Goal: Task Accomplishment & Management: Complete application form

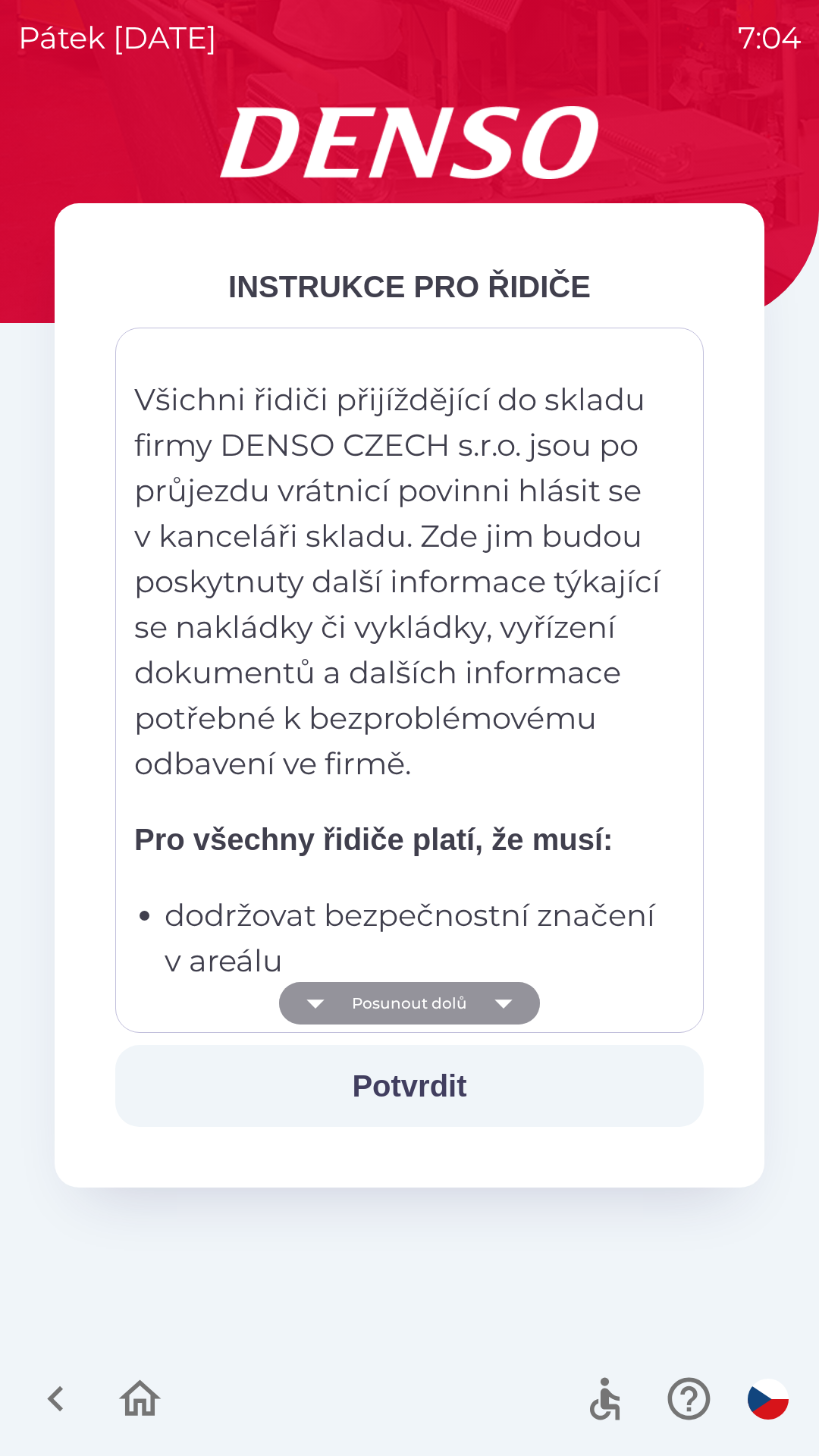
click at [421, 985] on button "Posunout dolů" at bounding box center [409, 1003] width 261 height 43
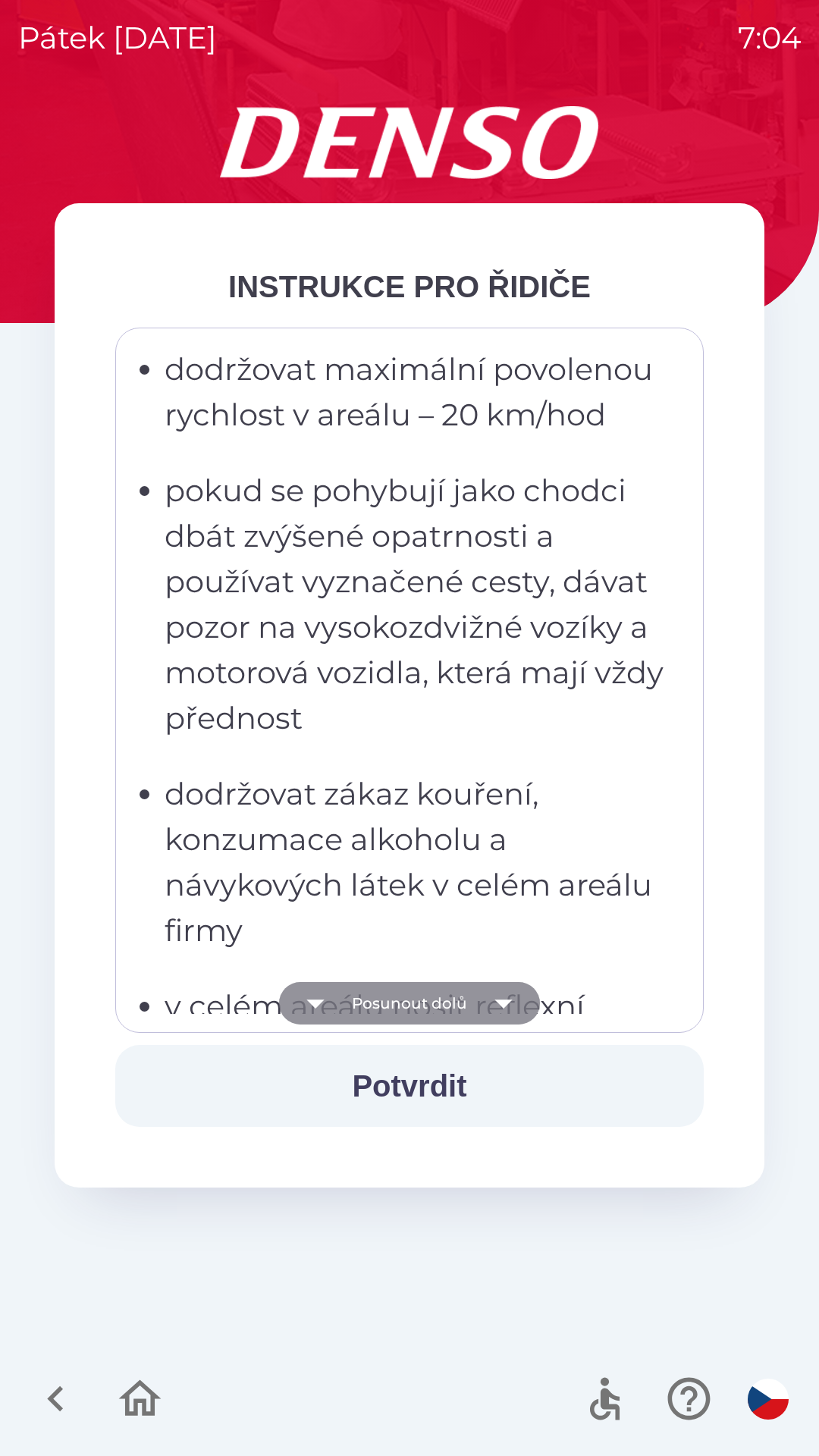
click at [422, 1000] on button "Posunout dolů" at bounding box center [409, 1003] width 261 height 43
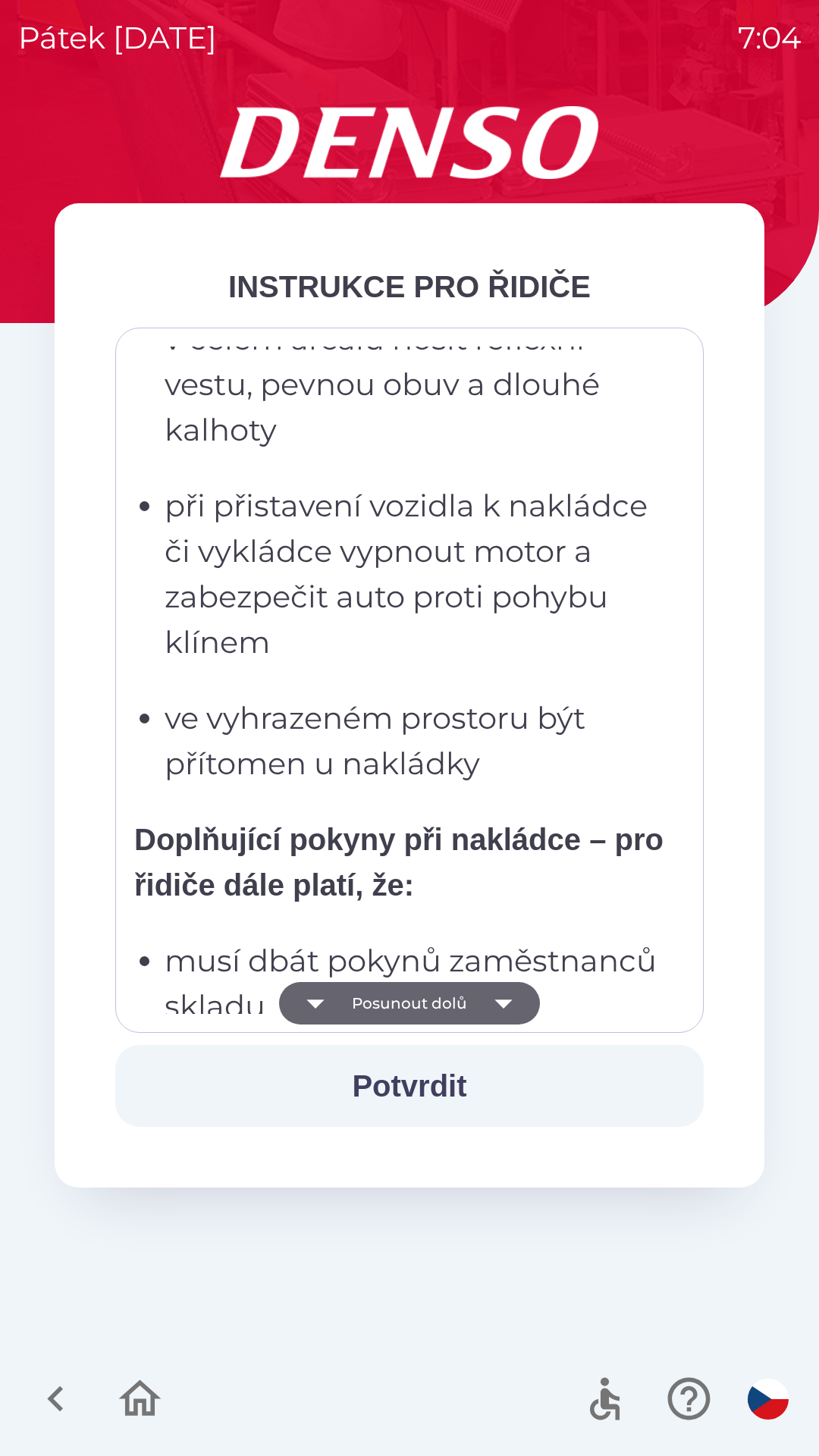
click at [420, 1009] on button "Posunout dolů" at bounding box center [409, 1003] width 261 height 43
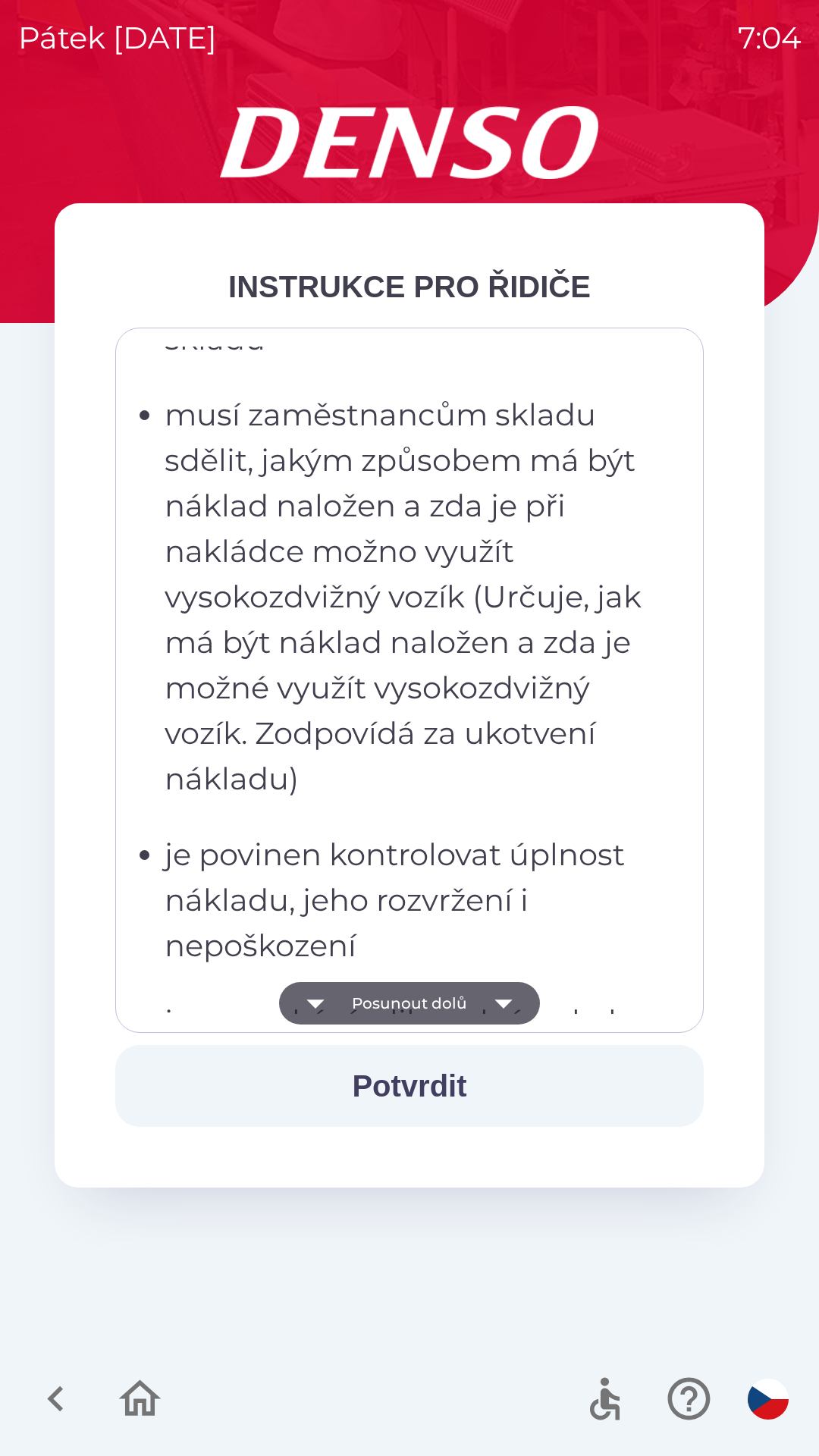
click at [434, 996] on button "Posunout dolů" at bounding box center [409, 1003] width 261 height 43
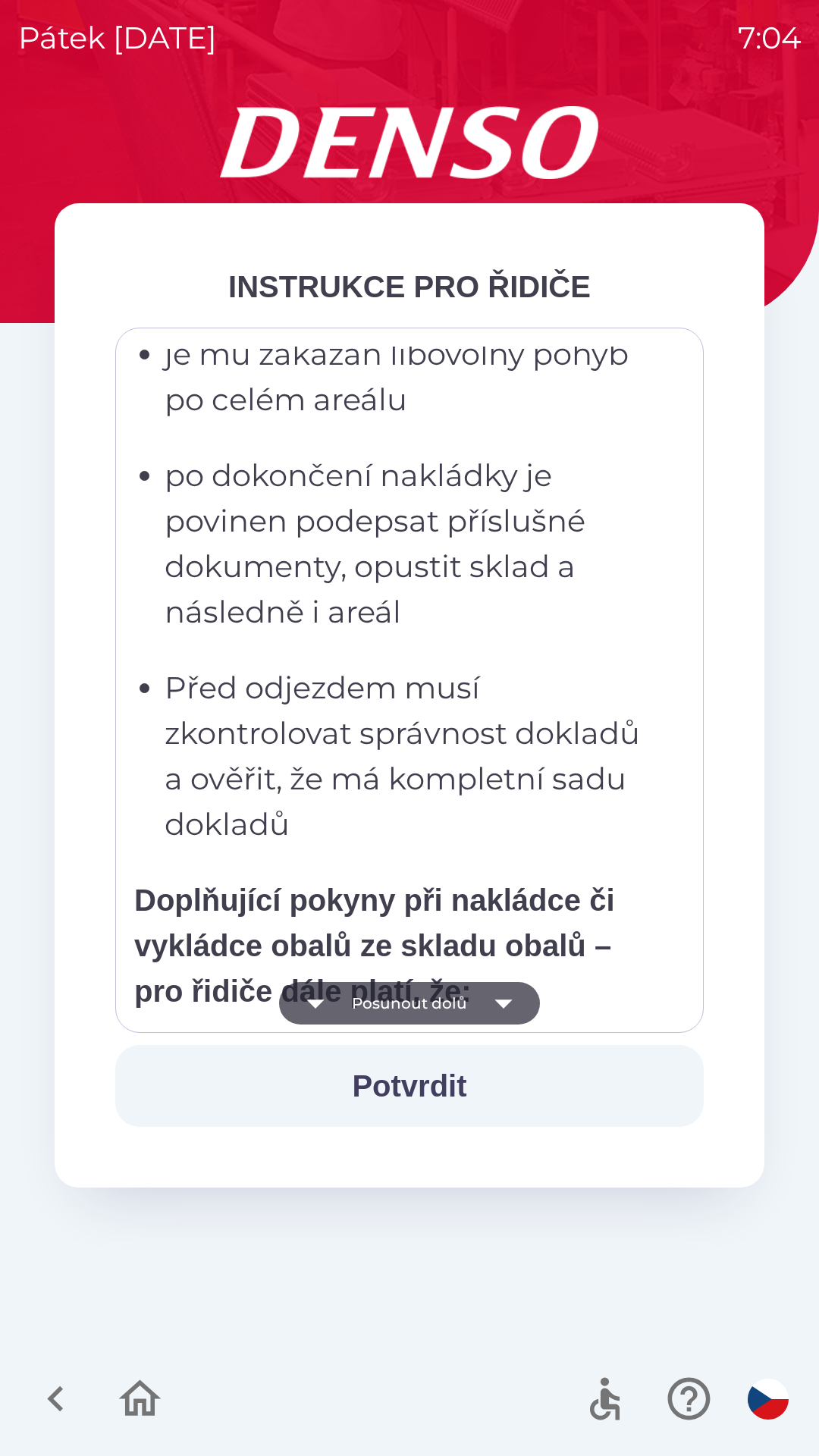
click at [434, 1010] on button "Posunout dolů" at bounding box center [409, 1003] width 261 height 43
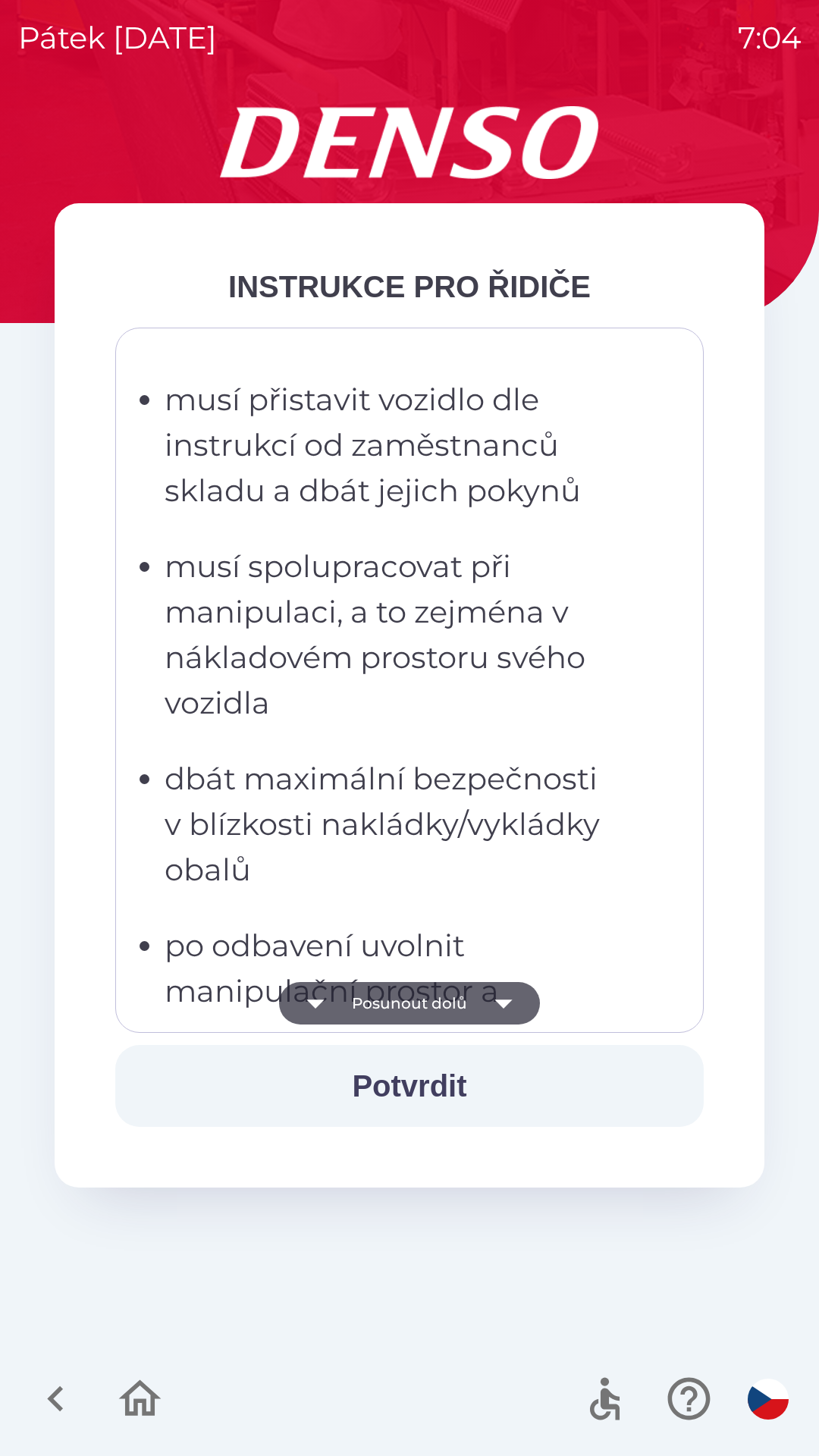
click at [434, 1003] on button "Posunout dolů" at bounding box center [409, 1003] width 261 height 43
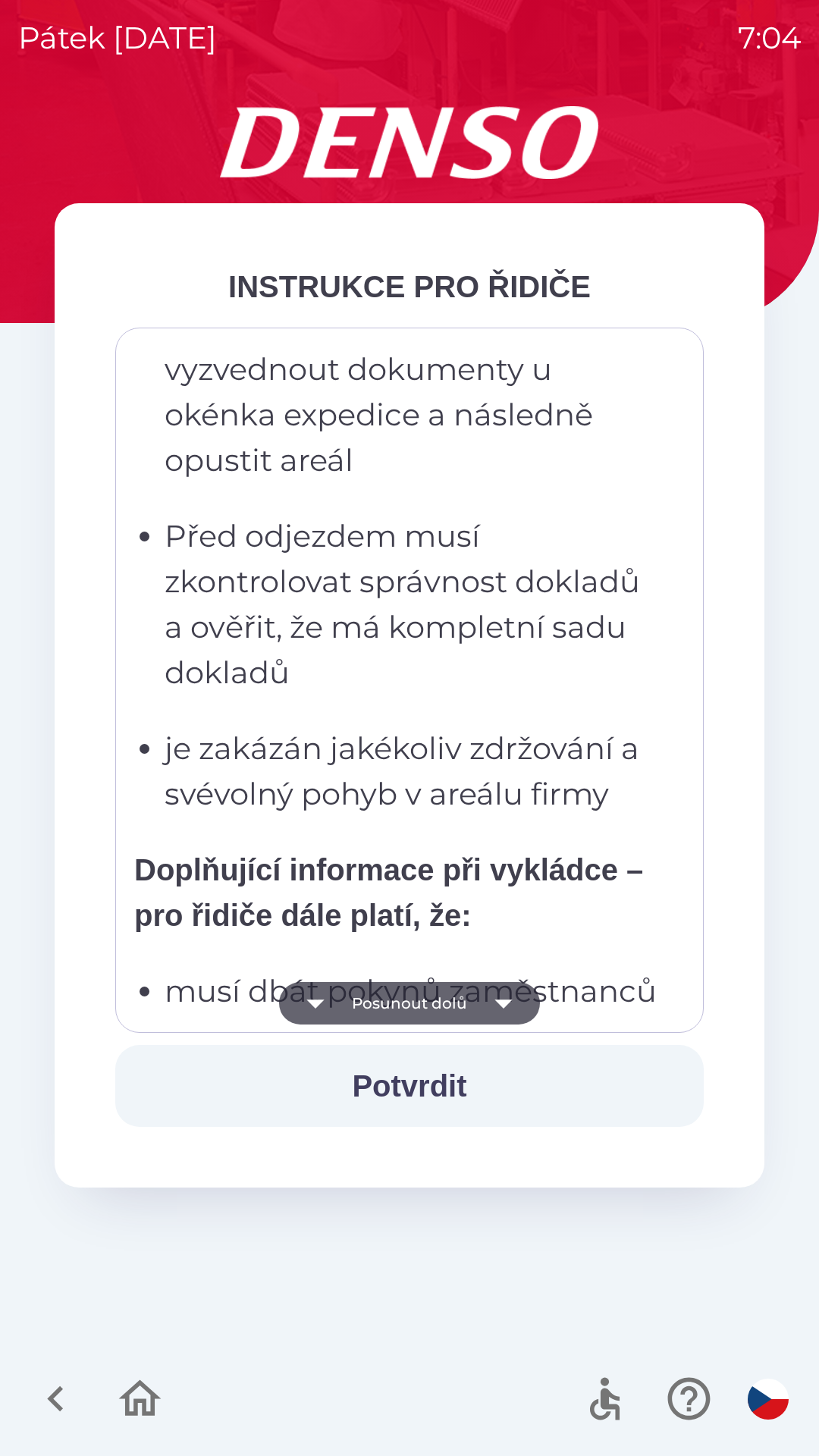
click at [439, 1000] on button "Posunout dolů" at bounding box center [409, 1003] width 261 height 43
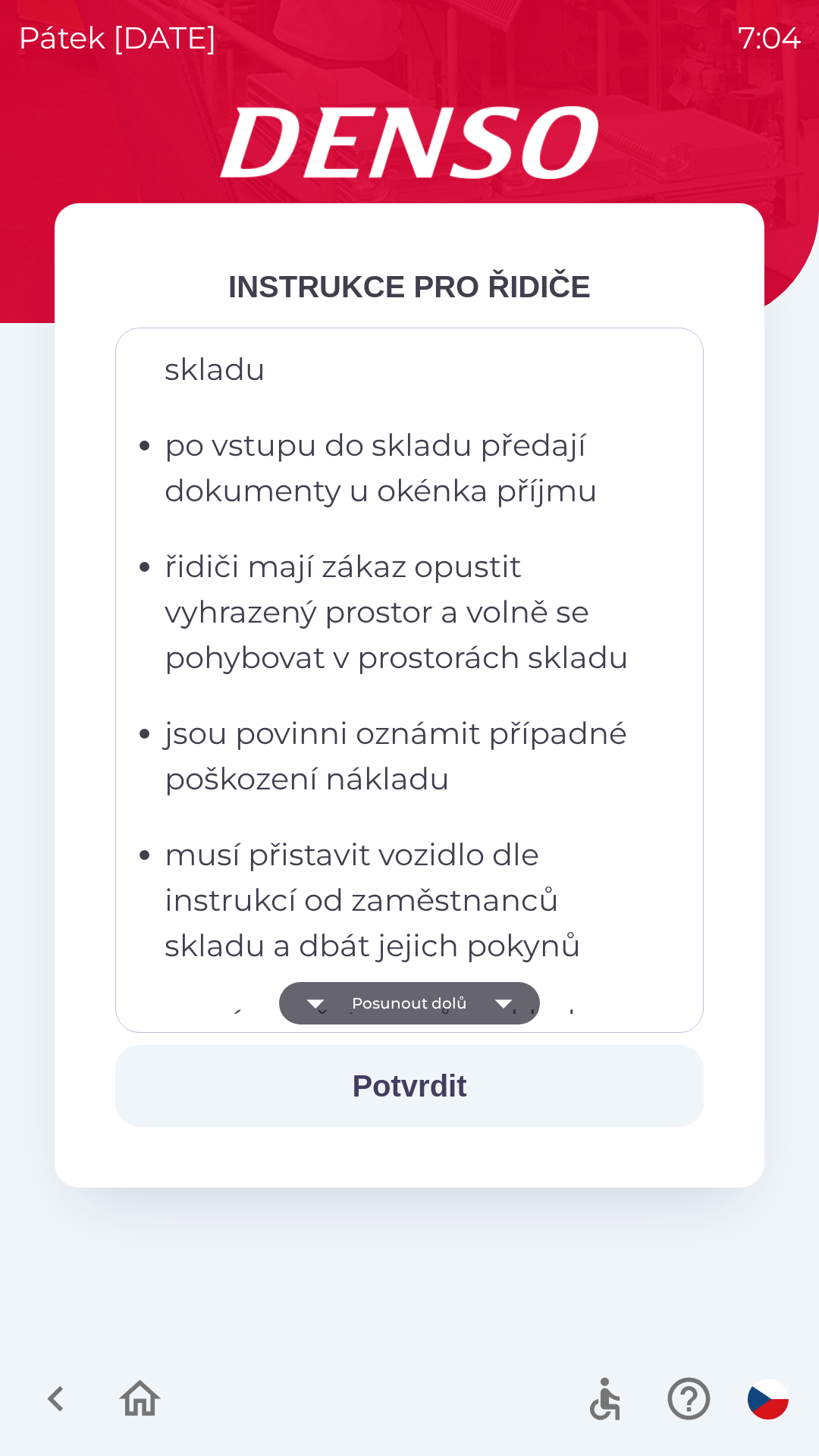
click at [454, 995] on button "Posunout dolů" at bounding box center [409, 1003] width 261 height 43
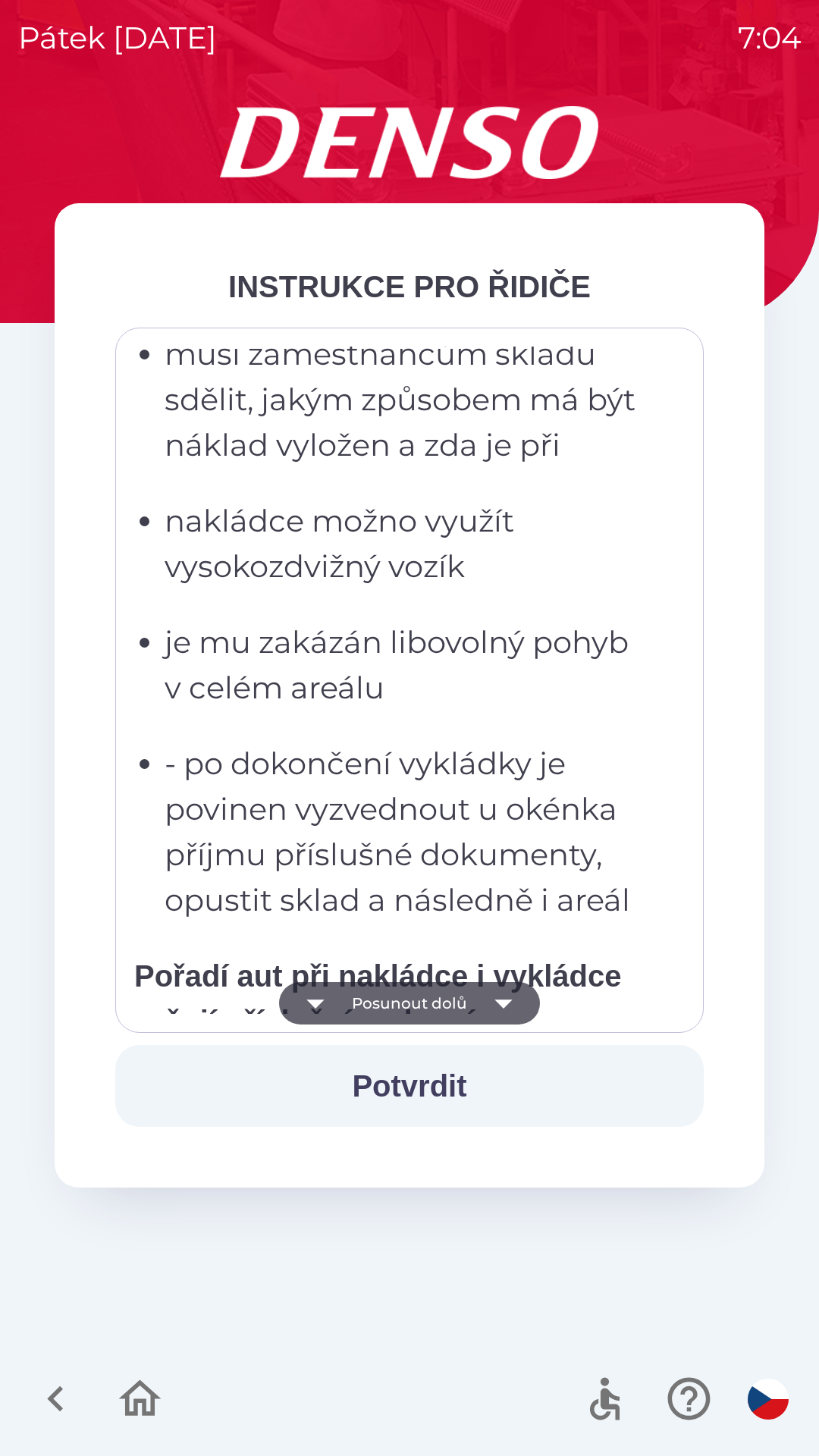
click at [475, 998] on button "Posunout dolů" at bounding box center [409, 1003] width 261 height 43
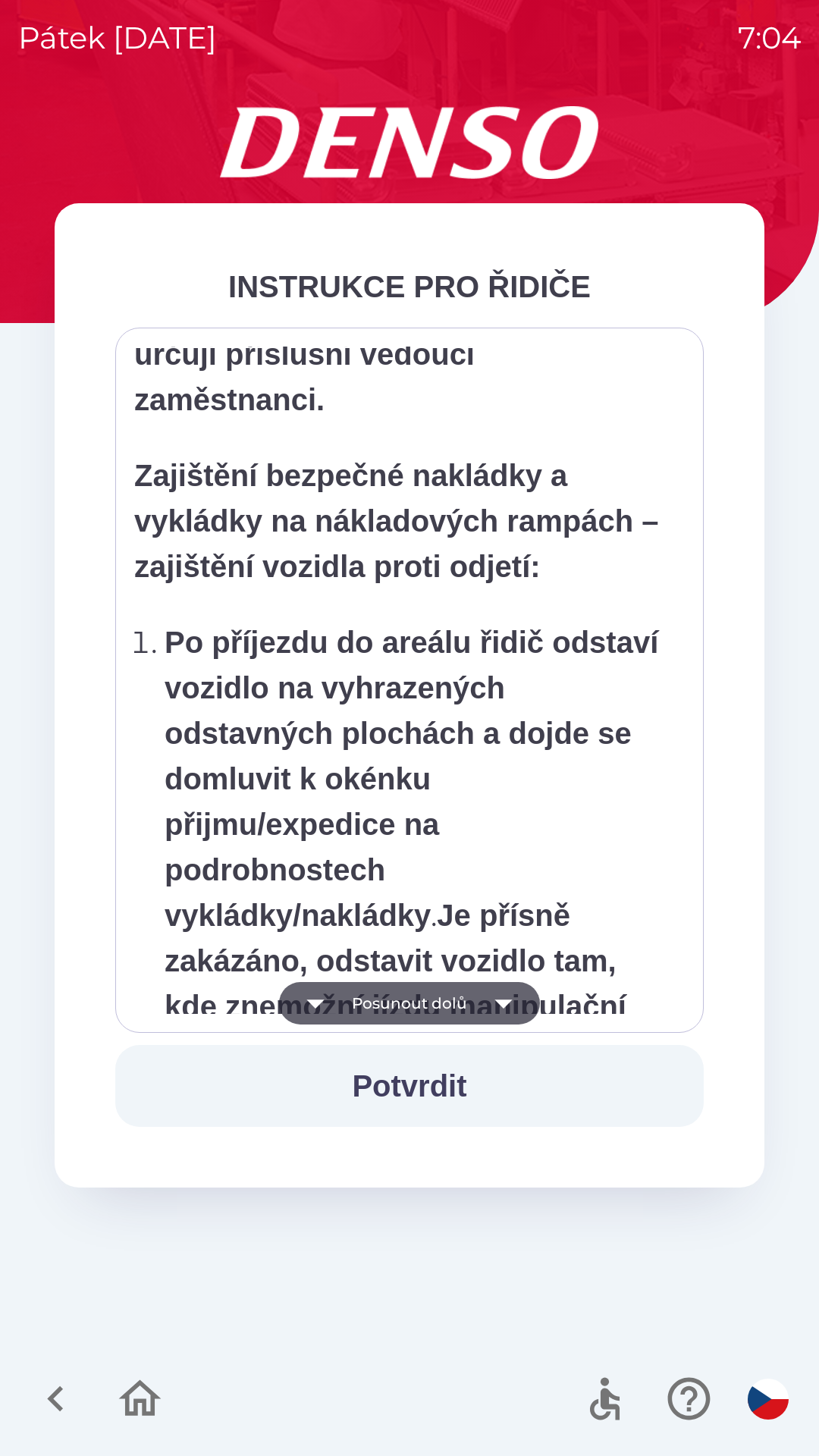
click at [457, 1001] on button "Posunout dolů" at bounding box center [409, 1003] width 261 height 43
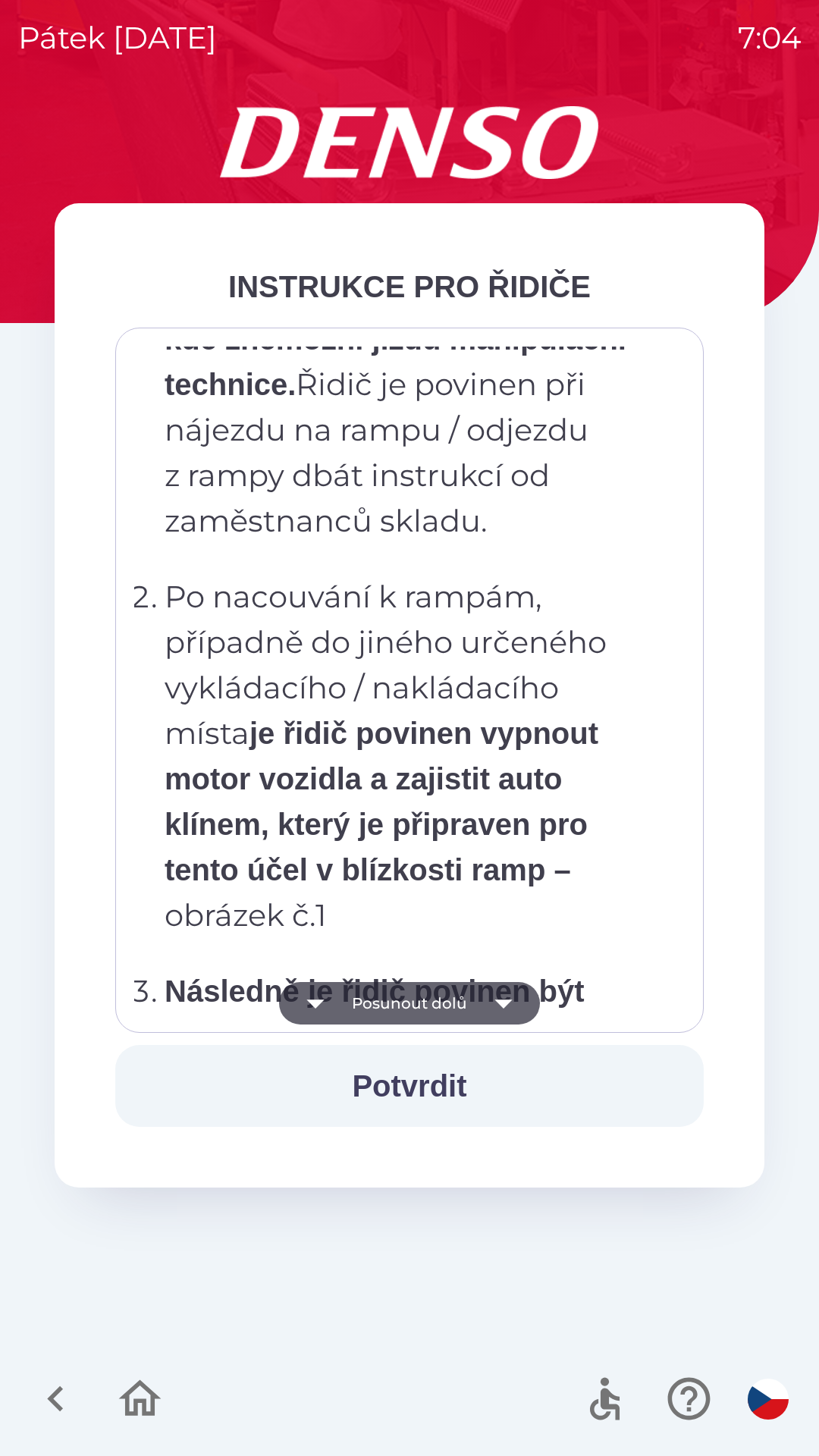
click at [455, 1010] on button "Posunout dolů" at bounding box center [409, 1003] width 261 height 43
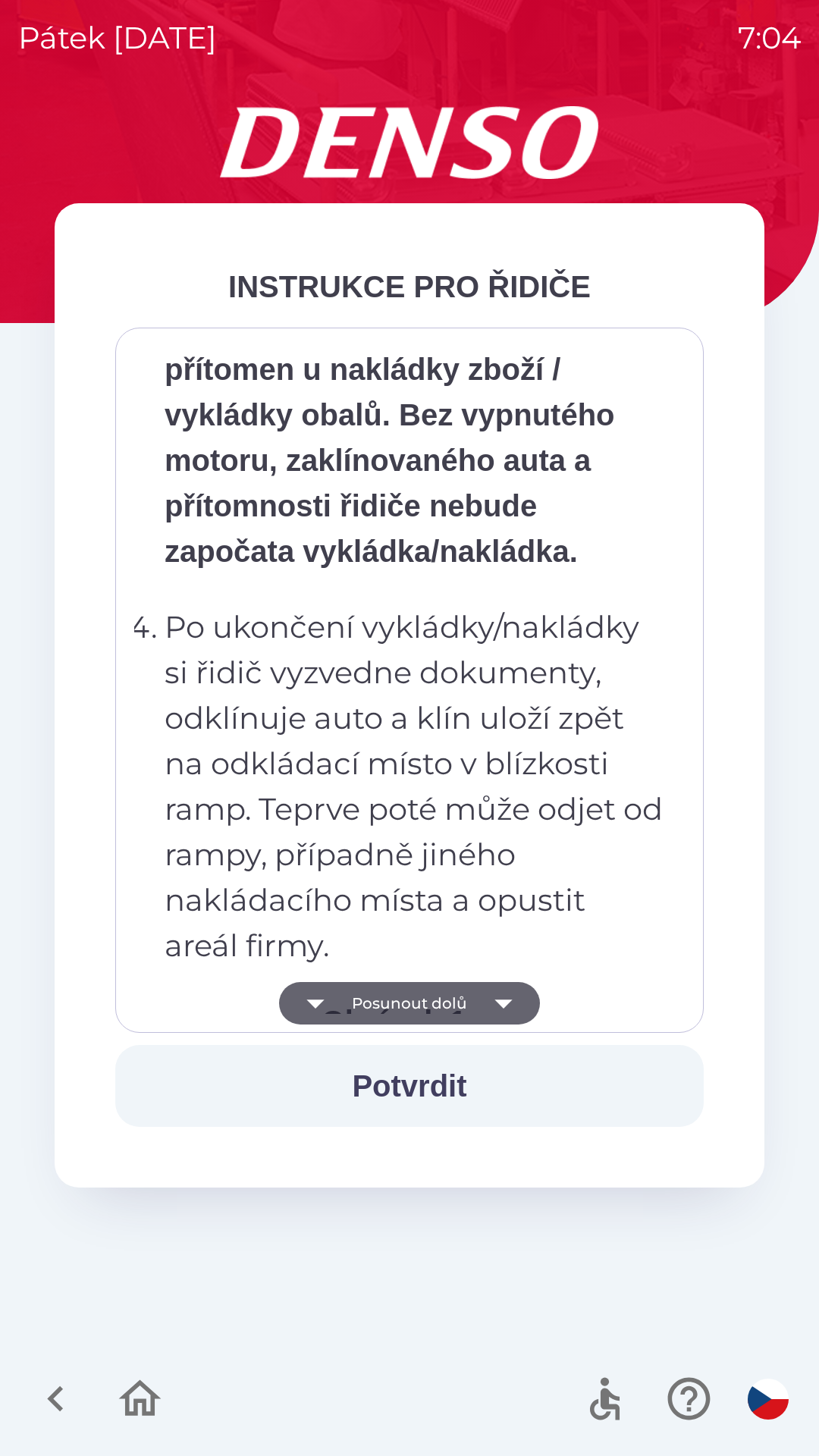
click at [470, 1007] on button "Posunout dolů" at bounding box center [409, 1003] width 261 height 43
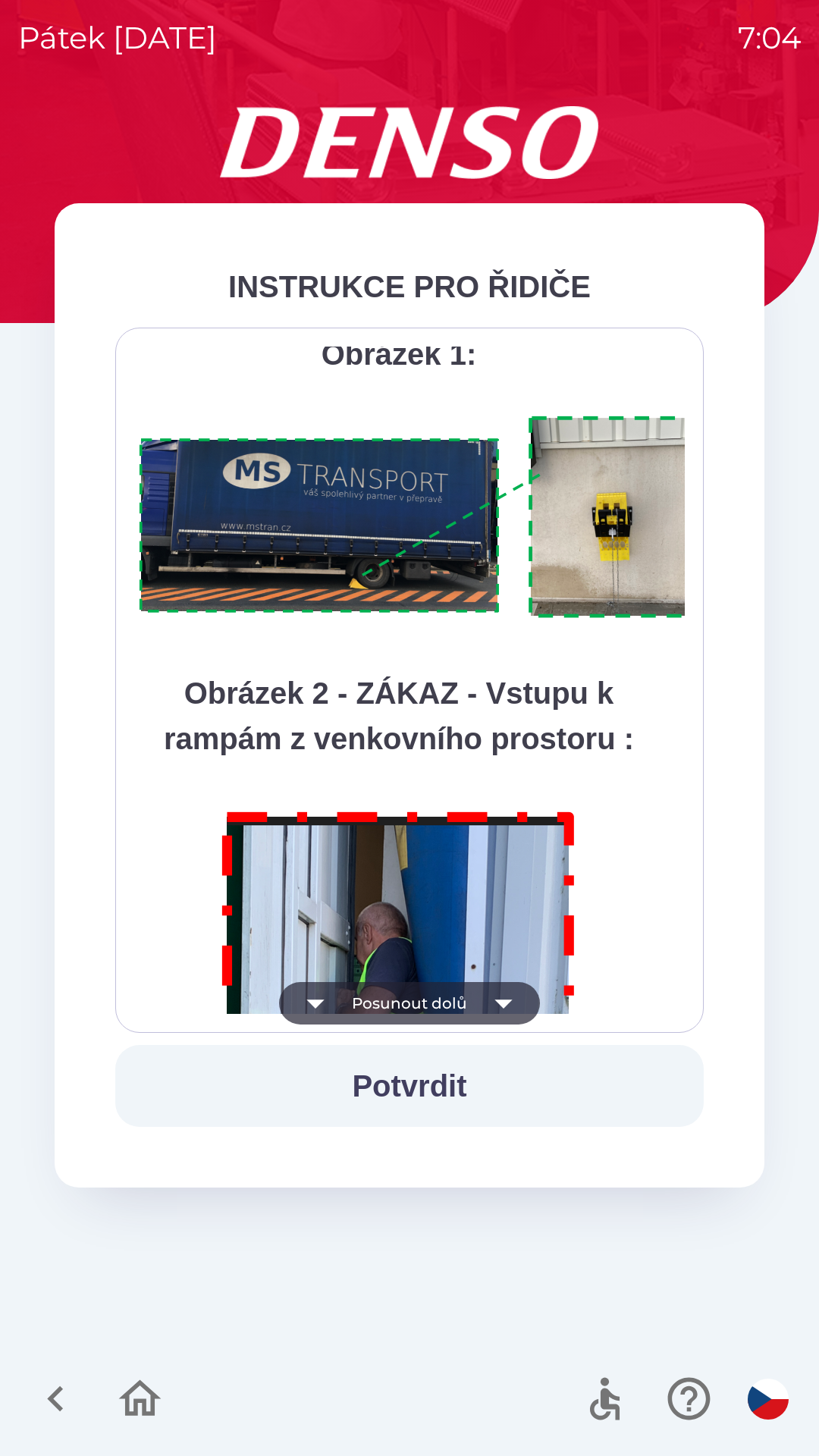
click at [454, 989] on button "Posunout dolů" at bounding box center [409, 1003] width 261 height 43
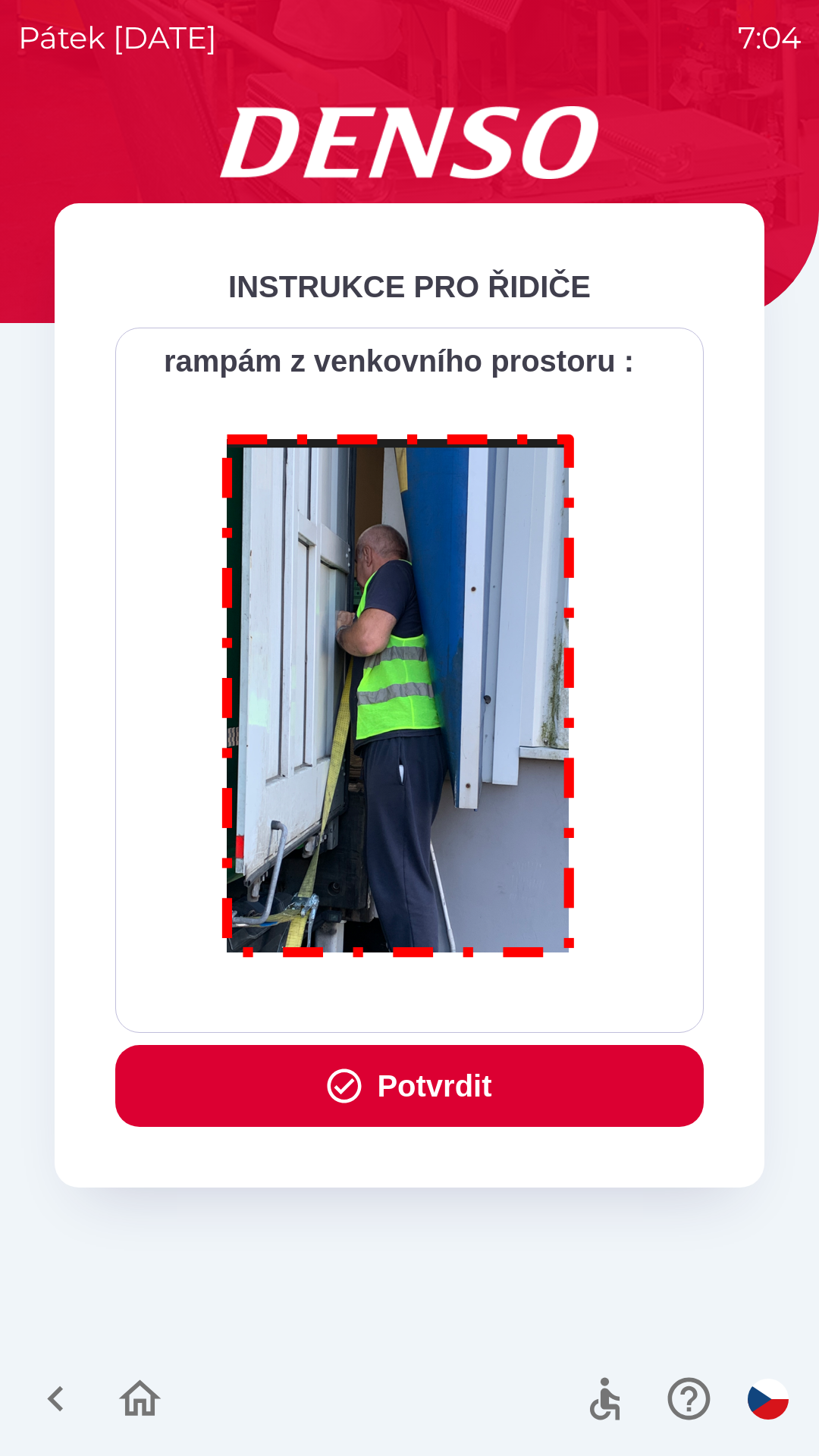
click at [450, 1065] on button "Potvrdit" at bounding box center [410, 1086] width 589 height 82
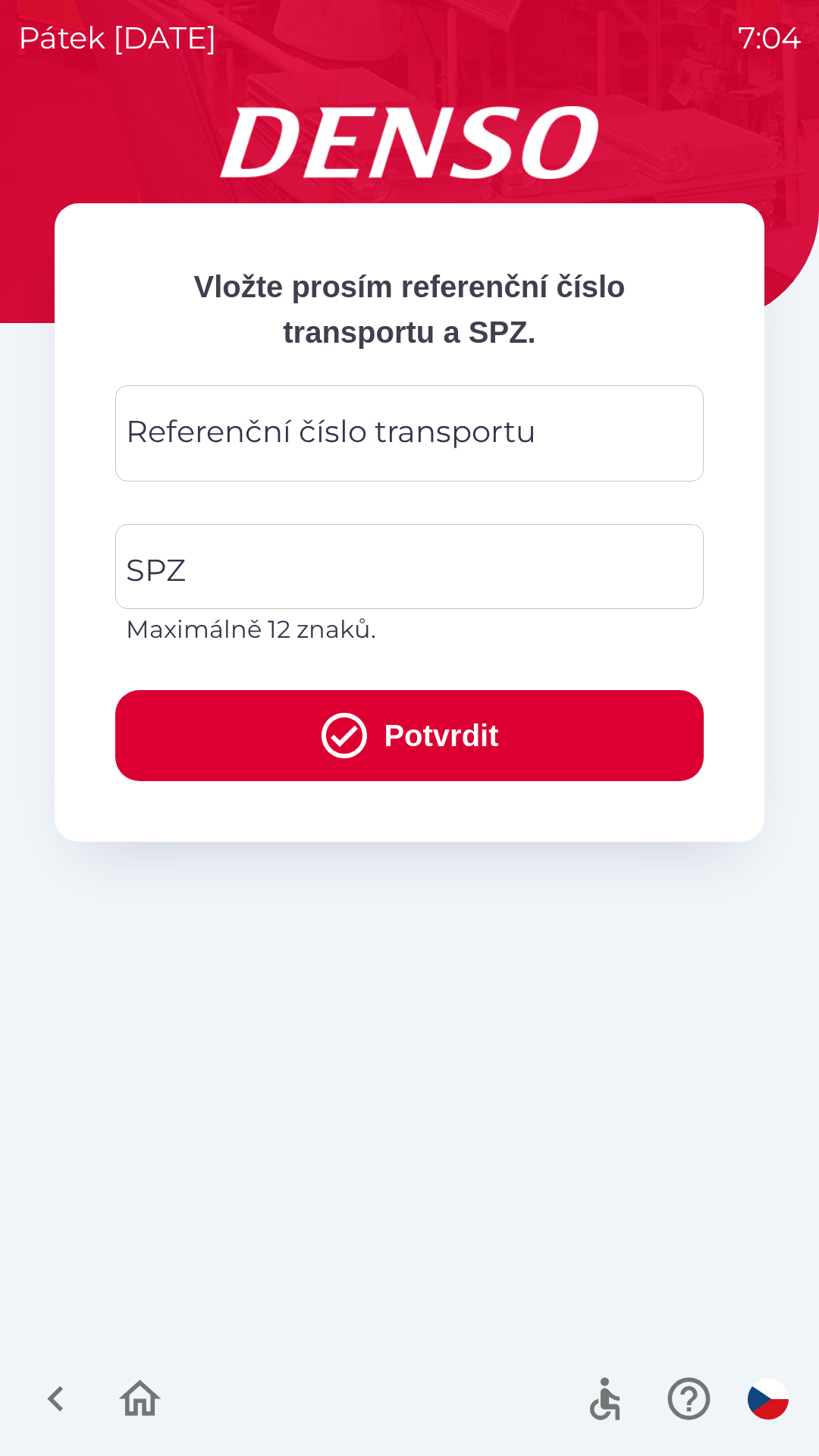
click at [359, 430] on div "Referenční číslo transportu Referenční číslo transportu" at bounding box center [410, 433] width 589 height 96
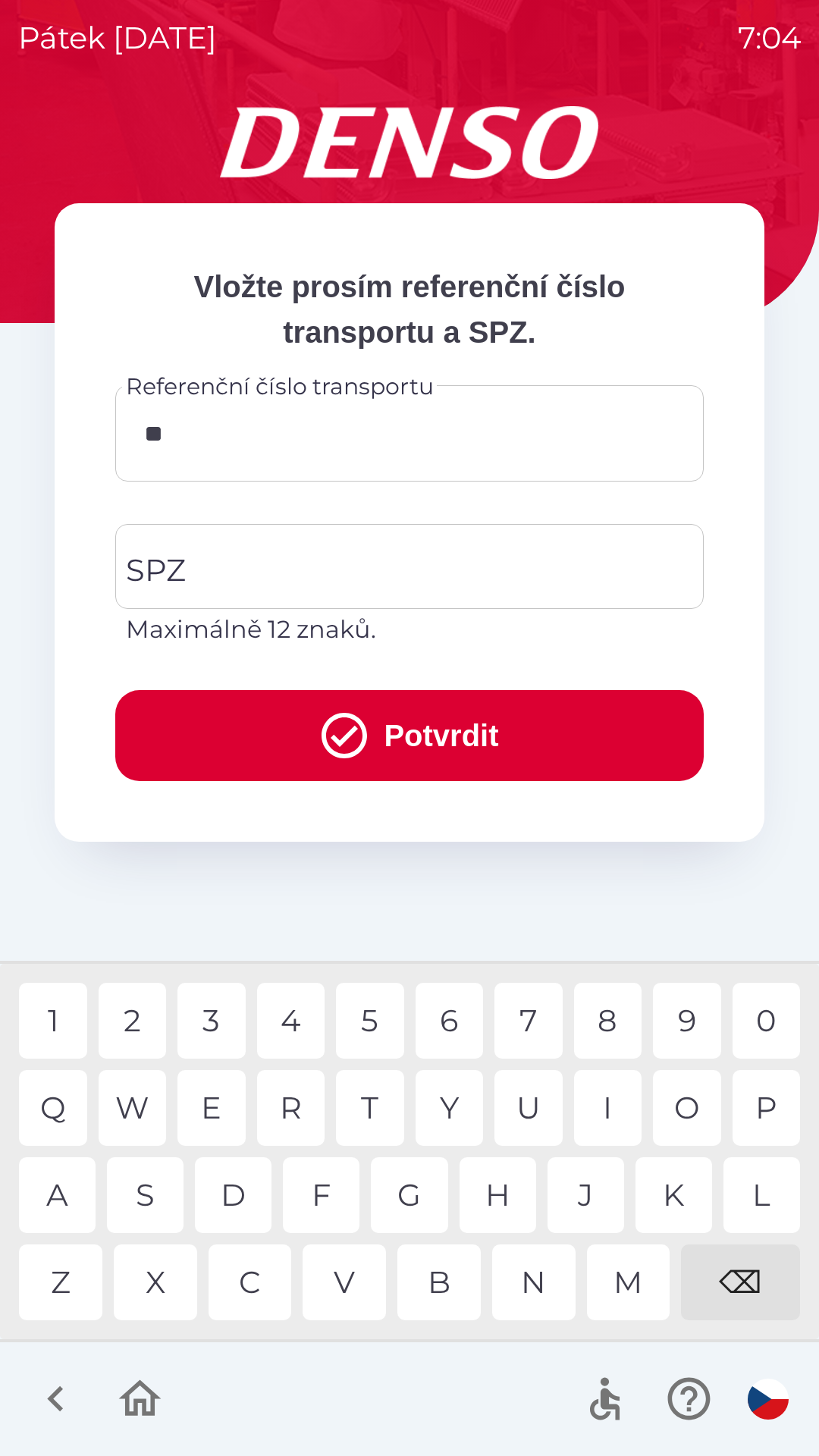
click at [61, 1098] on div "Q" at bounding box center [52, 1107] width 68 height 76
click at [436, 1281] on div "B" at bounding box center [439, 1282] width 84 height 76
click at [60, 1018] on div "1" at bounding box center [52, 1020] width 68 height 76
type input "*********"
click at [60, 1015] on div "1" at bounding box center [52, 1020] width 68 height 76
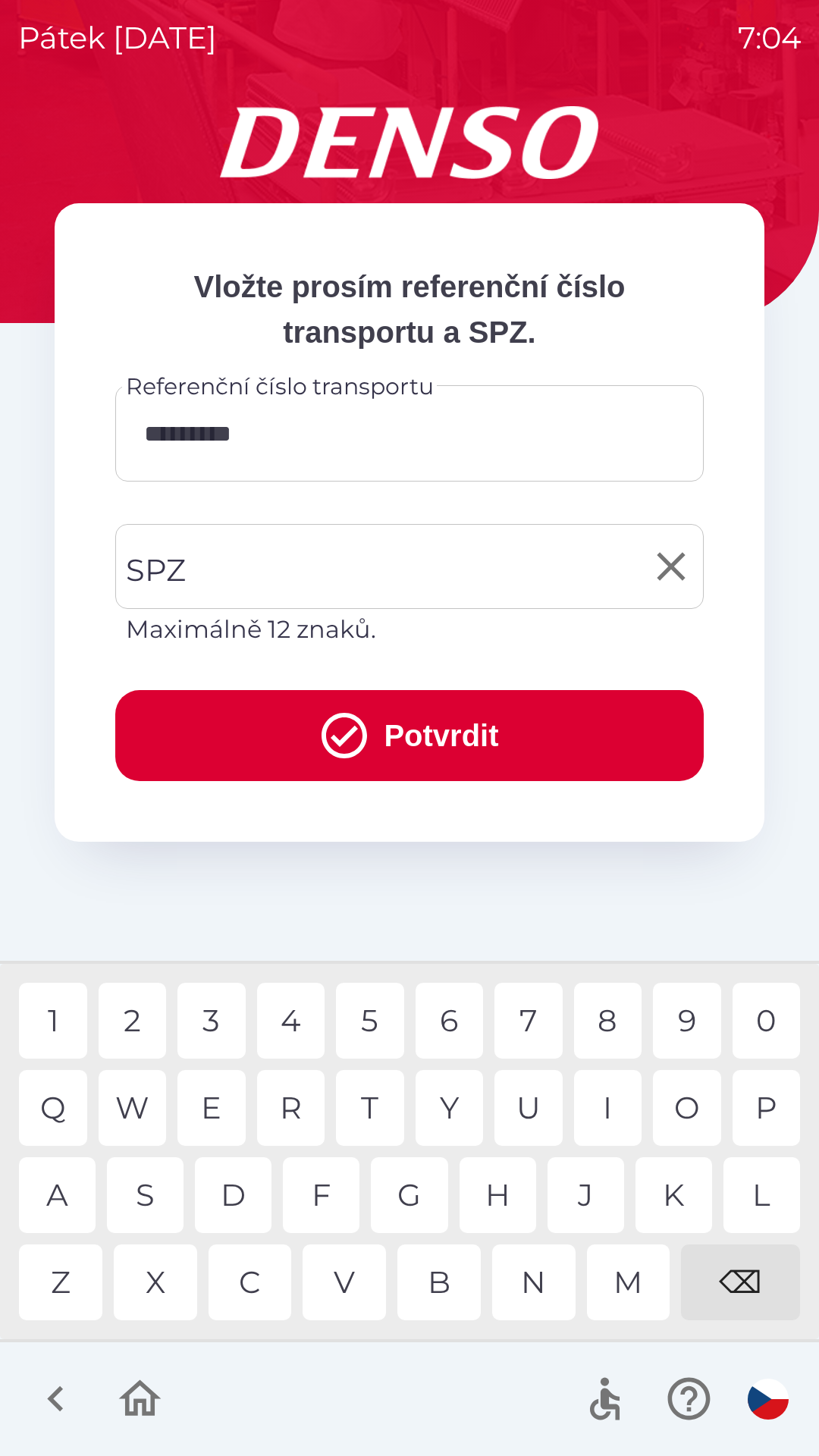
click at [369, 575] on input "SPZ" at bounding box center [397, 567] width 552 height 71
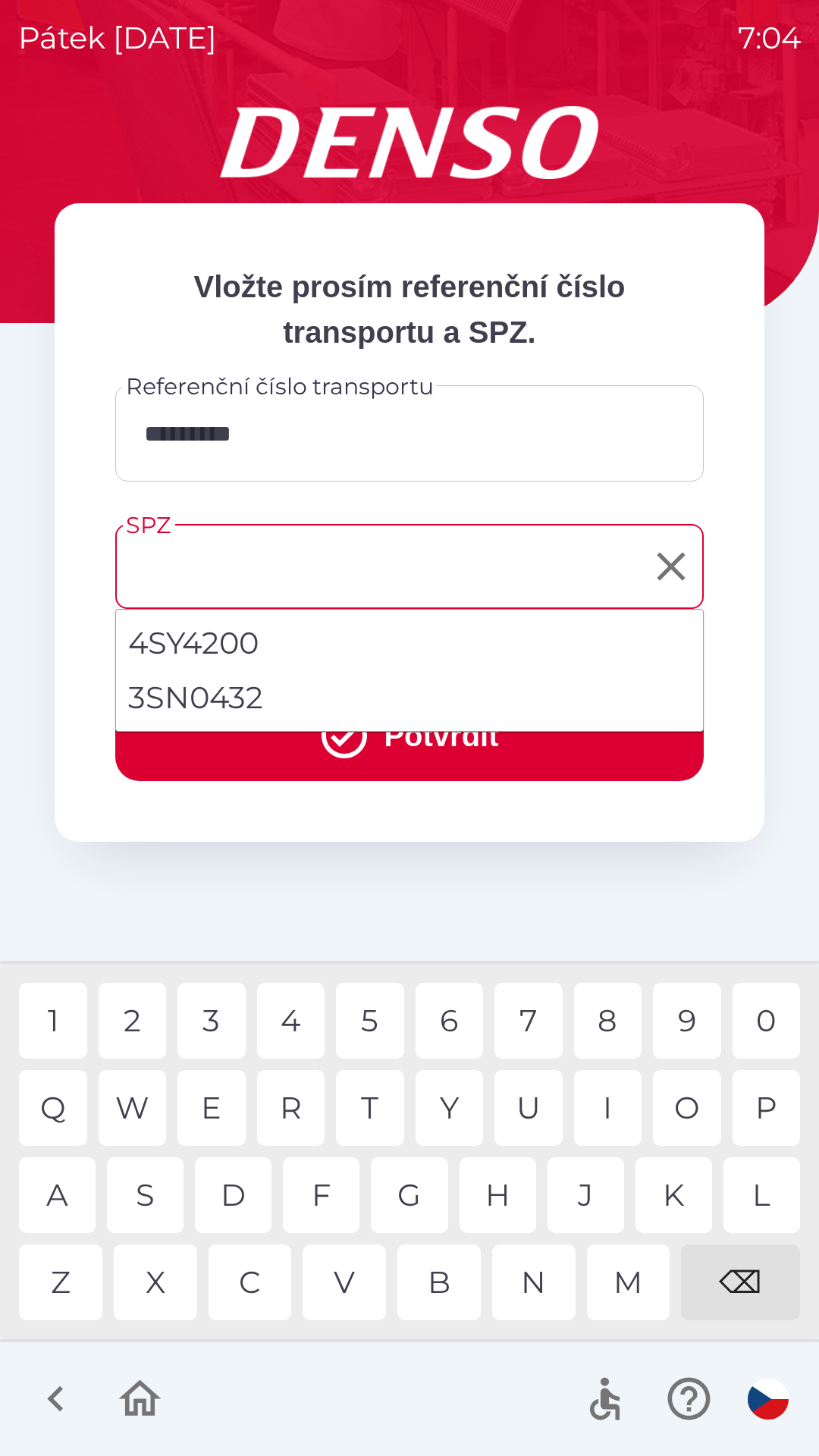
click at [239, 706] on li "3SN0432" at bounding box center [409, 697] width 587 height 54
type input "*******"
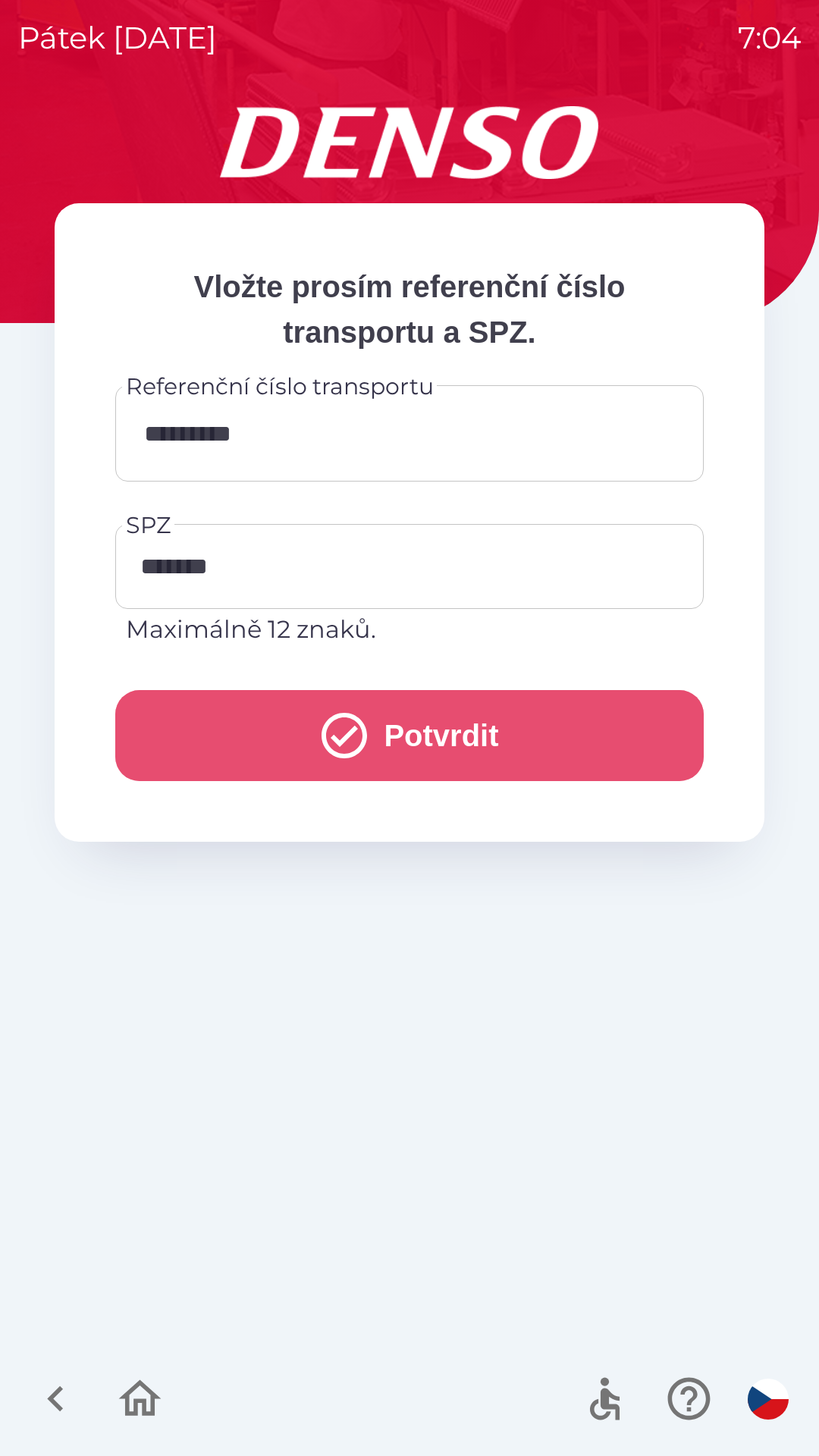
click at [372, 727] on button "Potvrdit" at bounding box center [410, 736] width 589 height 91
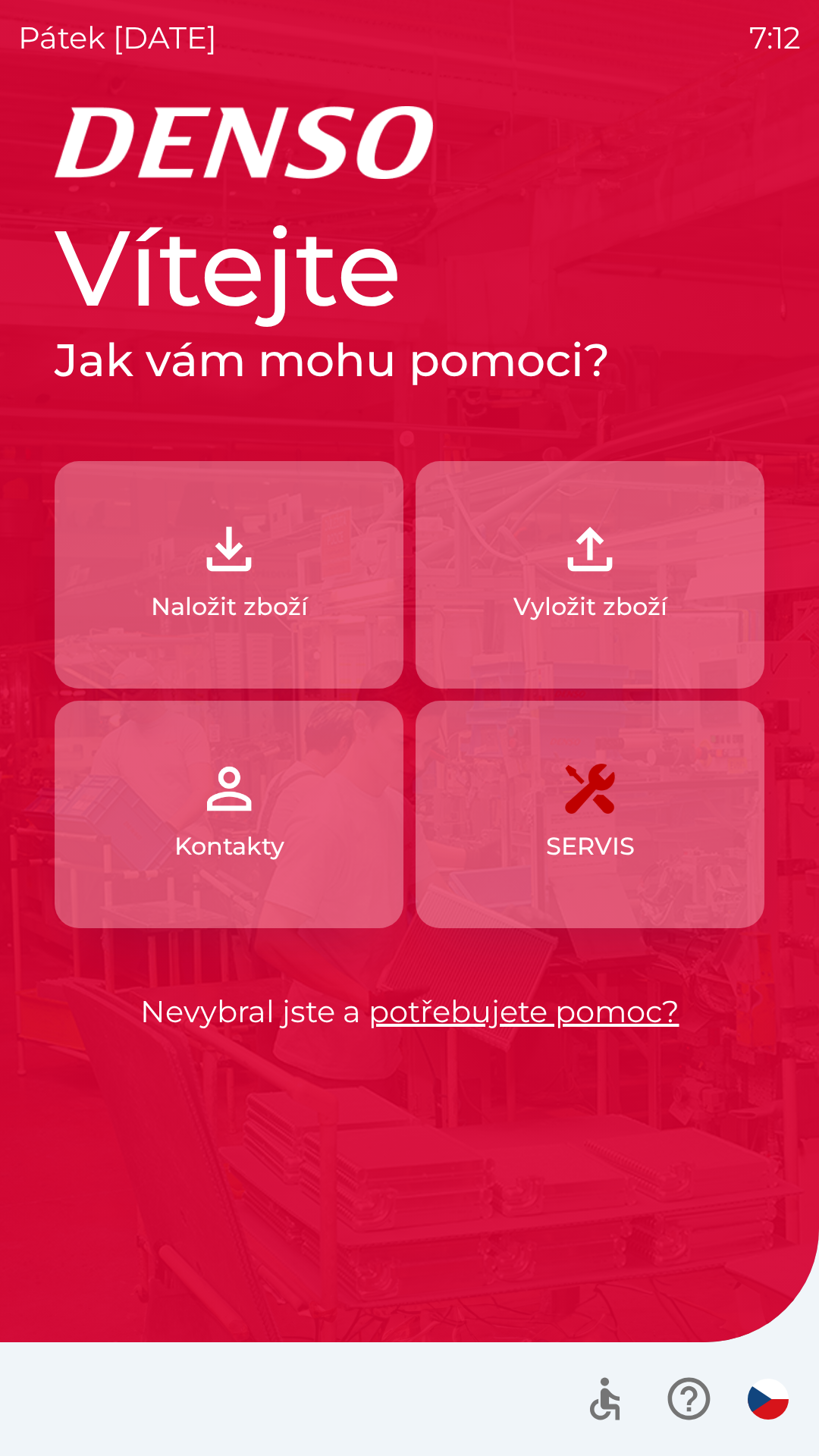
click at [229, 554] on img "button" at bounding box center [229, 549] width 67 height 67
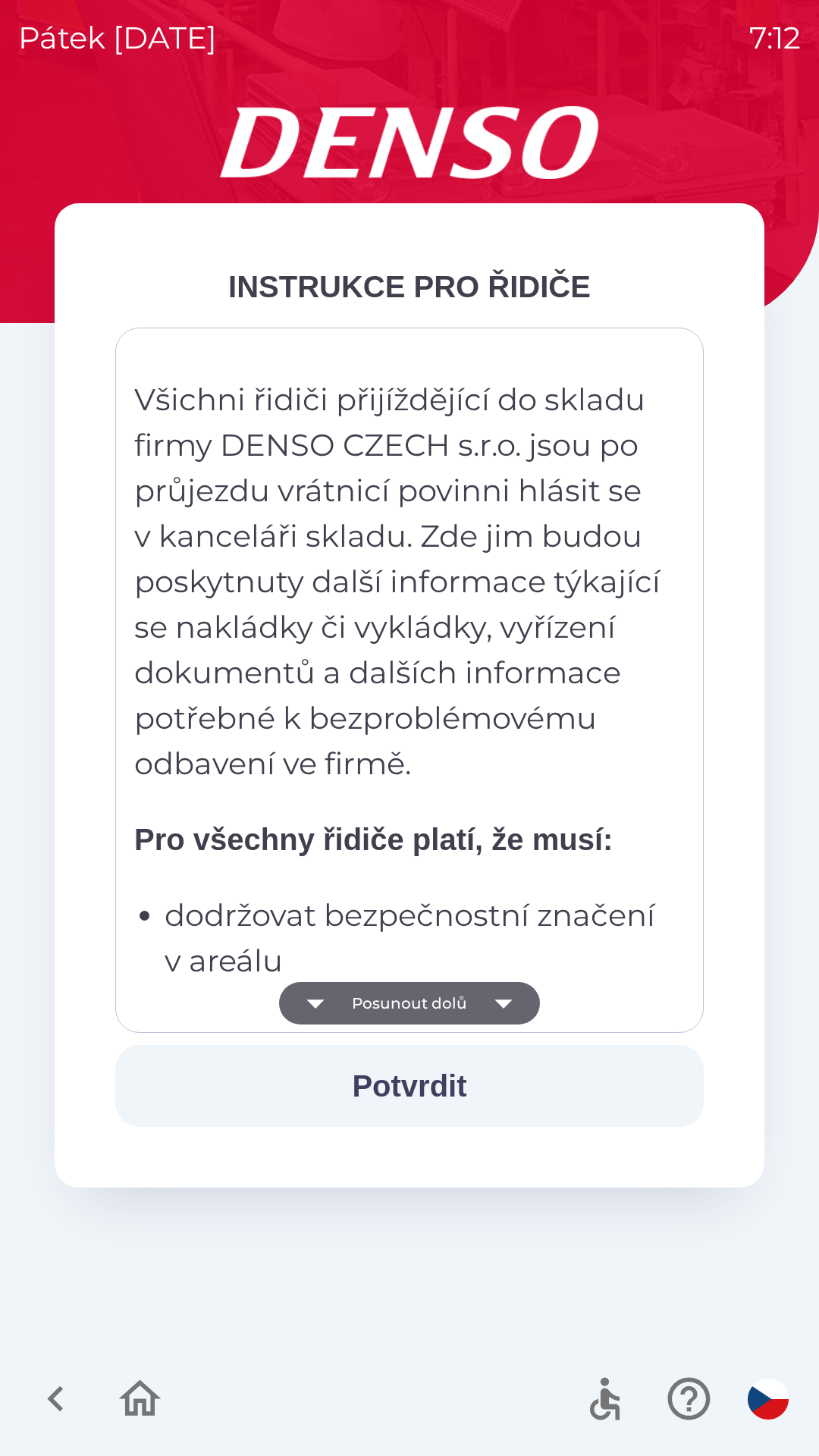
click at [477, 1003] on button "Posunout dolů" at bounding box center [409, 1003] width 261 height 43
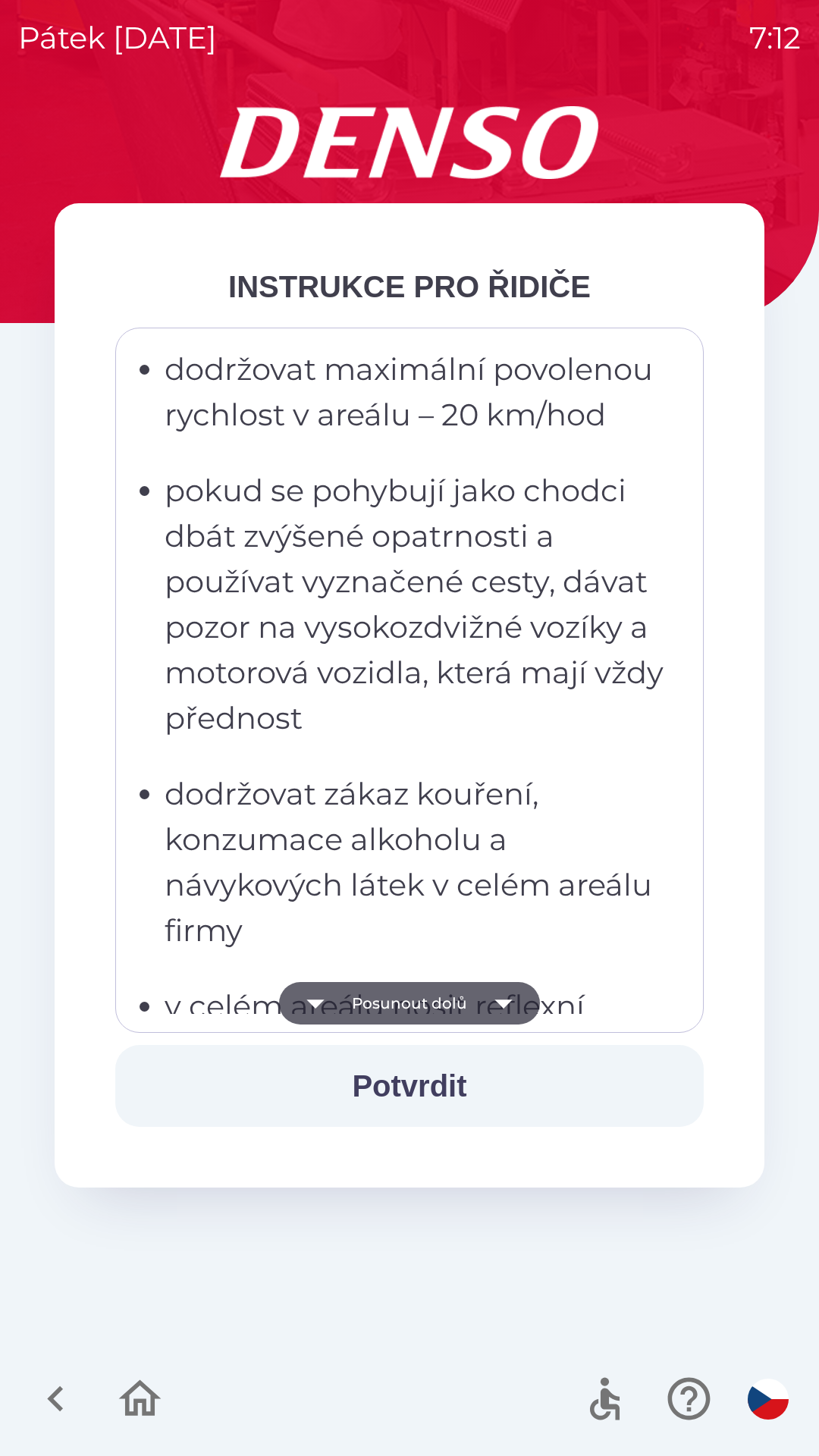
click at [501, 1005] on icon "button" at bounding box center [503, 1004] width 18 height 9
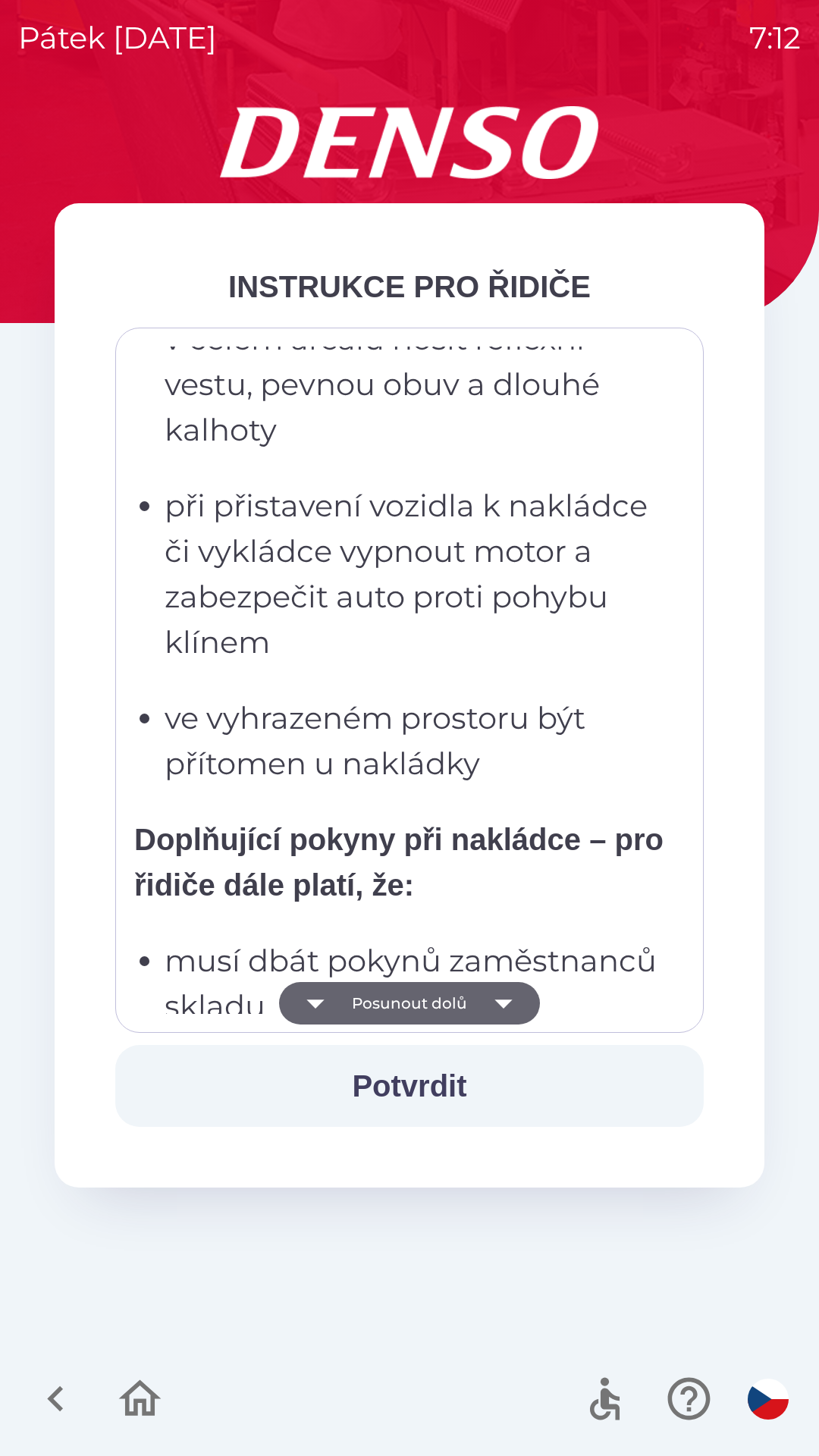
click at [517, 1003] on icon "button" at bounding box center [503, 1003] width 43 height 43
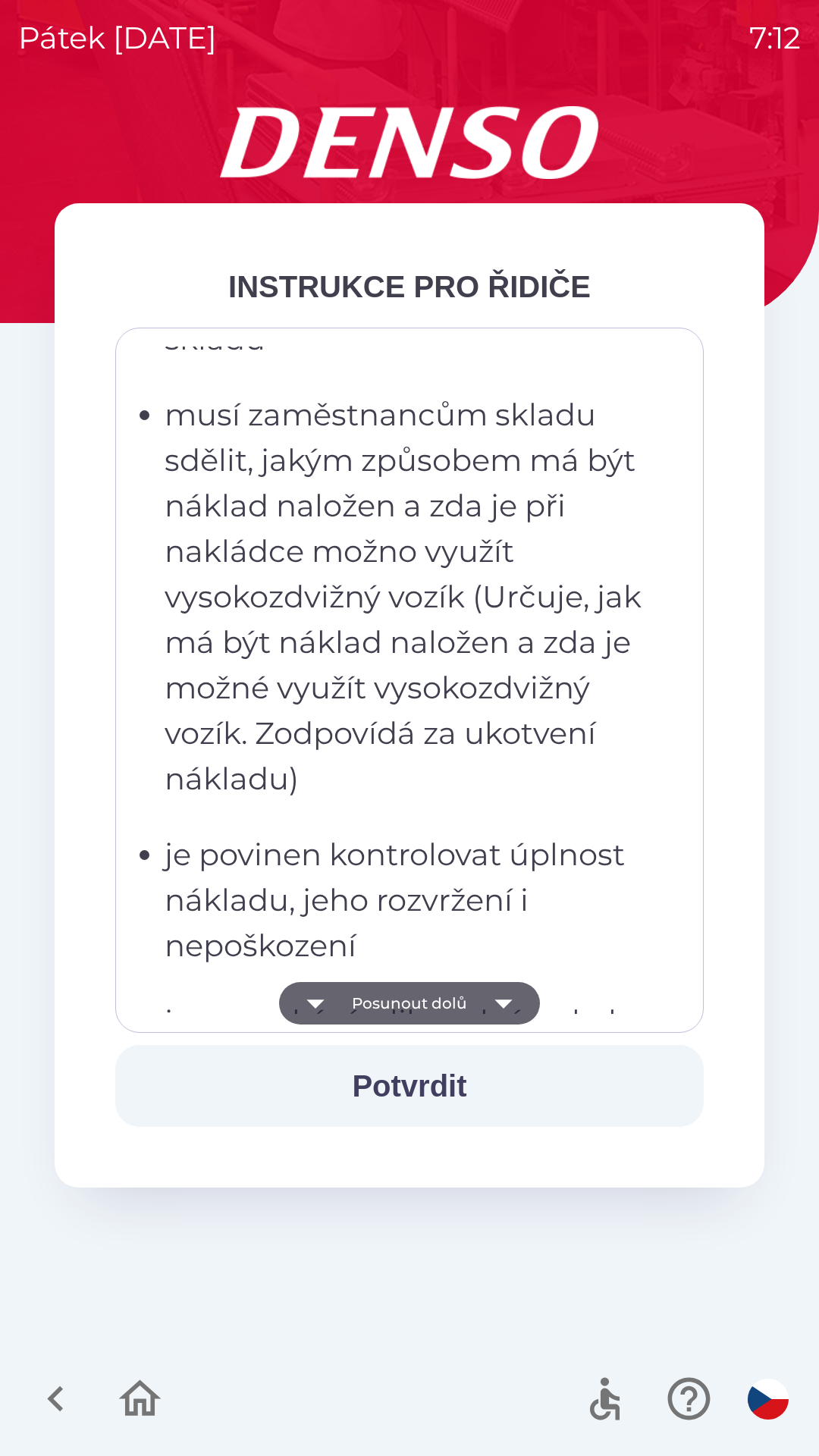
click at [533, 1001] on button "Posunout dolů" at bounding box center [409, 1003] width 261 height 43
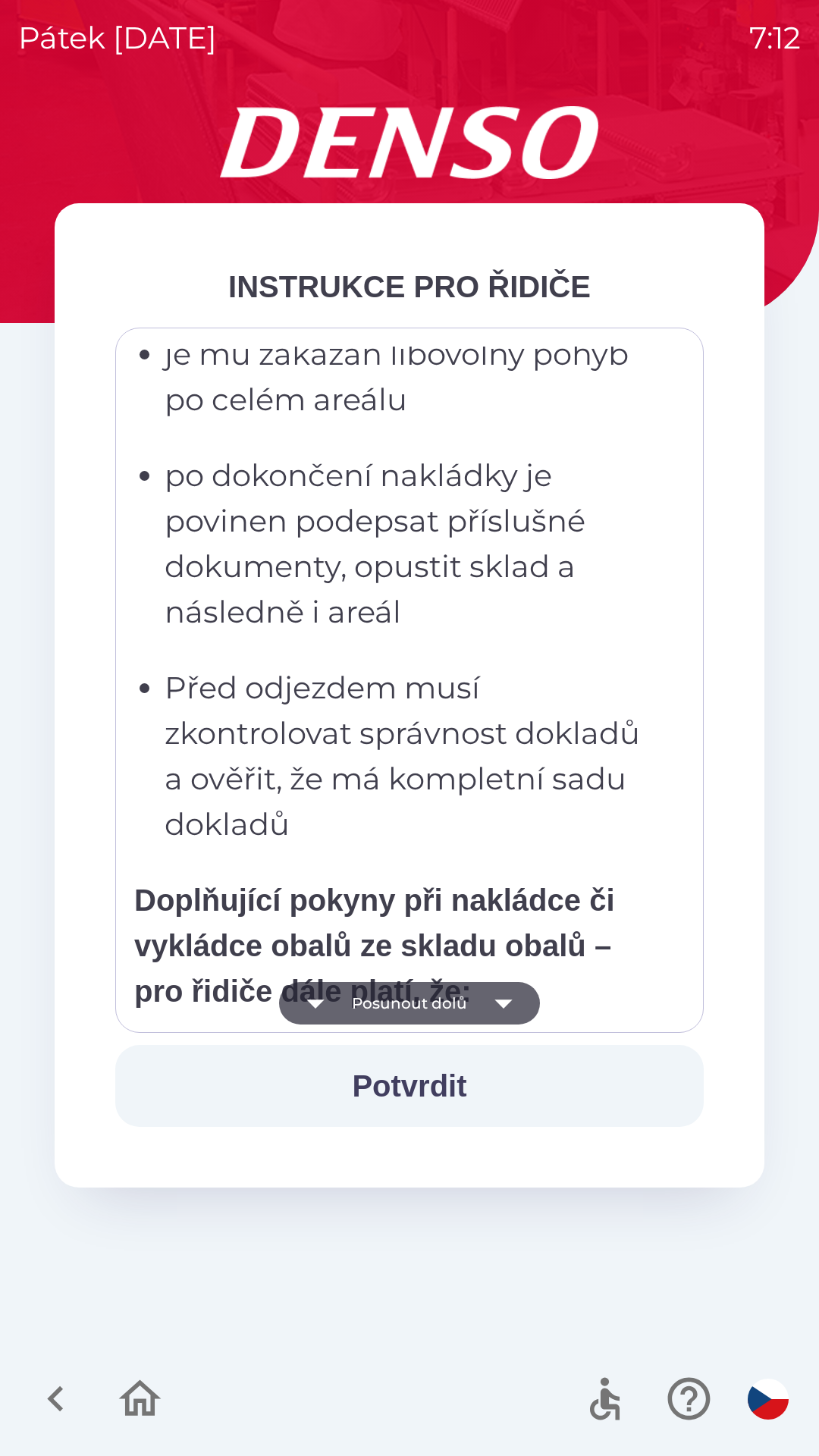
click at [522, 1007] on icon "button" at bounding box center [503, 1003] width 43 height 43
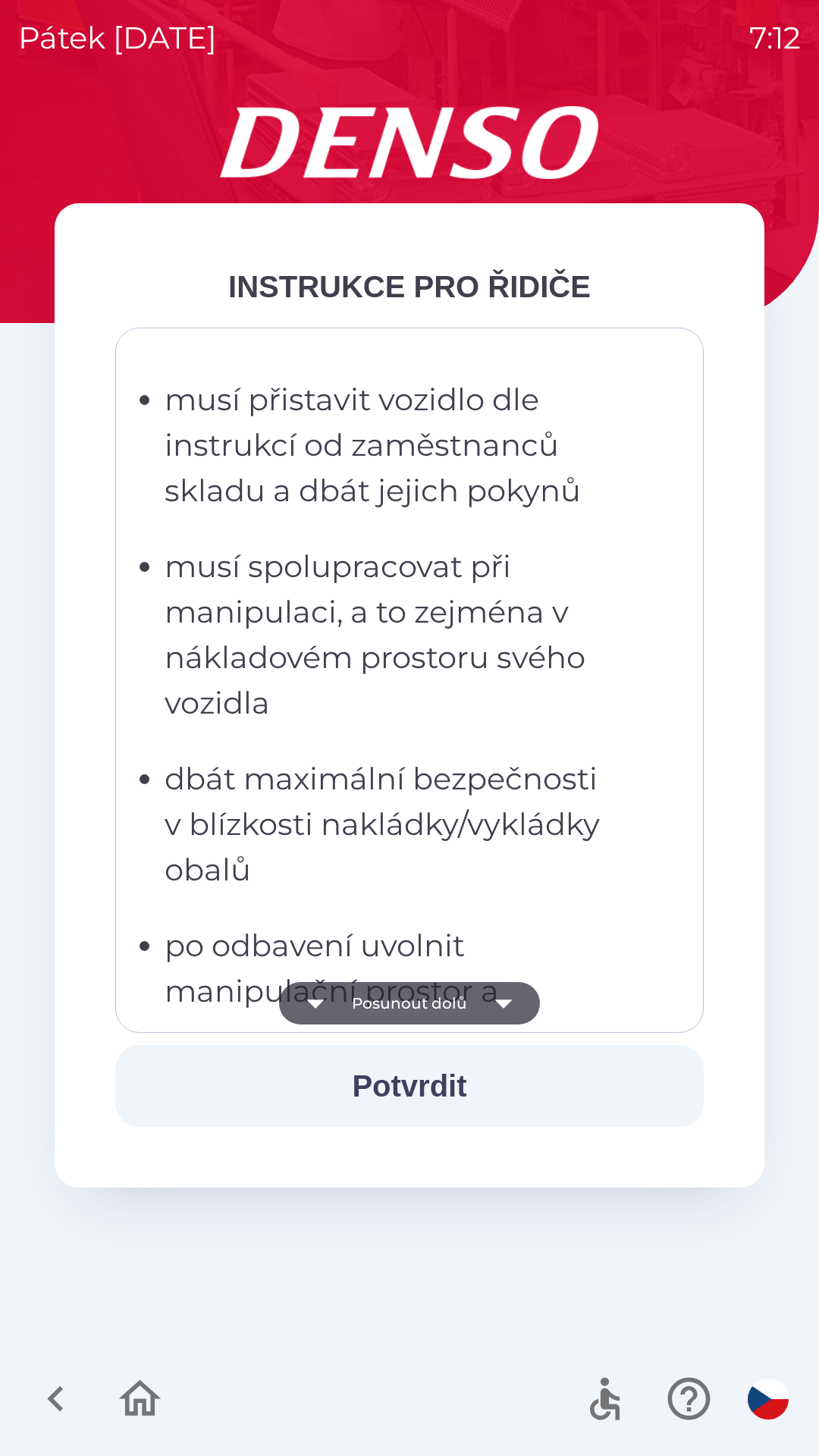
click at [504, 1008] on icon "button" at bounding box center [503, 1003] width 43 height 43
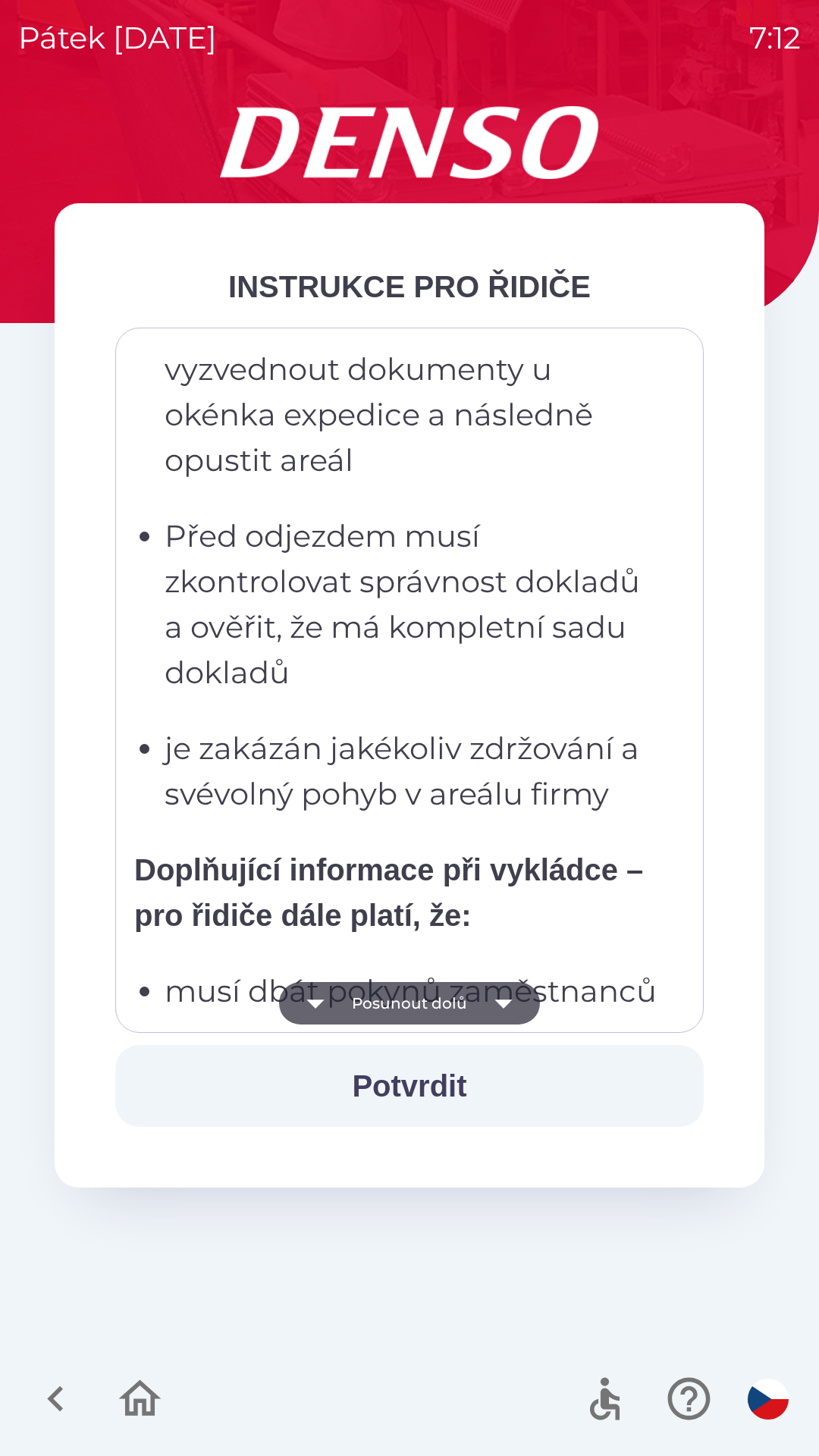
click at [509, 1006] on icon "button" at bounding box center [503, 1003] width 43 height 43
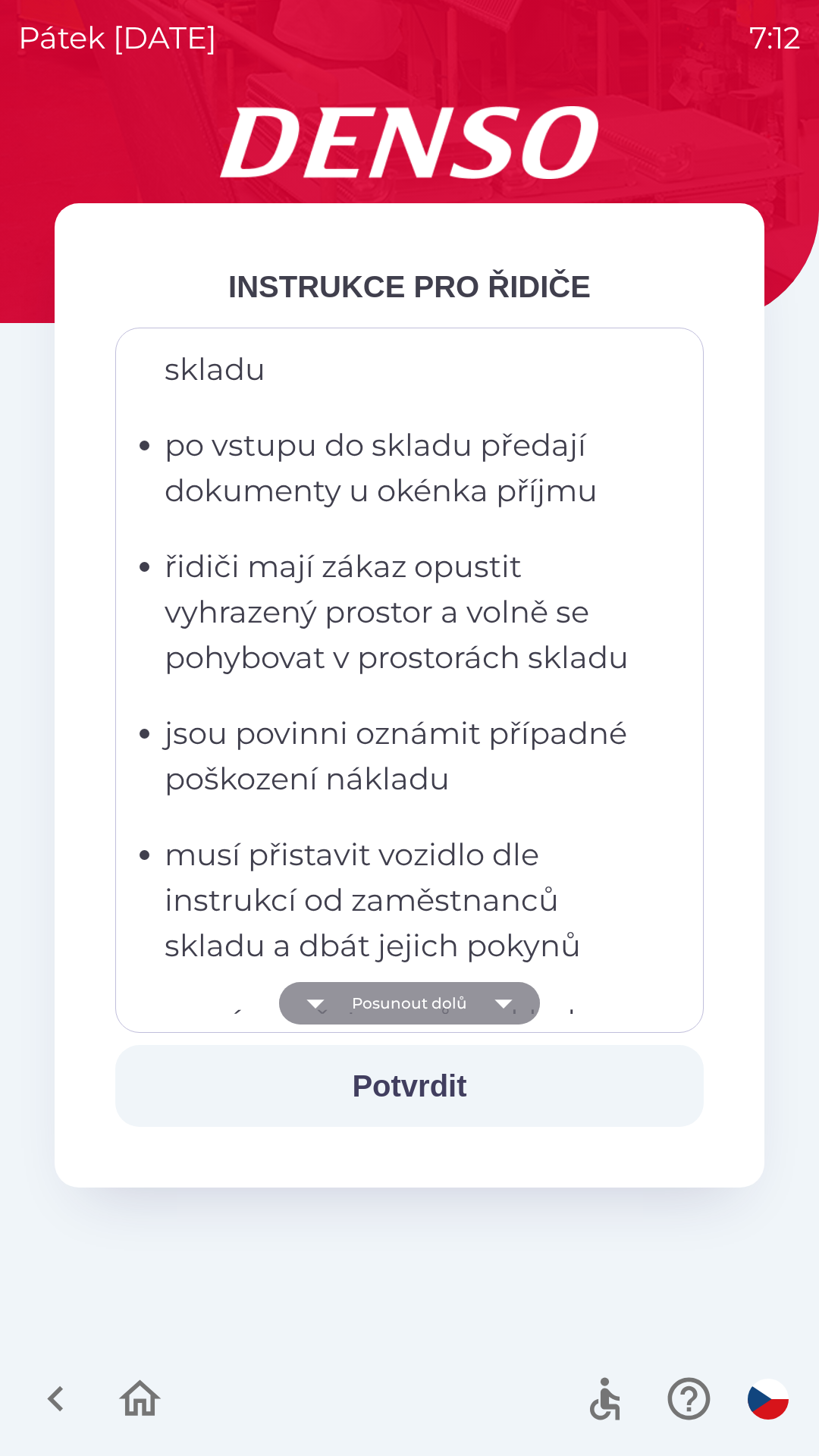
click at [508, 1004] on icon "button" at bounding box center [503, 1003] width 43 height 43
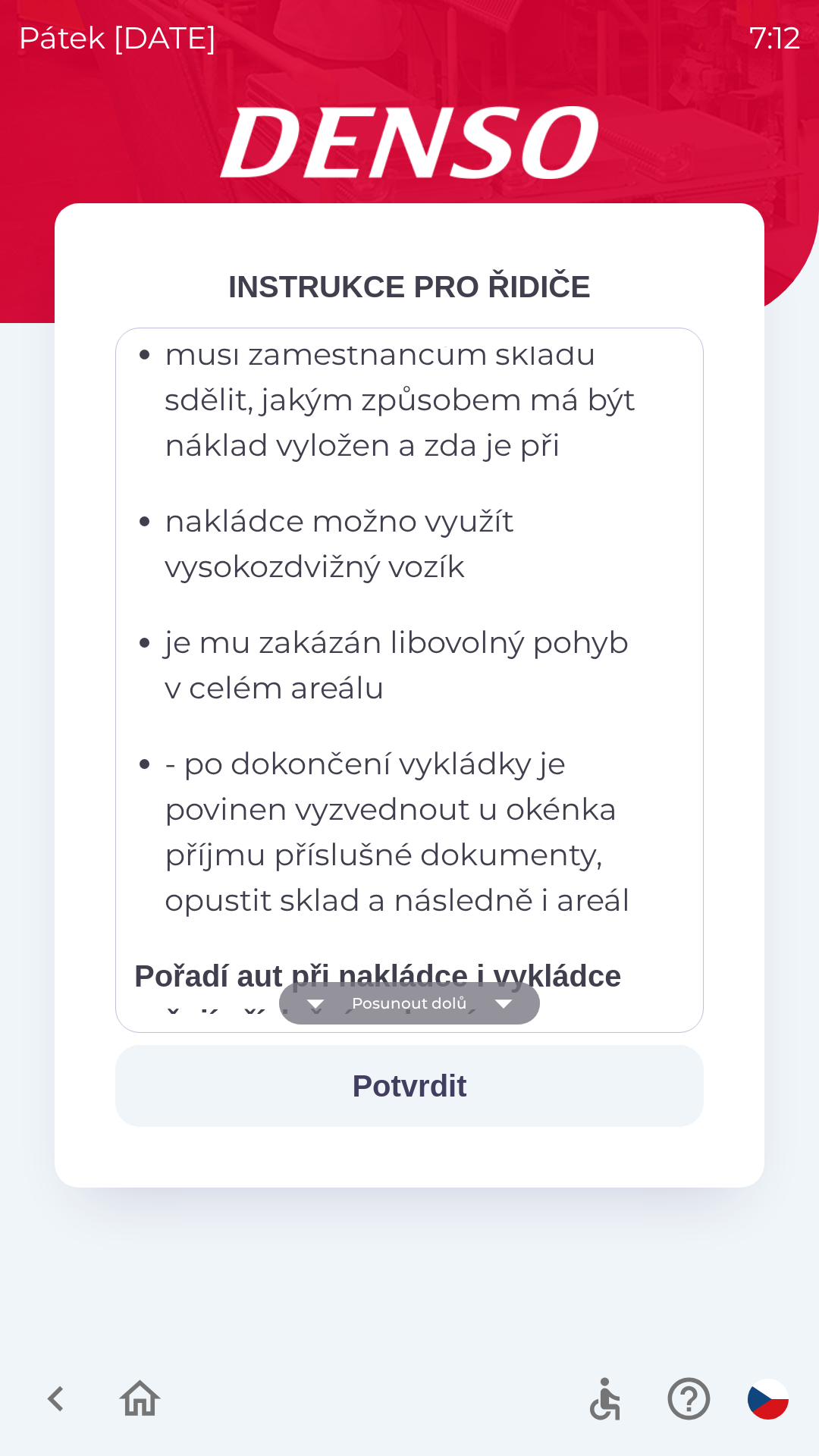
click at [513, 998] on icon "button" at bounding box center [503, 1003] width 43 height 43
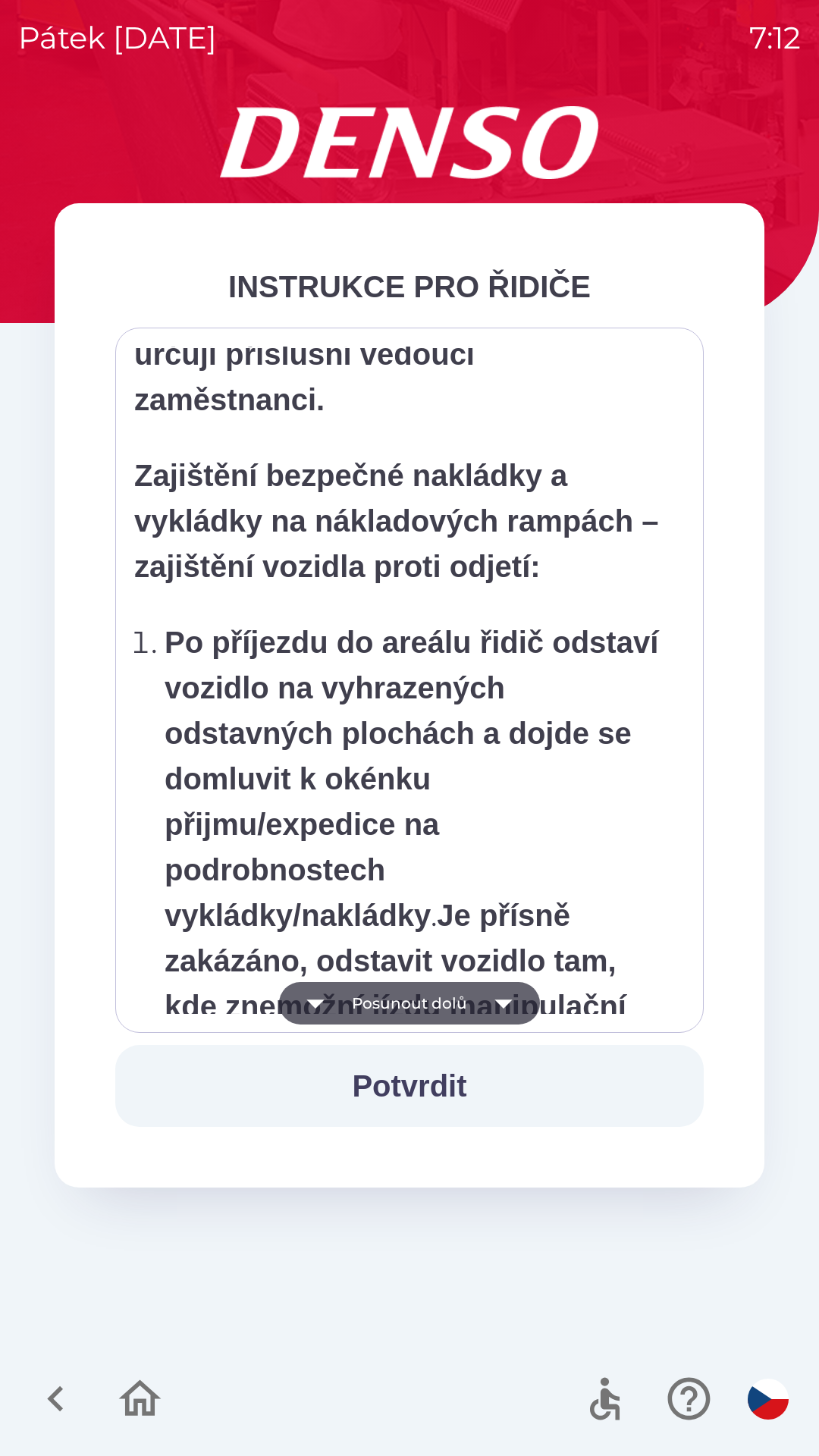
click at [513, 999] on icon "button" at bounding box center [503, 1003] width 43 height 43
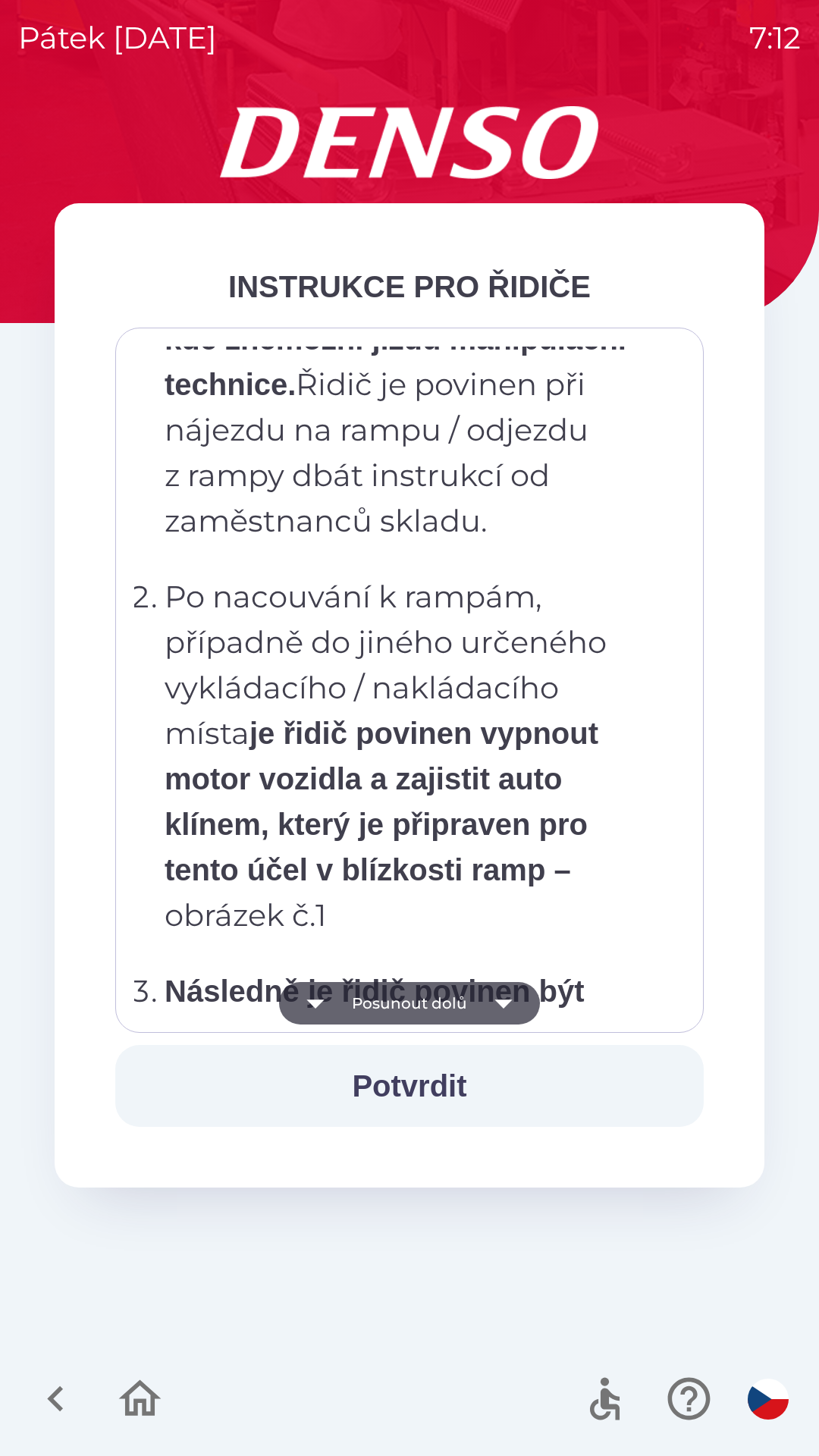
click at [510, 1002] on icon "button" at bounding box center [503, 1003] width 43 height 43
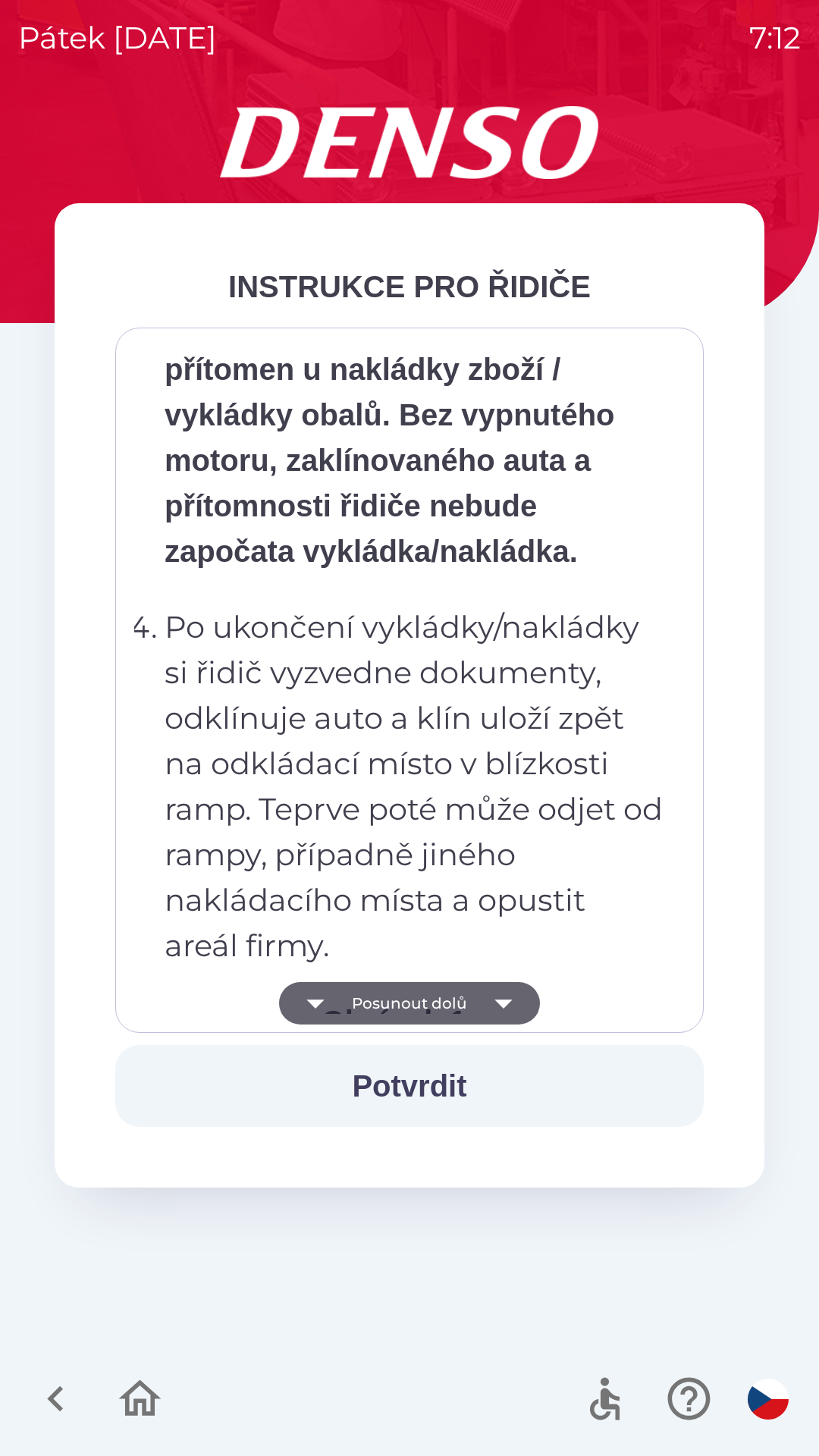
click at [510, 993] on icon "button" at bounding box center [503, 1003] width 43 height 43
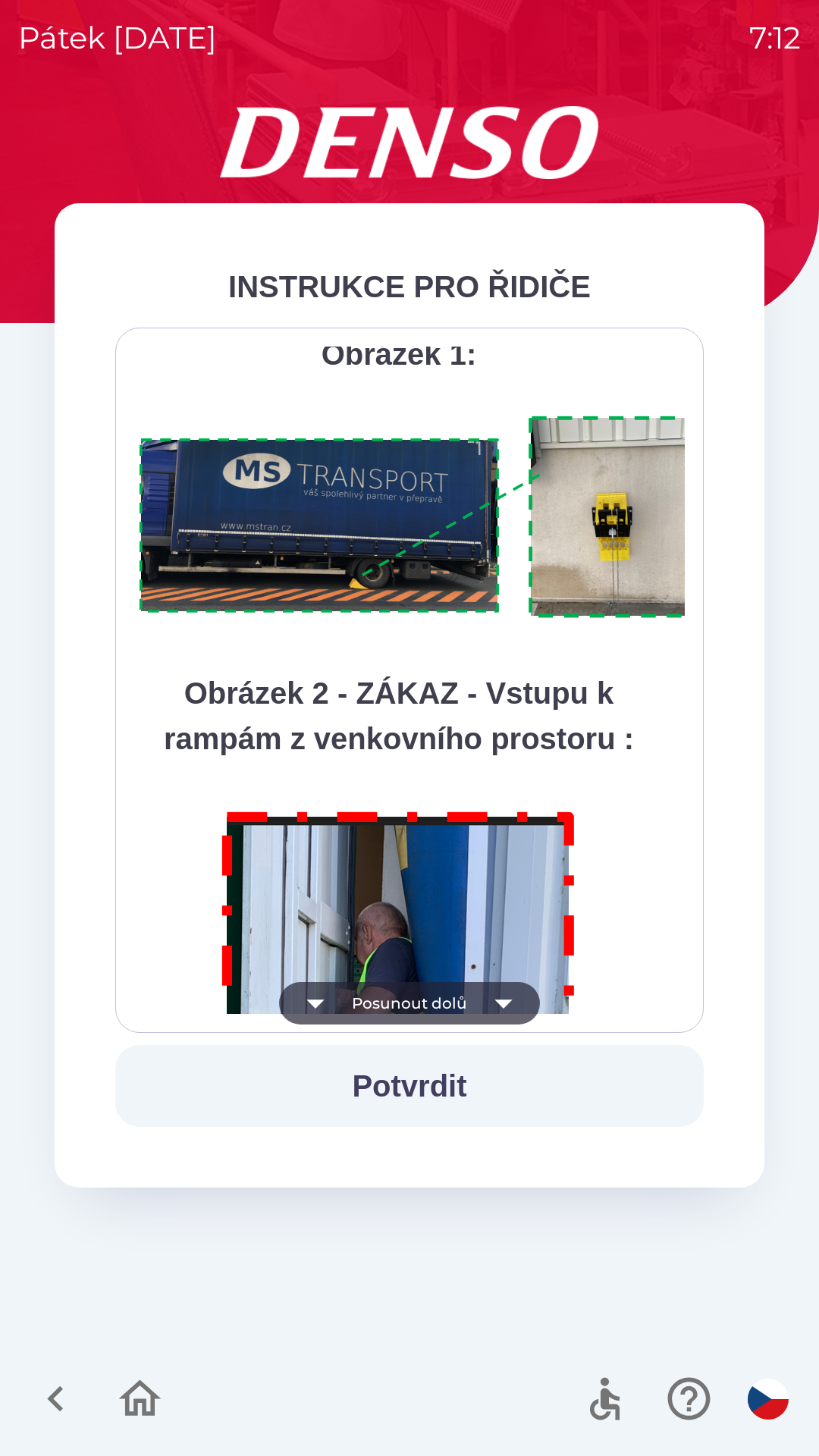
click at [507, 1000] on icon "button" at bounding box center [503, 1003] width 43 height 43
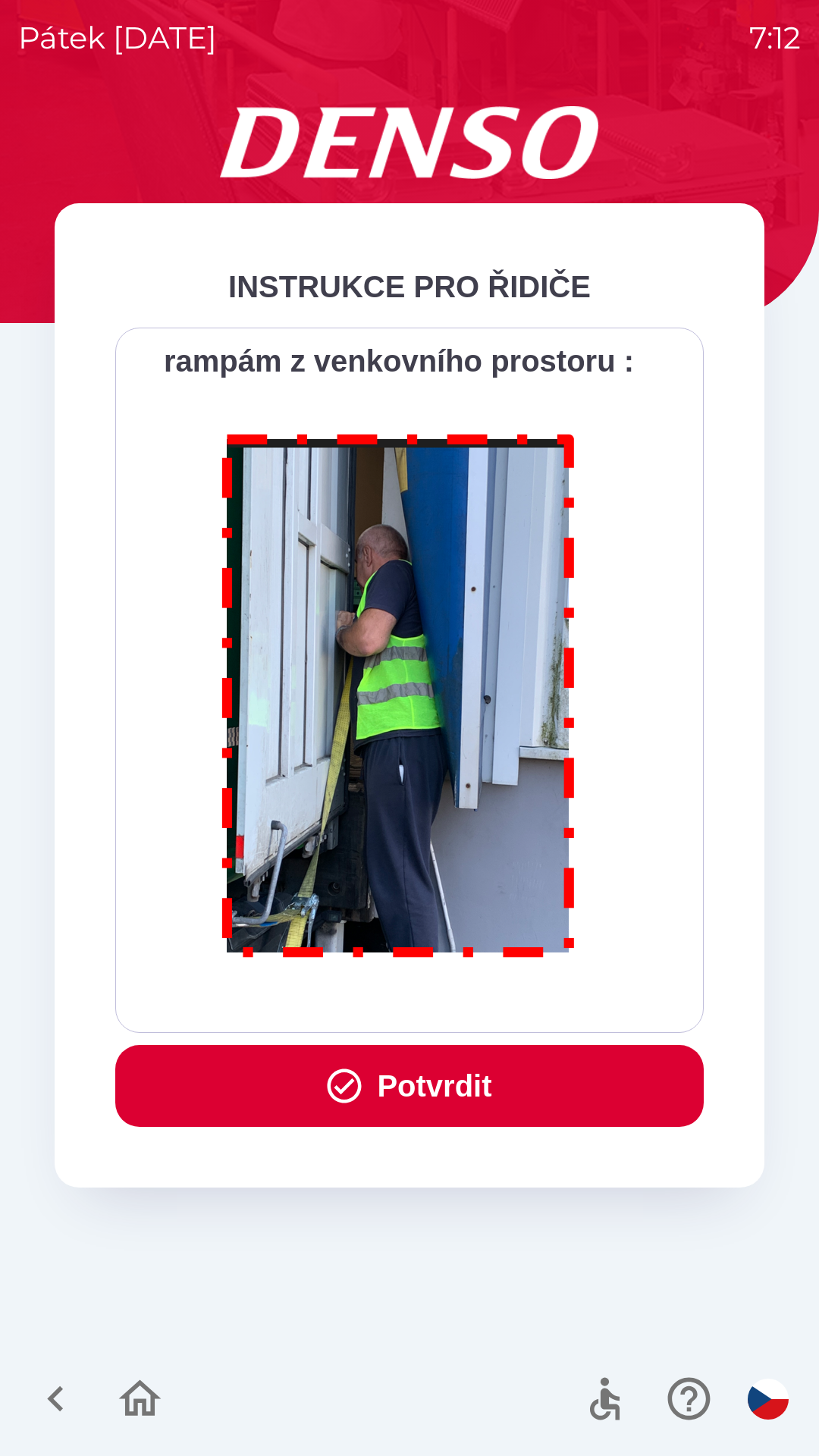
click at [511, 996] on div "Všichni řidiči přijíždějící do skladu firmy DENSO CZECH s.r.o. jsou po průjezdu…" at bounding box center [409, 680] width 550 height 667
click at [534, 1083] on button "Potvrdit" at bounding box center [410, 1086] width 589 height 82
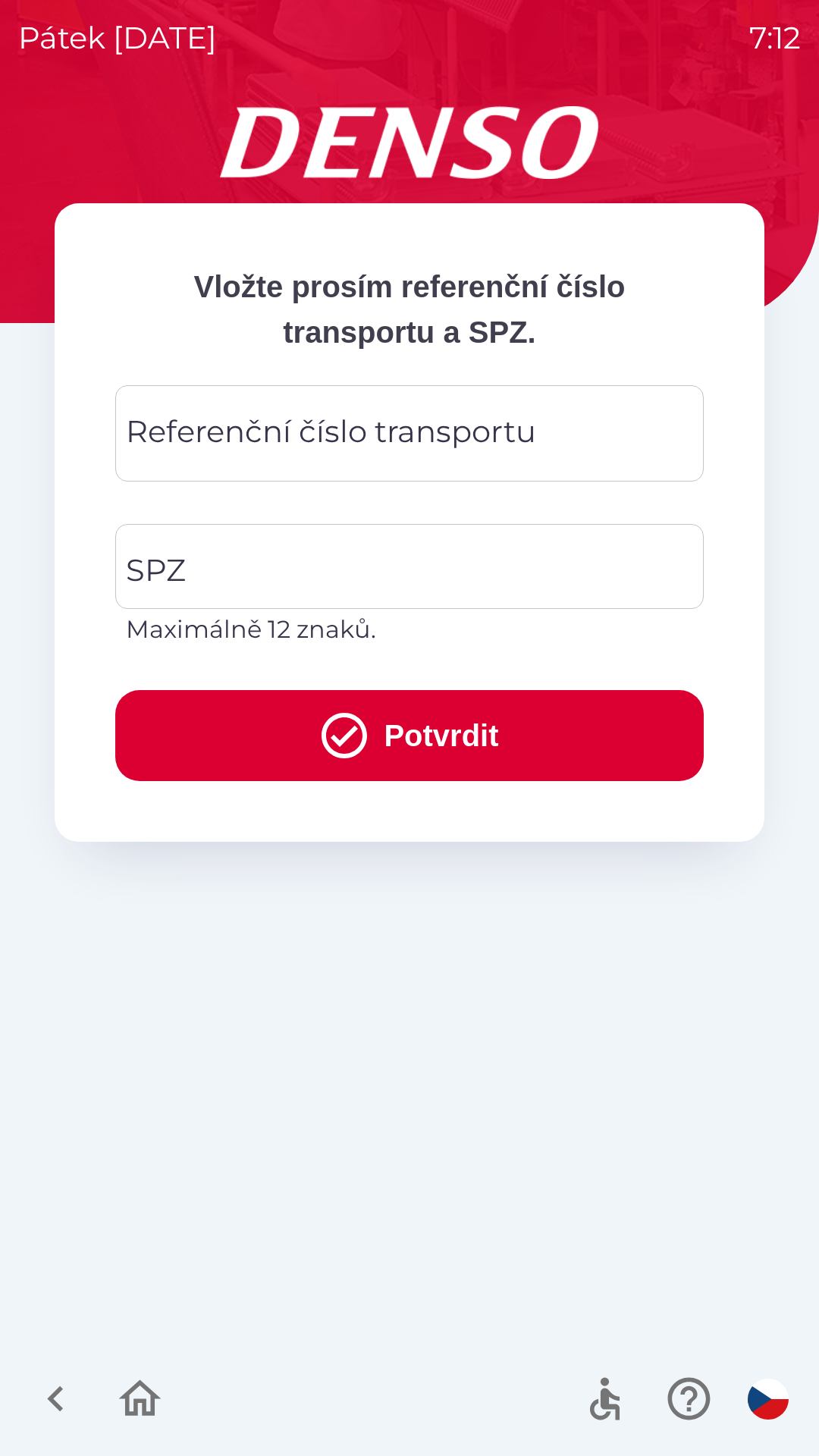
click at [301, 441] on div "Referenční číslo transportu Referenční číslo transportu" at bounding box center [410, 433] width 589 height 96
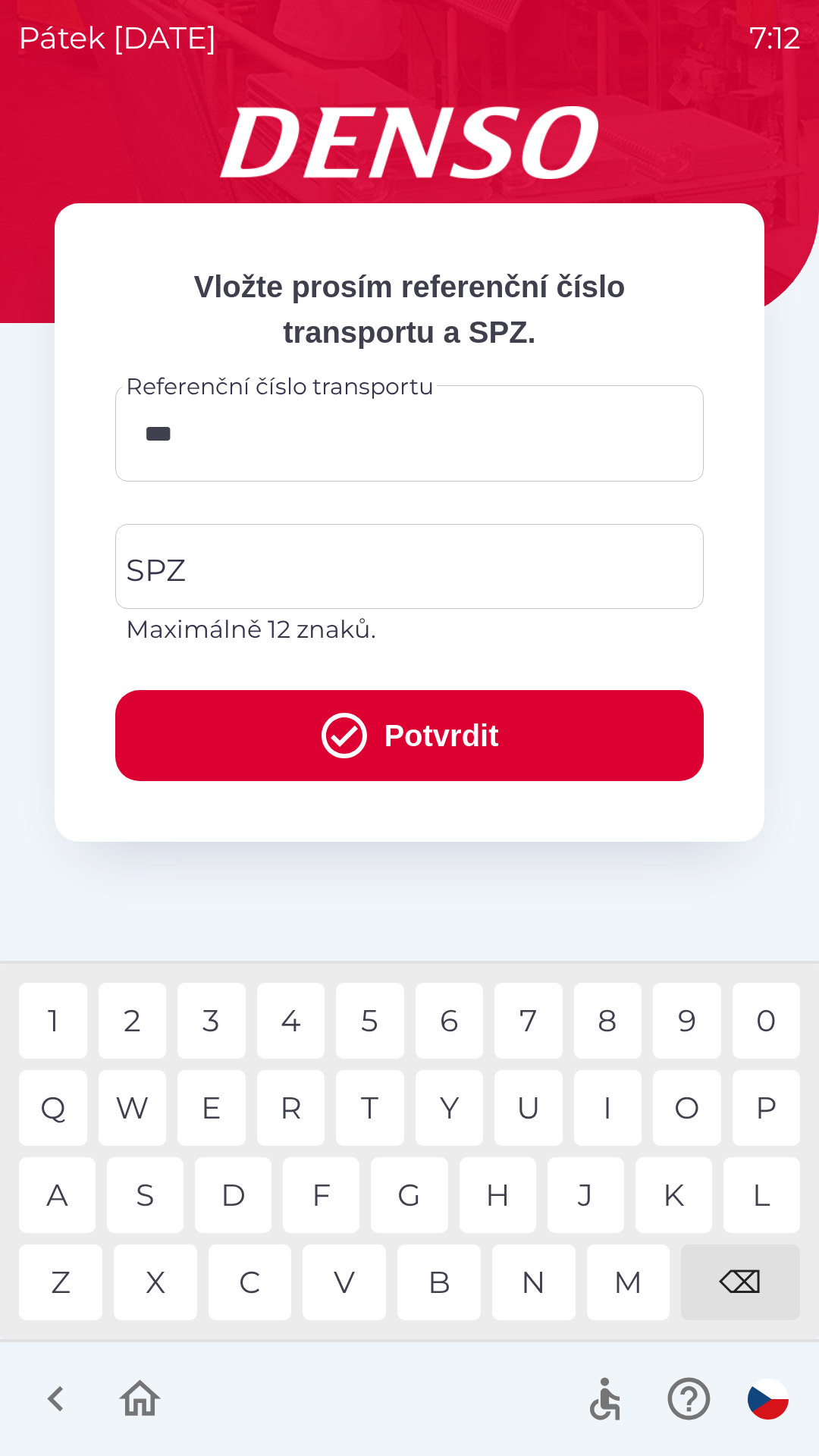
click at [522, 1010] on div "7" at bounding box center [528, 1020] width 68 height 76
click at [673, 1014] on div "9" at bounding box center [687, 1020] width 68 height 76
type input "******"
click at [324, 583] on input "SPZ" at bounding box center [397, 567] width 552 height 71
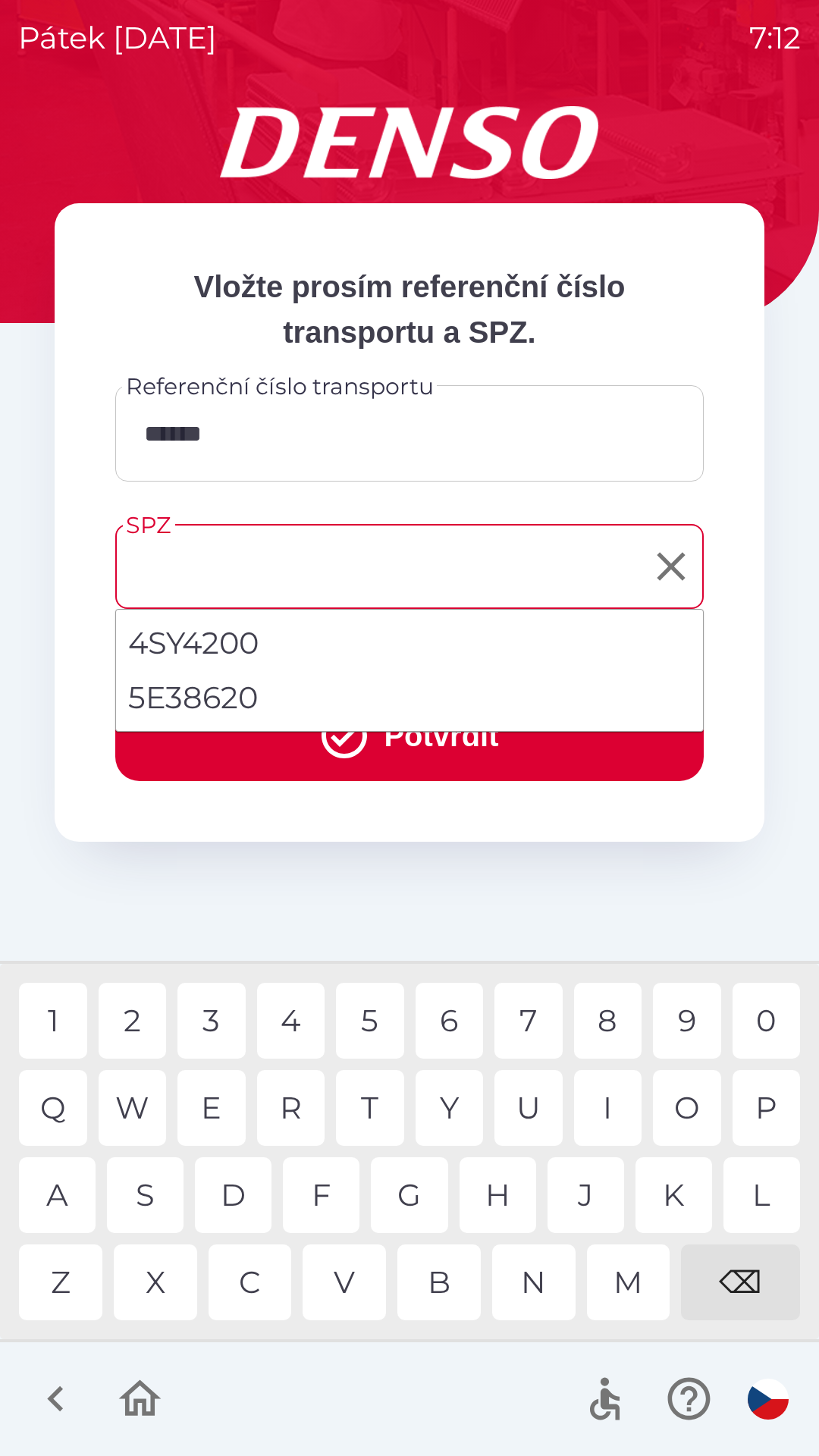
click at [263, 689] on li "5E38620" at bounding box center [409, 697] width 587 height 54
type input "*******"
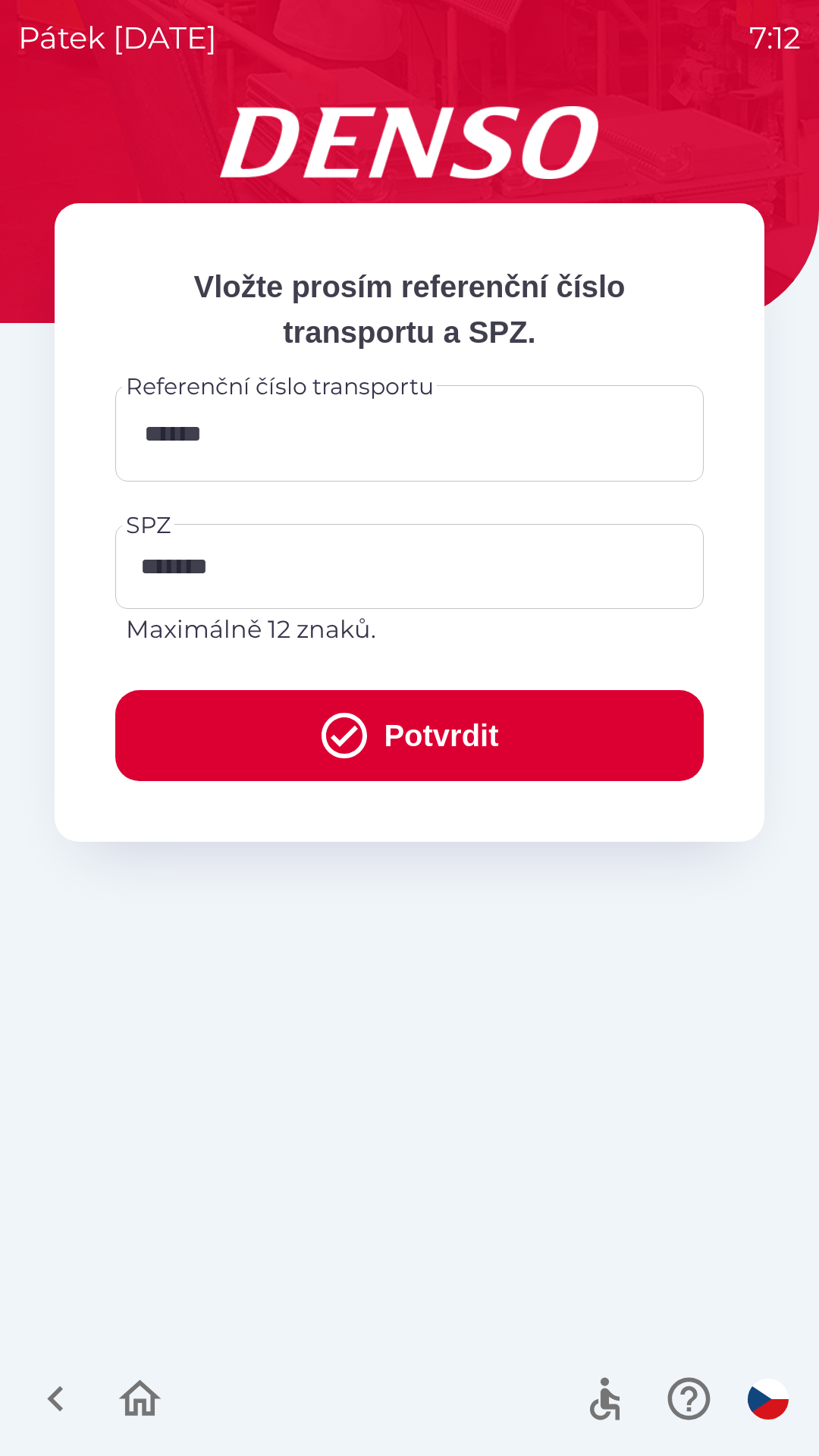
click at [419, 735] on button "Potvrdit" at bounding box center [410, 736] width 589 height 91
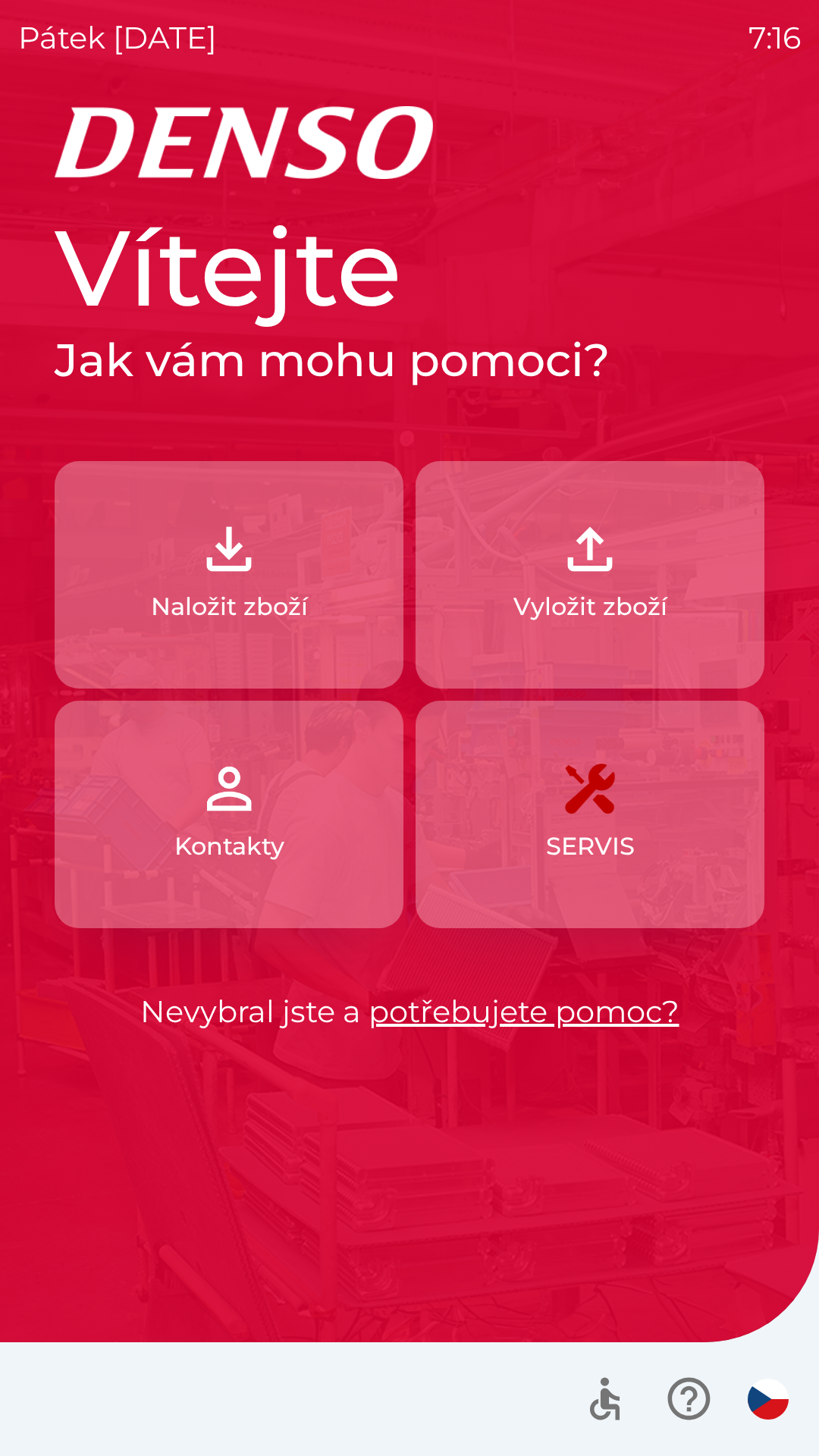
click at [619, 597] on p "Vyložit zboží" at bounding box center [590, 607] width 154 height 36
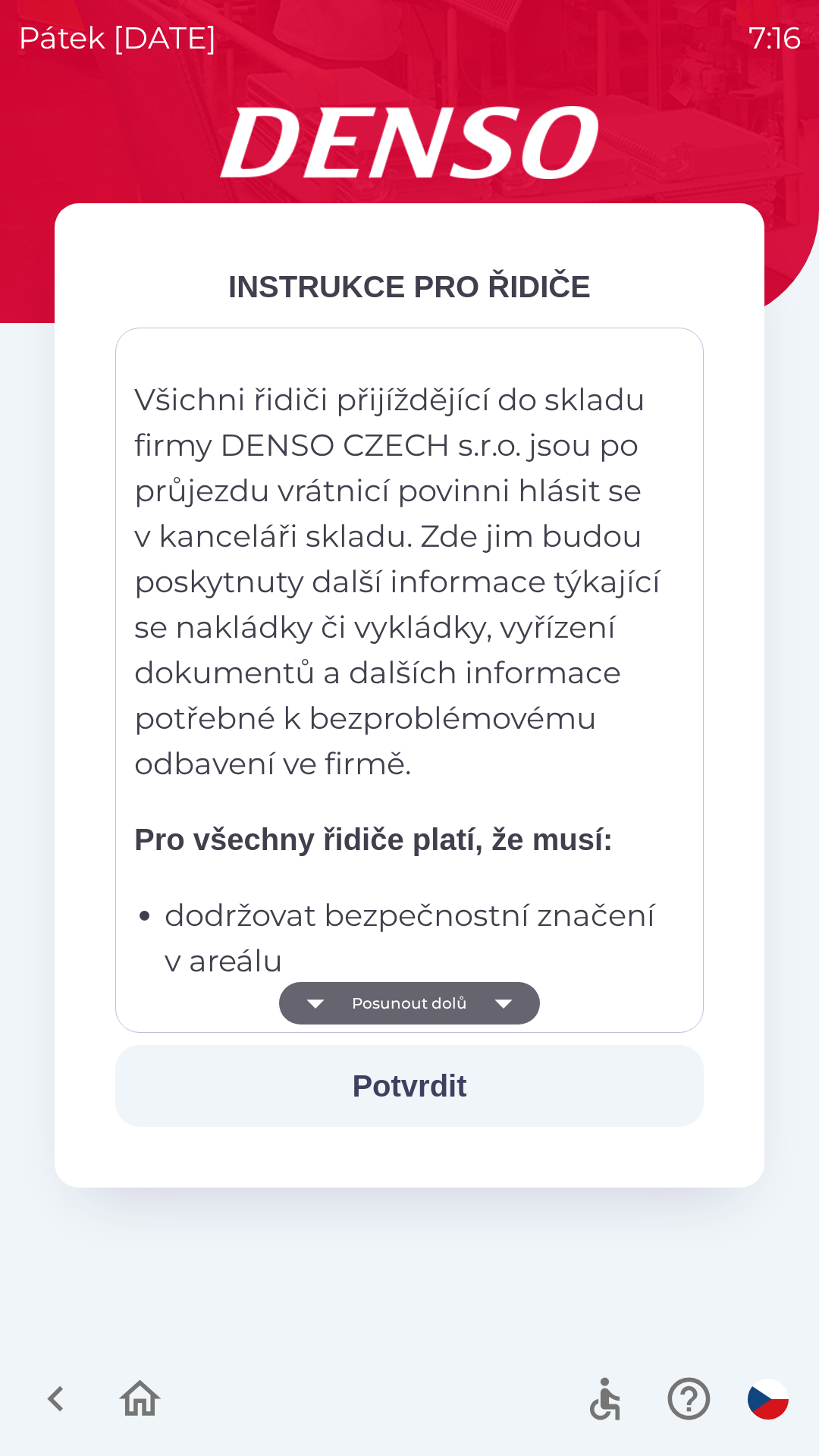
click at [511, 1004] on icon "button" at bounding box center [503, 1003] width 43 height 43
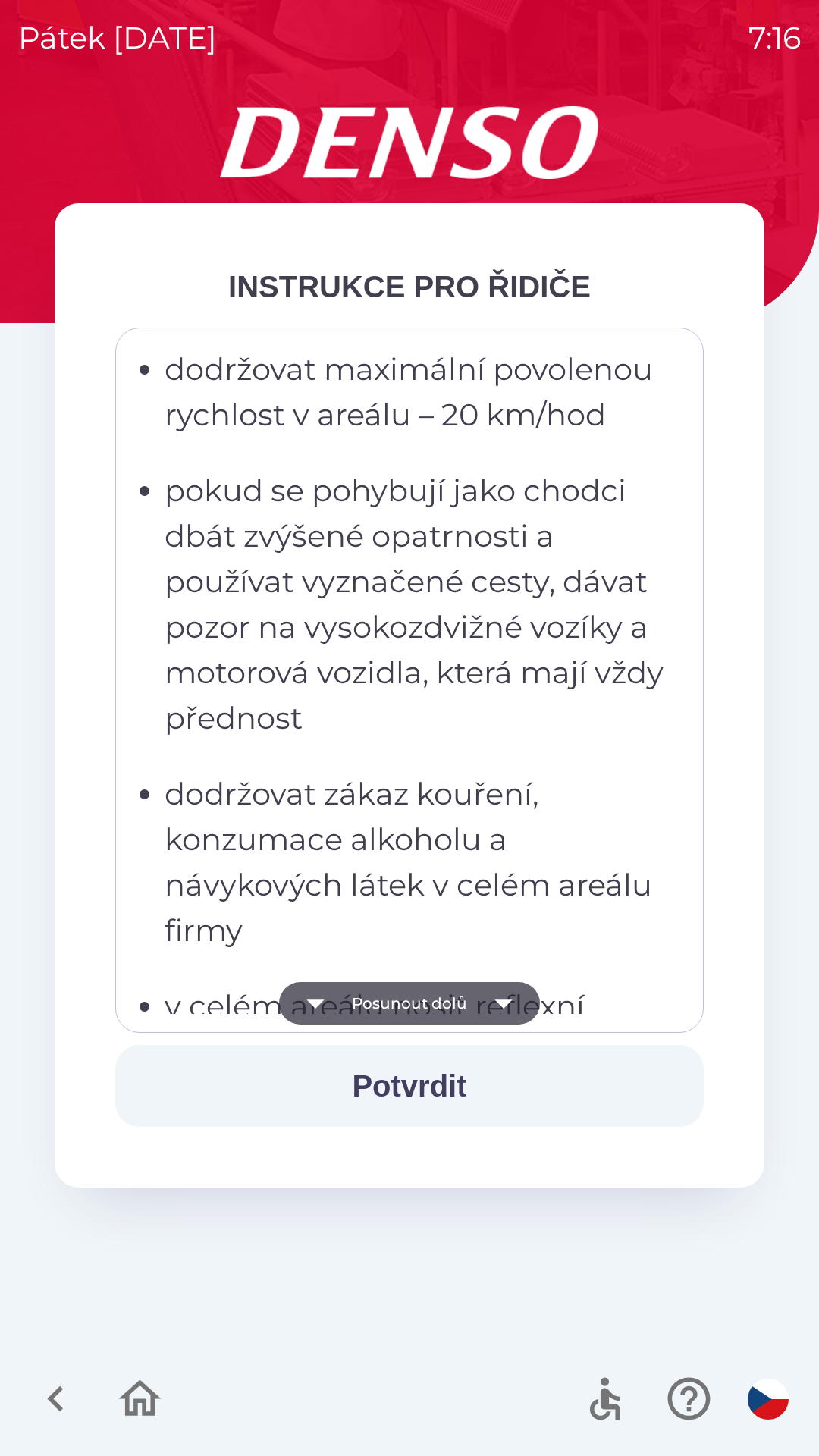
click at [509, 1001] on icon "button" at bounding box center [503, 1004] width 18 height 9
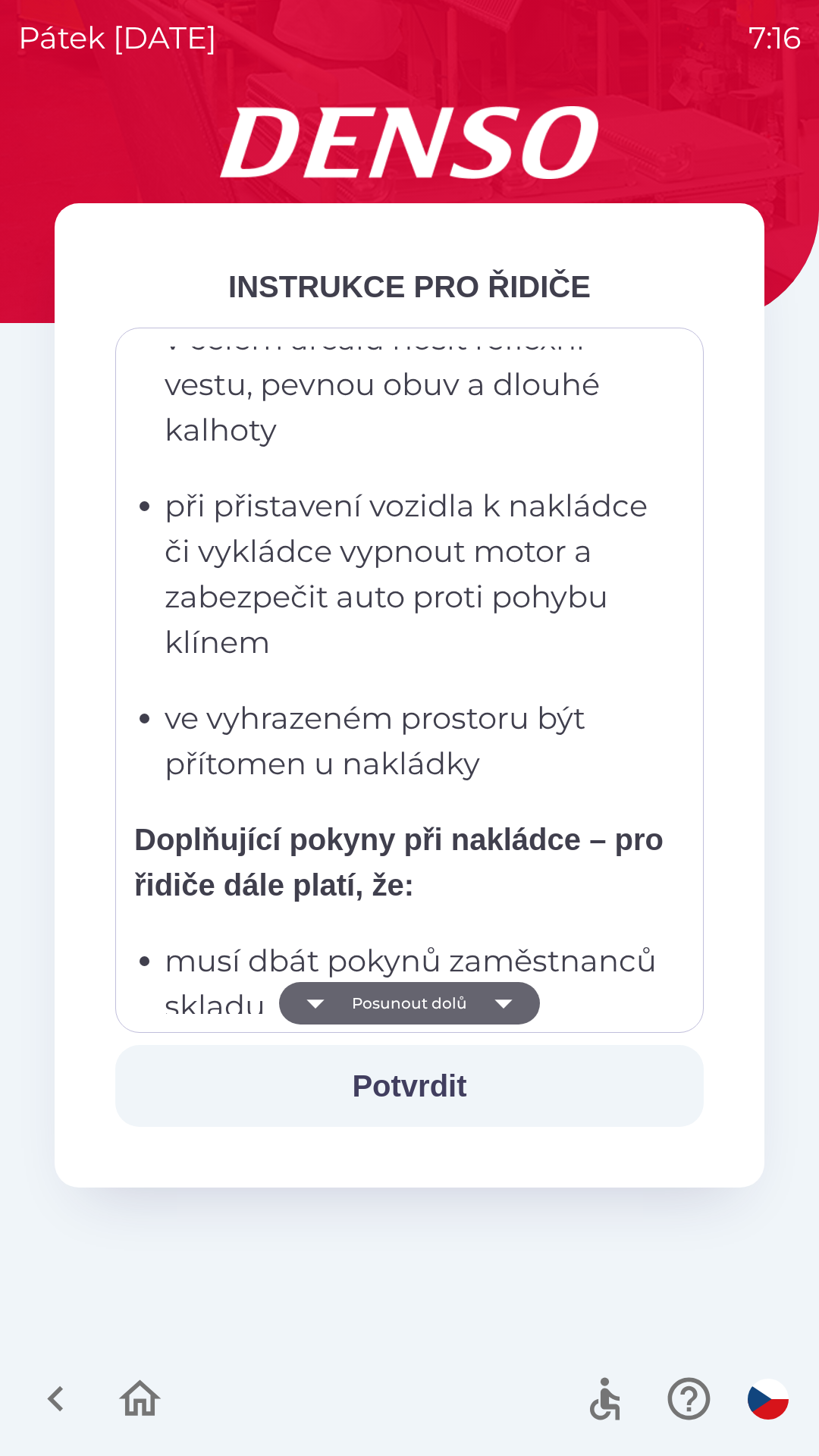
click at [504, 993] on icon "button" at bounding box center [503, 1003] width 43 height 43
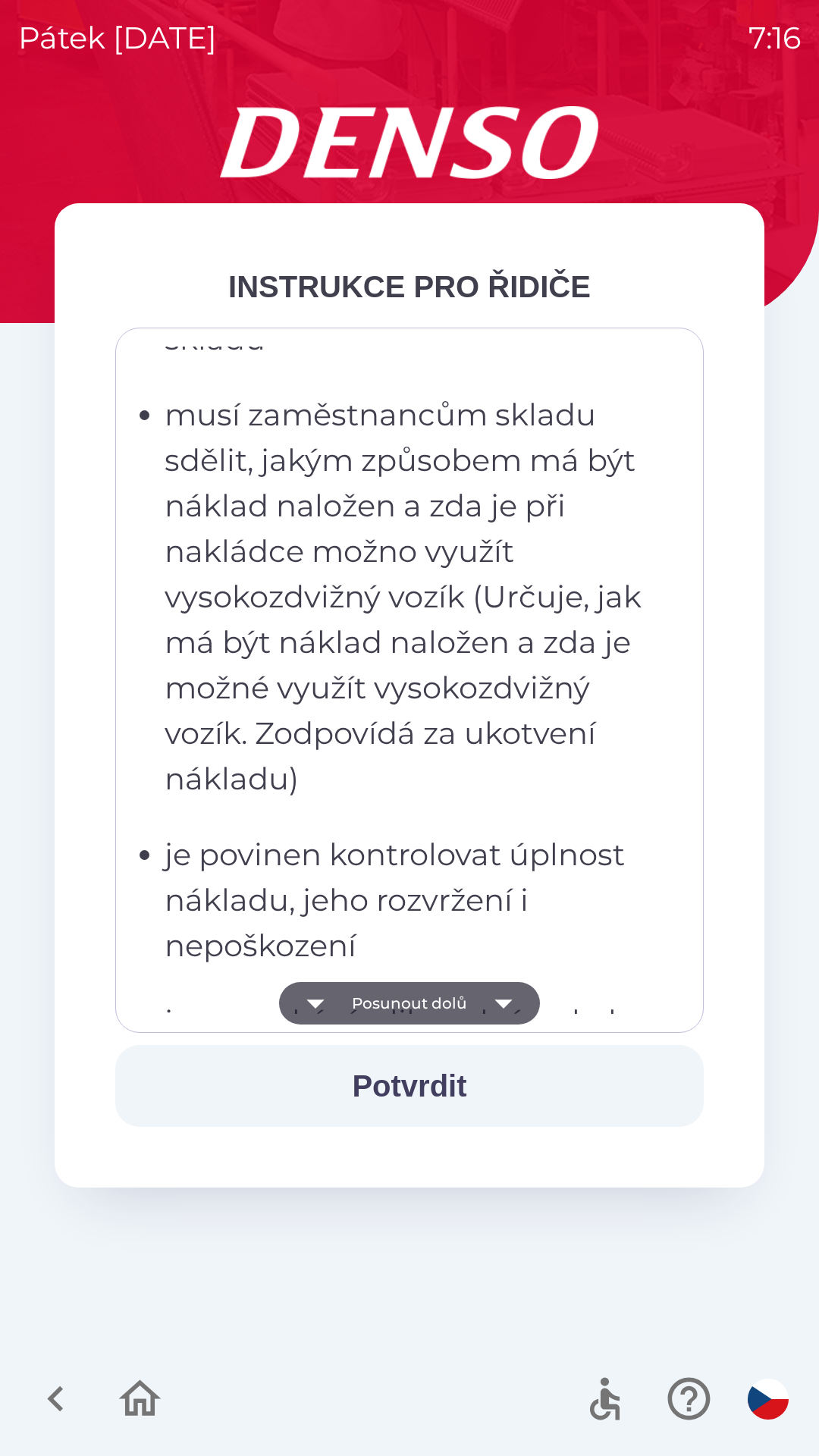
click at [503, 1001] on icon "button" at bounding box center [503, 1004] width 18 height 9
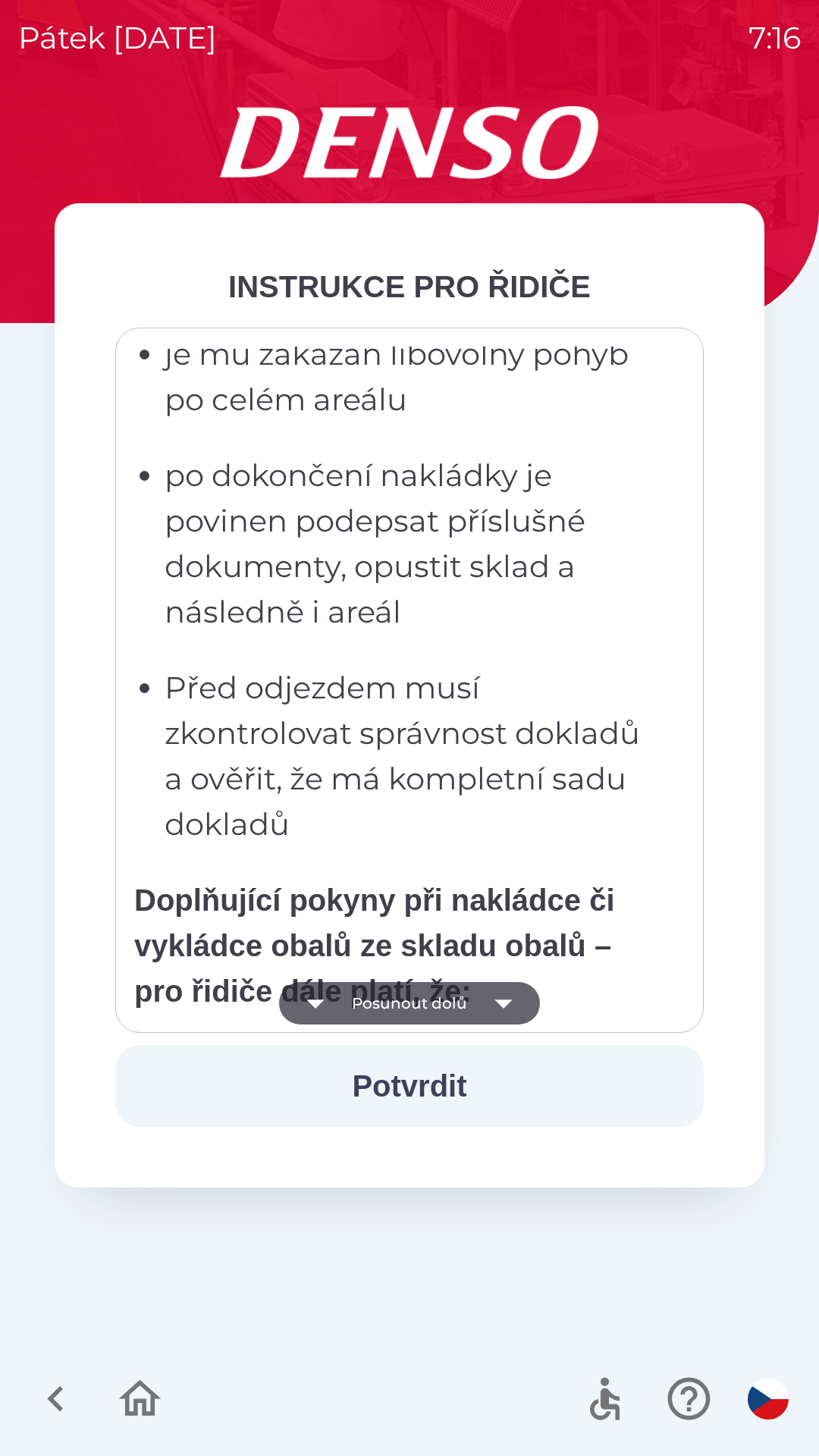
click at [507, 993] on icon "button" at bounding box center [503, 1003] width 43 height 43
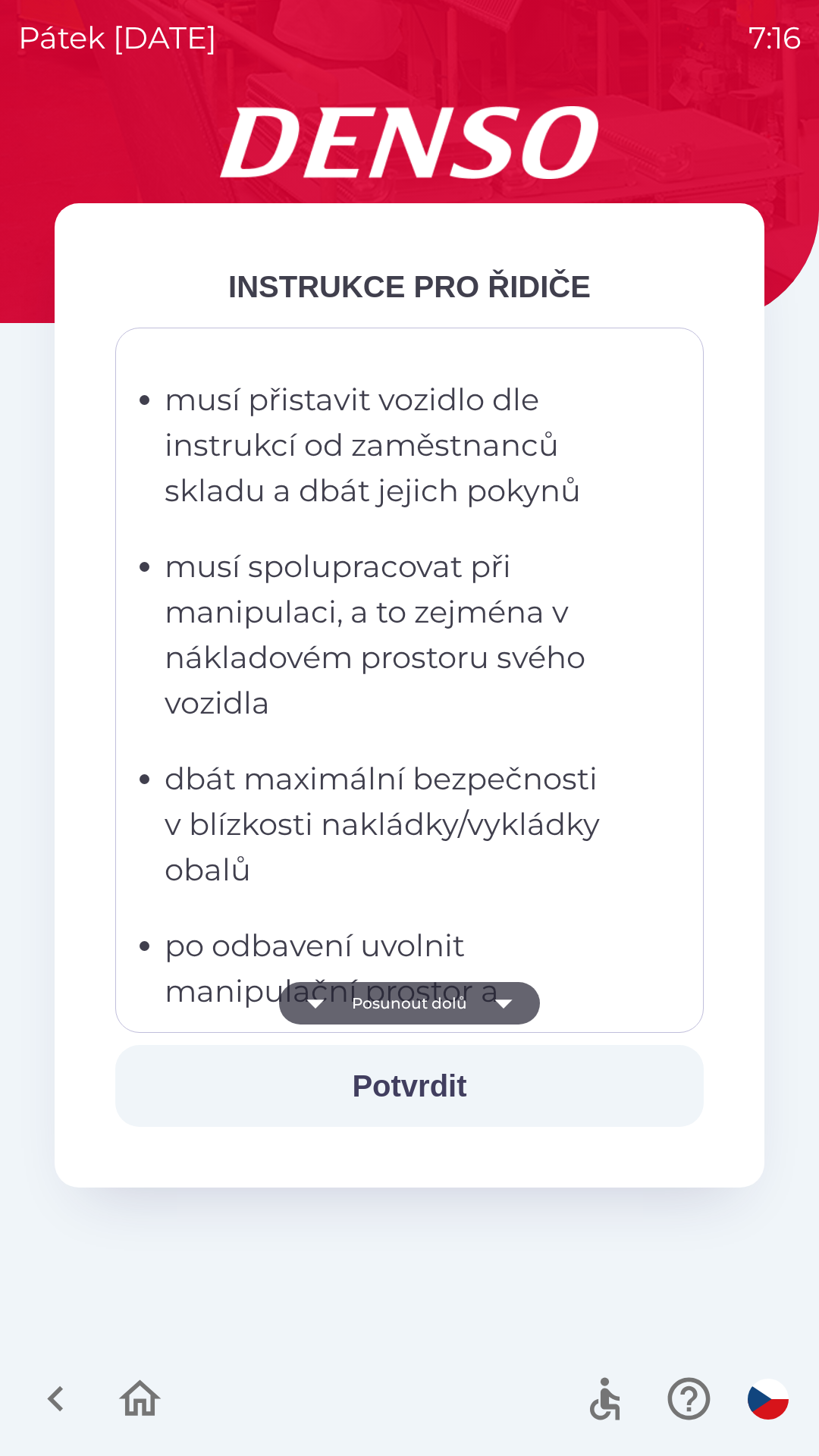
click at [507, 992] on icon "button" at bounding box center [503, 1003] width 43 height 43
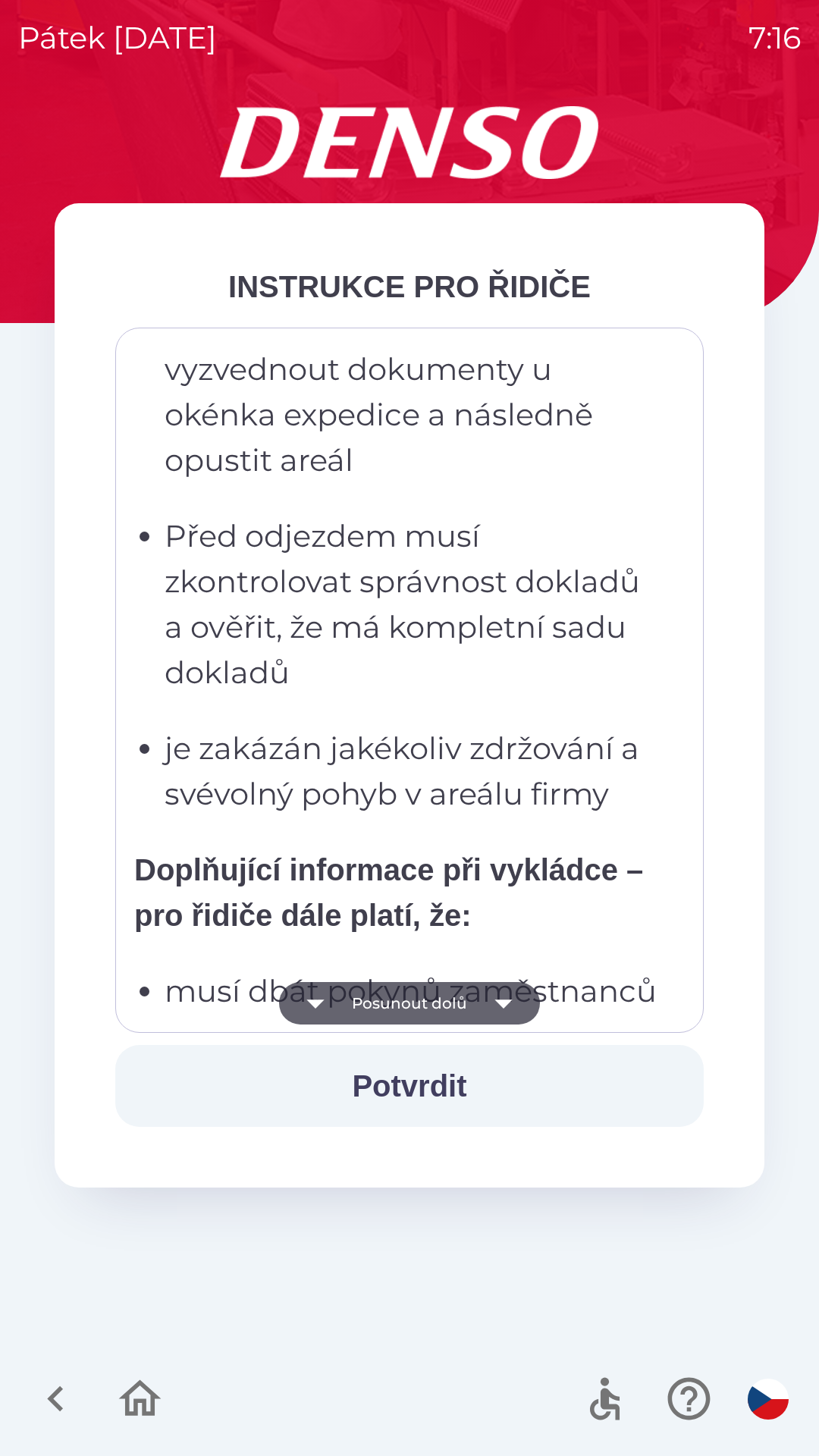
click at [503, 1001] on icon "button" at bounding box center [503, 1004] width 18 height 9
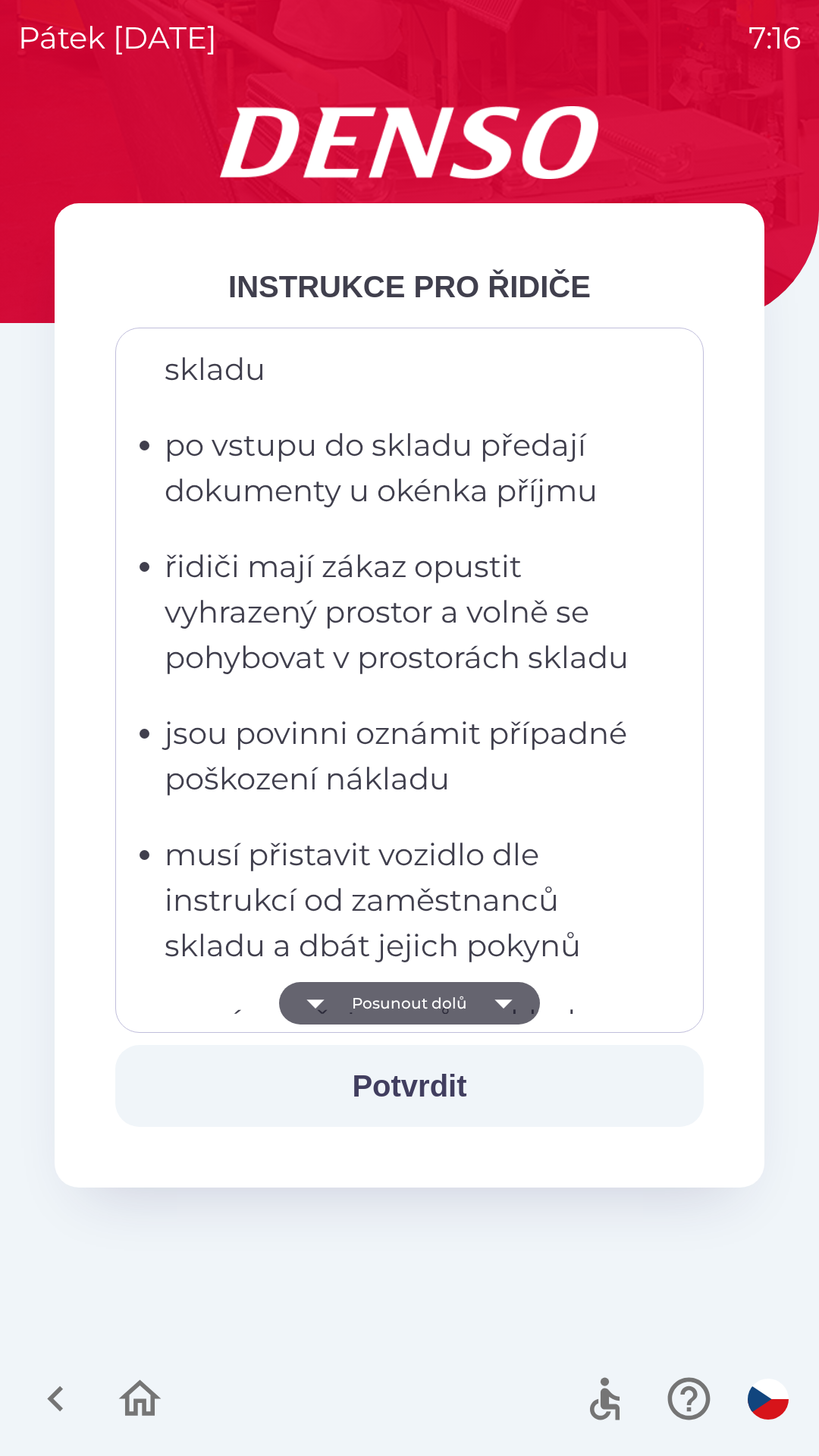
click at [510, 998] on icon "button" at bounding box center [503, 1003] width 43 height 43
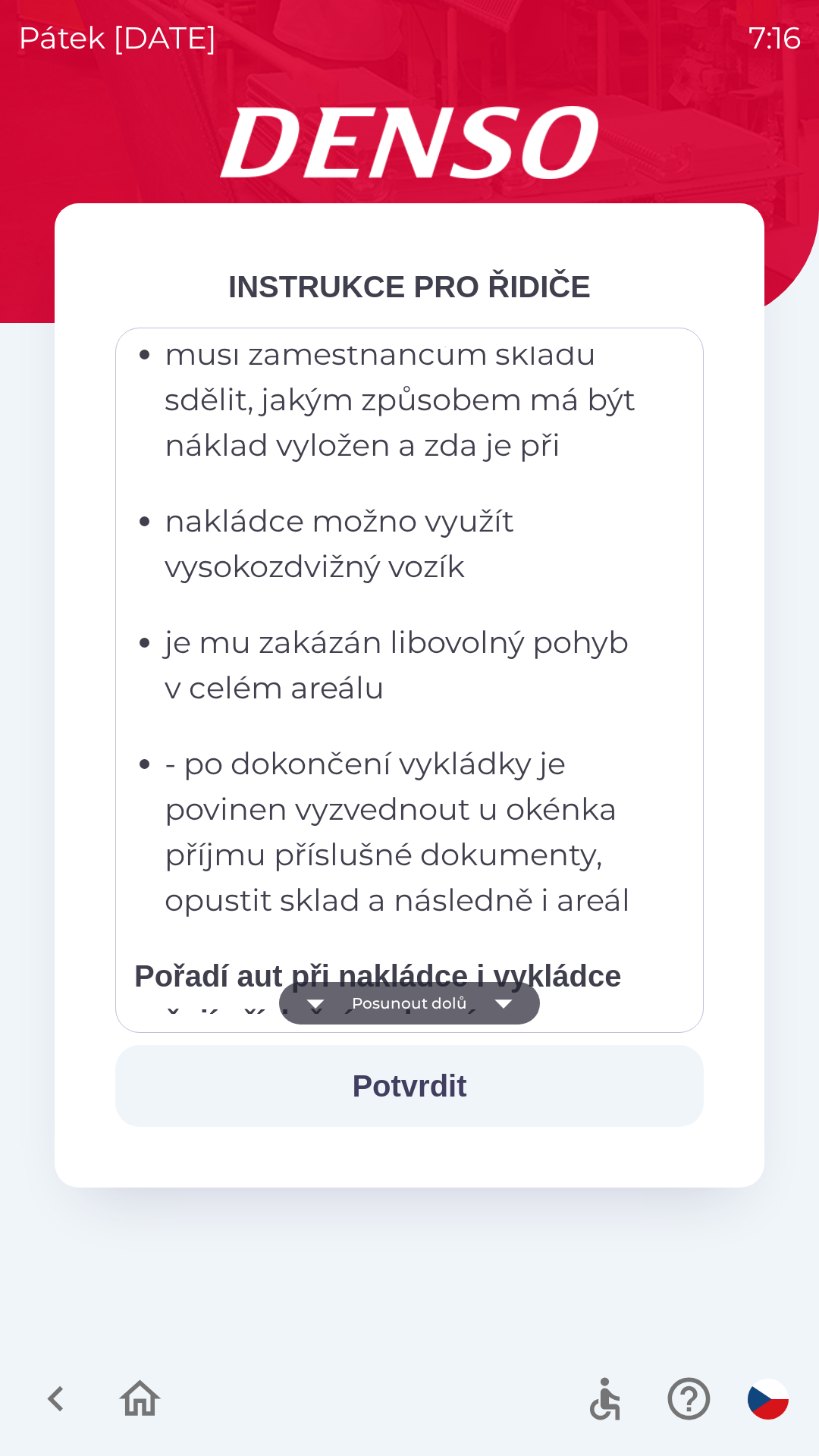
click at [513, 995] on icon "button" at bounding box center [503, 1003] width 43 height 43
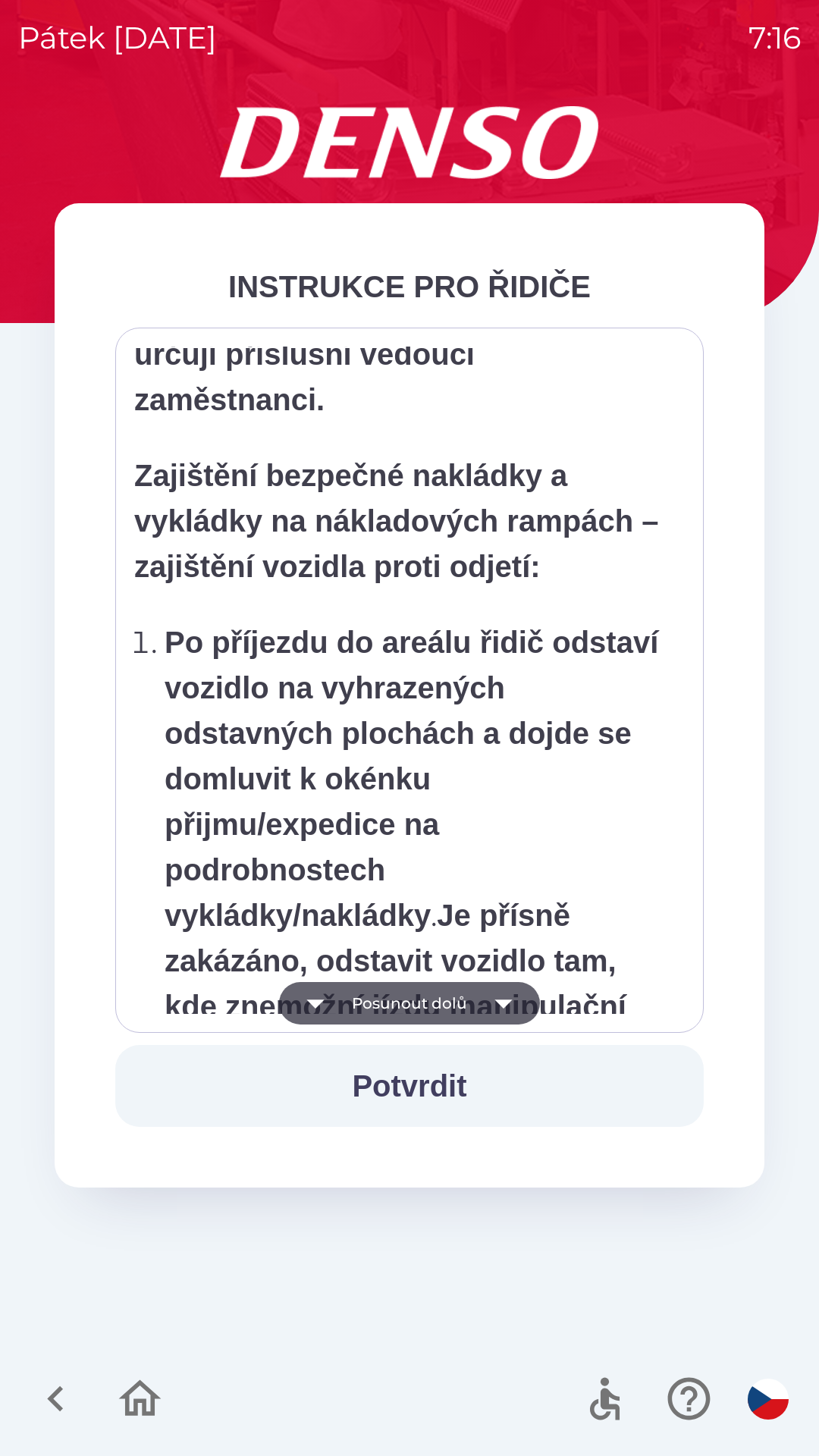
click at [518, 995] on icon "button" at bounding box center [503, 1003] width 43 height 43
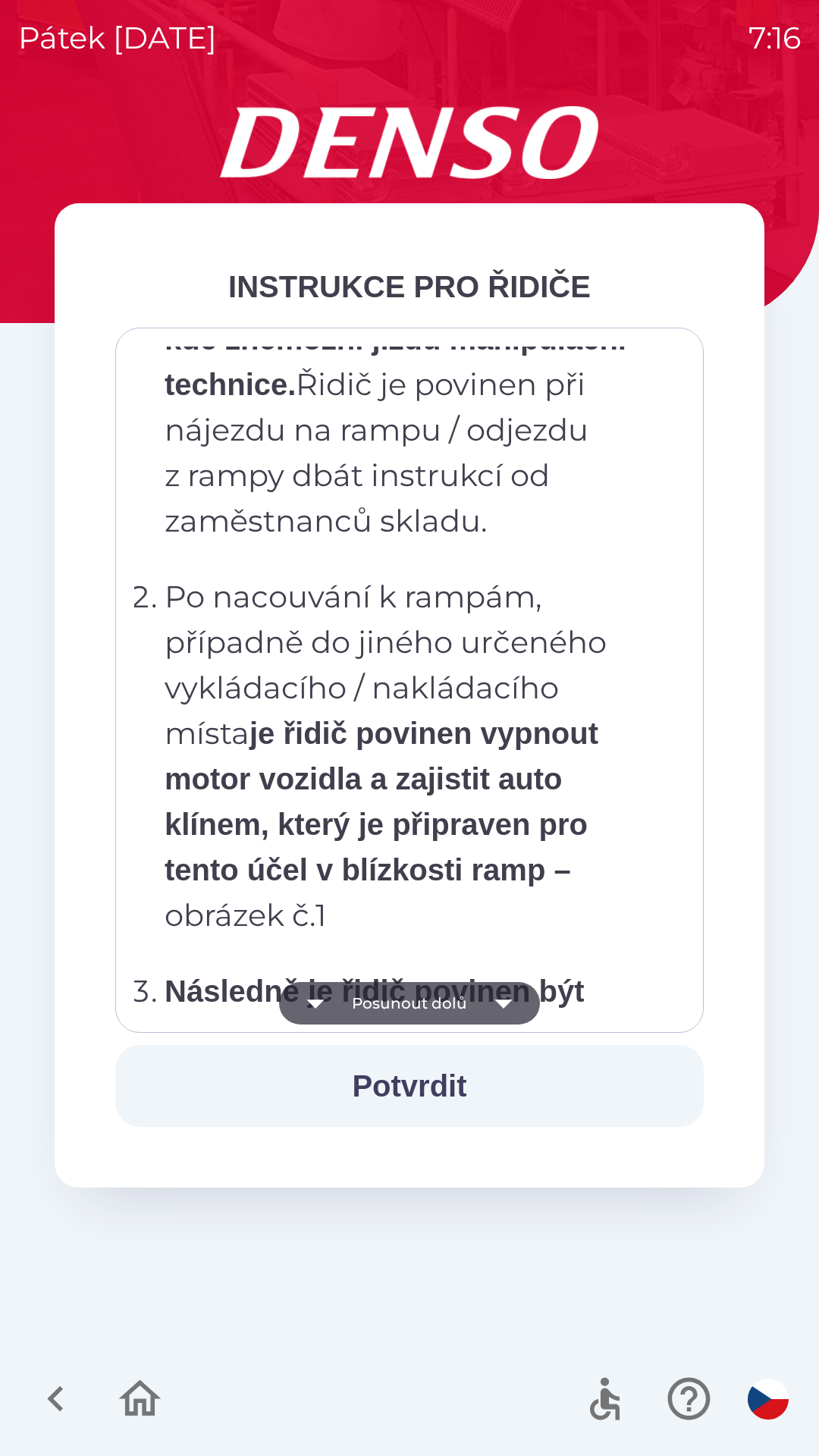
click at [523, 994] on icon "button" at bounding box center [503, 1003] width 43 height 43
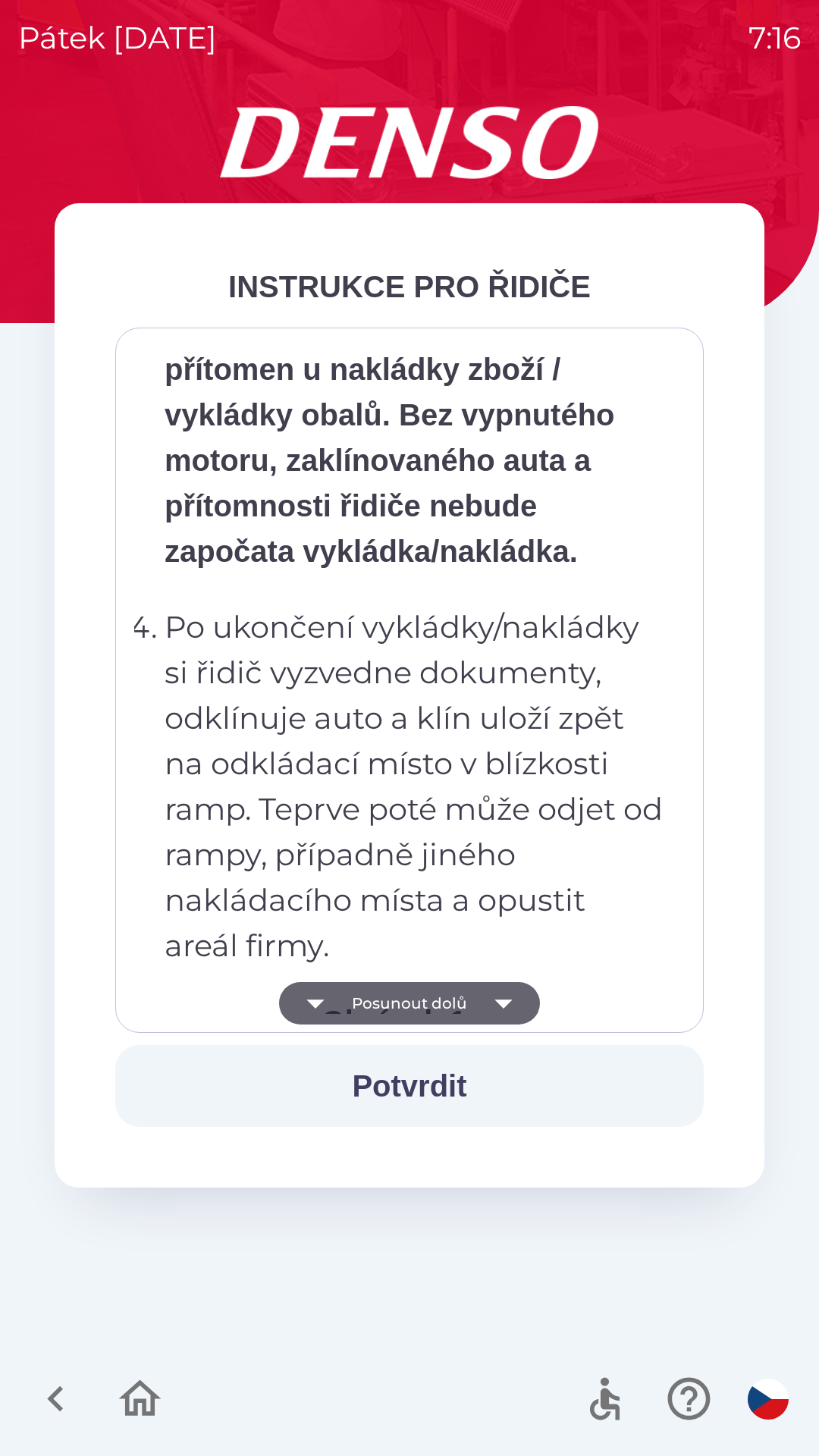
click at [528, 993] on button "Posunout dolů" at bounding box center [409, 1003] width 261 height 43
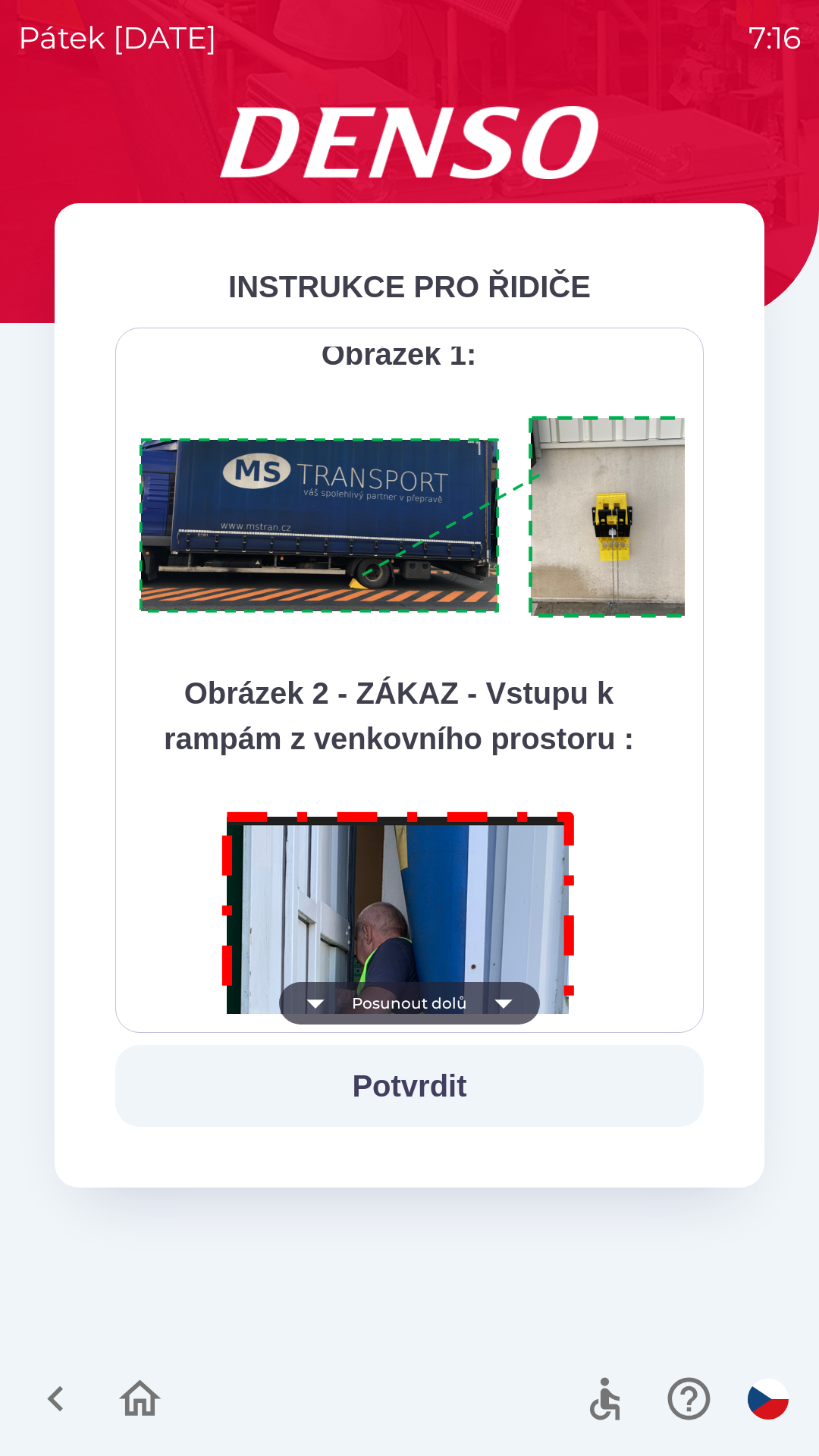
click at [514, 996] on icon "button" at bounding box center [503, 1003] width 43 height 43
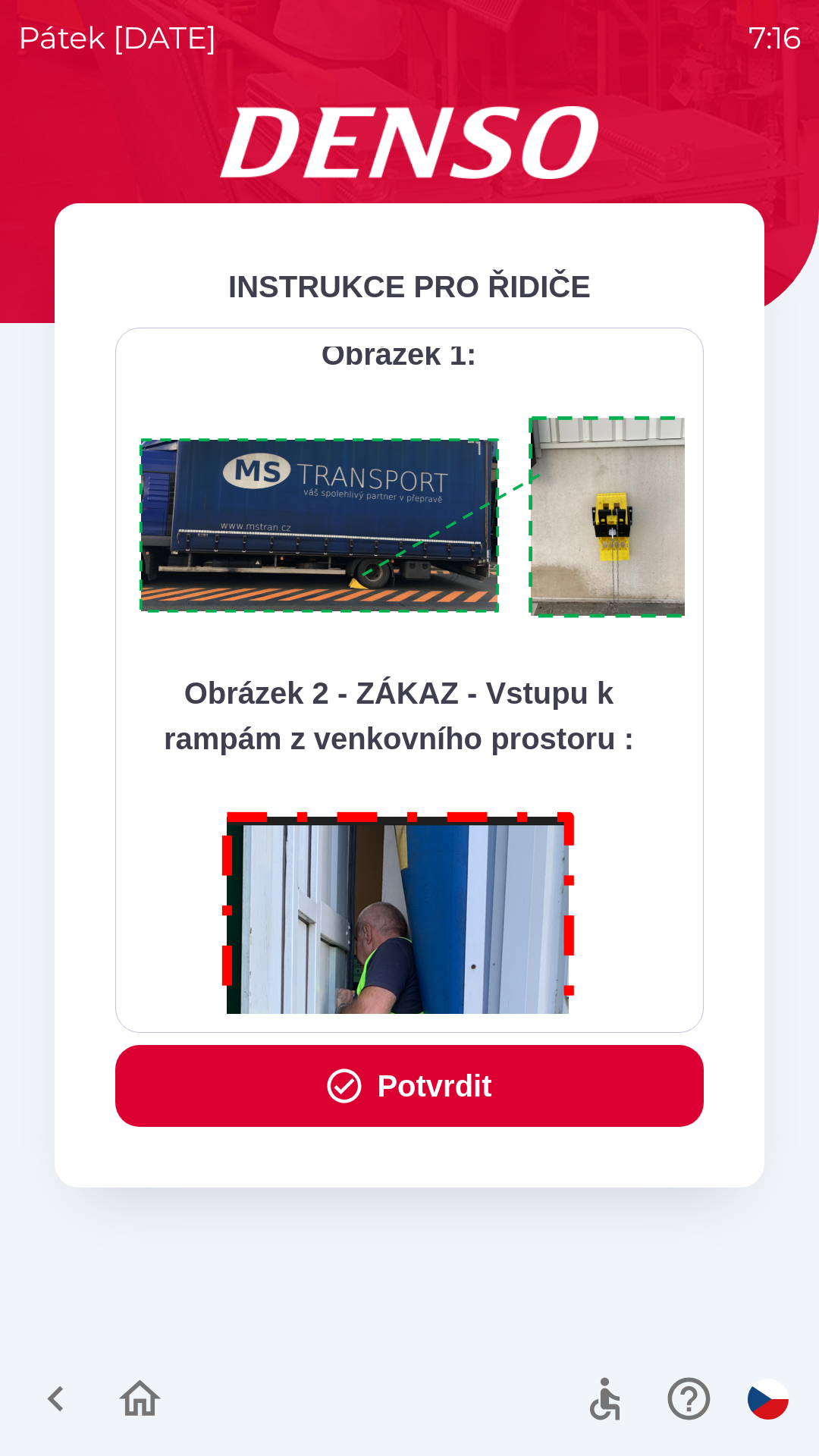
scroll to position [8521, 0]
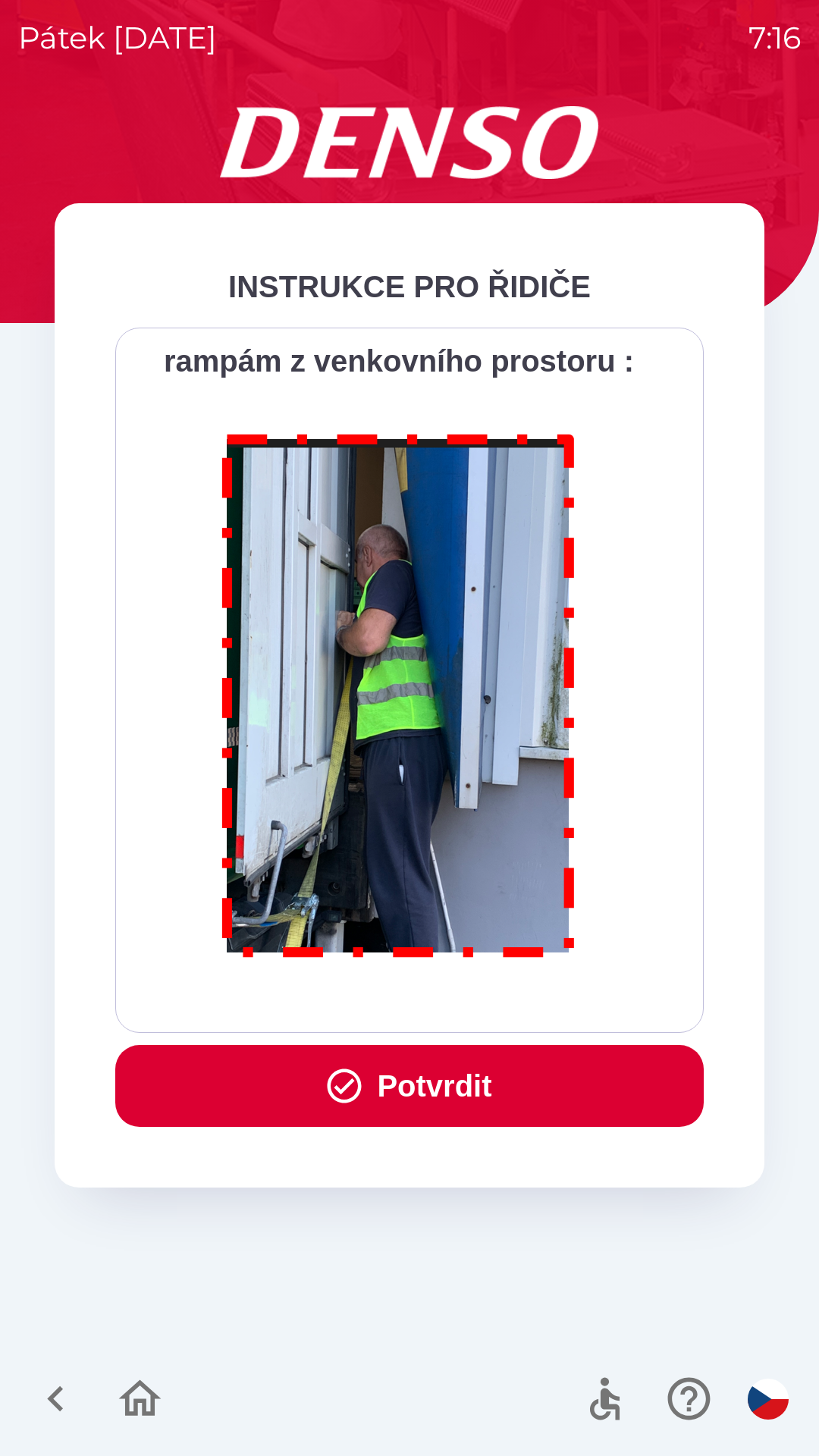
click at [517, 999] on div "Všichni řidiči přijíždějící do skladu firmy DENSO CZECH s.r.o. jsou po průjezdu…" at bounding box center [409, 680] width 550 height 667
click at [518, 1006] on div "Všichni řidiči přijíždějící do skladu firmy DENSO CZECH s.r.o. jsou po průjezdu…" at bounding box center [409, 680] width 550 height 667
click at [506, 1078] on button "Potvrdit" at bounding box center [410, 1086] width 589 height 82
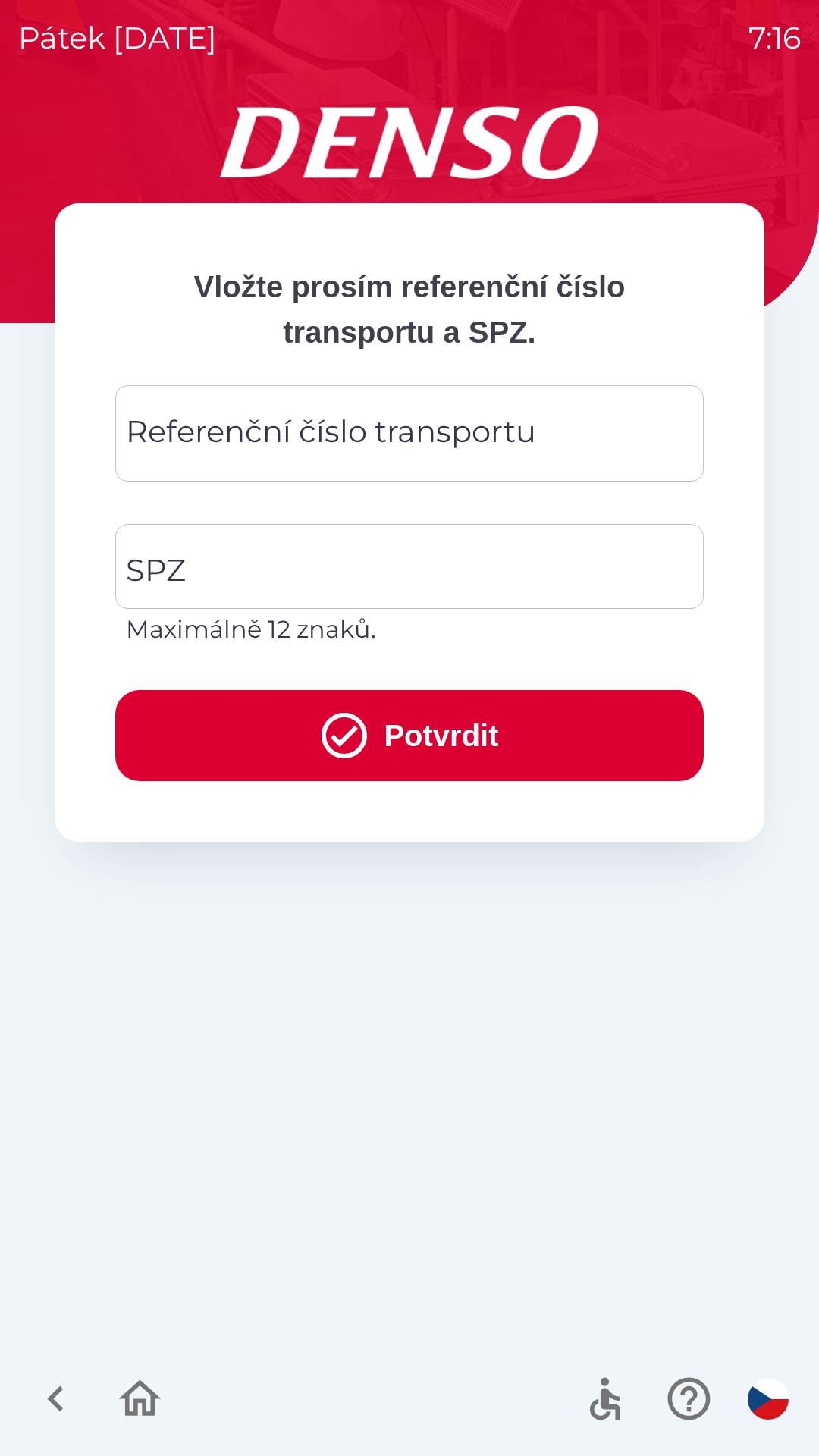
click at [388, 424] on div "Referenční číslo transportu Referenční číslo transportu" at bounding box center [410, 433] width 589 height 96
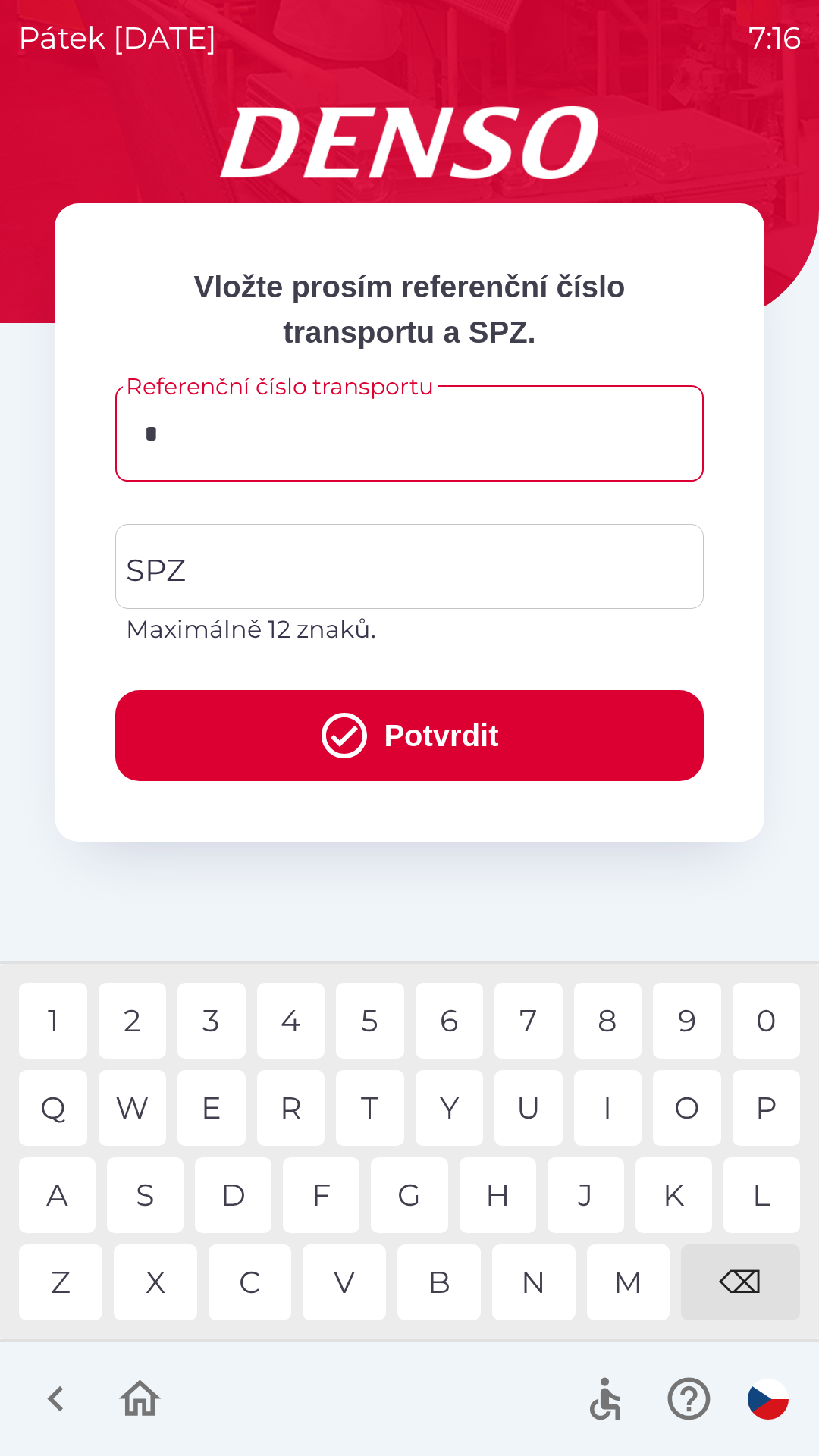
click at [57, 1195] on div "A" at bounding box center [57, 1195] width 76 height 76
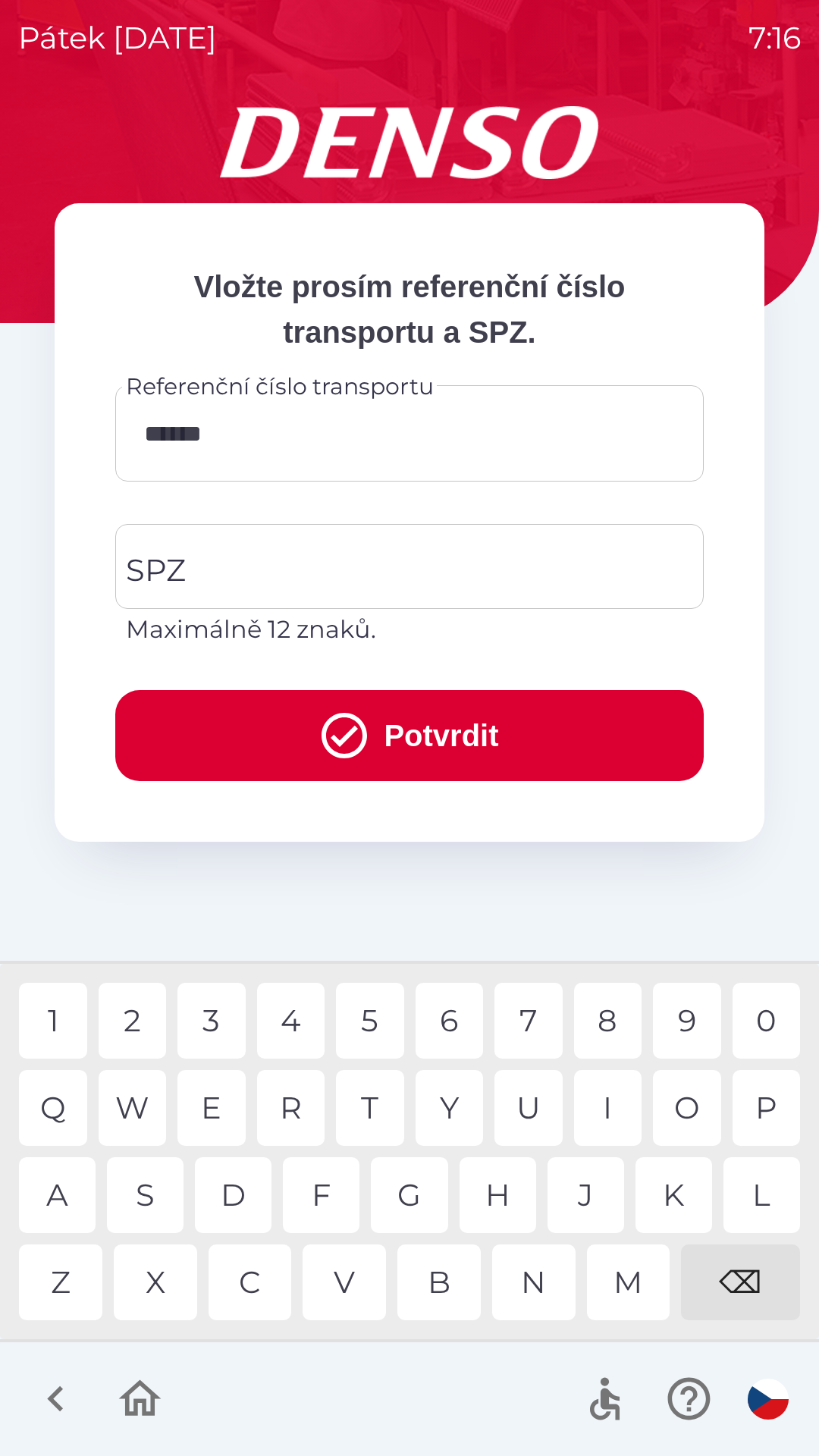
type input "*******"
click at [352, 559] on input "SPZ" at bounding box center [397, 567] width 552 height 71
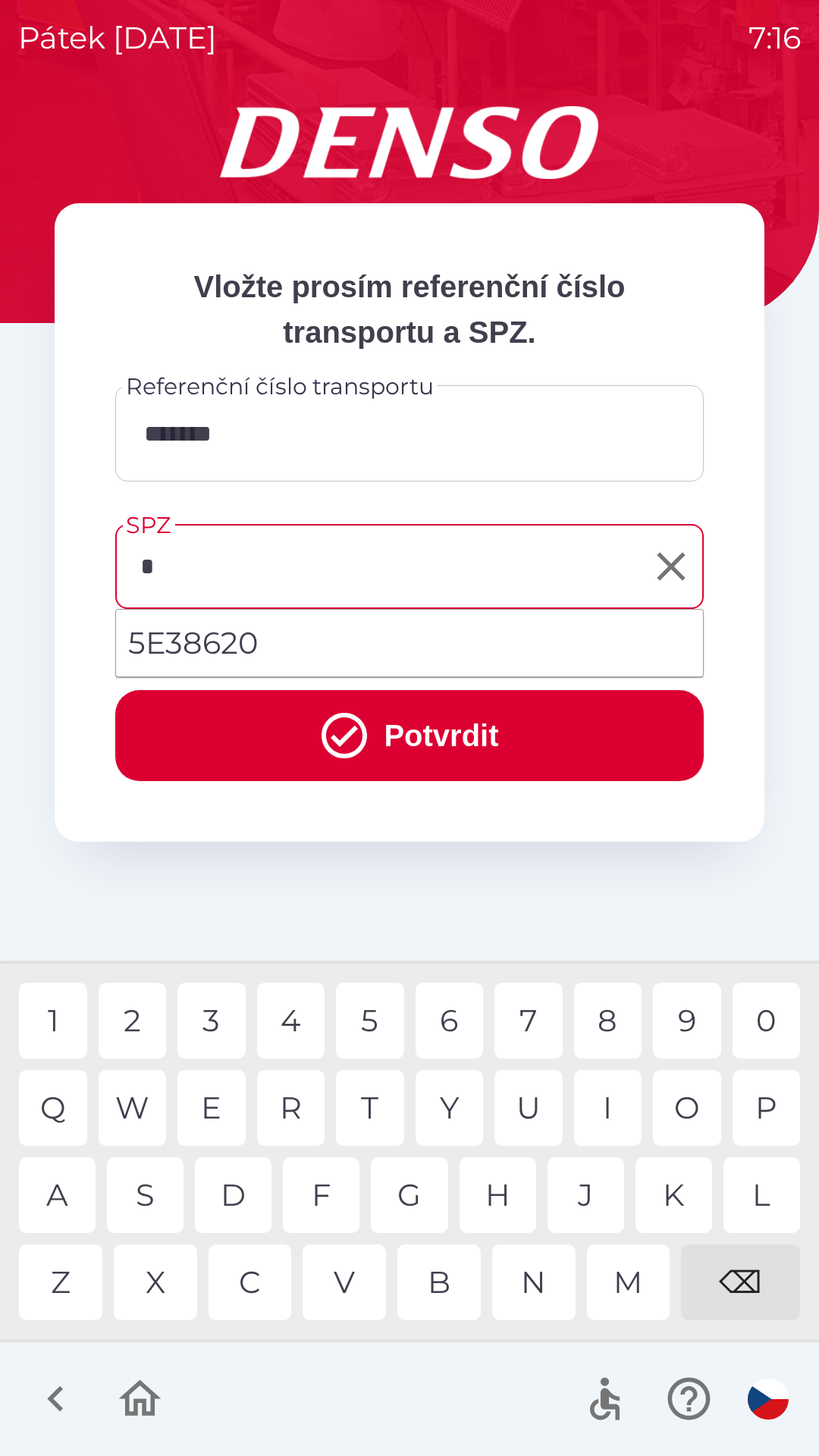
click at [373, 1018] on div "5" at bounding box center [370, 1020] width 68 height 76
click at [153, 1187] on div "S" at bounding box center [145, 1195] width 76 height 76
type input "*******"
click at [430, 712] on button "Potvrdit" at bounding box center [410, 736] width 589 height 91
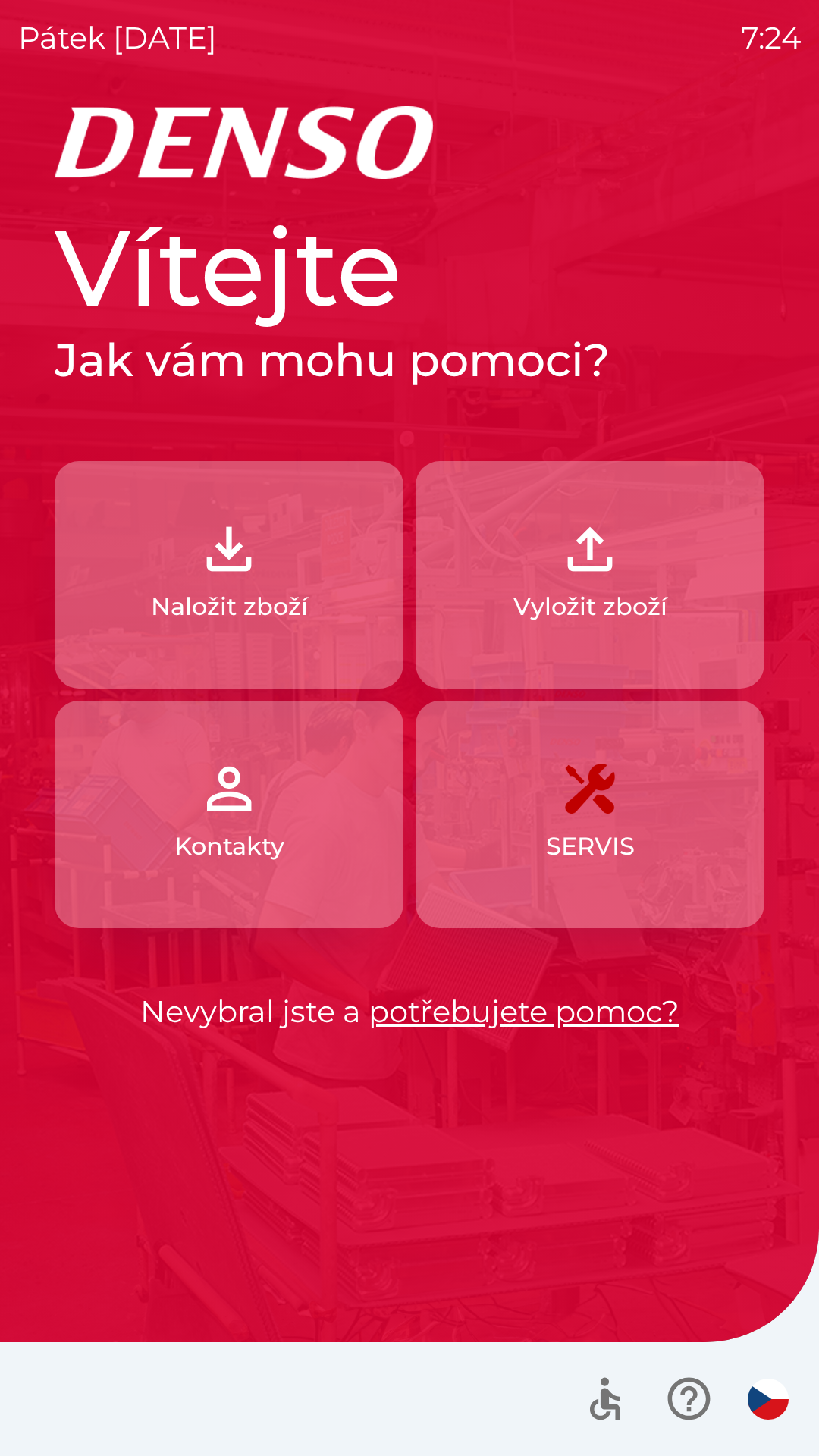
click at [257, 596] on p "Naložit zboží" at bounding box center [229, 607] width 157 height 36
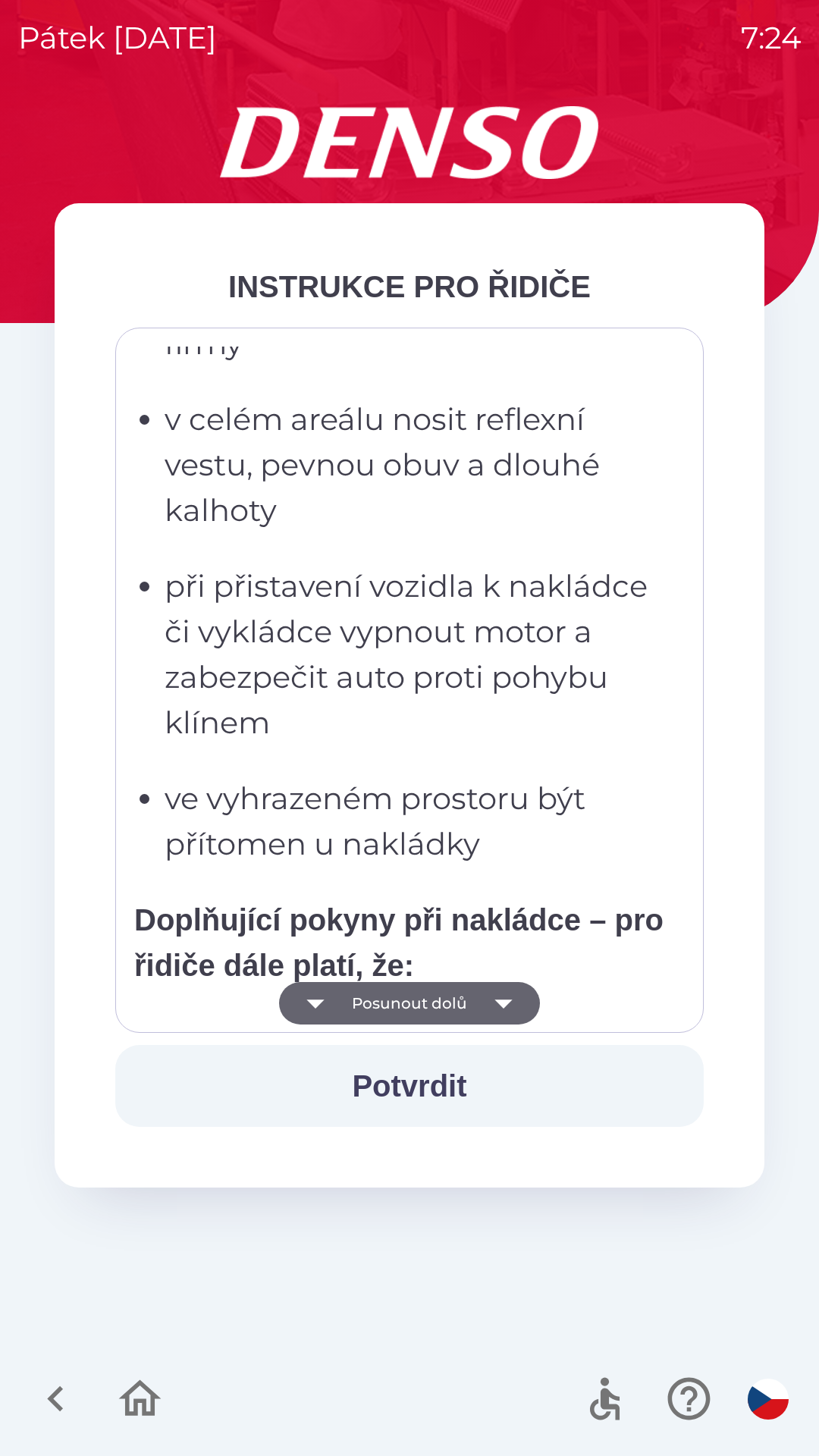
click at [593, 785] on p "ve vyhrazeném prostoru být přítomen u nakládky" at bounding box center [414, 821] width 499 height 91
click at [631, 623] on p "při přistavení vozidla k nakládce či vykládce vypnout motor a zabezpečit auto p…" at bounding box center [414, 654] width 499 height 182
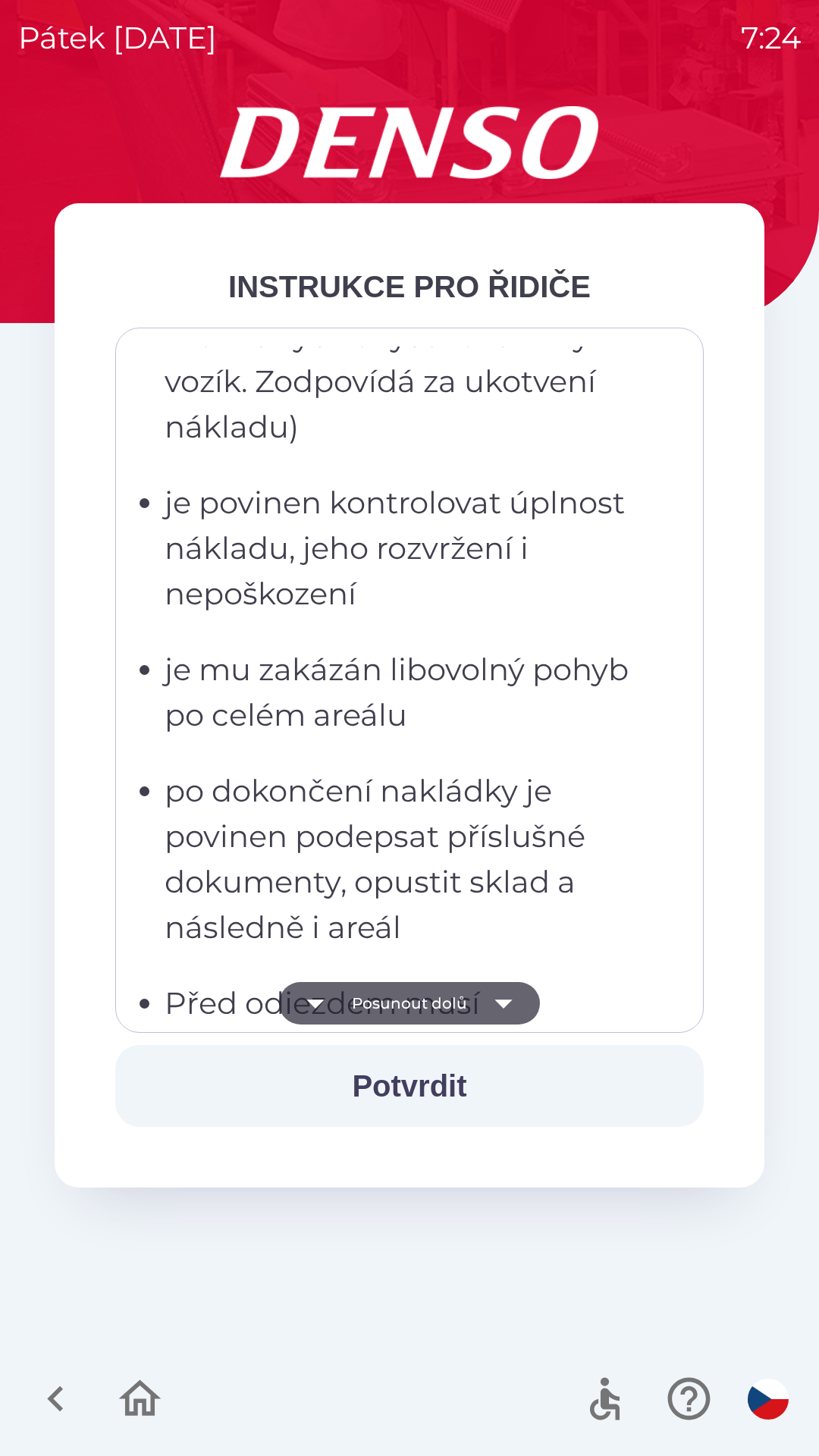
click at [576, 768] on p "po dokončení nakládky je povinen podepsat příslušné dokumenty, opustit sklad a …" at bounding box center [414, 859] width 499 height 182
click at [615, 647] on p "je mu zakázán libovolný pohyb po celém areálu" at bounding box center [414, 692] width 499 height 91
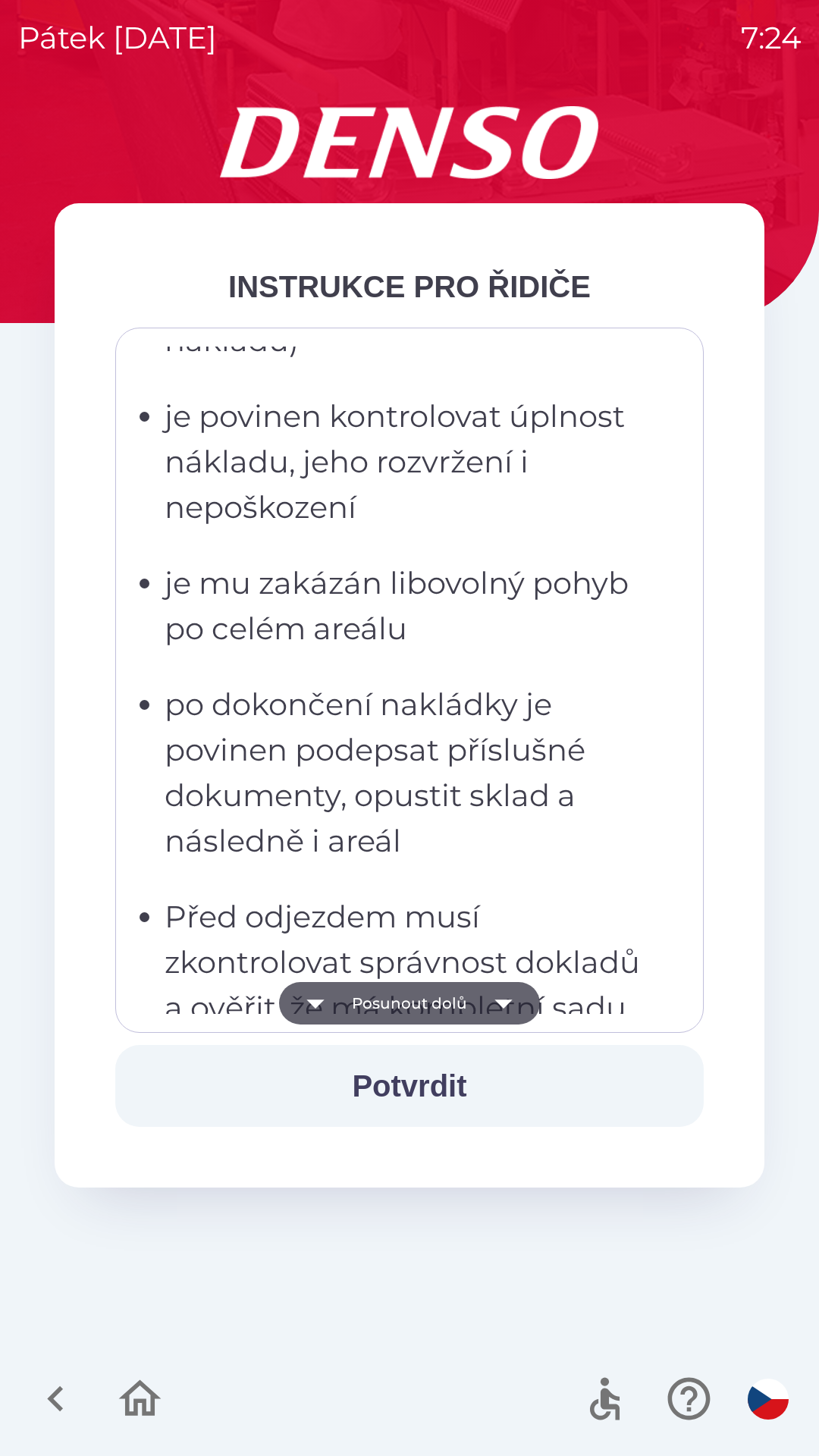
click at [560, 723] on p "po dokončení nakládky je povinen podepsat příslušné dokumenty, opustit sklad a …" at bounding box center [414, 772] width 499 height 182
click at [537, 808] on p "po dokončení nakládky je povinen podepsat příslušné dokumenty, opustit sklad a …" at bounding box center [414, 772] width 499 height 182
click at [535, 711] on p "po dokončení nakládky je povinen podepsat příslušné dokumenty, opustit sklad a …" at bounding box center [414, 772] width 499 height 182
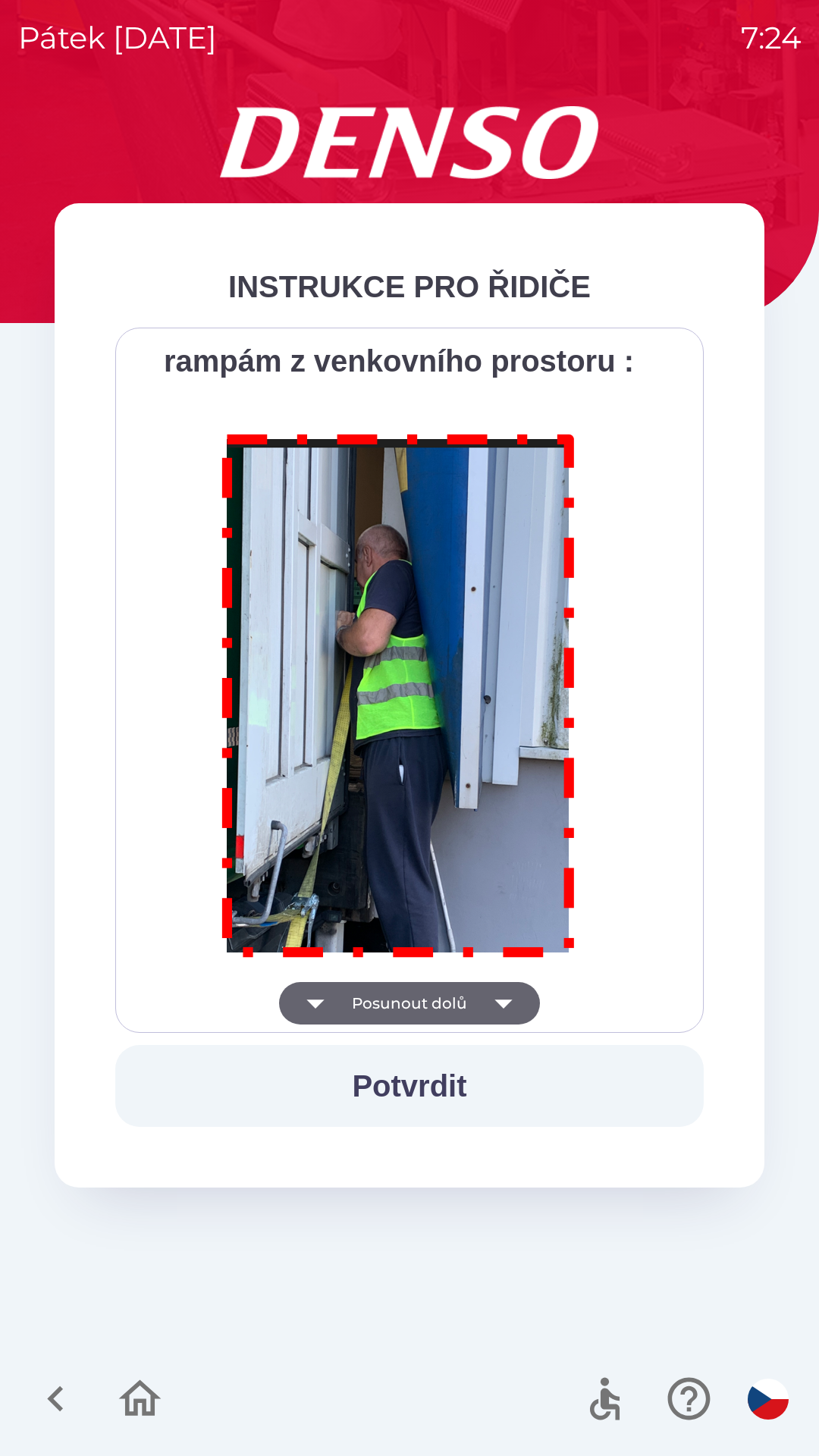
scroll to position [8521, 0]
click at [560, 799] on img at bounding box center [398, 692] width 388 height 558
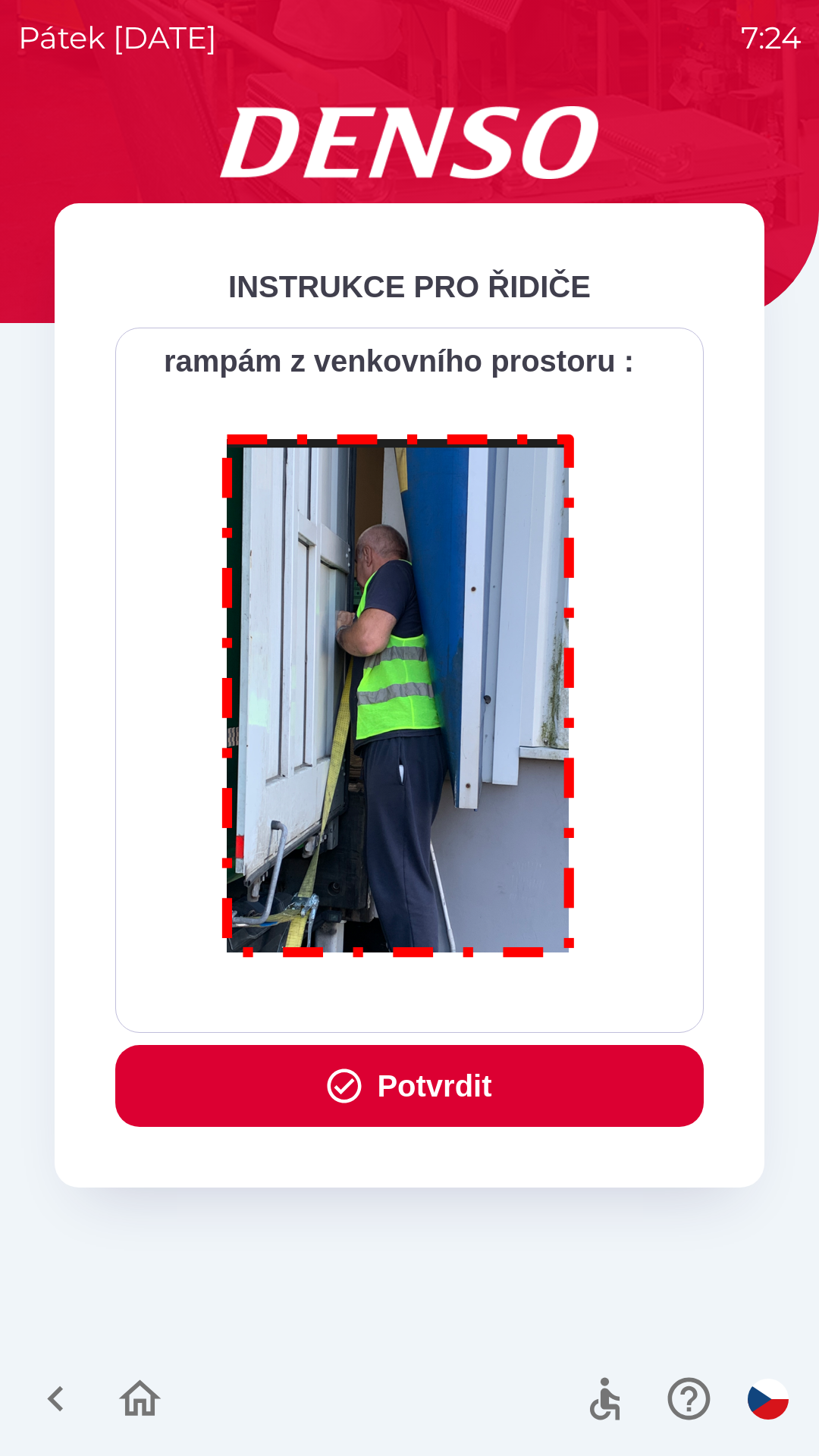
click at [575, 703] on img at bounding box center [398, 692] width 388 height 558
click at [446, 1084] on button "Potvrdit" at bounding box center [410, 1086] width 589 height 82
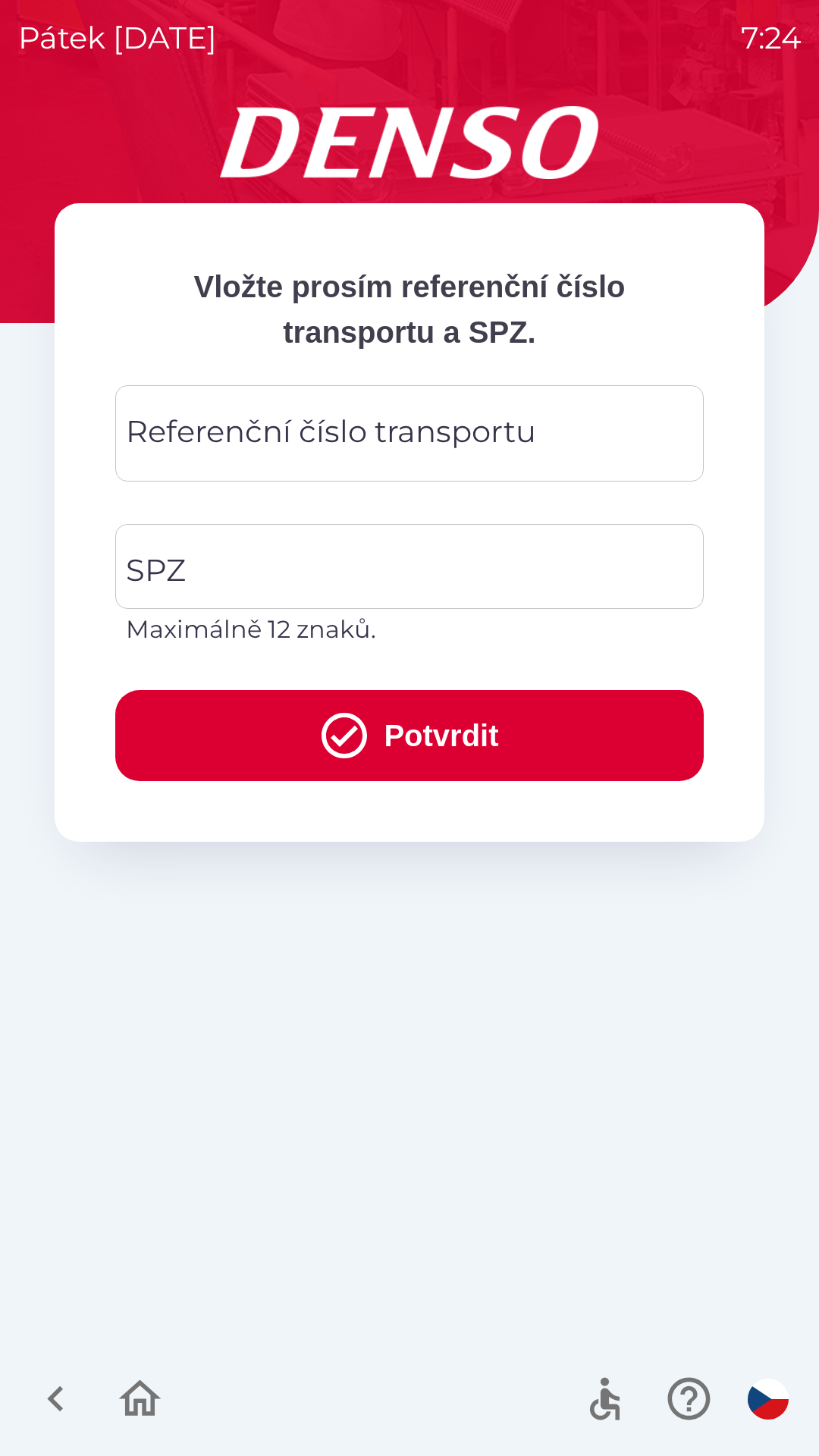
click at [391, 432] on div "Referenční číslo transportu Referenční číslo transportu" at bounding box center [410, 433] width 589 height 96
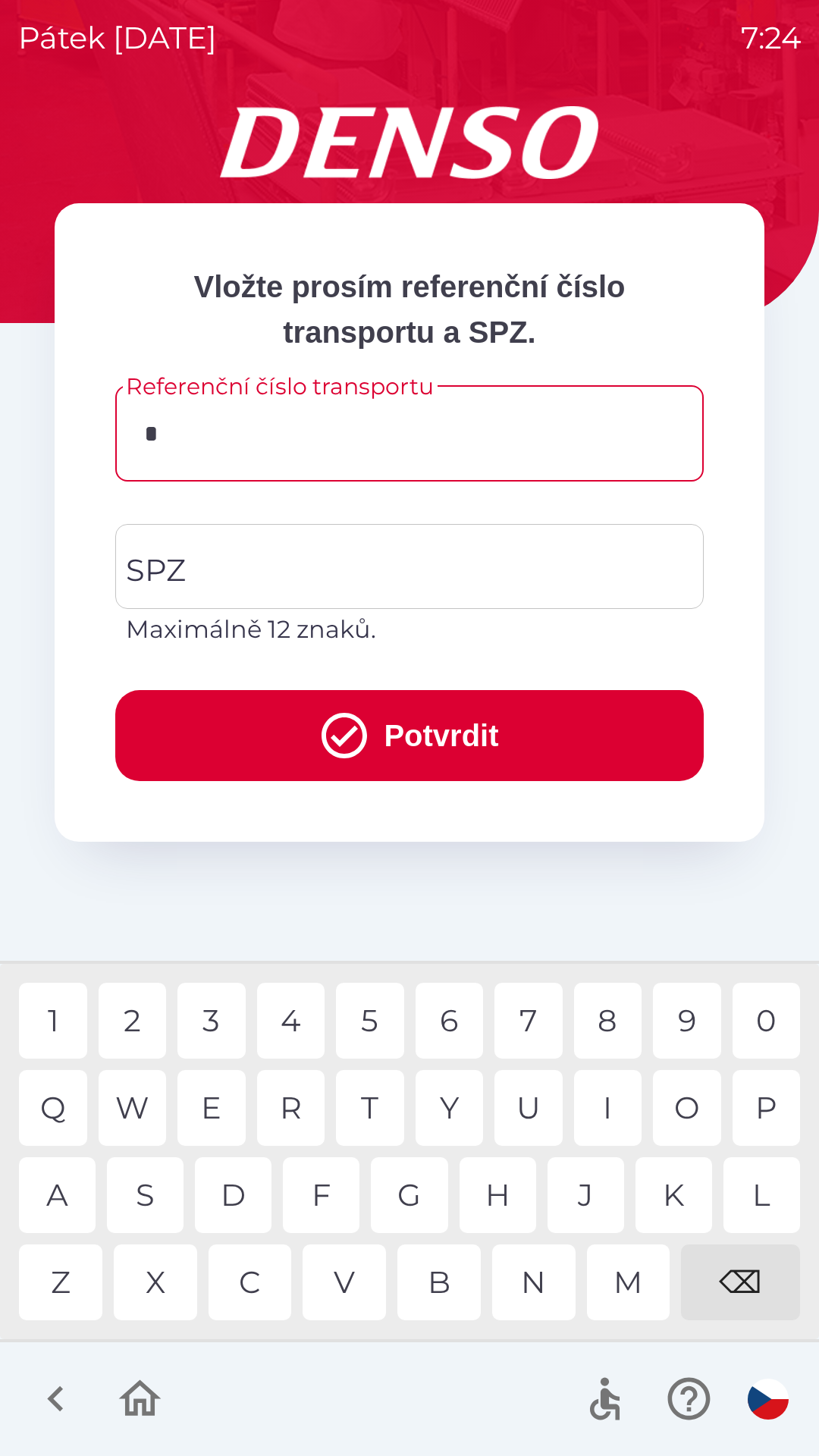
click at [758, 1116] on div "P" at bounding box center [767, 1107] width 68 height 76
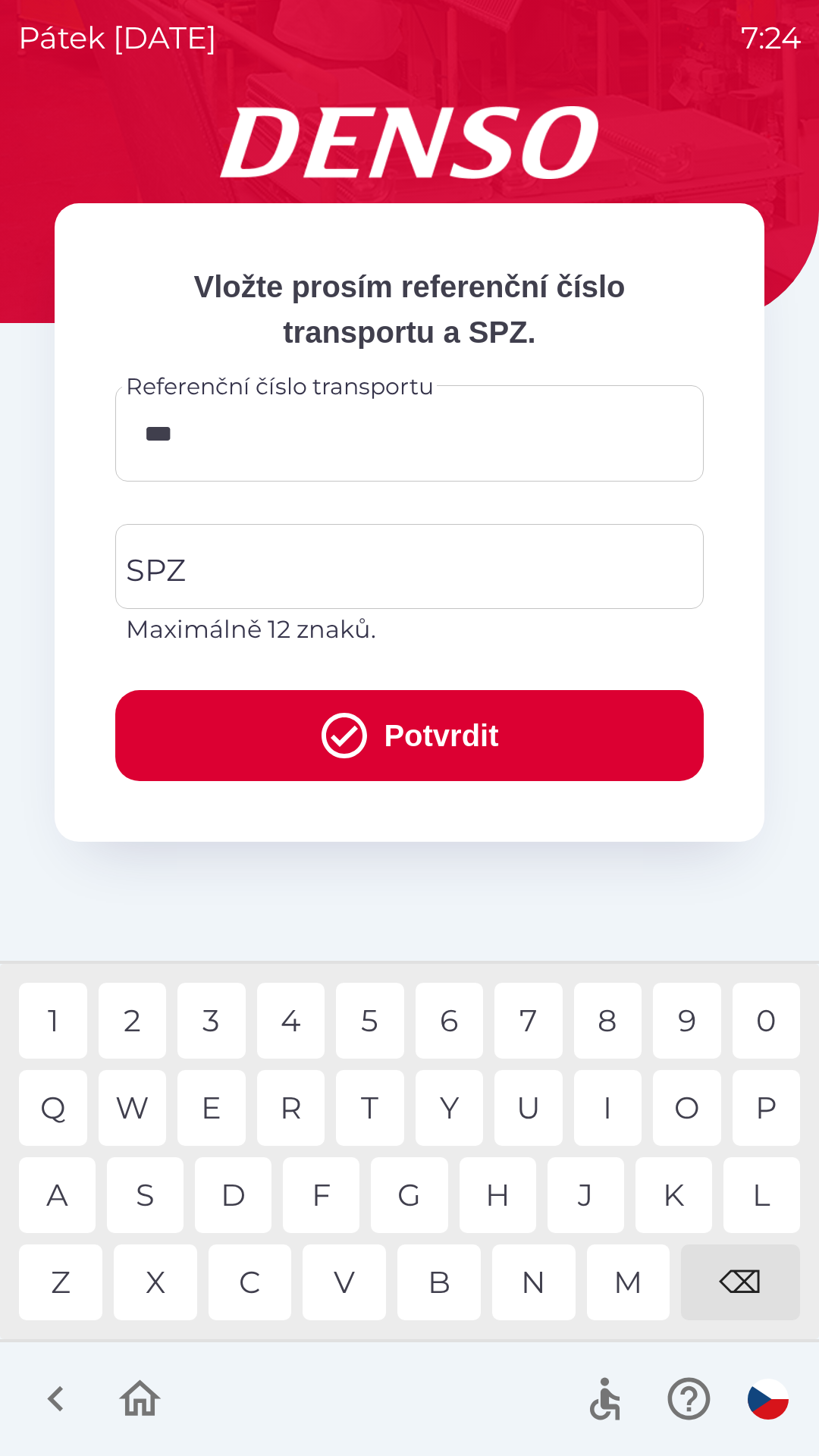
click at [614, 1023] on div "8" at bounding box center [607, 1020] width 68 height 76
click at [146, 1035] on div "2" at bounding box center [132, 1020] width 68 height 76
click at [59, 1019] on div "1" at bounding box center [52, 1020] width 68 height 76
click at [537, 1018] on div "7" at bounding box center [528, 1020] width 68 height 76
type input "*******"
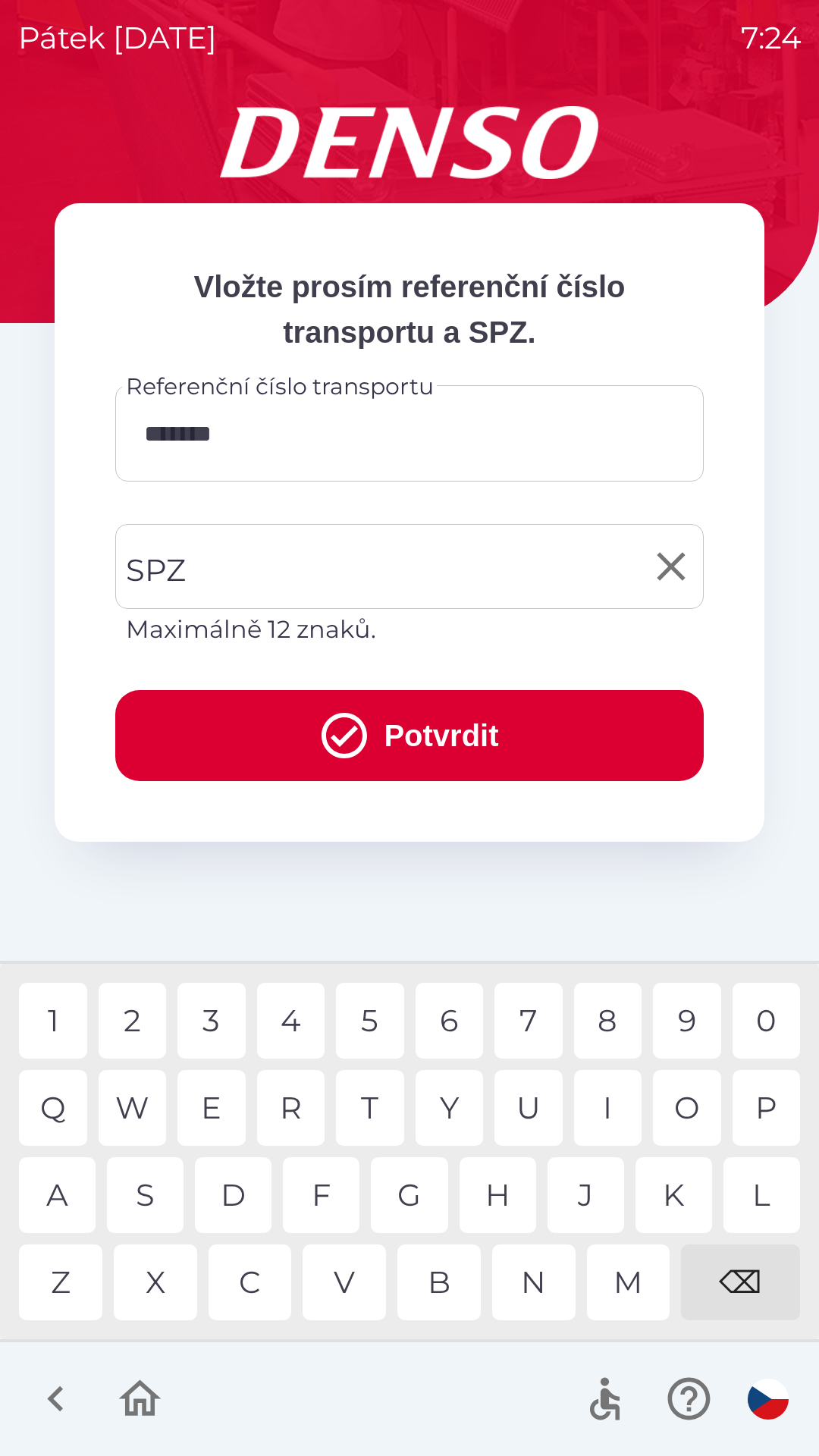
click at [295, 580] on input "SPZ" at bounding box center [397, 567] width 552 height 71
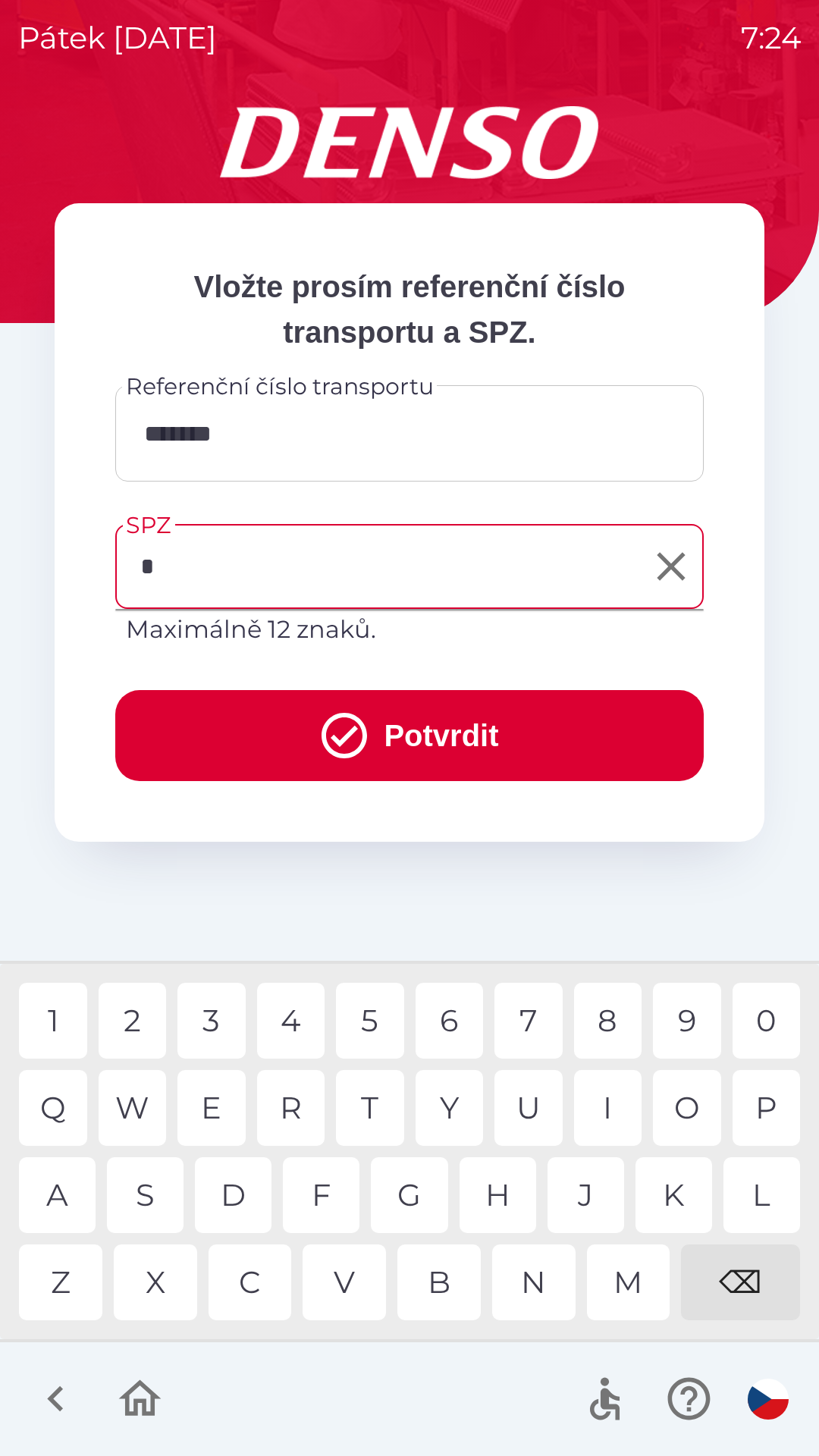
click at [226, 1025] on div "3" at bounding box center [211, 1020] width 68 height 76
click at [529, 1025] on div "7" at bounding box center [528, 1020] width 68 height 76
click at [609, 1019] on div "8" at bounding box center [607, 1020] width 68 height 76
type input "******"
click at [383, 1026] on div "5" at bounding box center [370, 1020] width 68 height 76
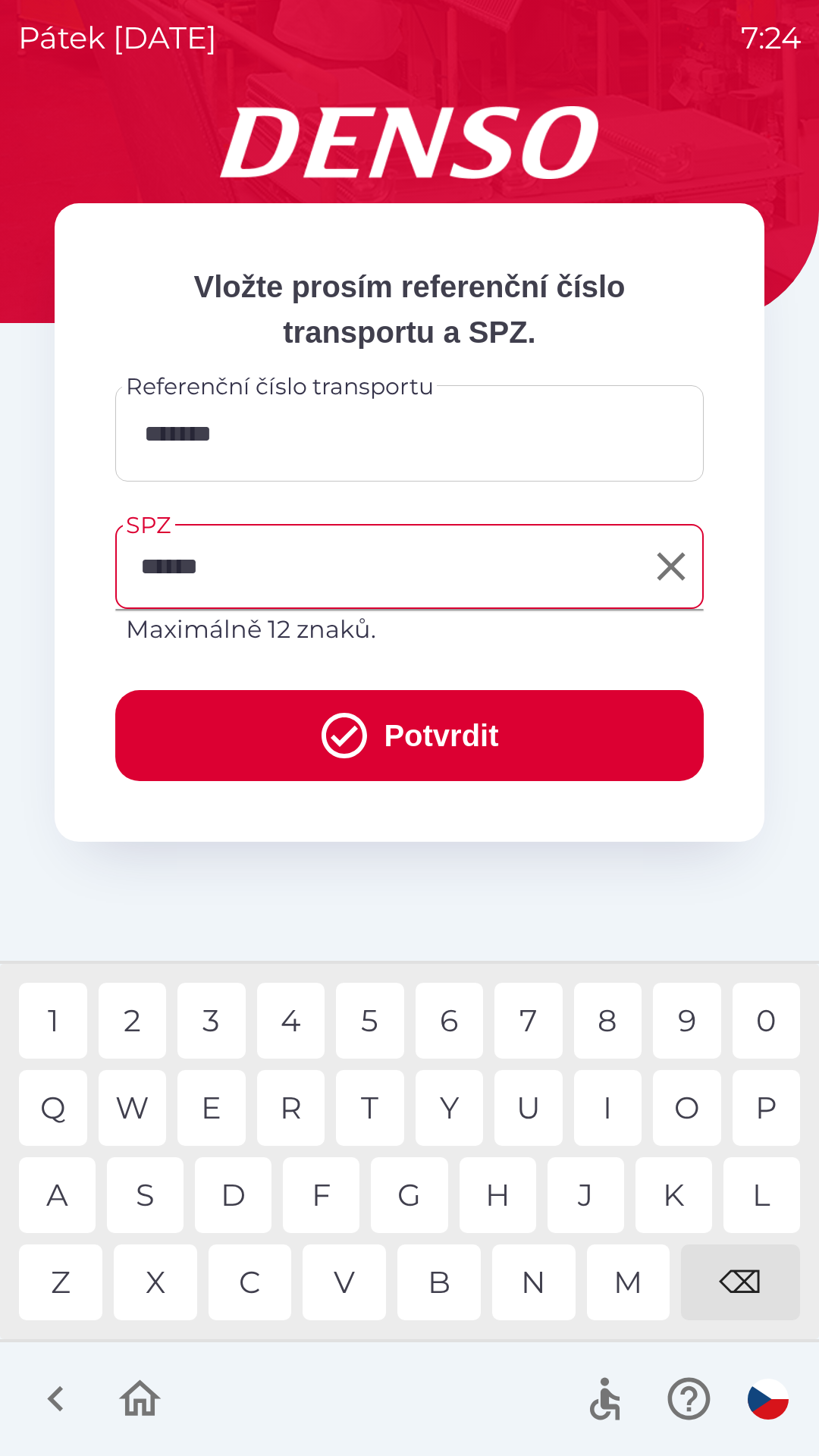
click at [419, 736] on button "Potvrdit" at bounding box center [410, 736] width 589 height 91
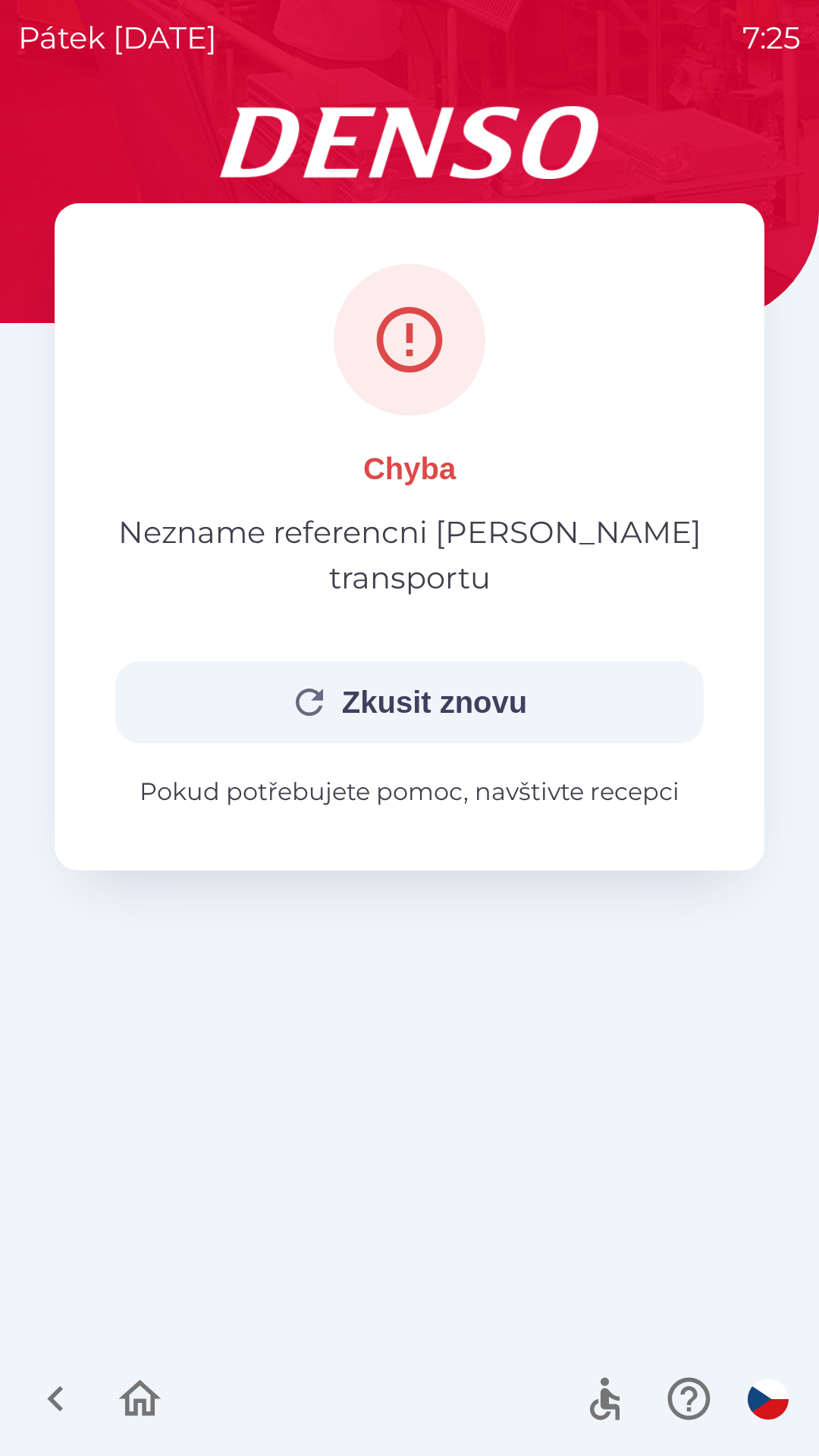
click at [448, 453] on p "Chyba" at bounding box center [409, 468] width 92 height 45
click at [63, 1395] on icon "button" at bounding box center [55, 1398] width 51 height 51
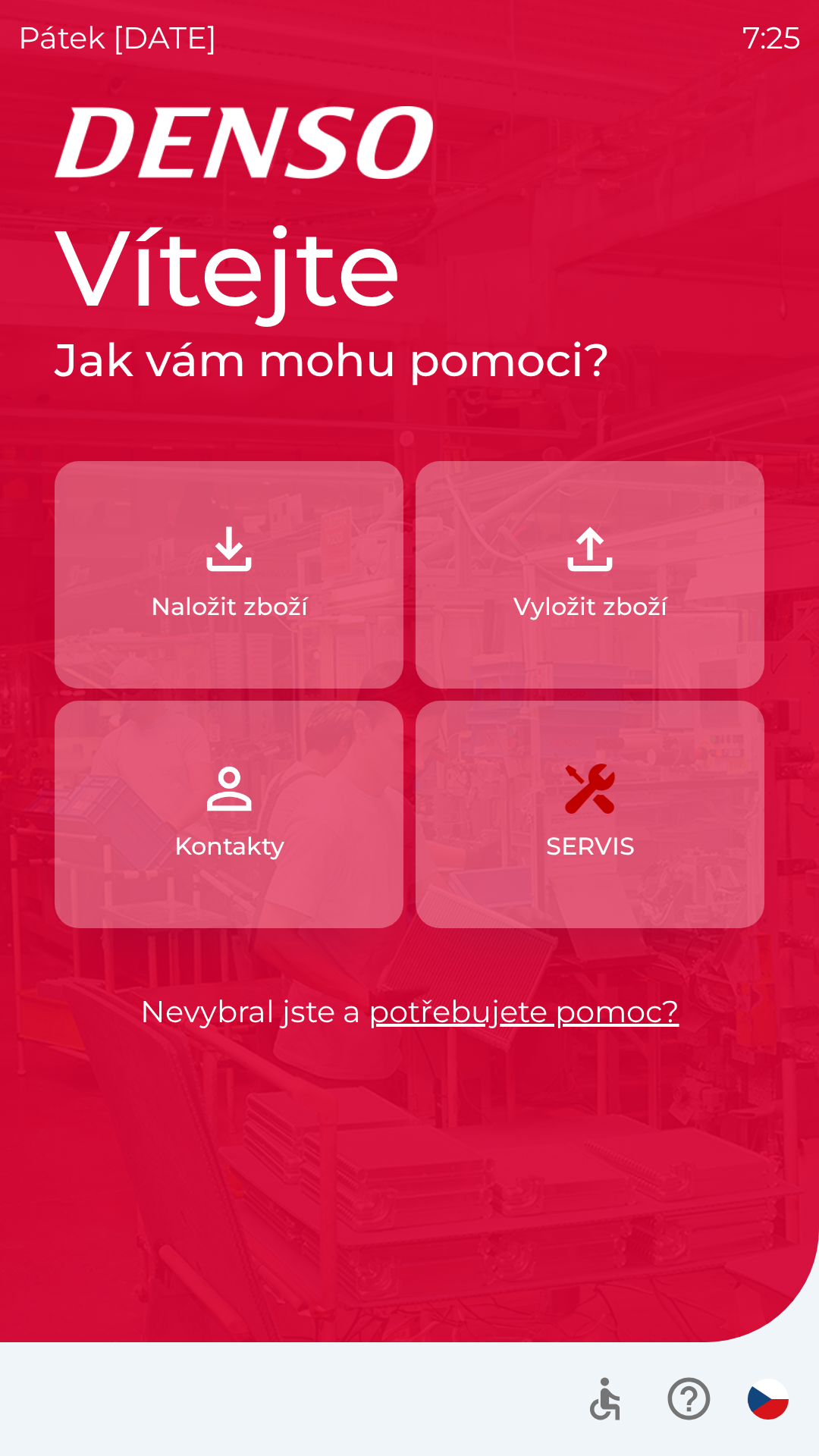
click at [292, 599] on p "Naložit zboží" at bounding box center [229, 607] width 157 height 36
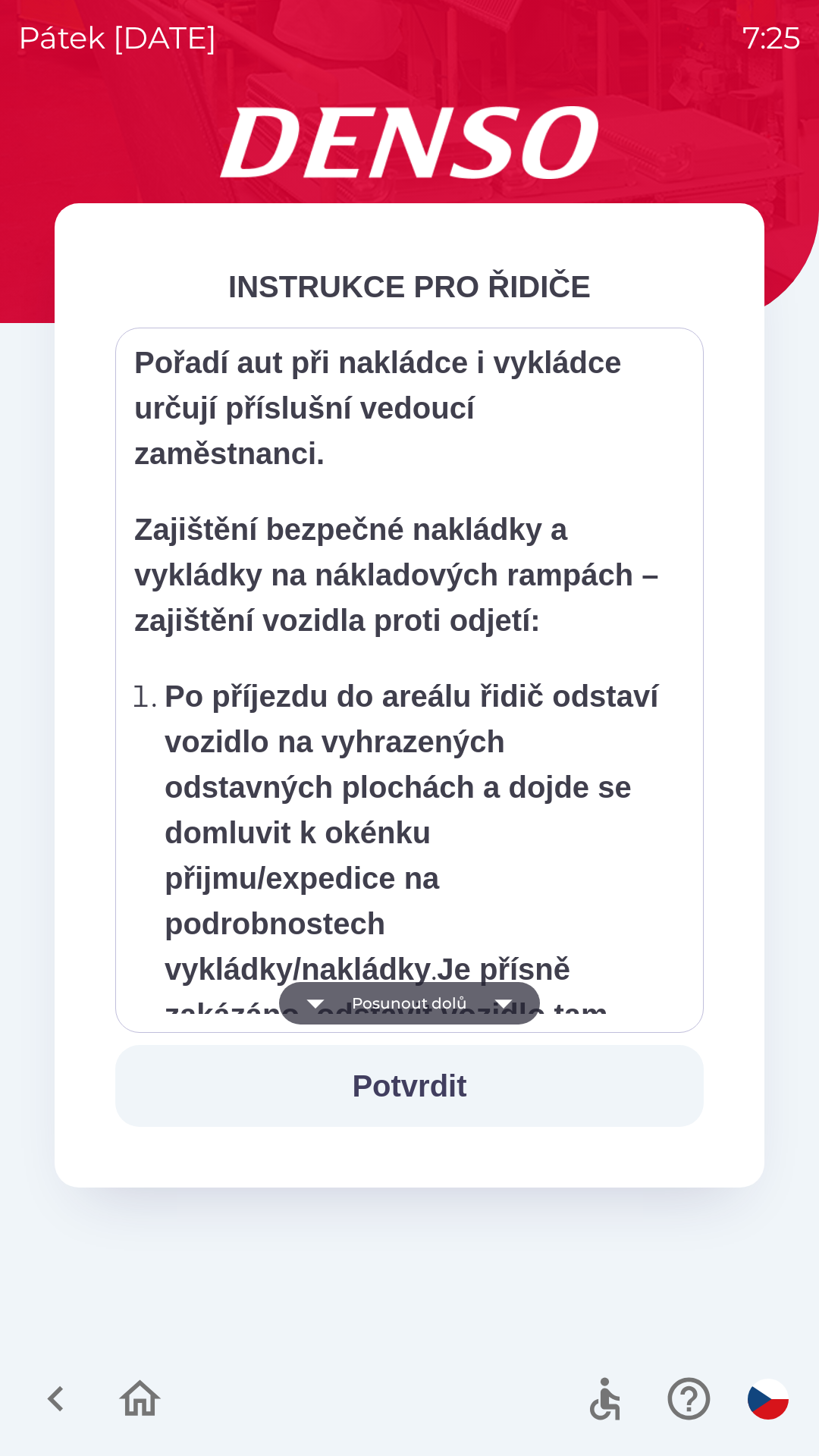
scroll to position [8521, 0]
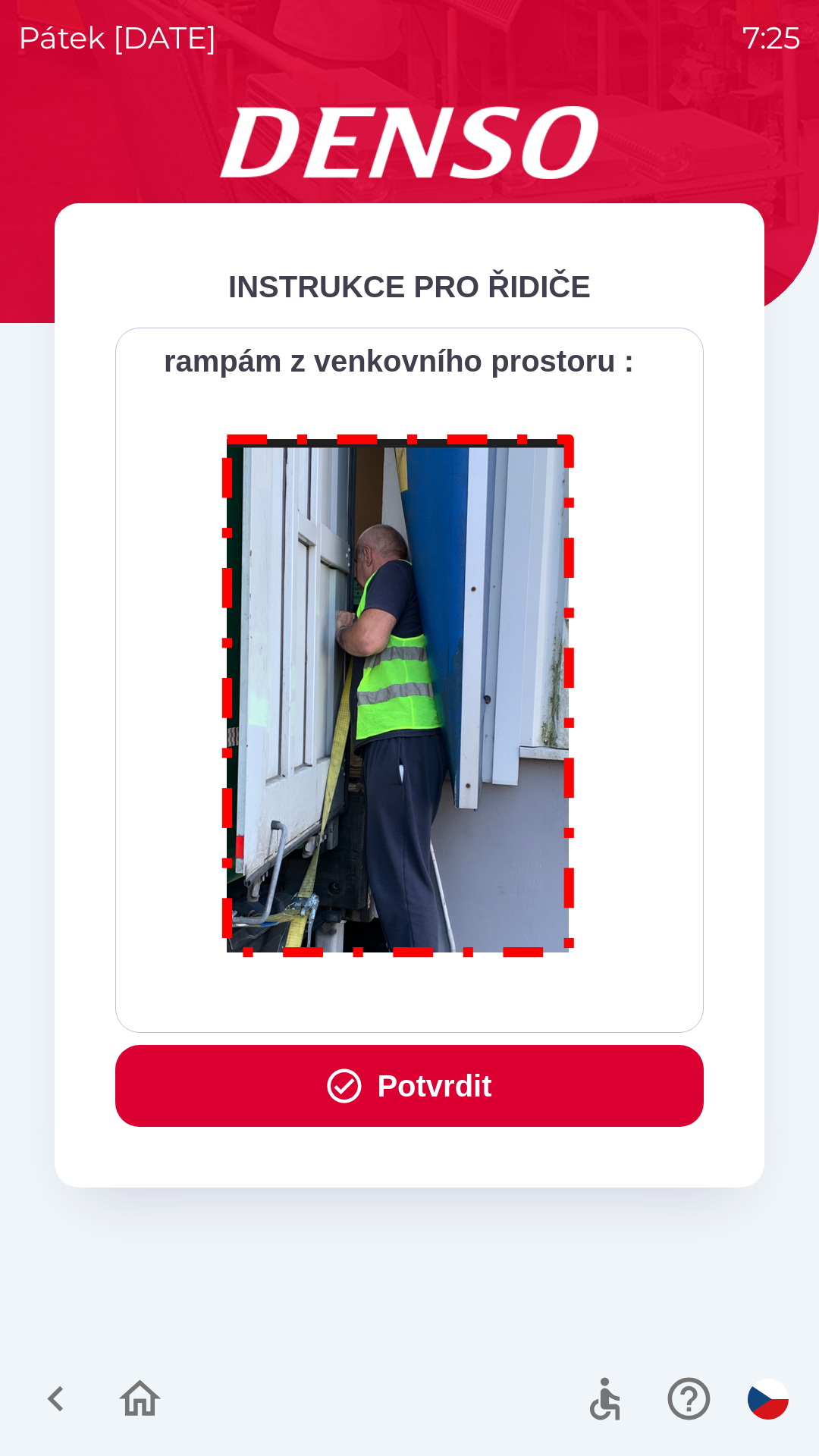
click at [566, 787] on img at bounding box center [398, 692] width 388 height 558
click at [605, 613] on p at bounding box center [398, 698] width 529 height 569
click at [450, 1073] on button "Potvrdit" at bounding box center [410, 1086] width 589 height 82
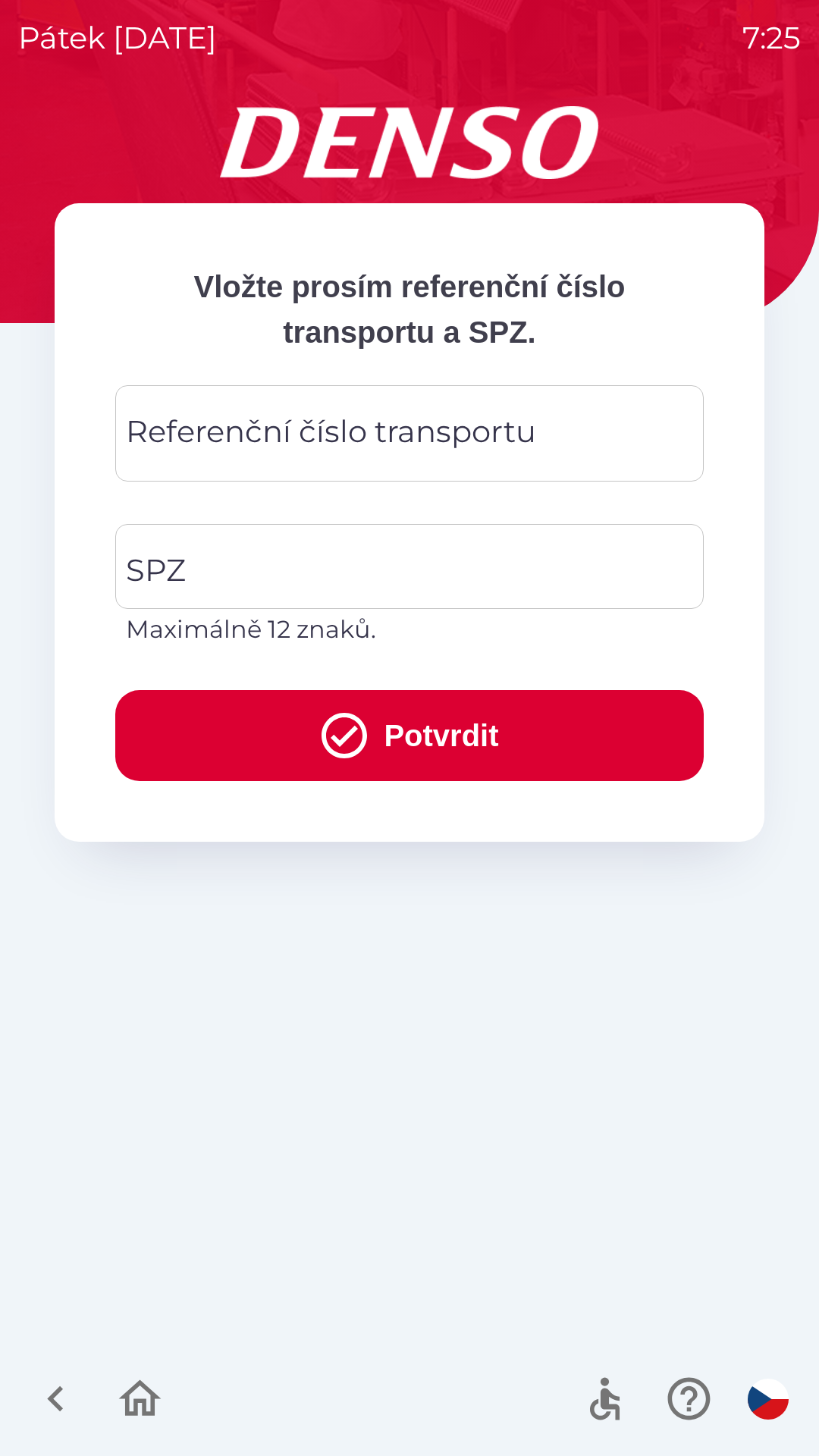
click at [333, 430] on div "Referenční číslo transportu Referenční číslo transportu" at bounding box center [410, 433] width 589 height 96
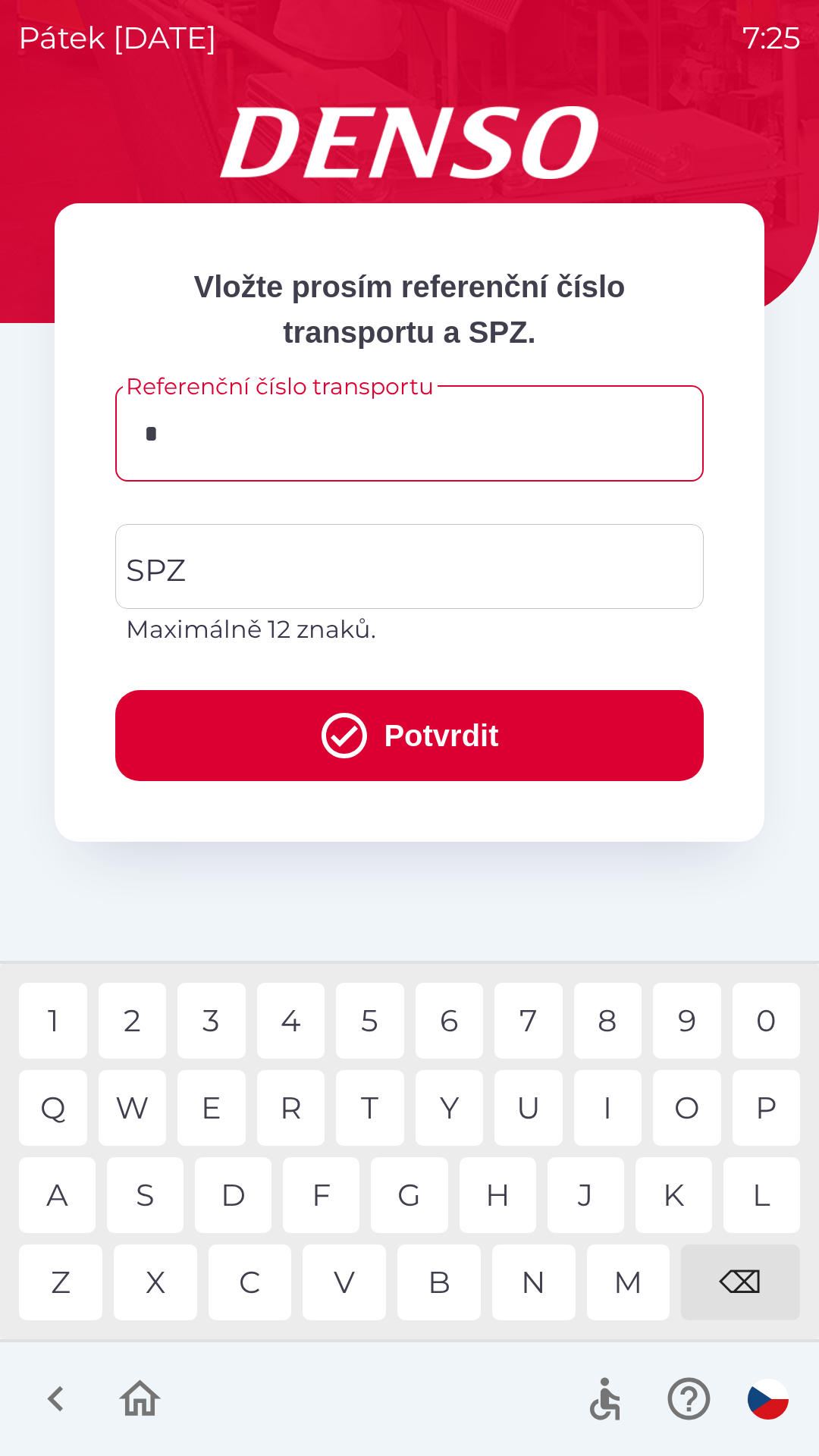
click at [759, 1107] on div "P" at bounding box center [767, 1107] width 68 height 76
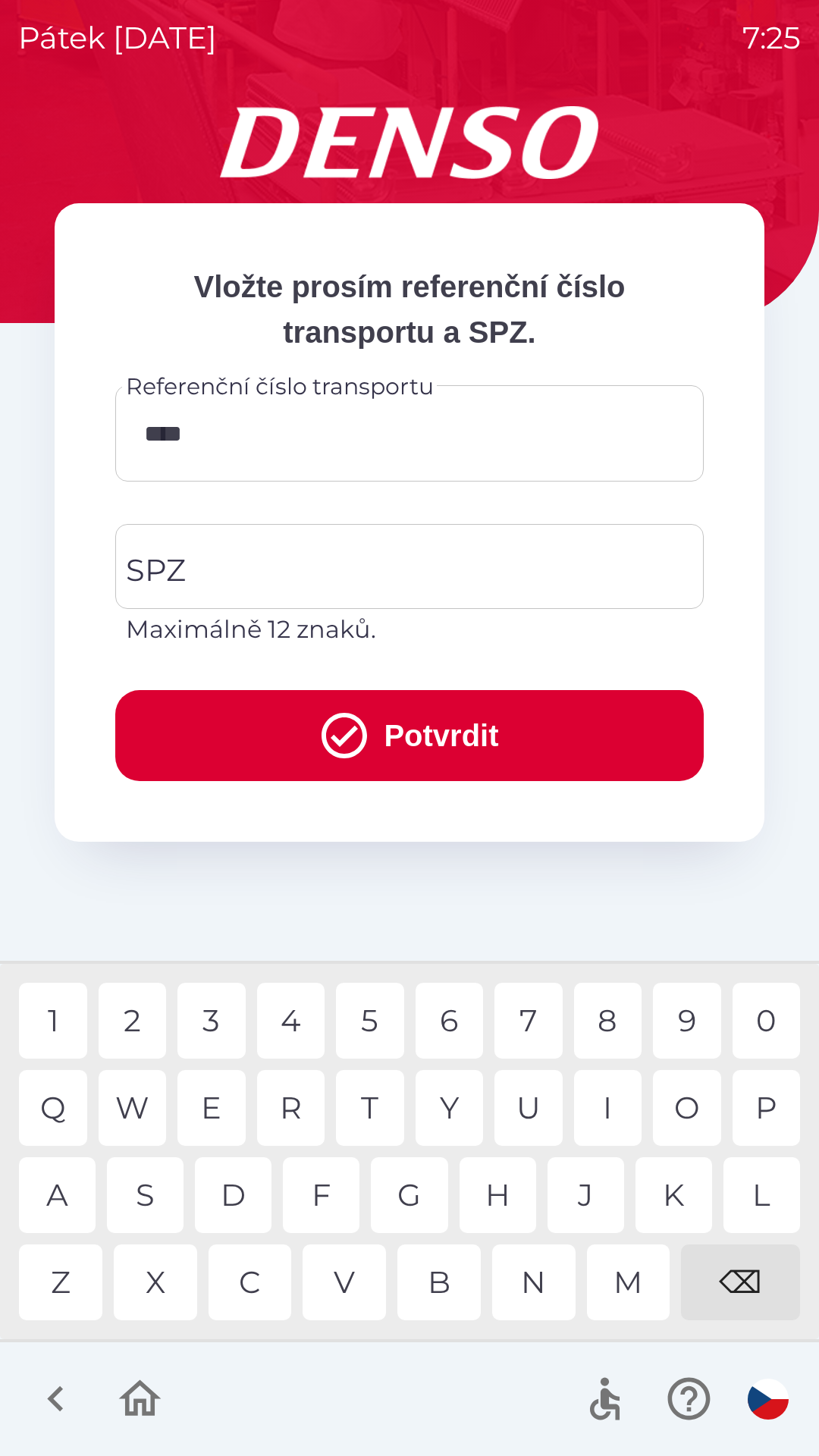
click at [133, 1026] on div "2" at bounding box center [132, 1020] width 68 height 76
click at [57, 1020] on div "1" at bounding box center [52, 1020] width 68 height 76
type input "*******"
click at [426, 1193] on div "G" at bounding box center [409, 1195] width 76 height 76
click at [341, 561] on input "SPZ" at bounding box center [397, 567] width 552 height 71
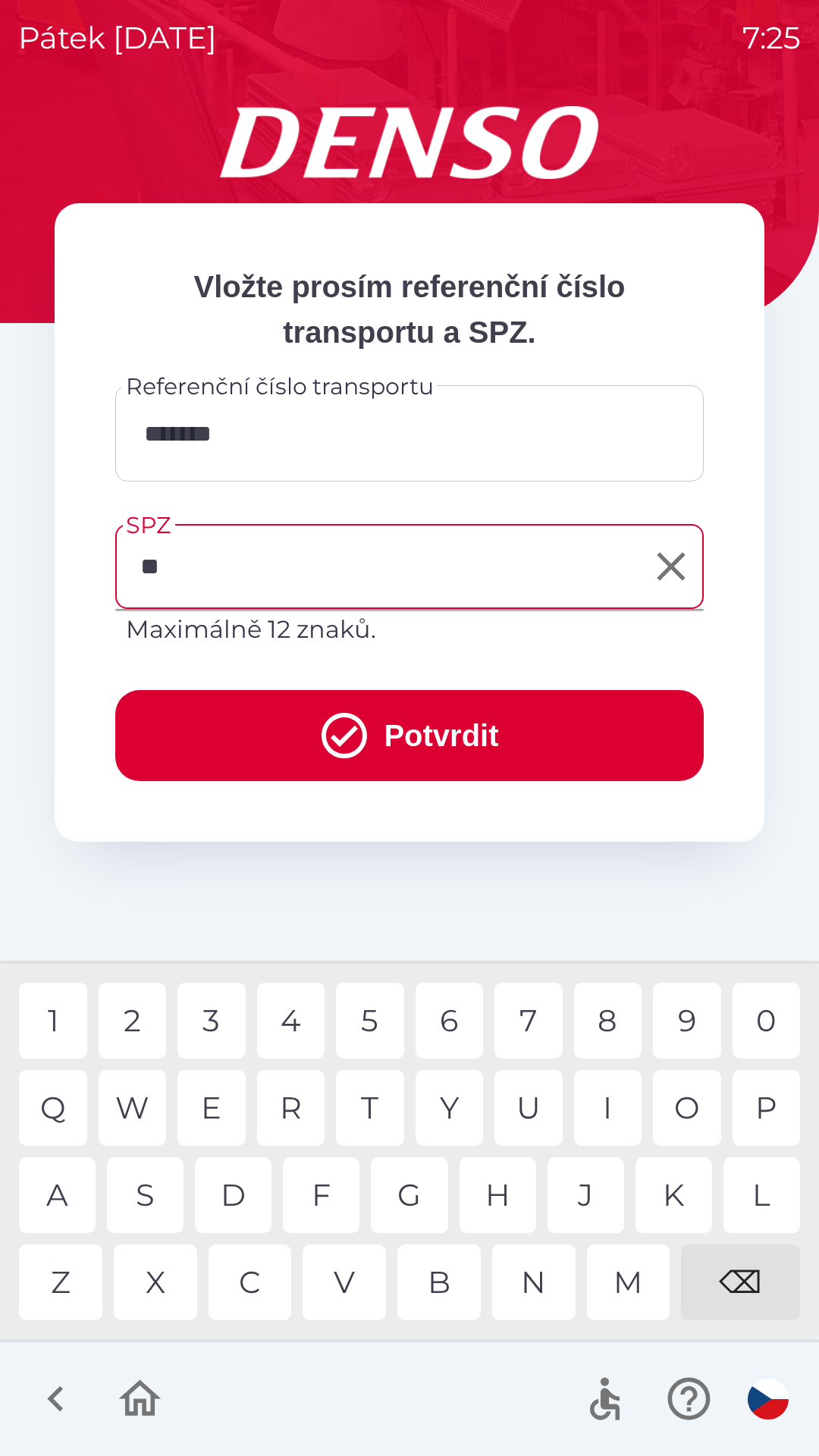
click at [263, 1270] on div "C" at bounding box center [250, 1282] width 84 height 76
click at [753, 1273] on div "⌫" at bounding box center [741, 1282] width 119 height 76
type input "*"
click at [753, 1283] on div "⌫" at bounding box center [741, 1282] width 119 height 76
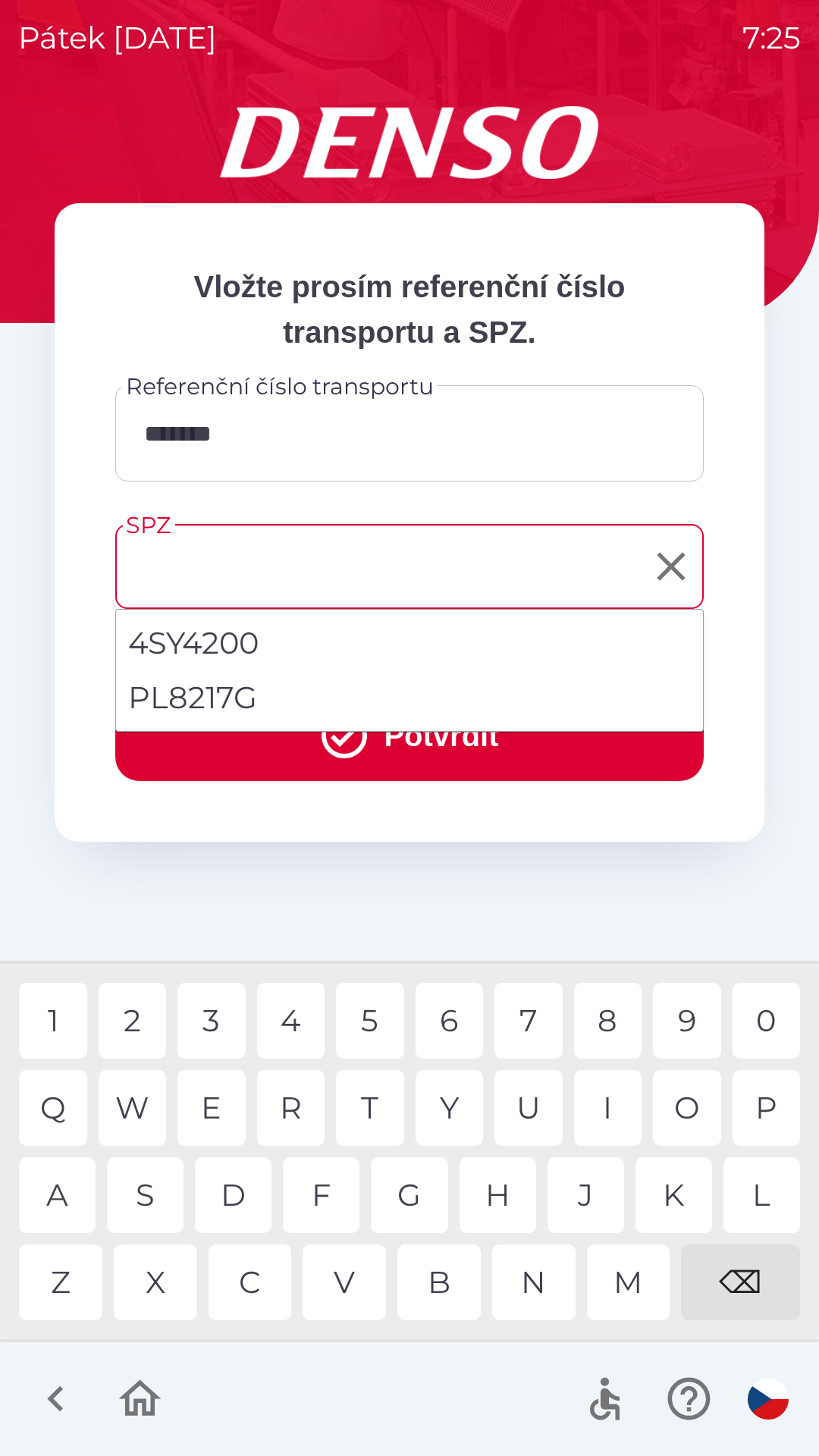
click at [758, 1283] on div "⌫" at bounding box center [741, 1282] width 119 height 76
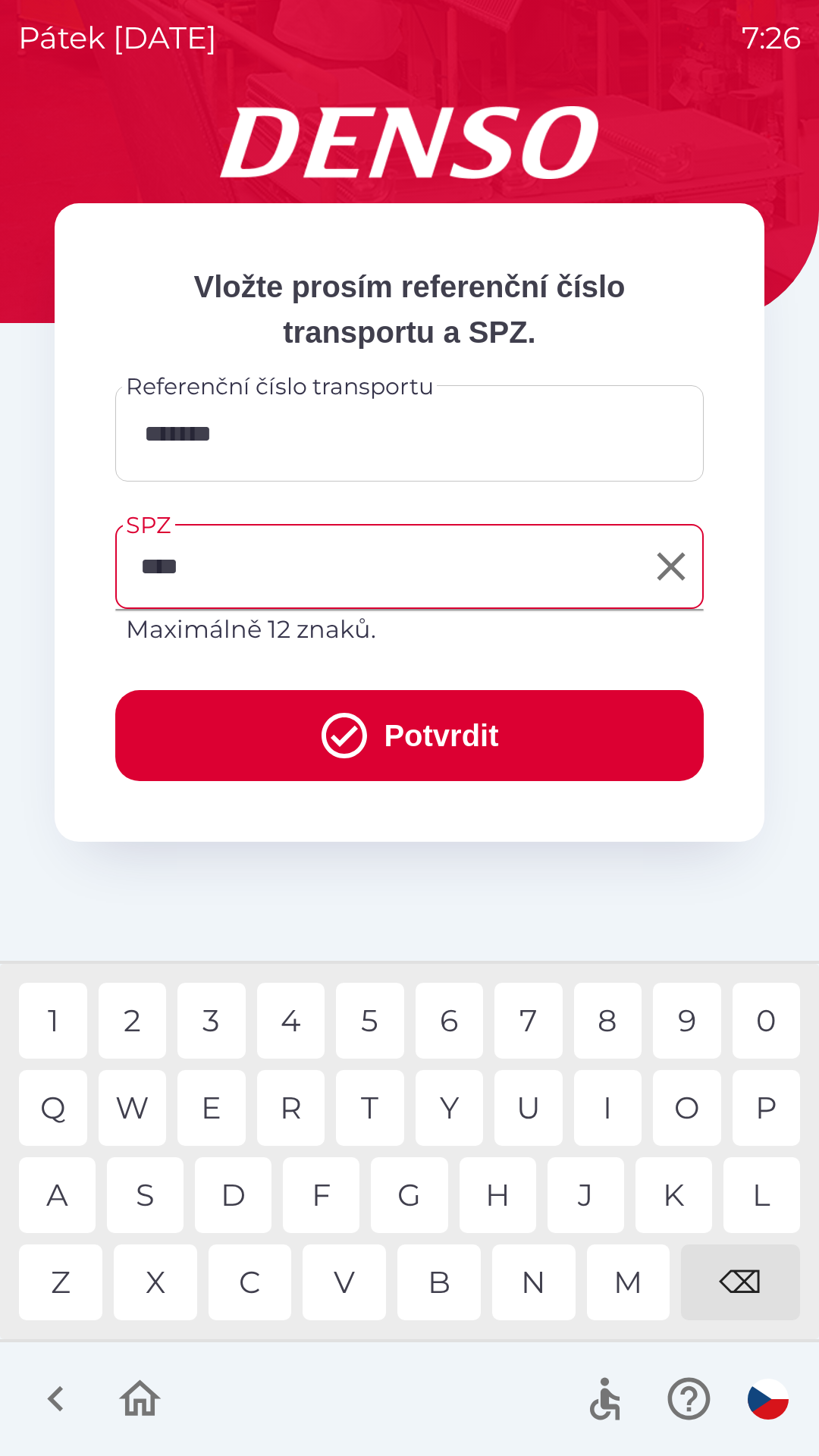
click at [670, 1024] on div "9" at bounding box center [687, 1020] width 68 height 76
type input "******"
click at [367, 1026] on div "5" at bounding box center [370, 1020] width 68 height 76
click at [418, 713] on button "Potvrdit" at bounding box center [410, 736] width 589 height 91
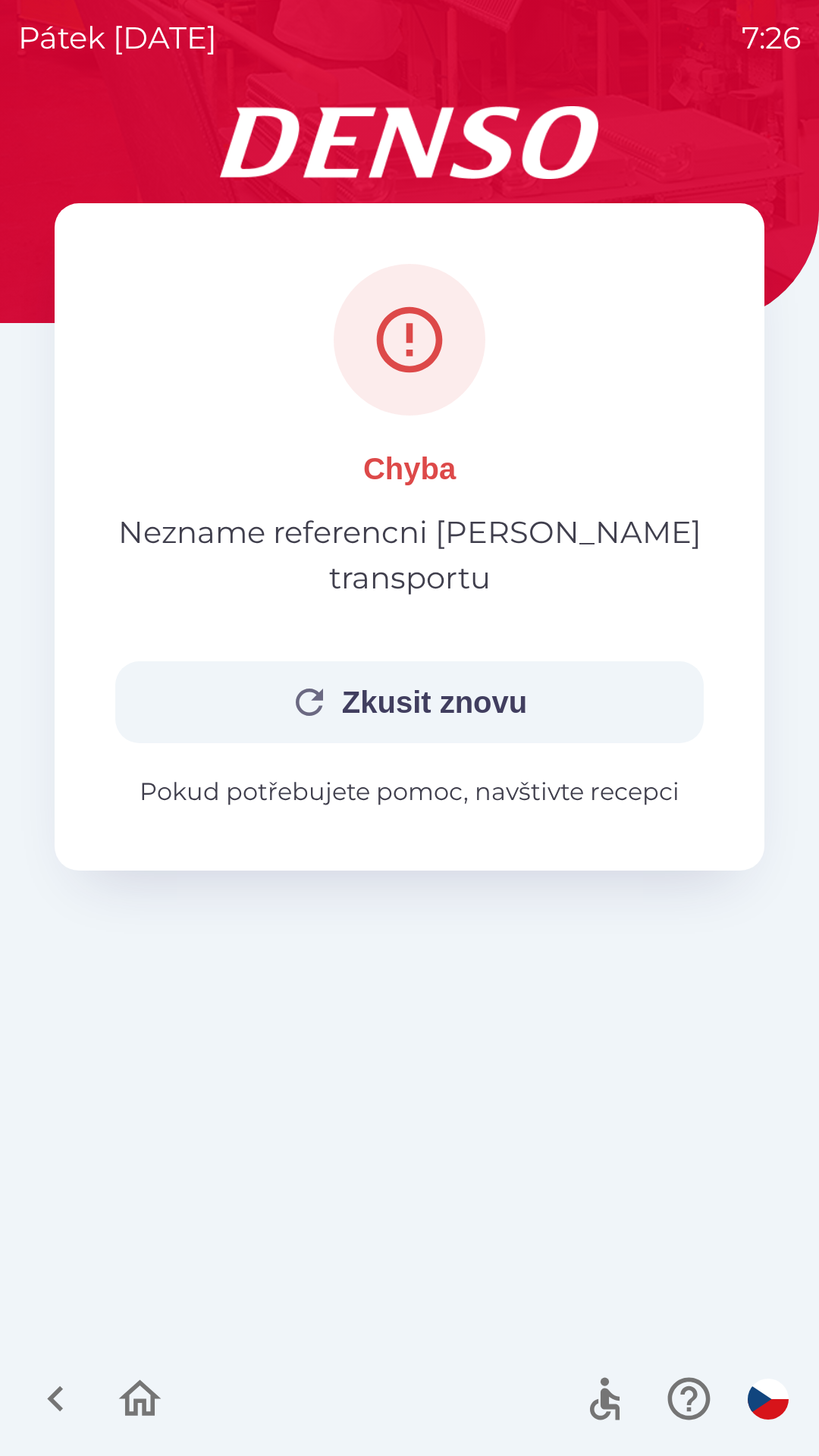
click at [520, 661] on button "Zkusit znovu" at bounding box center [410, 702] width 589 height 82
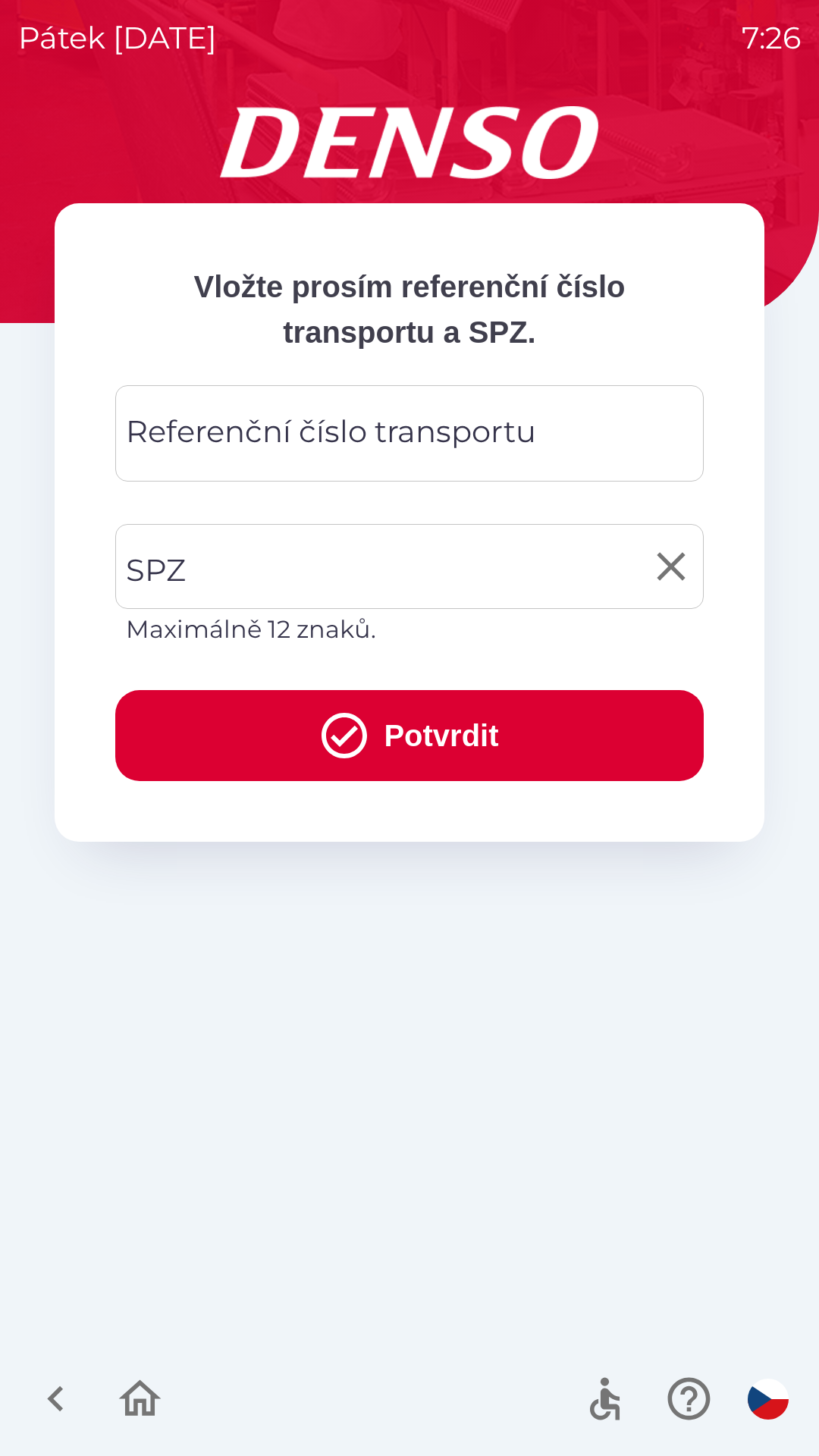
click at [223, 564] on input "SPZ" at bounding box center [397, 567] width 552 height 71
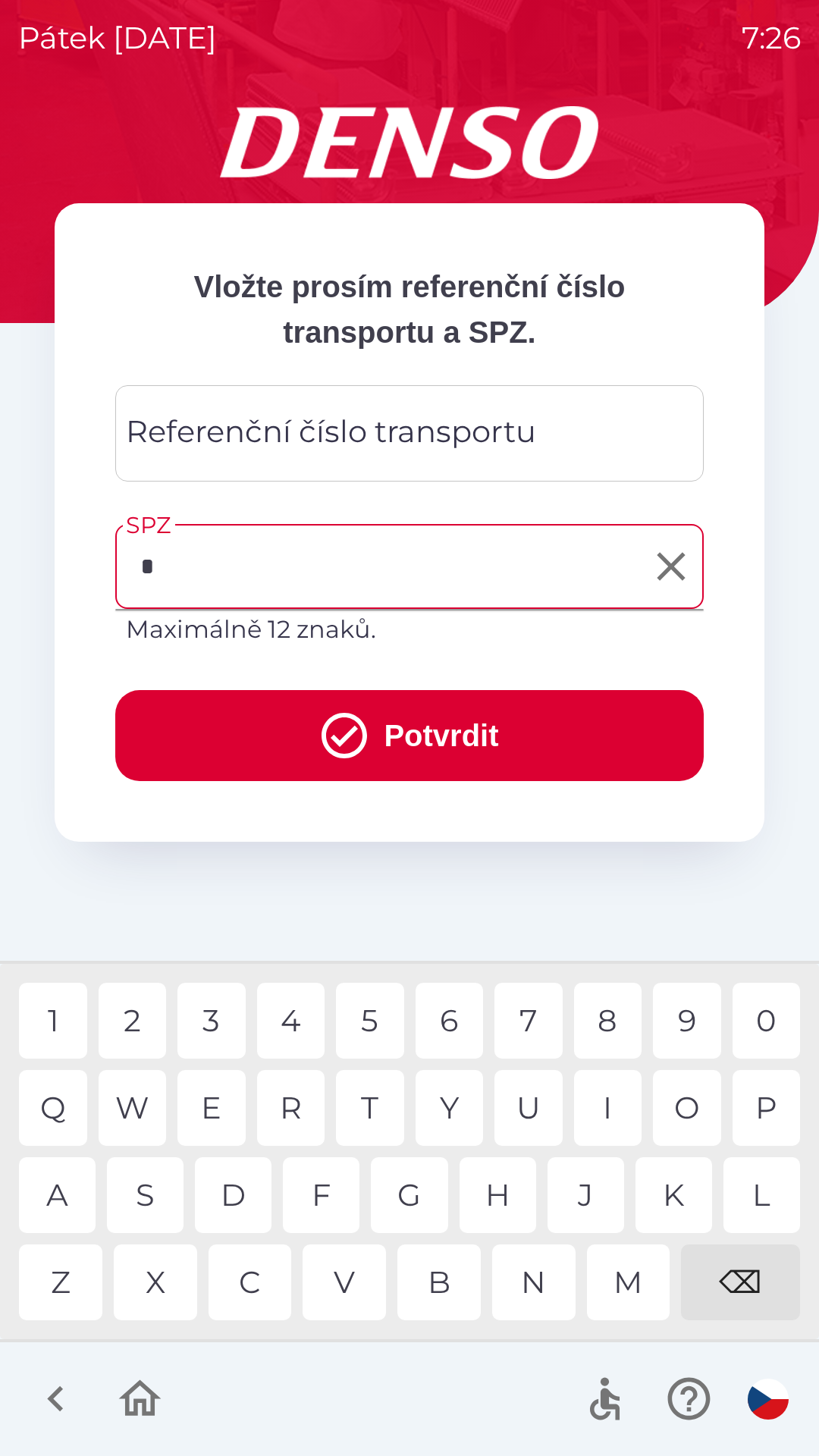
click at [256, 1283] on div "C" at bounding box center [250, 1282] width 84 height 76
click at [250, 1283] on div "C" at bounding box center [250, 1282] width 84 height 76
click at [222, 1026] on div "3" at bounding box center [211, 1020] width 68 height 76
click at [292, 1026] on div "4" at bounding box center [291, 1020] width 68 height 76
type input "**********"
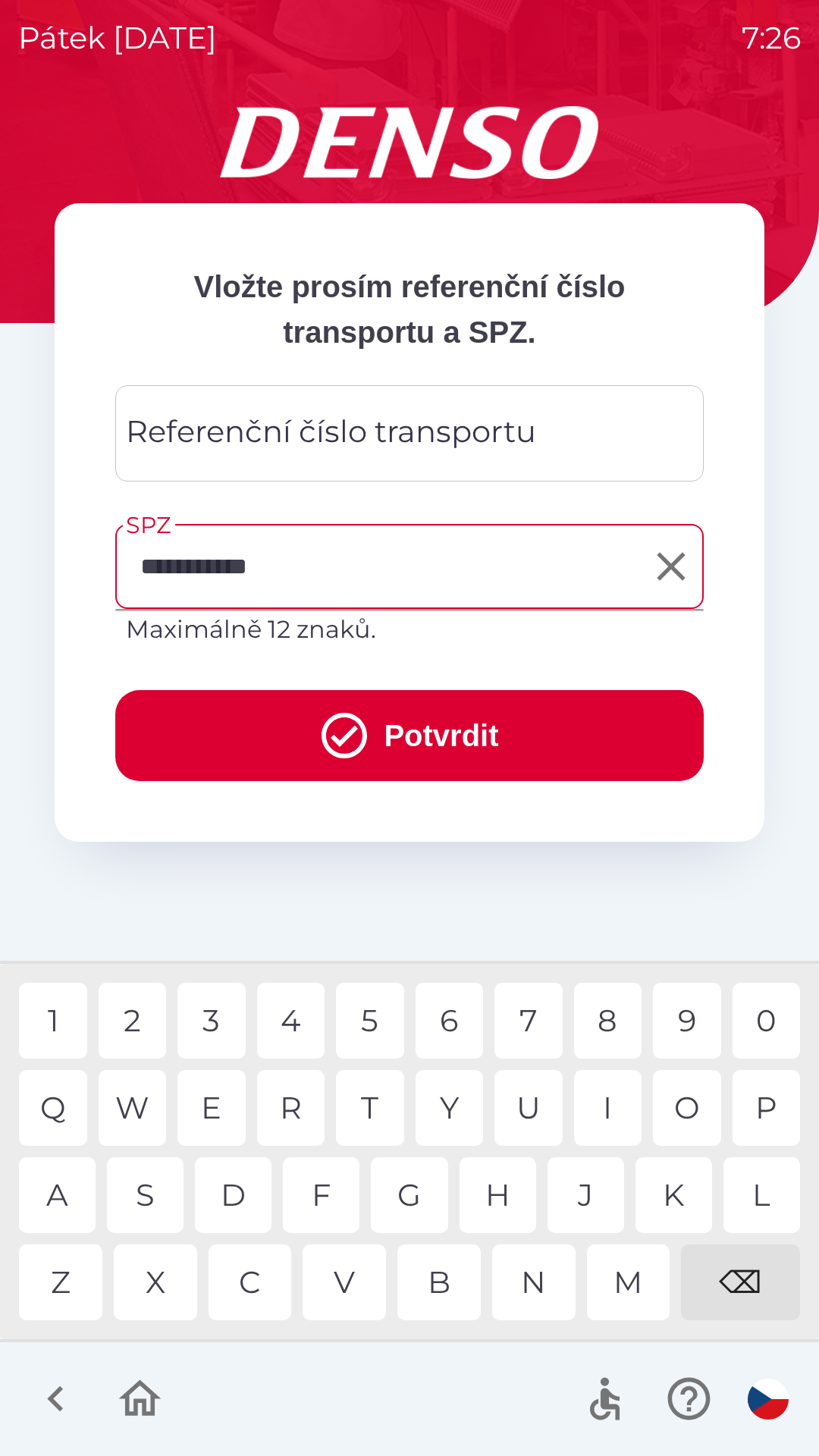
click at [458, 736] on button "Potvrdit" at bounding box center [410, 736] width 589 height 91
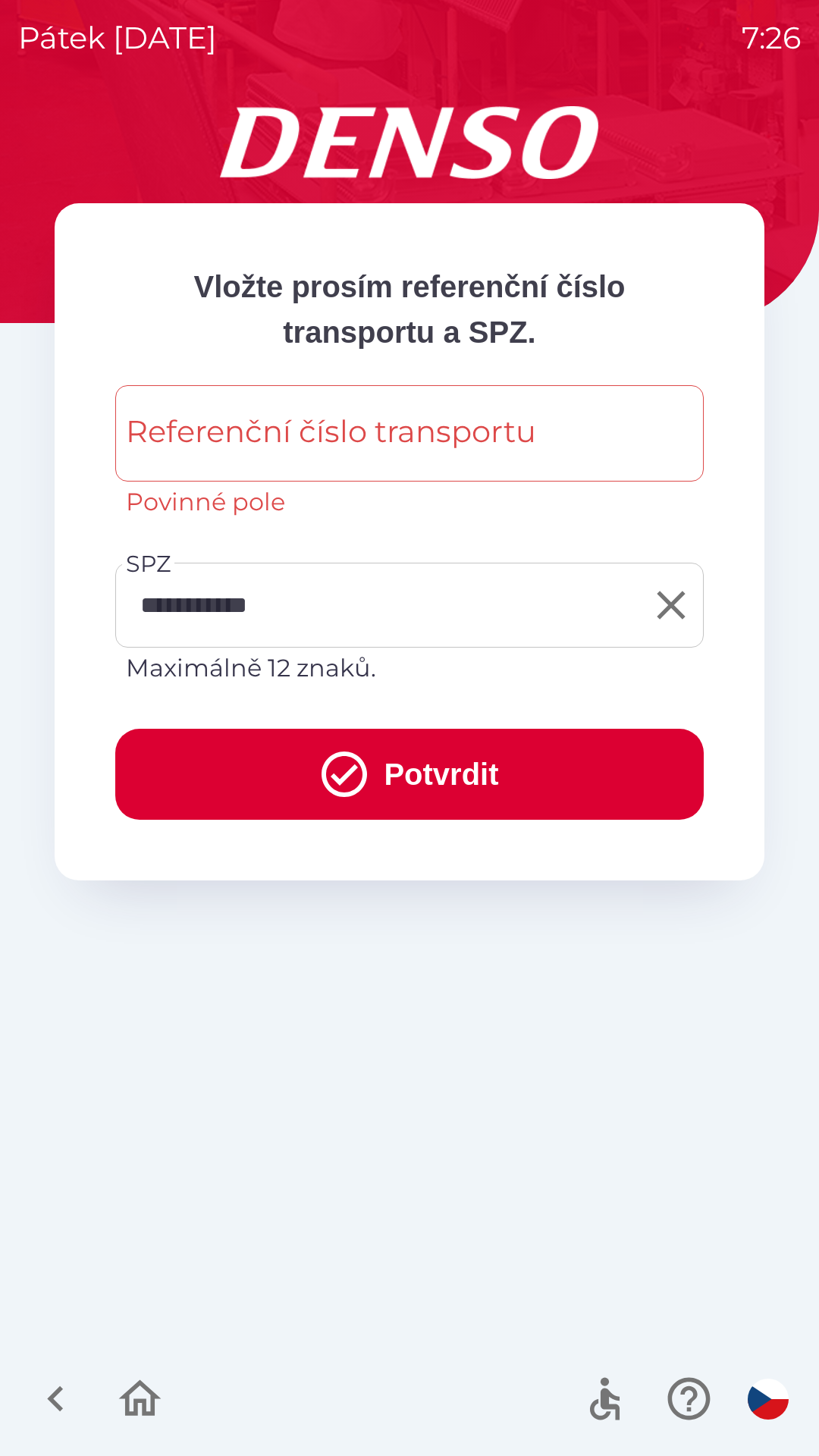
click at [424, 763] on button "Potvrdit" at bounding box center [410, 774] width 589 height 91
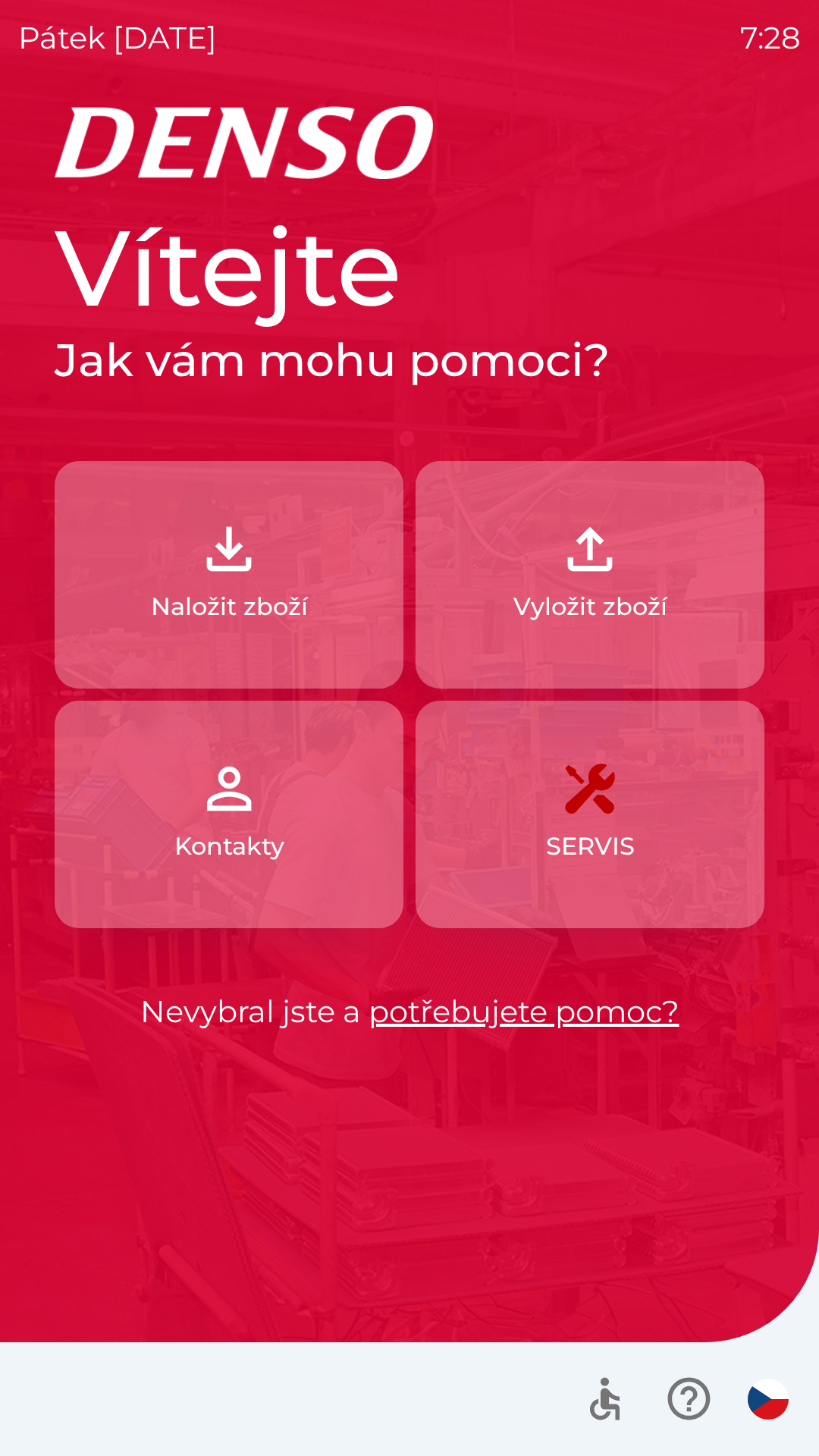
click at [609, 590] on p "Vyložit zboží" at bounding box center [590, 607] width 154 height 36
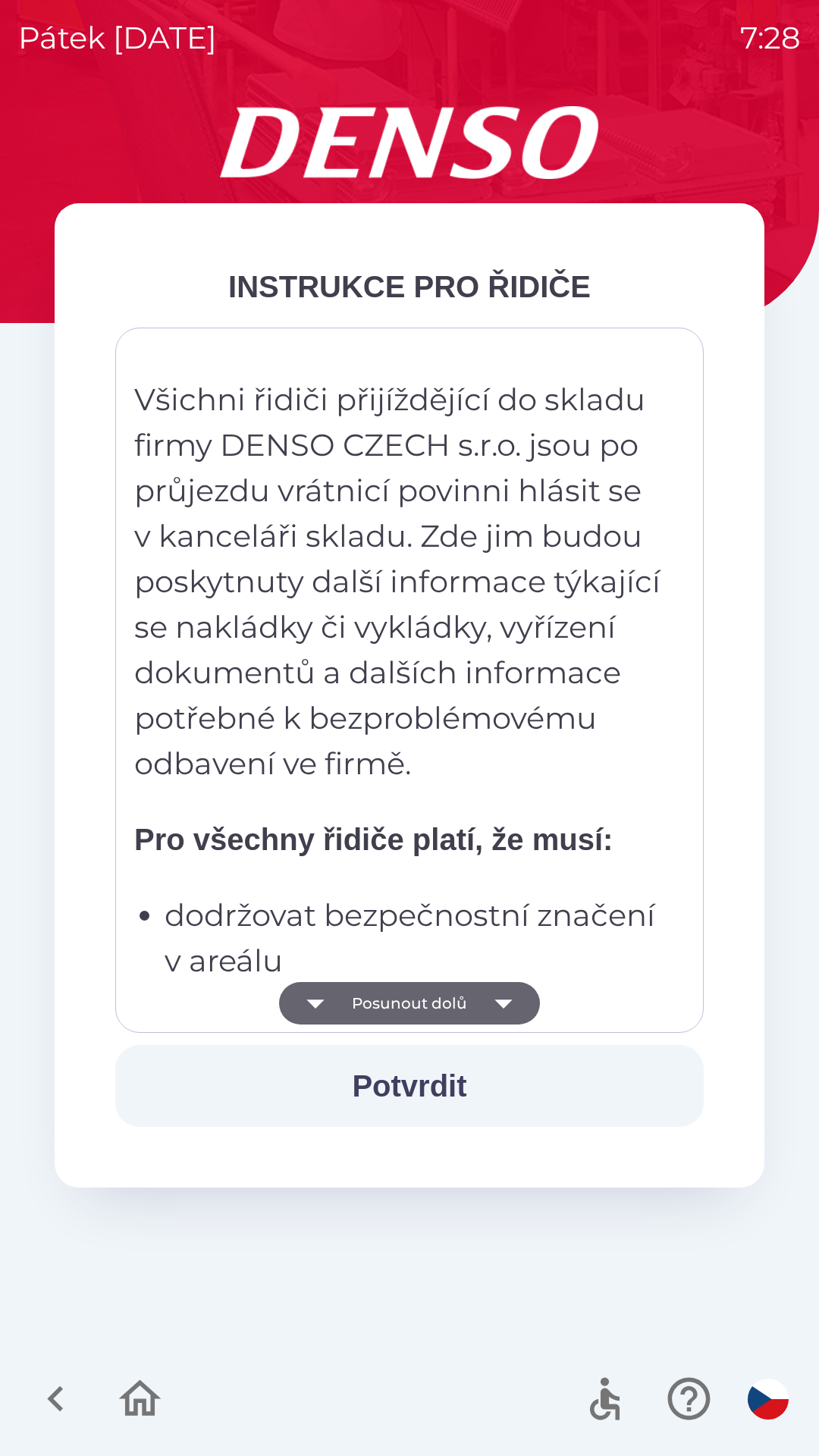
click at [501, 1005] on icon "button" at bounding box center [503, 1004] width 18 height 9
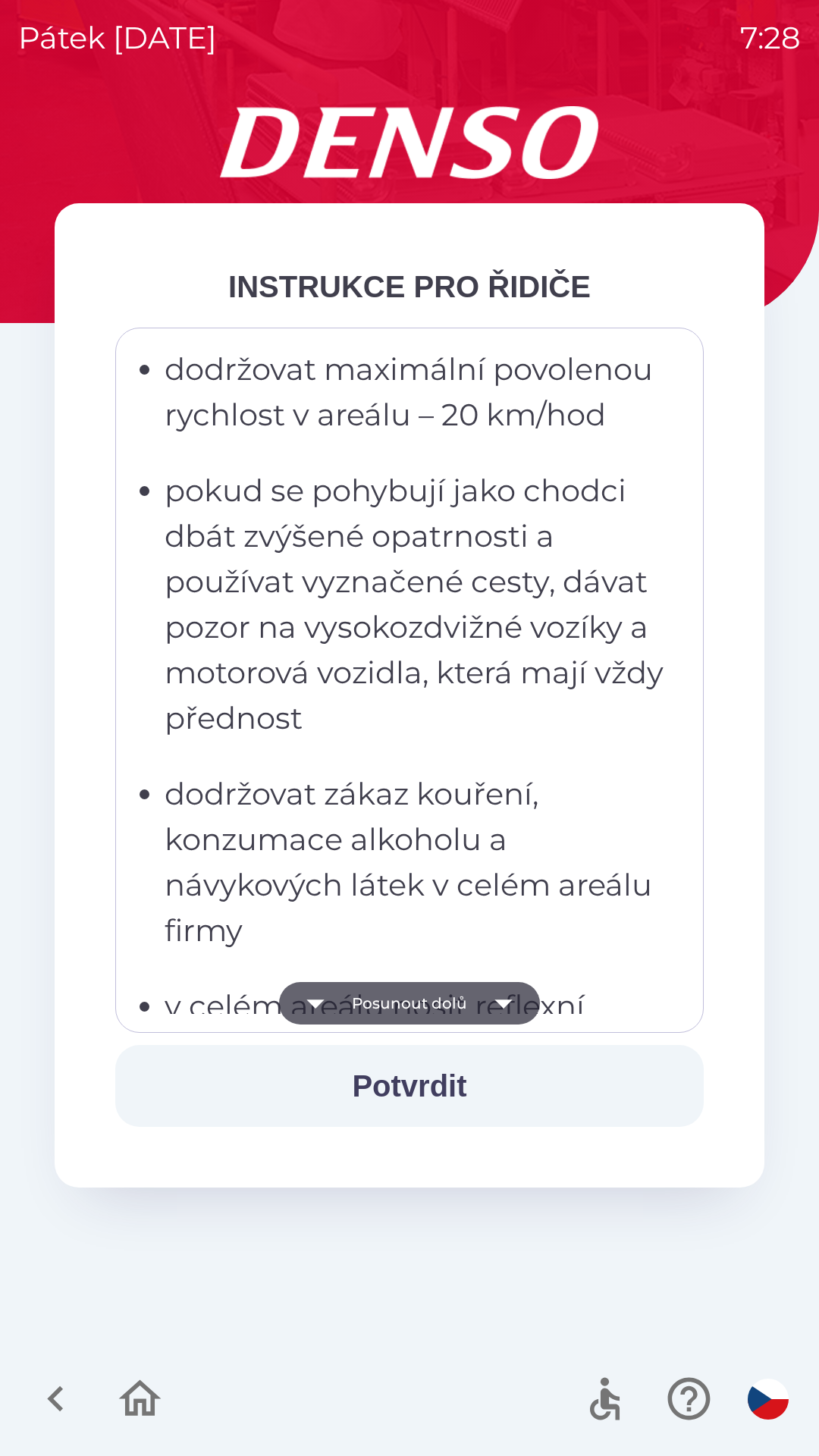
click at [510, 995] on icon "button" at bounding box center [503, 1003] width 43 height 43
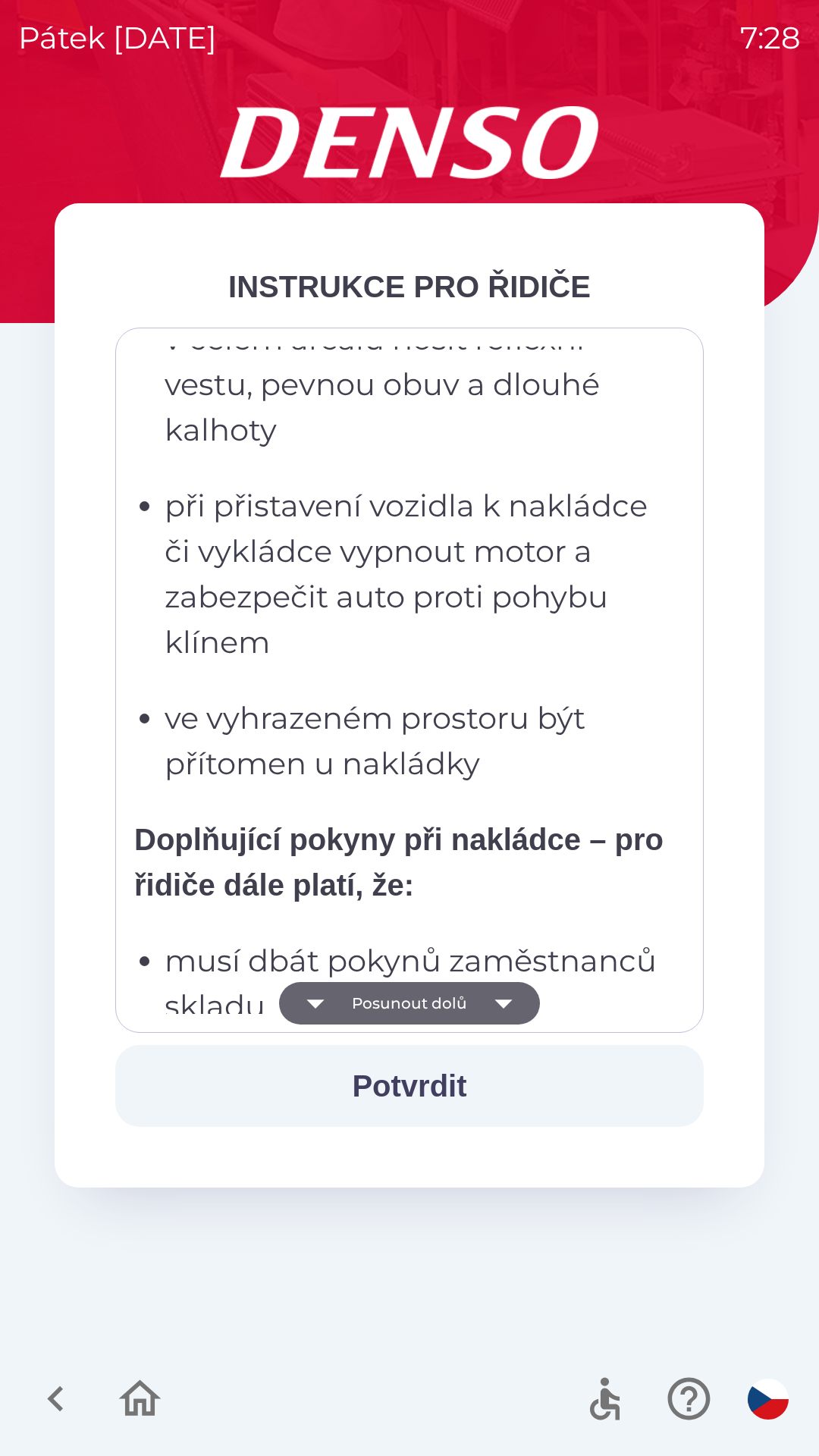
click at [506, 1005] on icon "button" at bounding box center [503, 1003] width 43 height 43
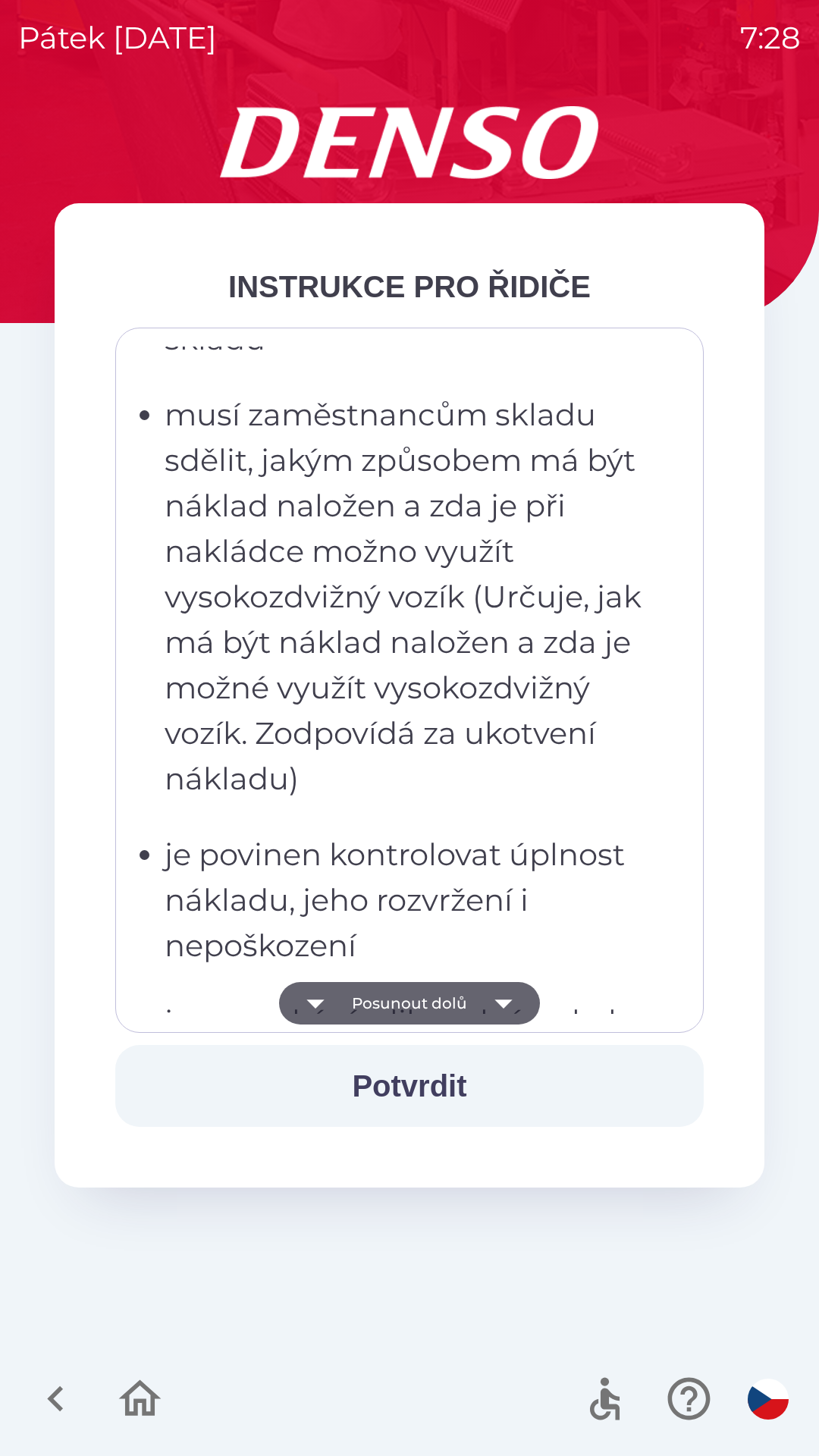
click at [502, 1002] on icon "button" at bounding box center [503, 1004] width 18 height 9
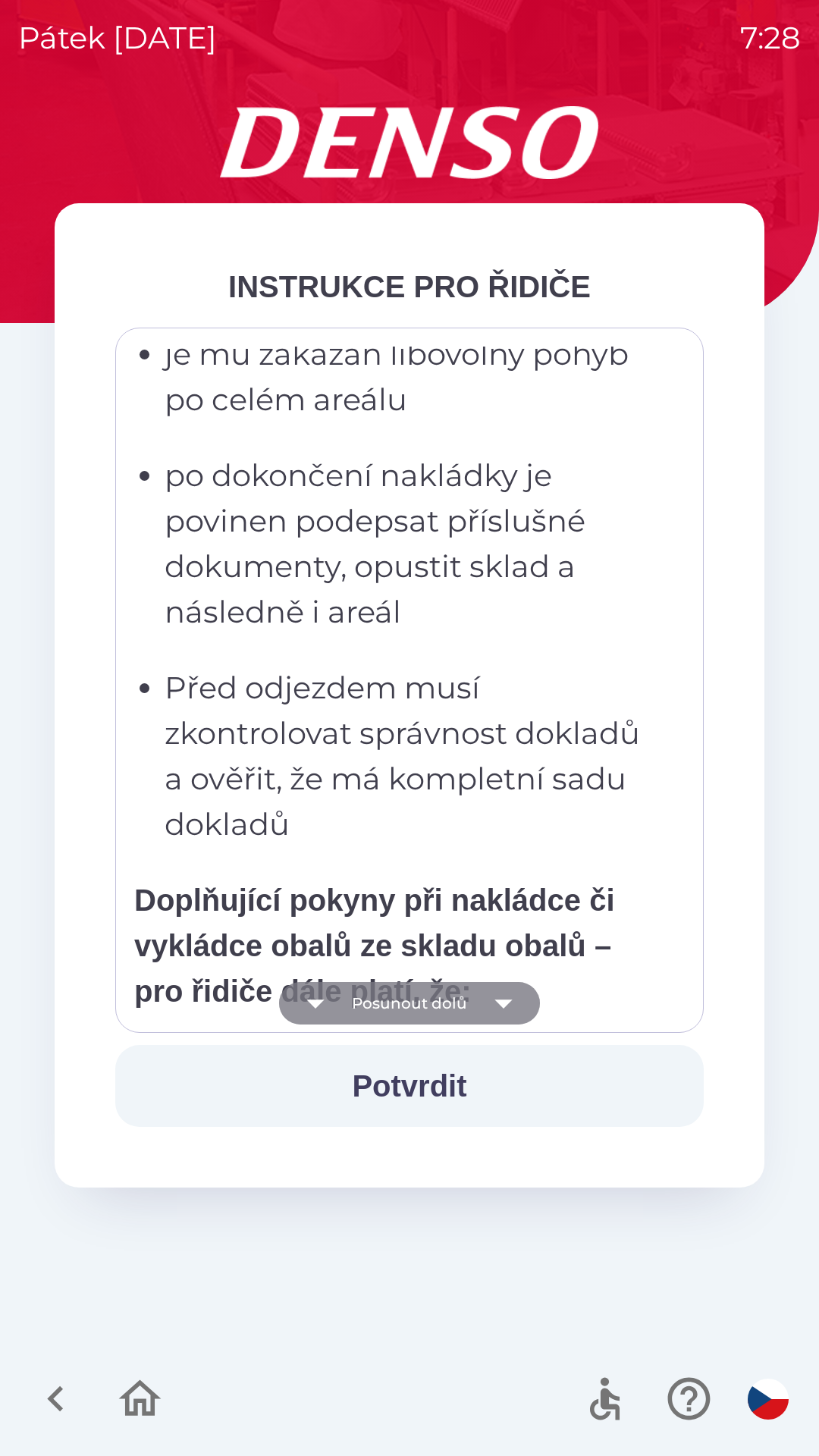
click at [510, 1006] on icon "button" at bounding box center [503, 1003] width 43 height 43
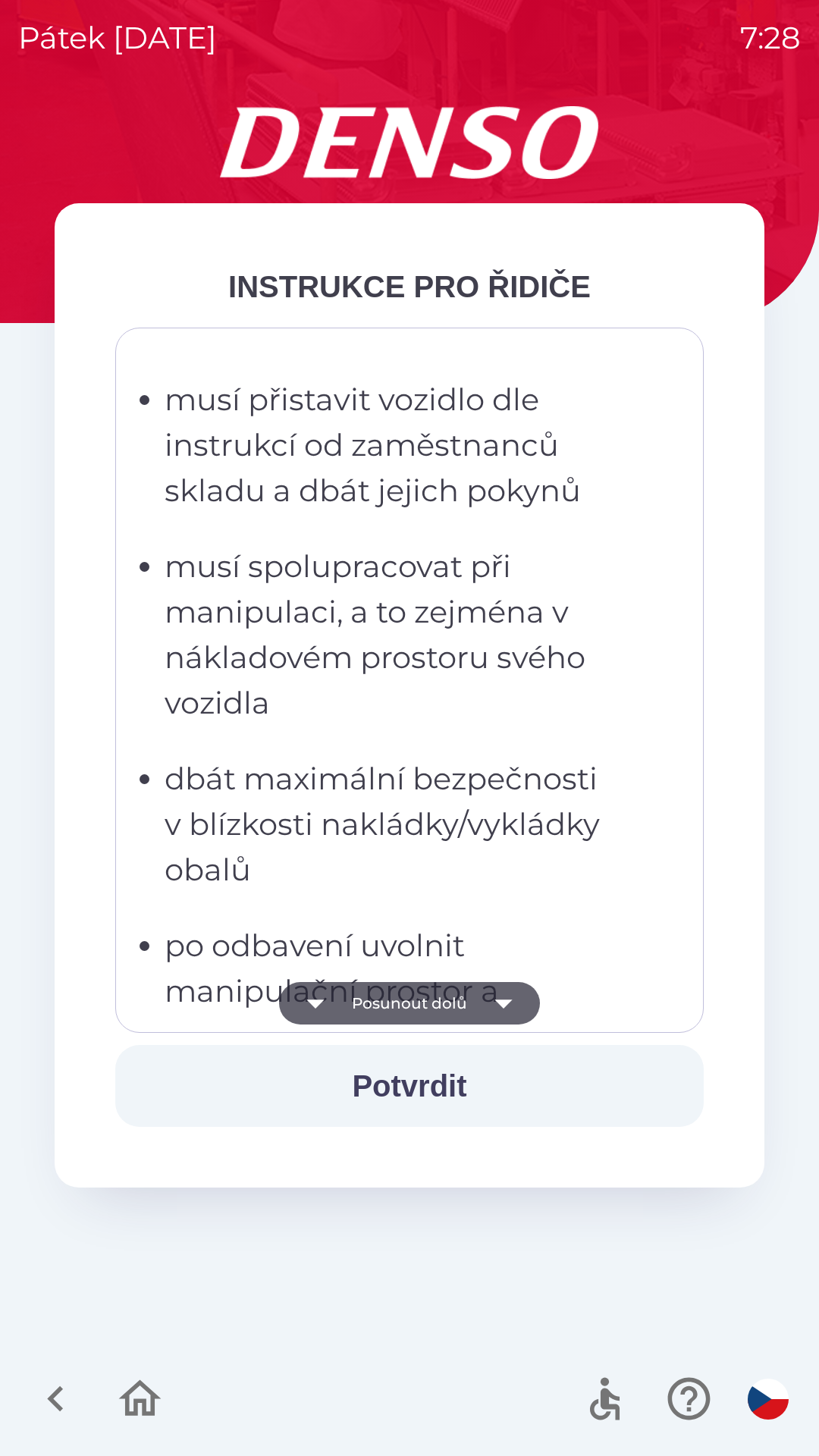
click at [504, 1007] on icon "button" at bounding box center [503, 1003] width 43 height 43
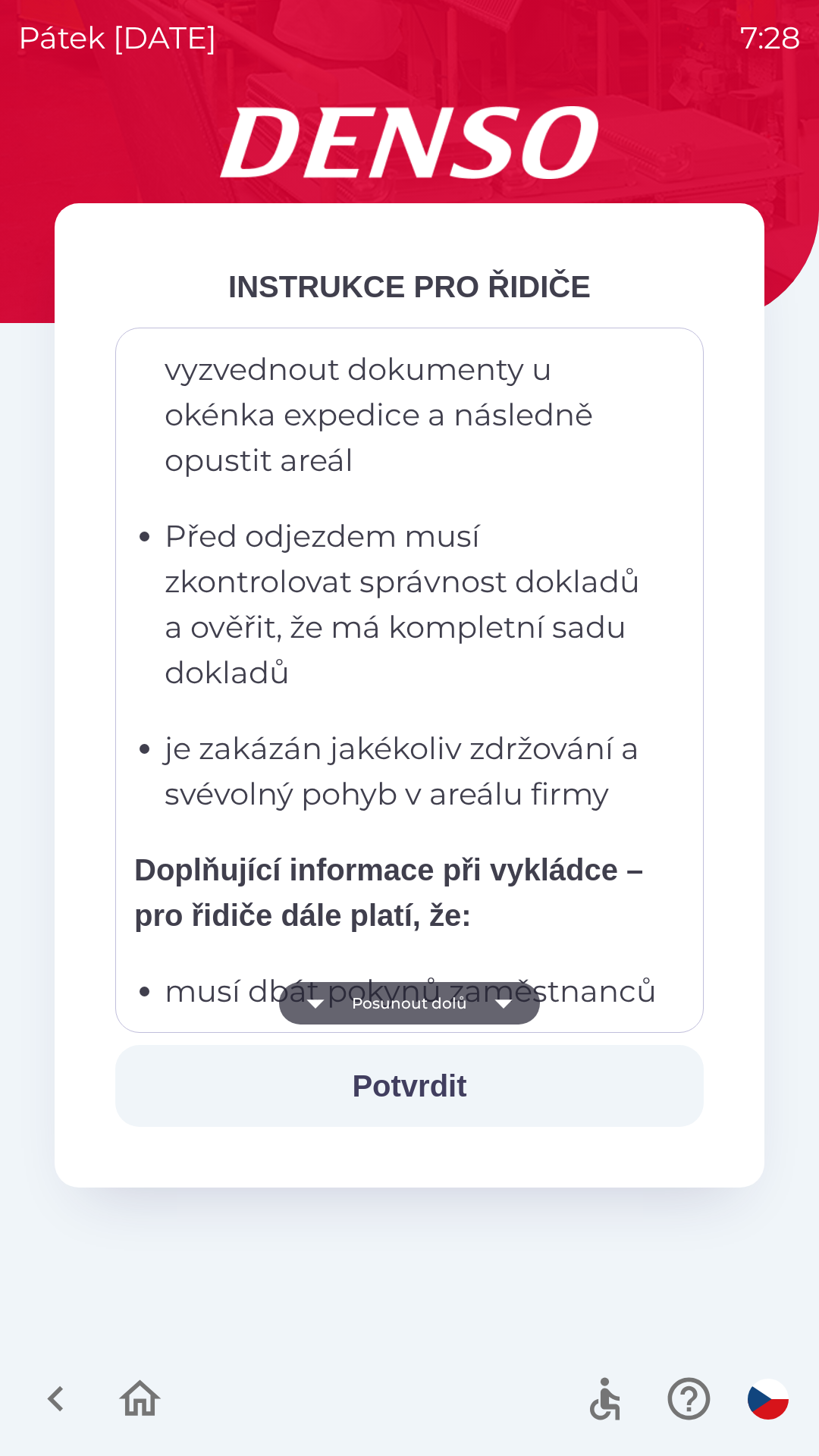
click at [501, 1004] on icon "button" at bounding box center [503, 1004] width 18 height 9
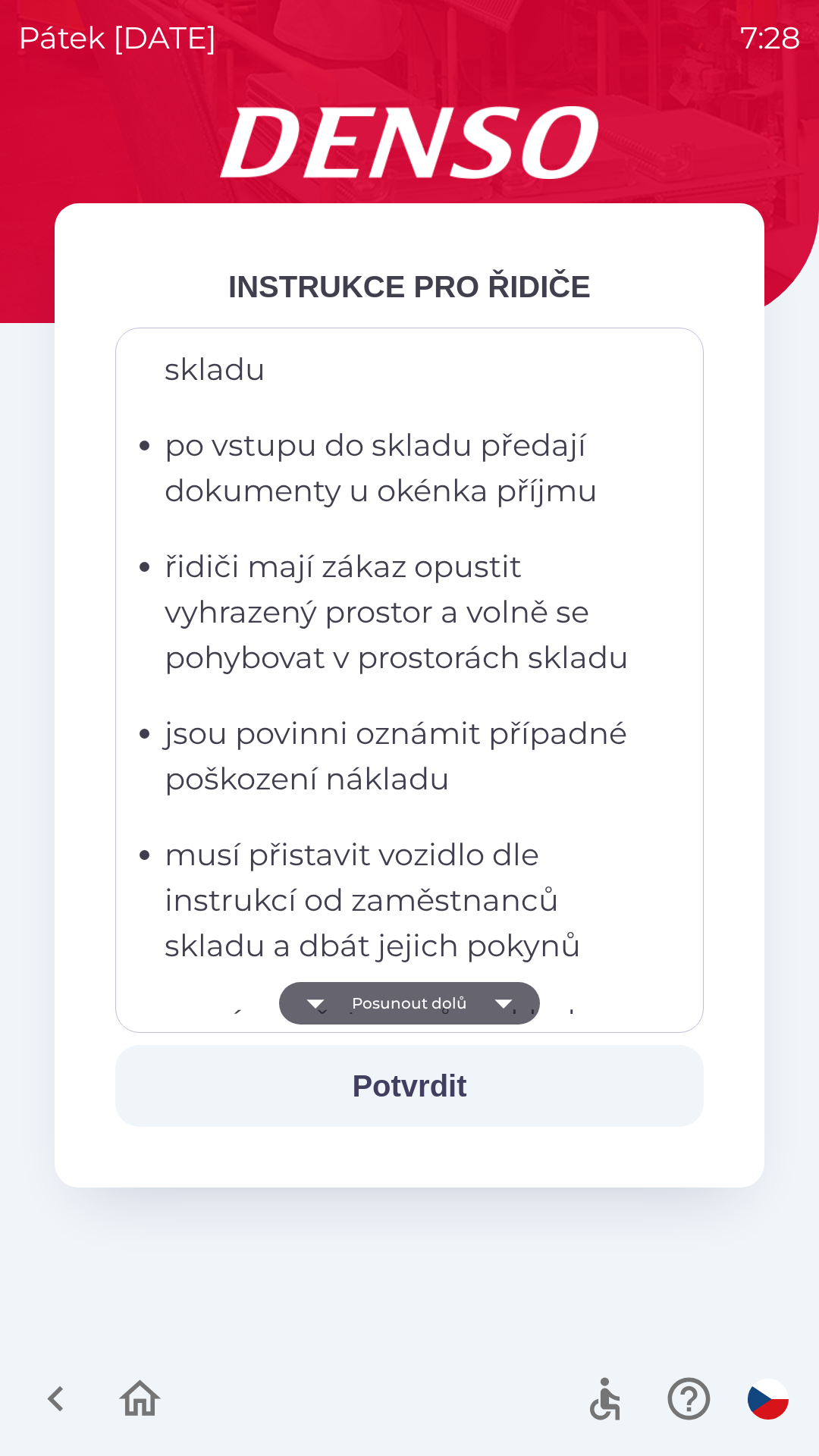
click at [502, 1011] on icon "button" at bounding box center [503, 1003] width 43 height 43
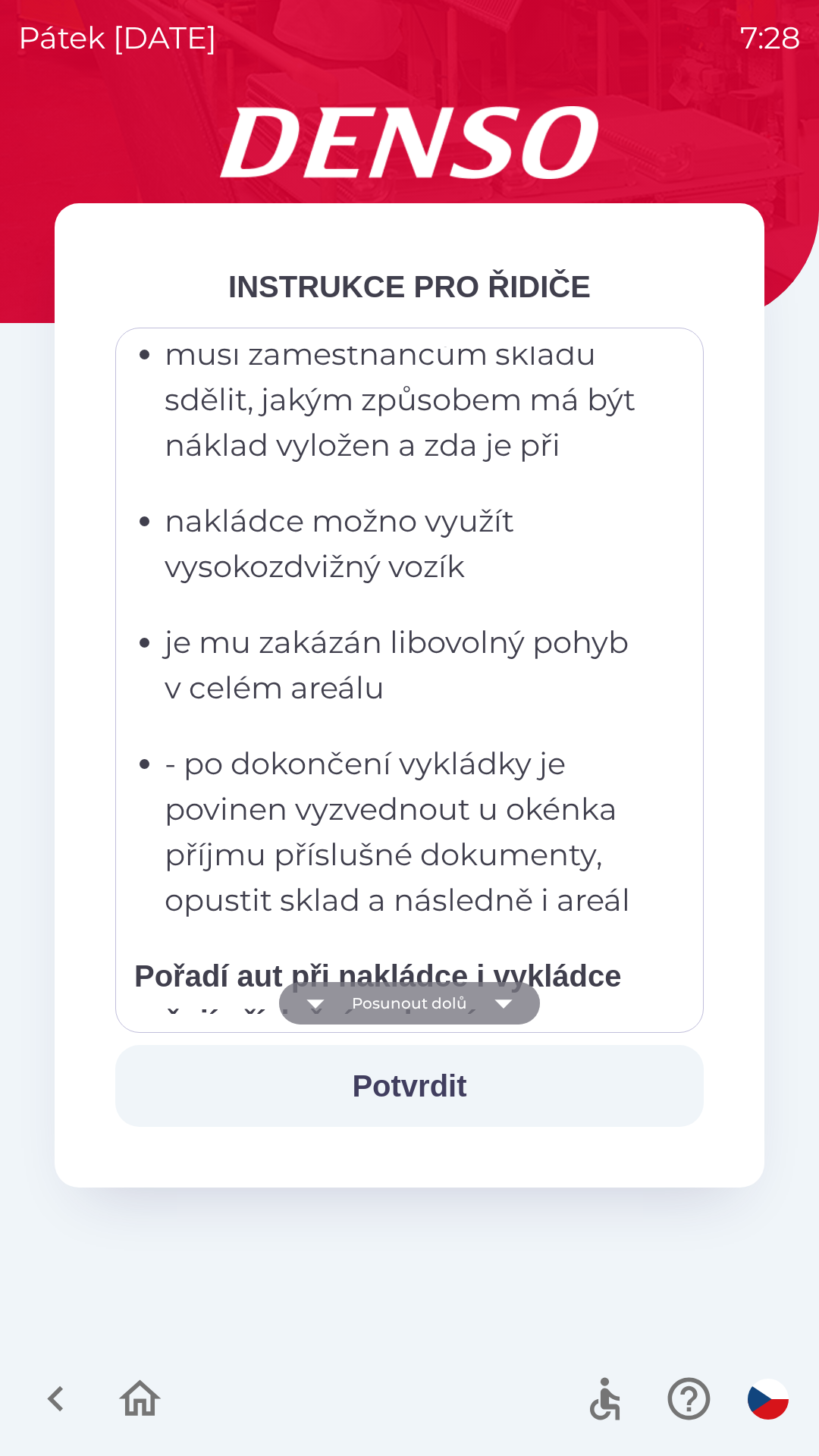
click at [500, 1004] on icon "button" at bounding box center [503, 1004] width 18 height 9
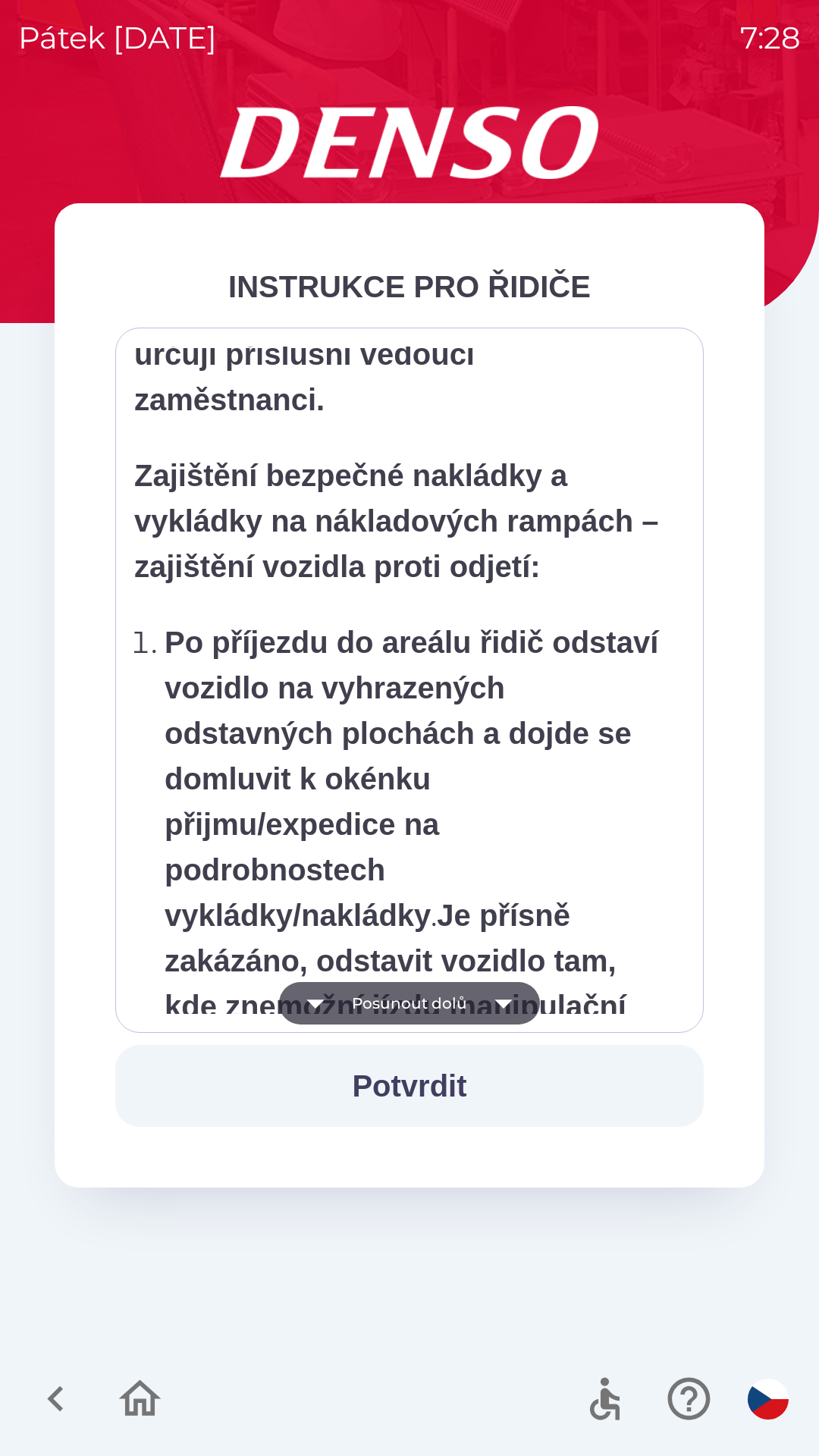
click at [498, 1008] on icon "button" at bounding box center [503, 1003] width 43 height 43
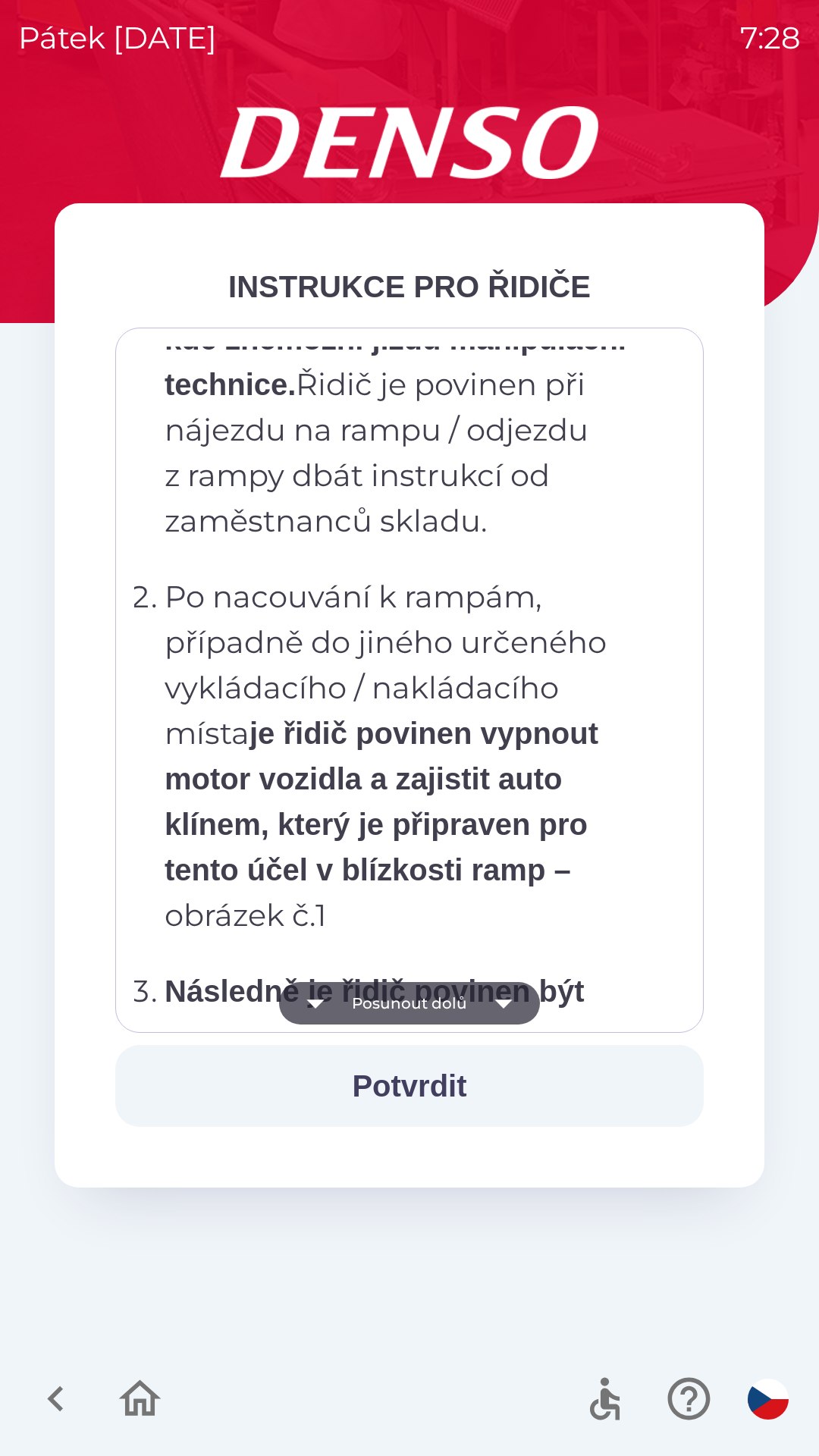
click at [501, 1008] on icon "button" at bounding box center [503, 1003] width 43 height 43
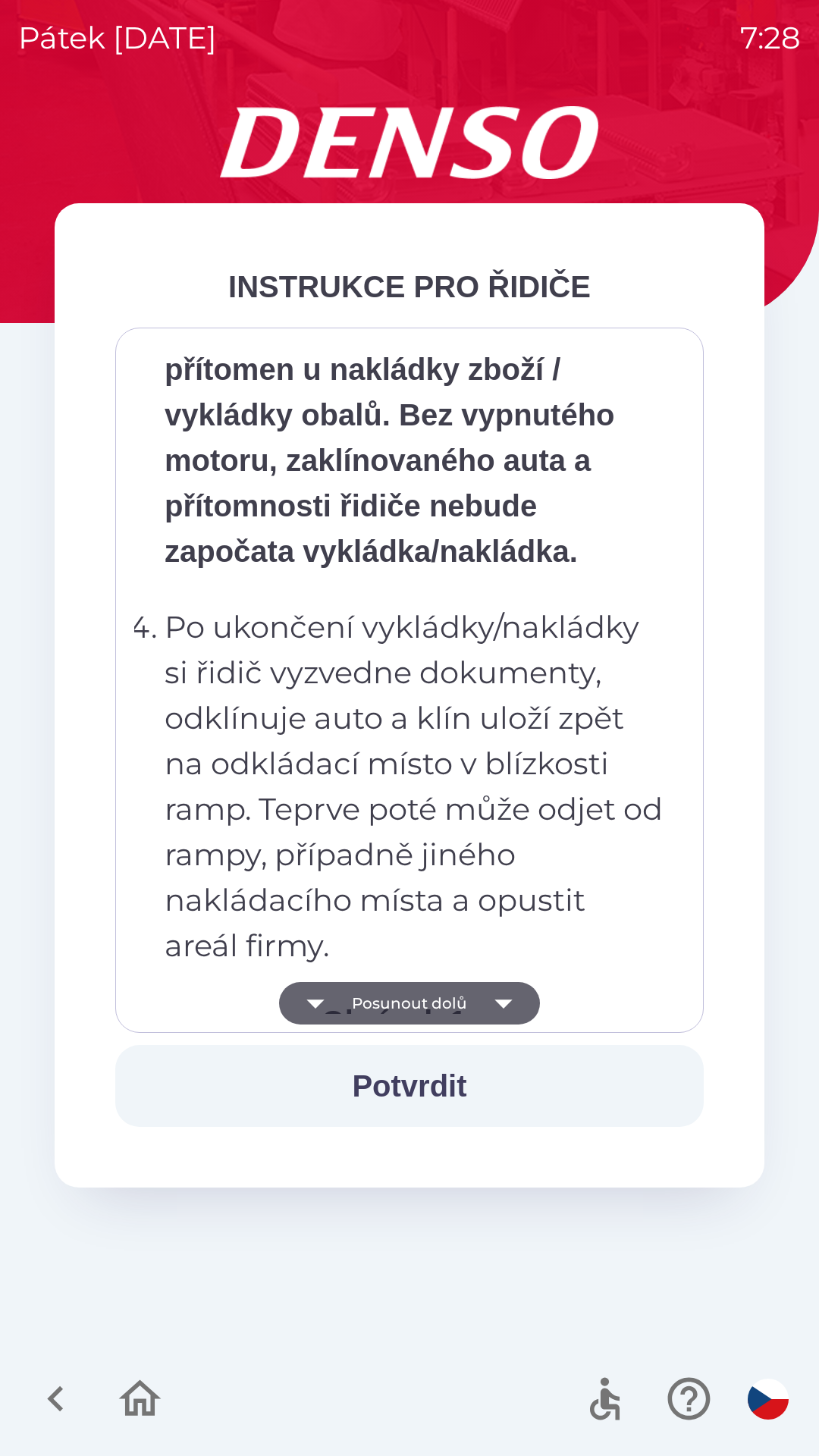
click at [502, 1010] on icon "button" at bounding box center [503, 1003] width 43 height 43
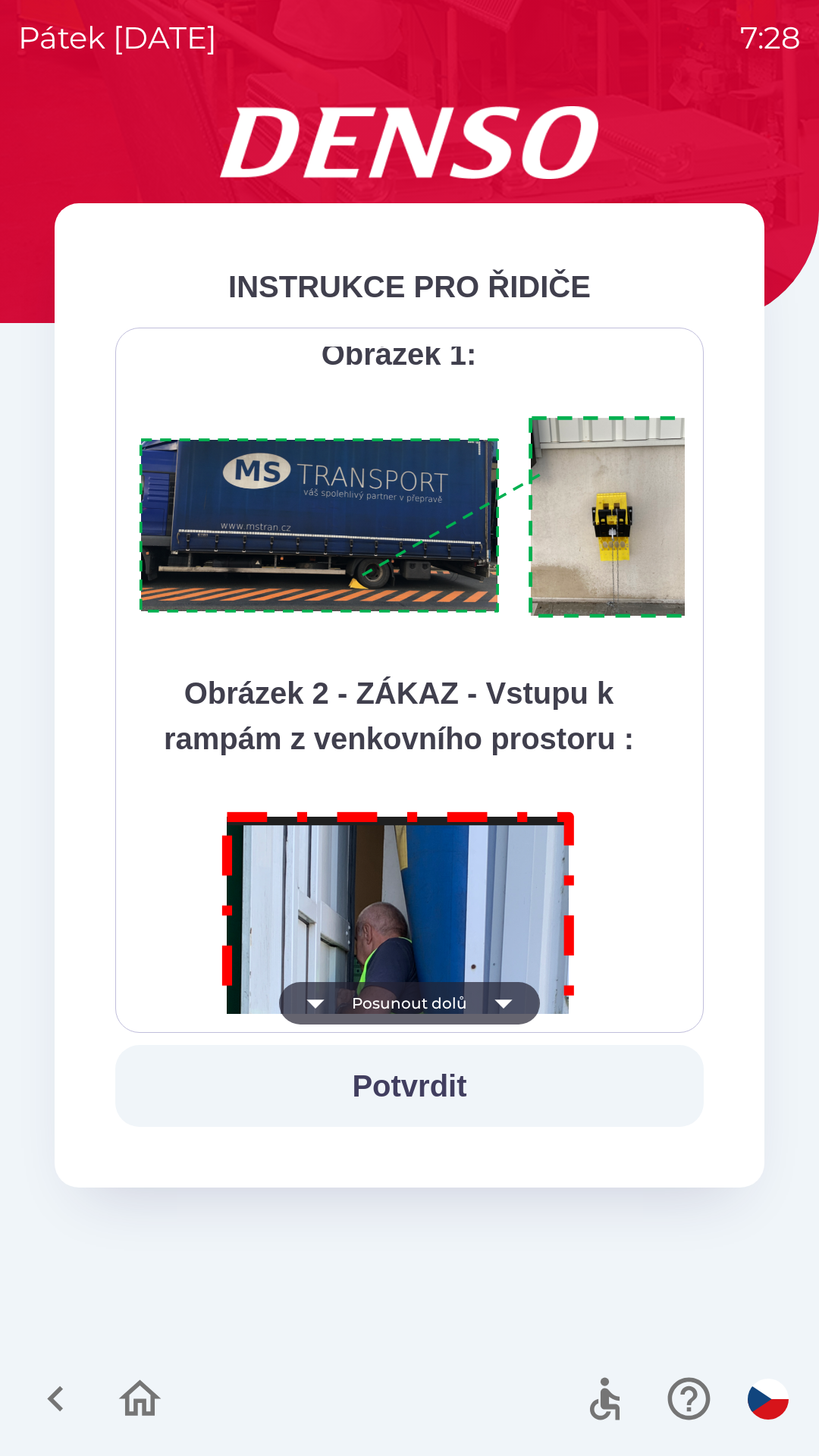
click at [499, 1009] on icon "button" at bounding box center [503, 1003] width 43 height 43
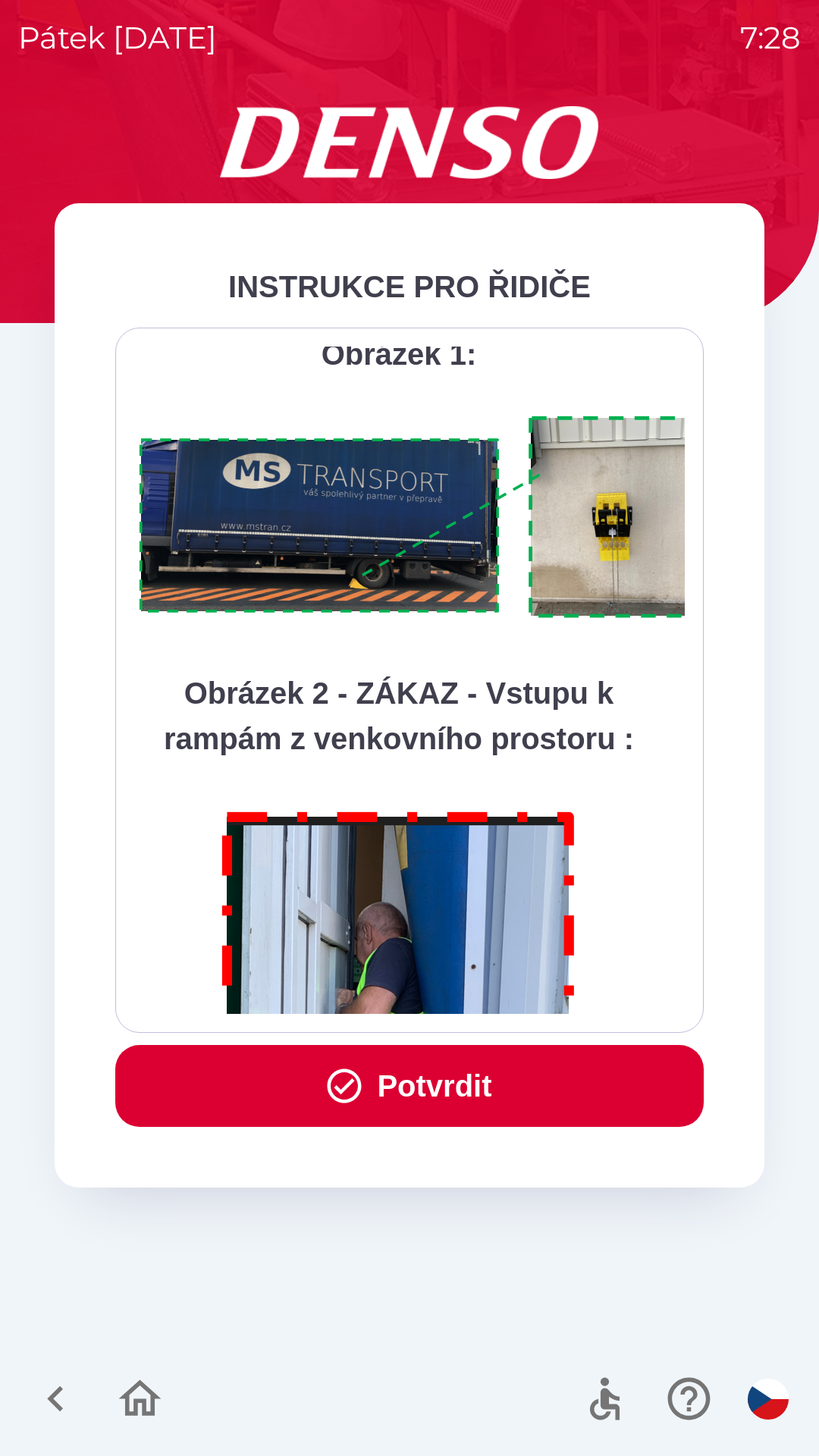
scroll to position [8521, 0]
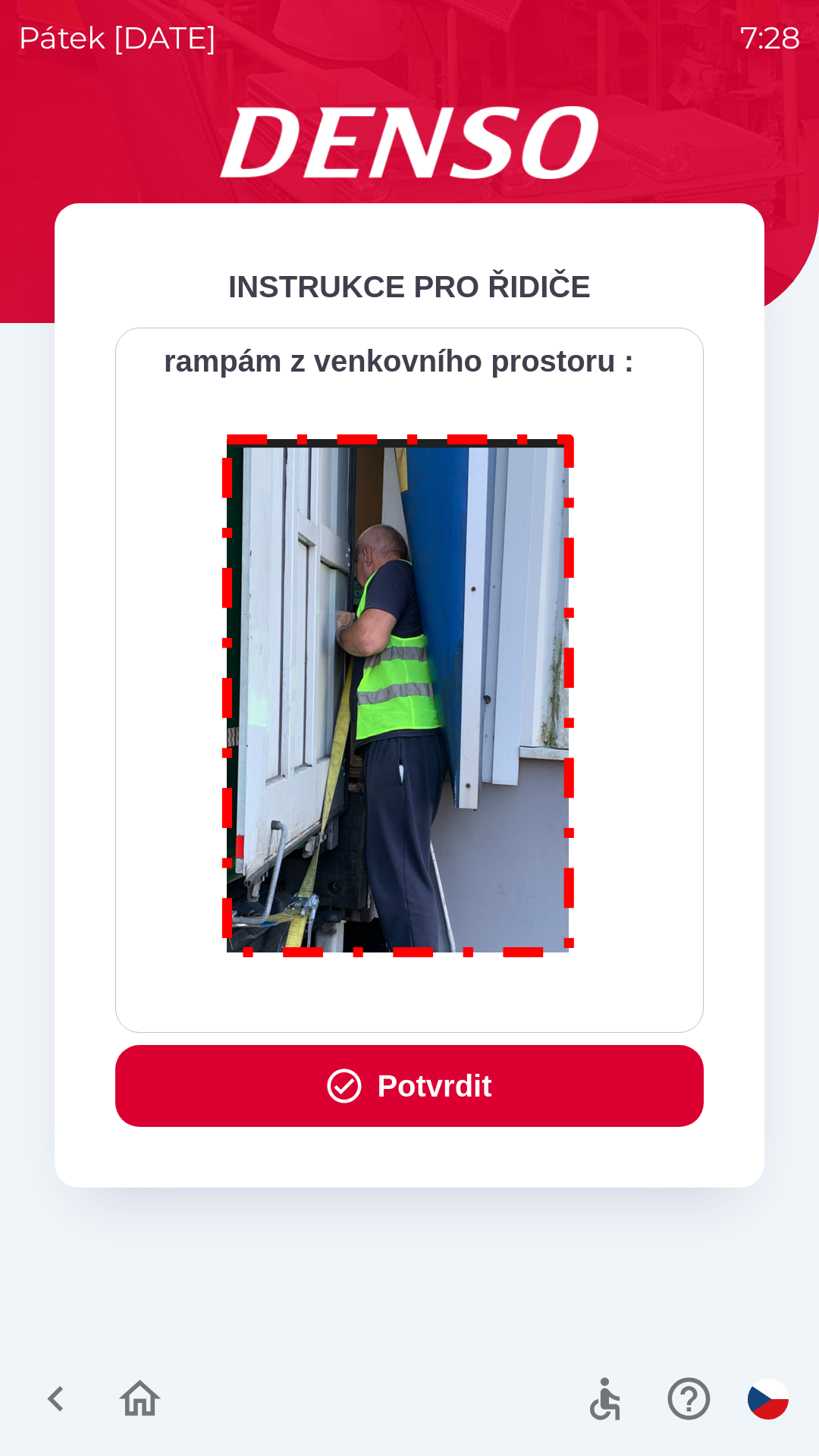
click at [502, 1010] on div "Všichni řidiči přijíždějící do skladu firmy DENSO CZECH s.r.o. jsou po průjezdu…" at bounding box center [409, 680] width 550 height 667
click at [491, 1081] on button "Potvrdit" at bounding box center [410, 1086] width 589 height 82
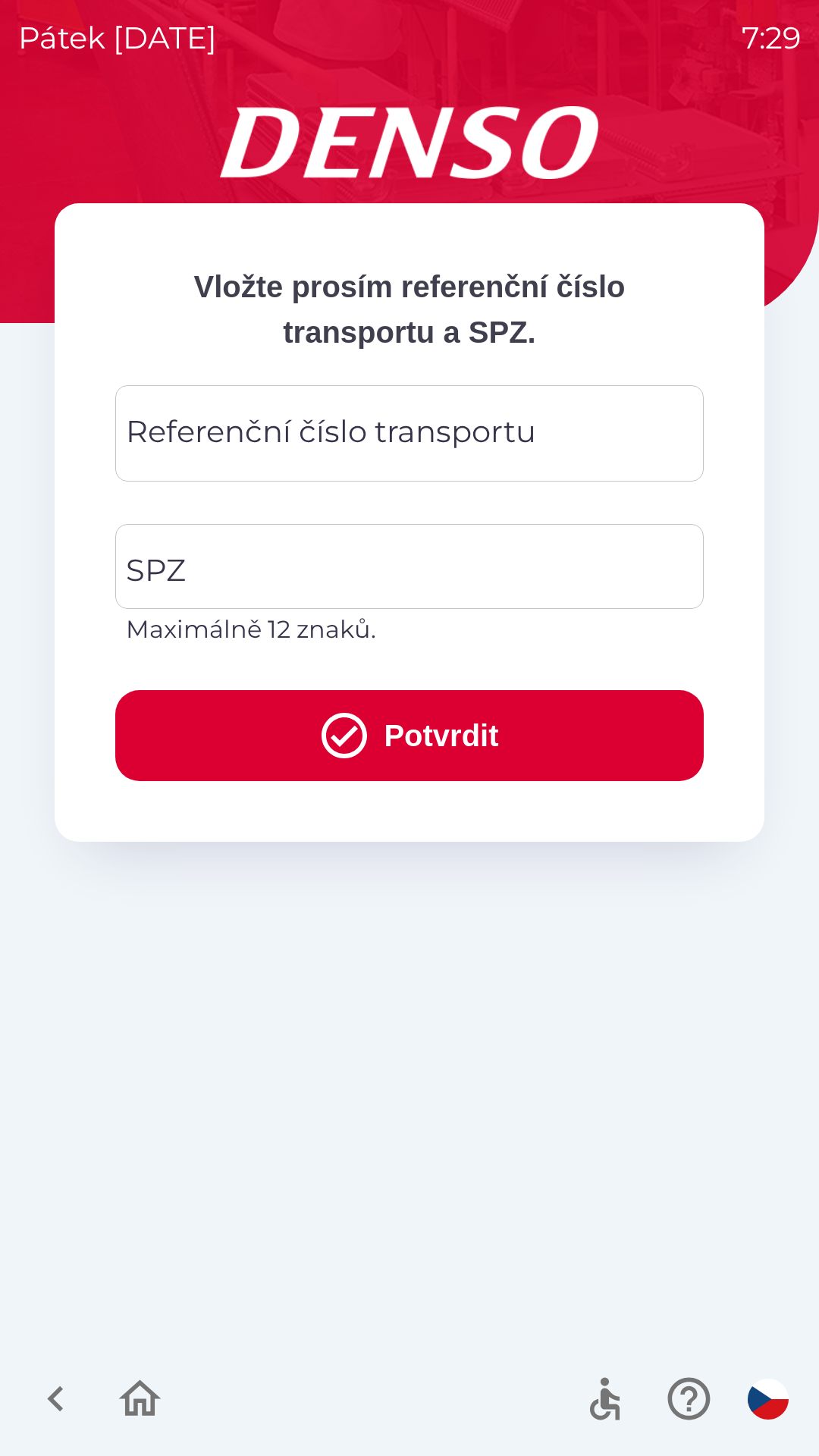
click at [514, 434] on div "Referenční číslo transportu Referenční číslo transportu" at bounding box center [410, 433] width 589 height 96
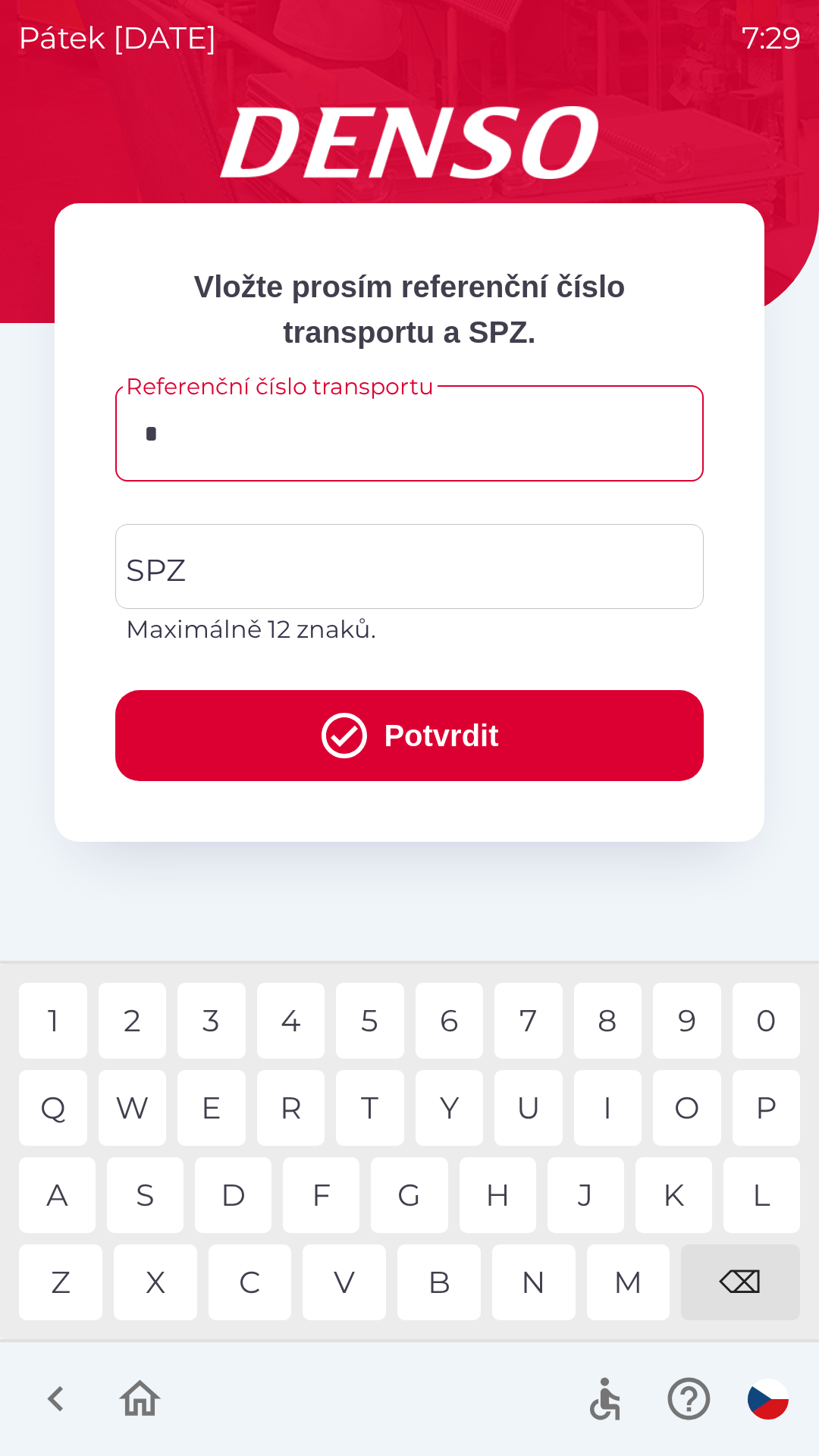
click at [78, 1272] on div "Z" at bounding box center [60, 1282] width 84 height 76
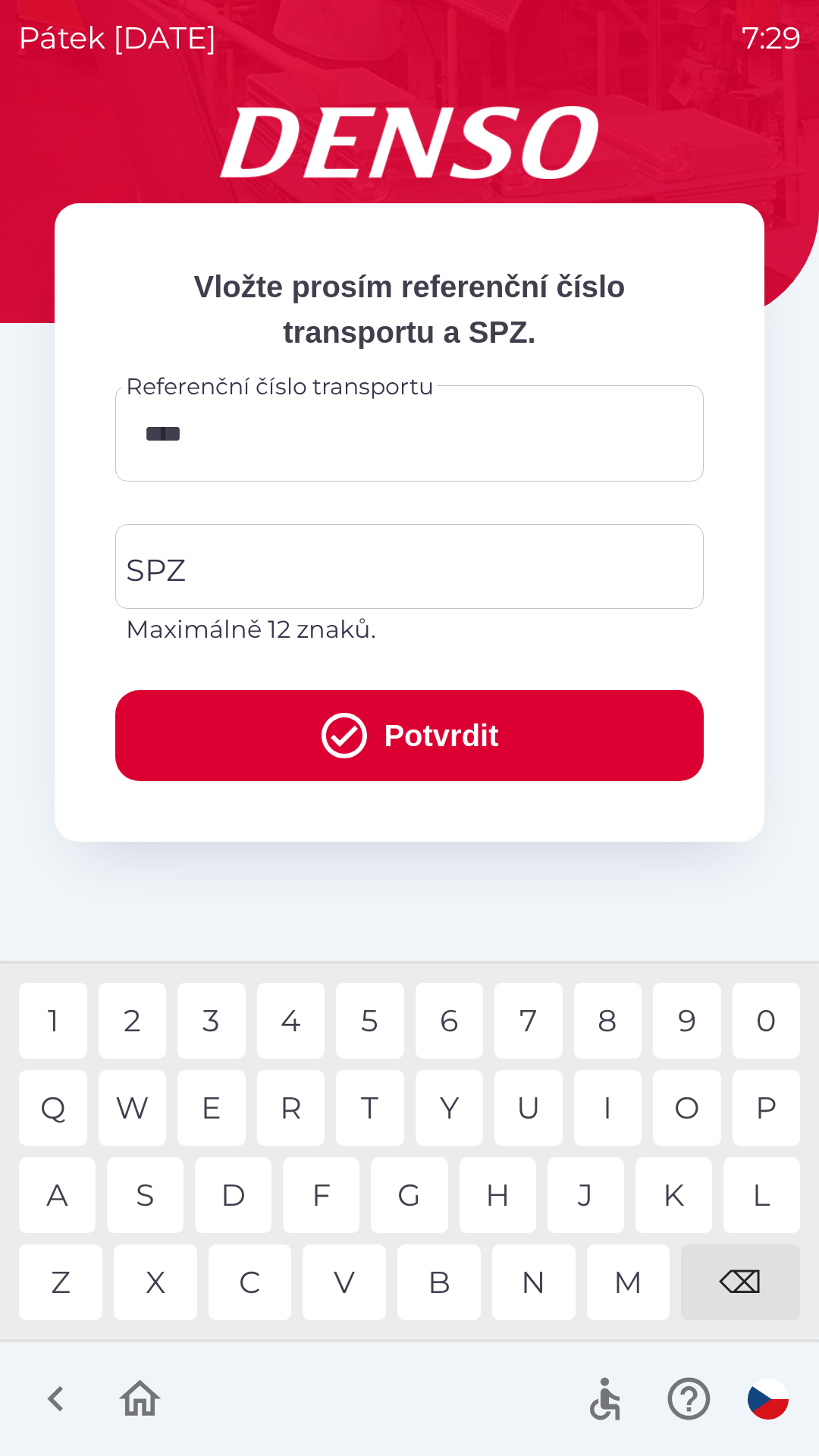
click at [54, 1024] on div "1" at bounding box center [52, 1020] width 68 height 76
type input "*******"
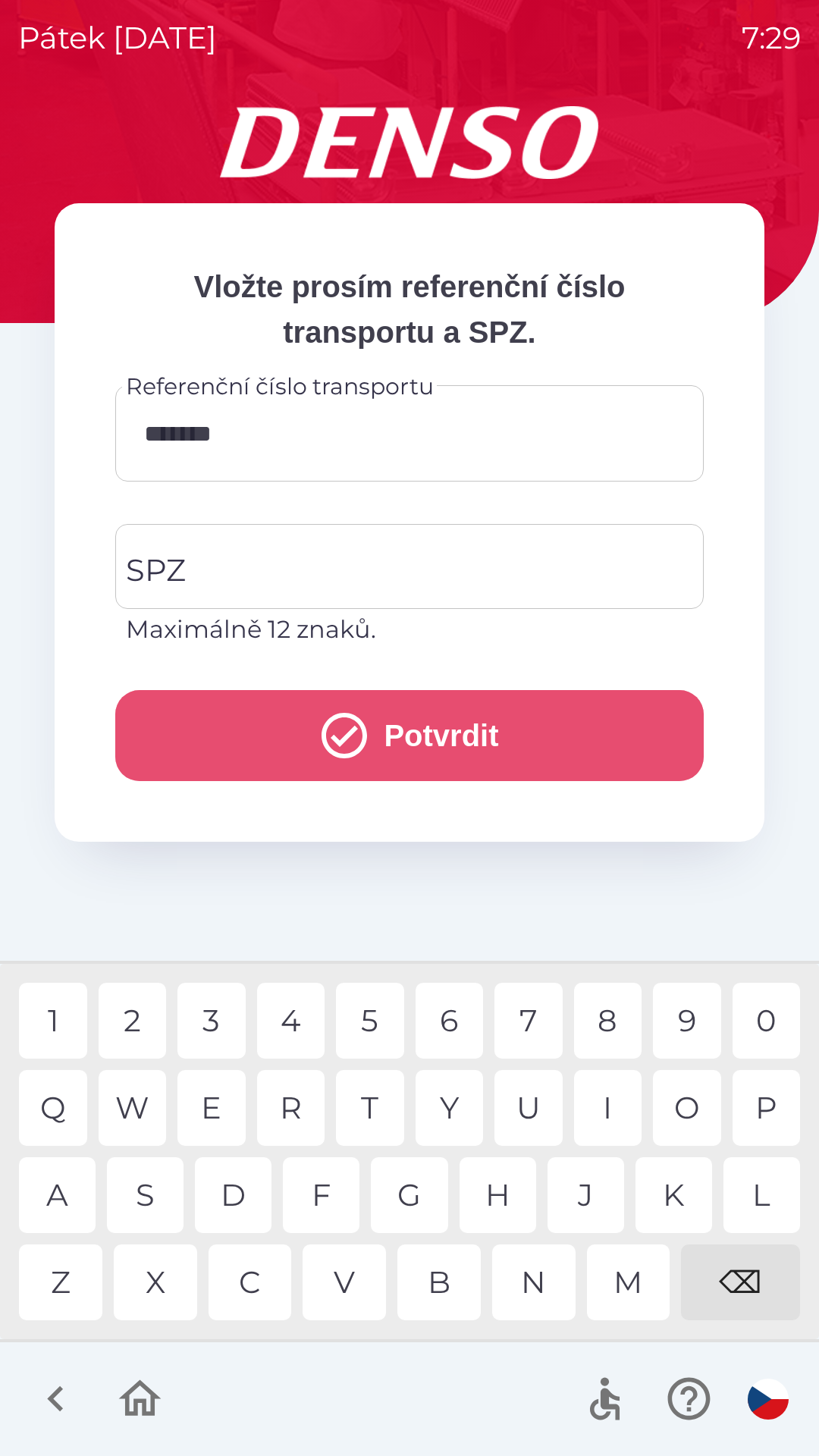
click at [460, 732] on button "Potvrdit" at bounding box center [410, 736] width 589 height 91
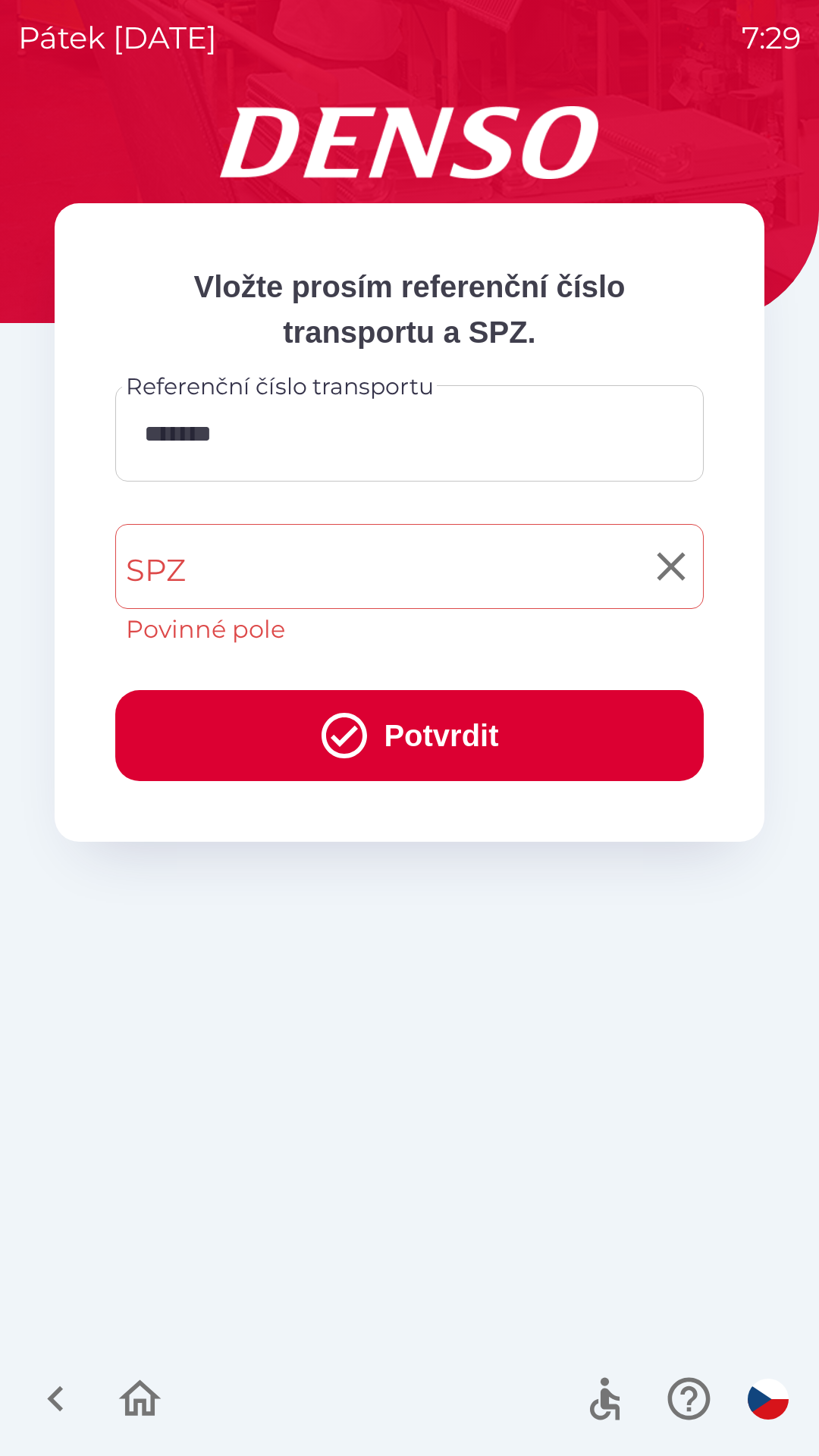
click at [326, 578] on input "SPZ" at bounding box center [397, 567] width 552 height 71
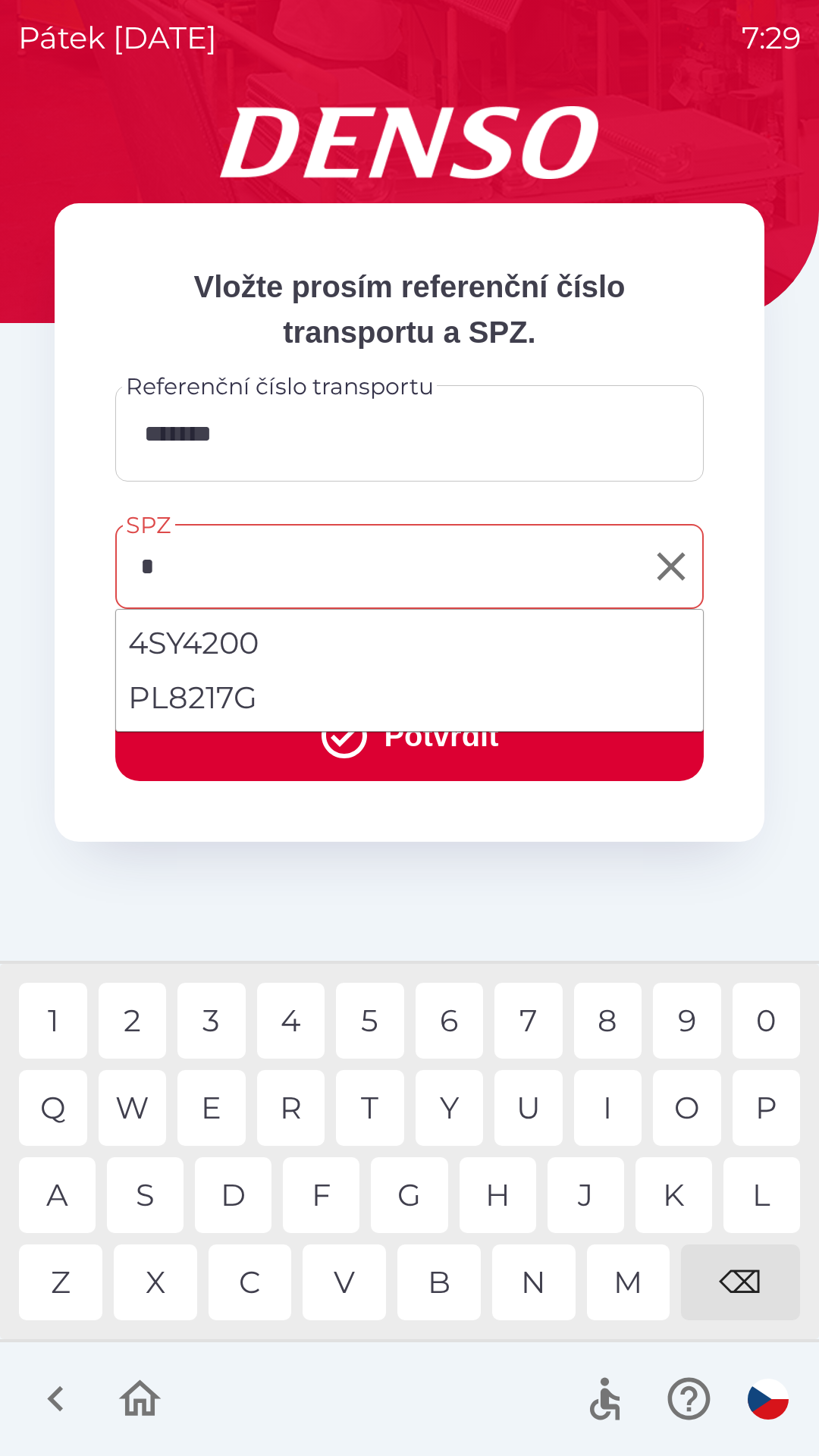
click at [143, 1011] on div "2" at bounding box center [132, 1020] width 68 height 76
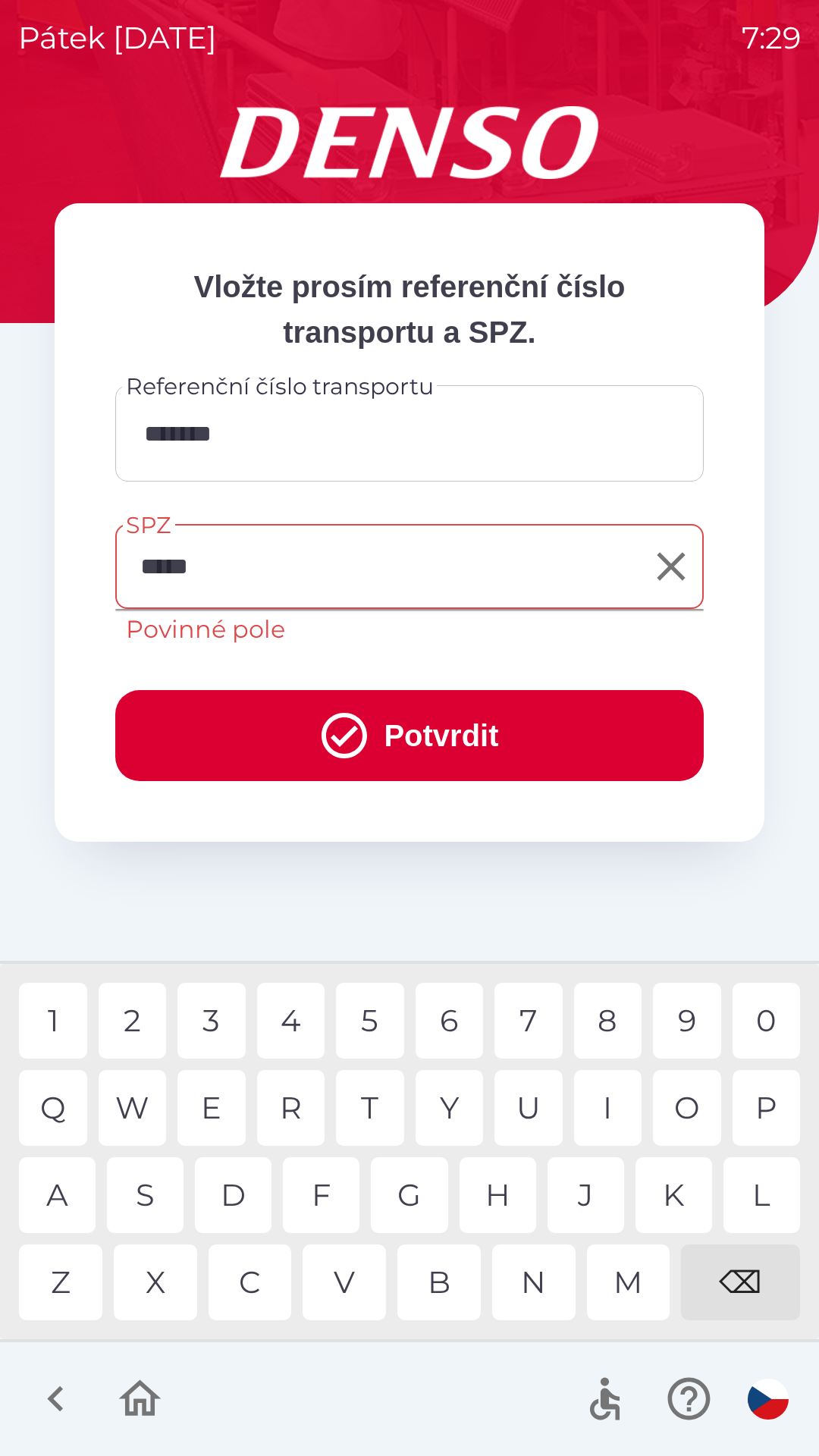
click at [604, 1027] on div "8" at bounding box center [607, 1020] width 68 height 76
click at [146, 1025] on div "2" at bounding box center [132, 1020] width 68 height 76
type input "*******"
click at [620, 1033] on div "8" at bounding box center [607, 1020] width 68 height 76
click at [462, 730] on button "Potvrdit" at bounding box center [410, 736] width 589 height 91
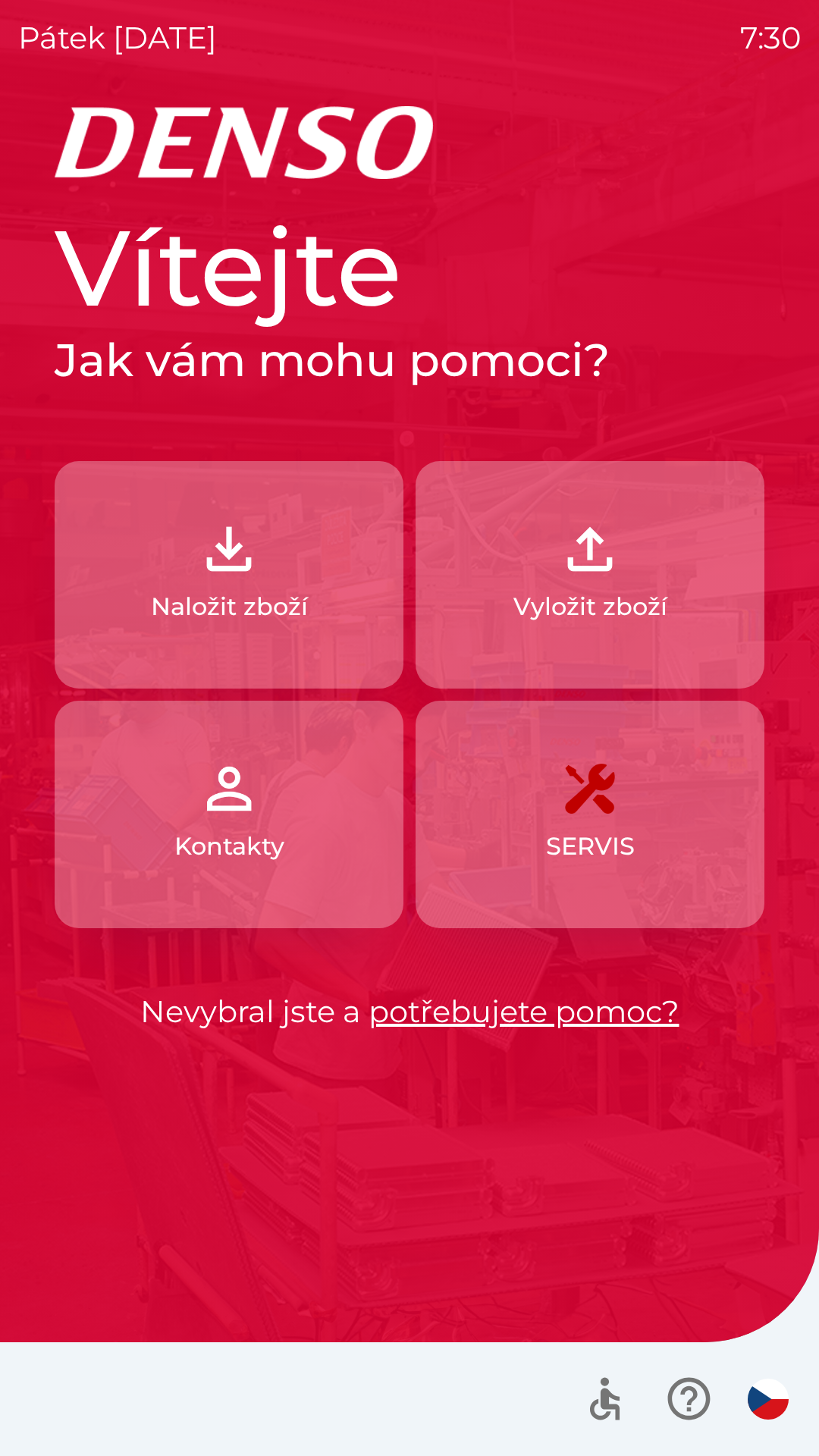
click at [269, 580] on button "Naložit zboží" at bounding box center [229, 575] width 349 height 228
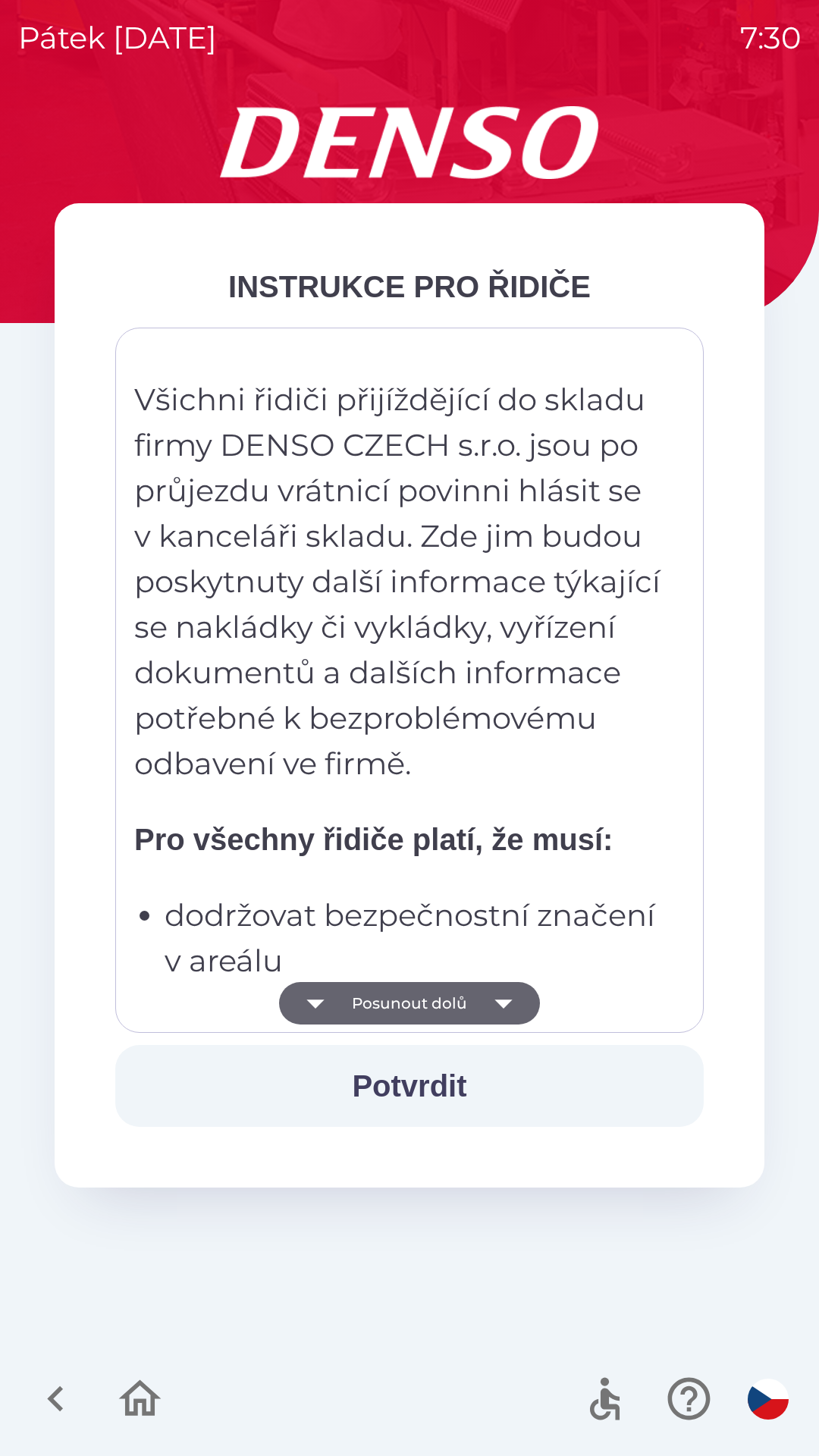
click at [476, 1012] on button "Posunout dolů" at bounding box center [409, 1003] width 261 height 43
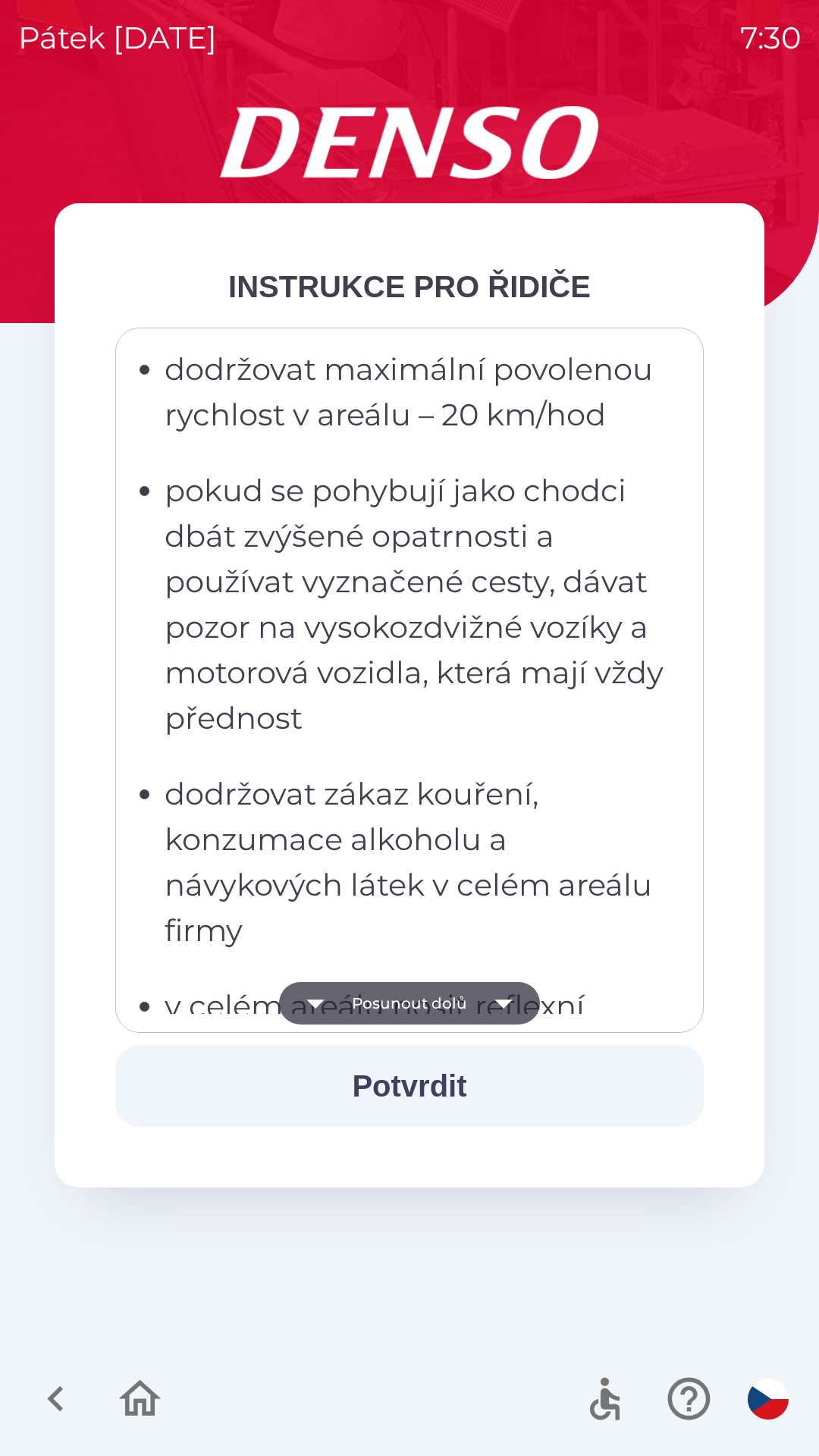
click at [478, 1001] on button "Posunout dolů" at bounding box center [409, 1003] width 261 height 43
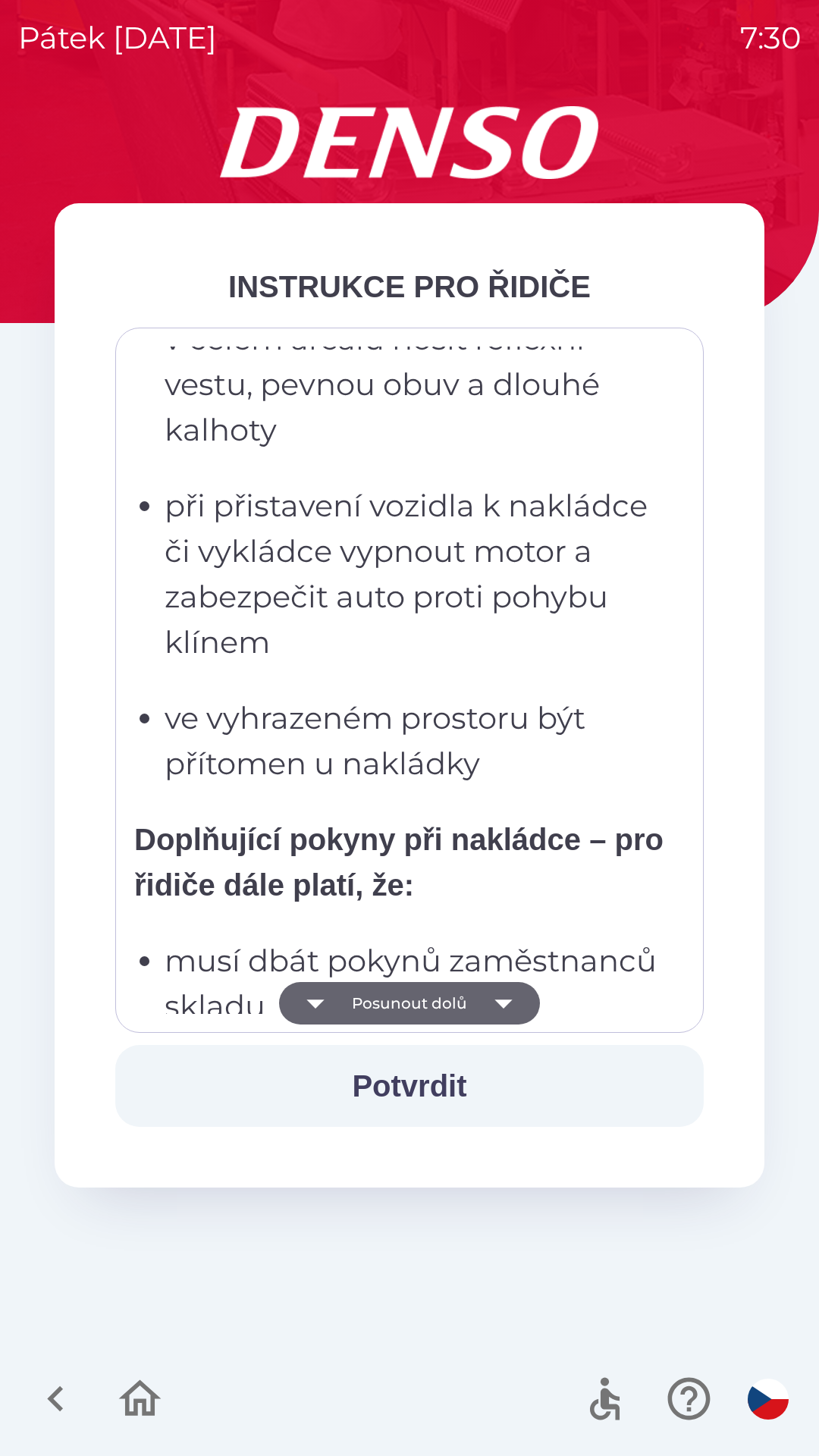
click at [476, 999] on button "Posunout dolů" at bounding box center [409, 1003] width 261 height 43
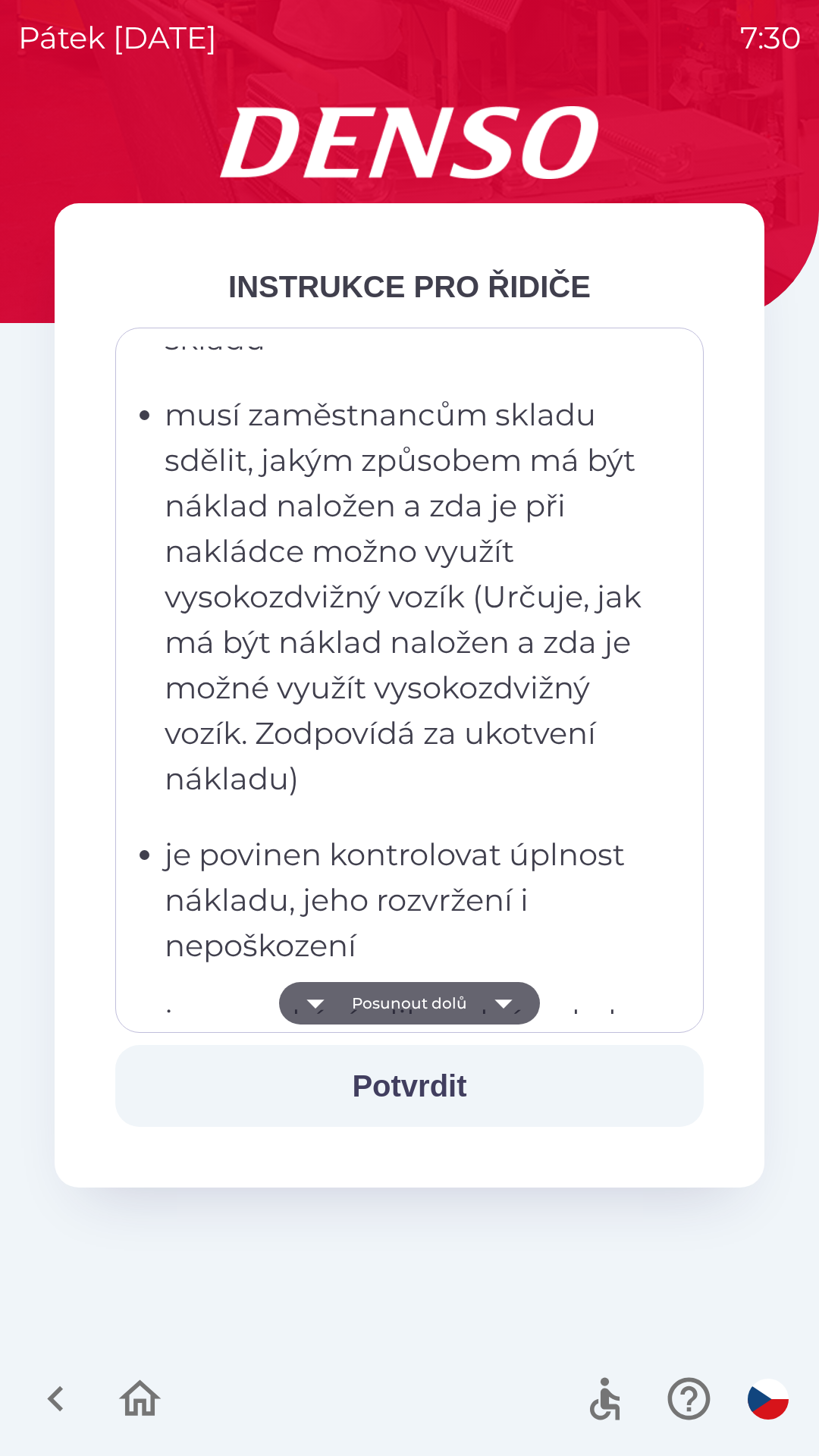
click at [480, 1004] on button "Posunout dolů" at bounding box center [409, 1003] width 261 height 43
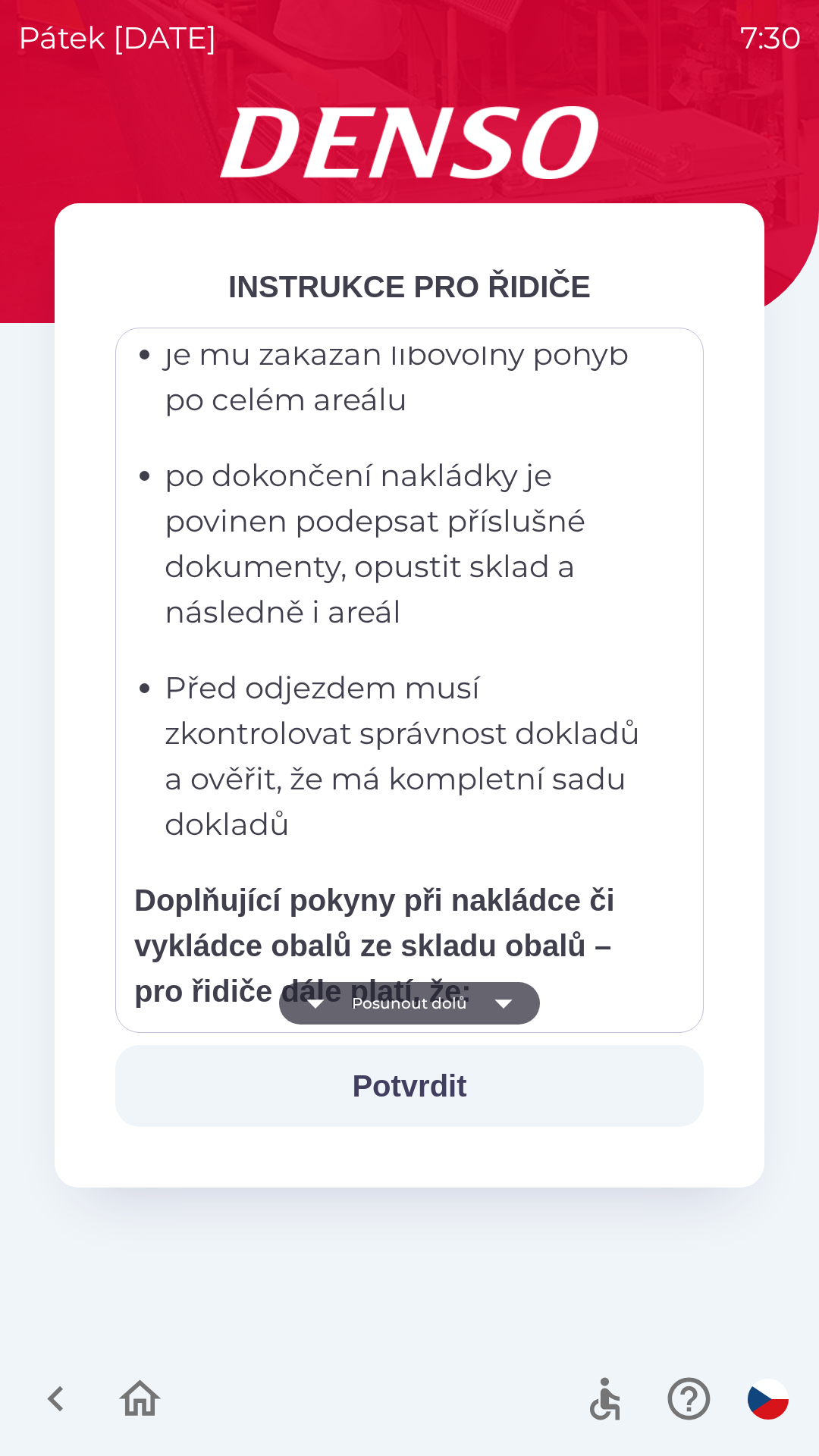
click at [494, 1007] on icon "button" at bounding box center [503, 1003] width 43 height 43
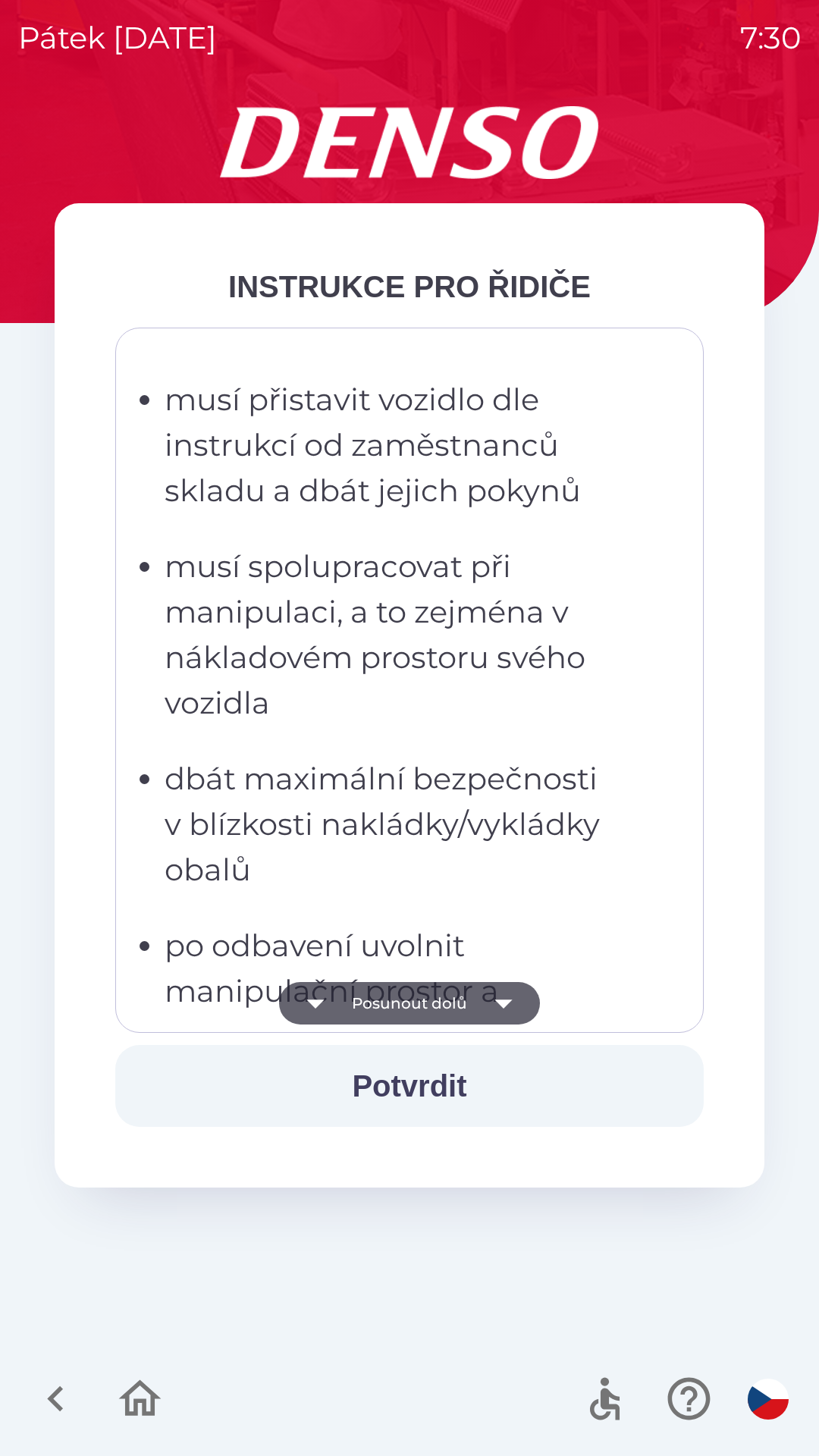
click at [500, 1007] on icon "button" at bounding box center [503, 1003] width 43 height 43
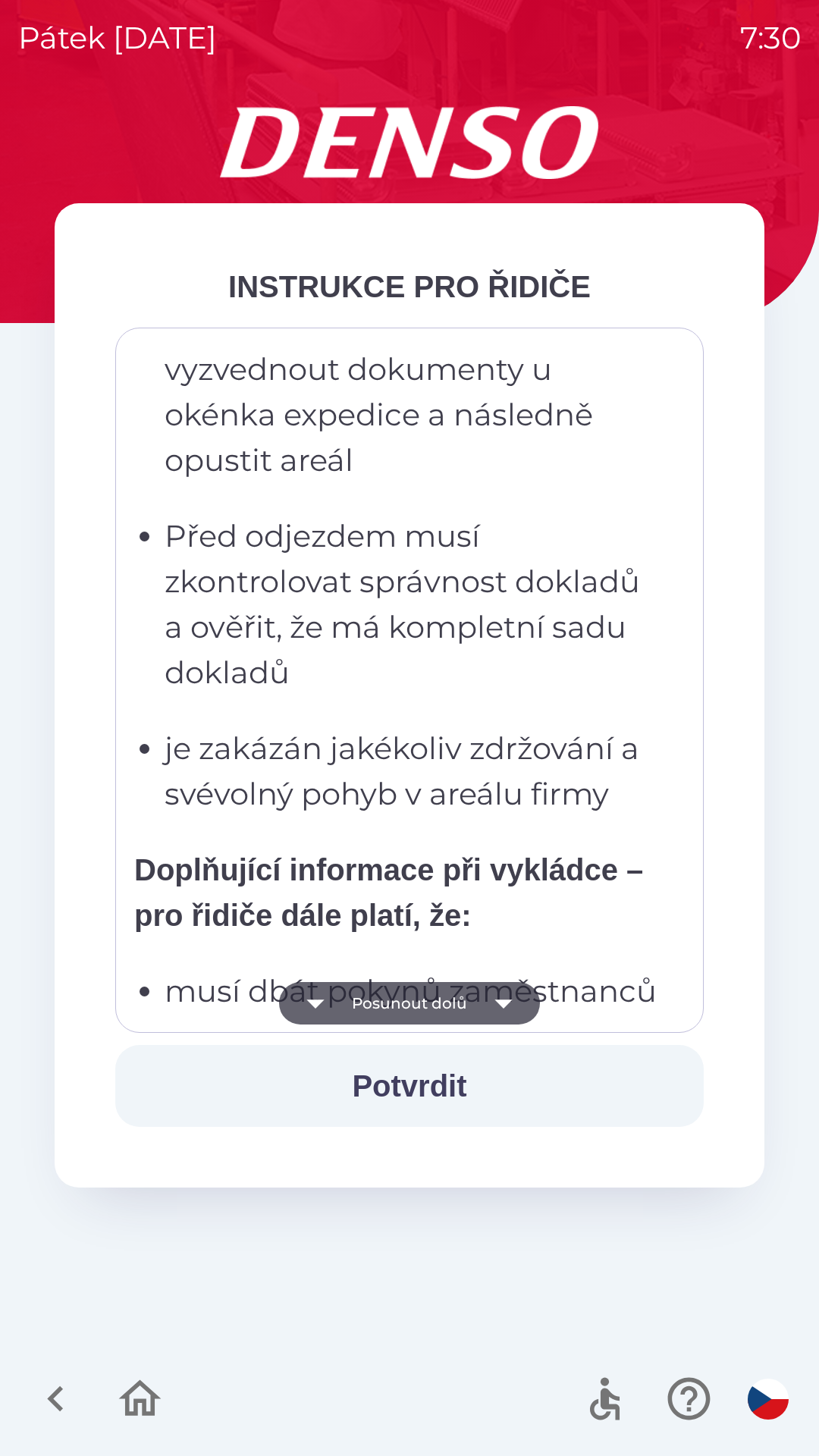
click at [501, 1005] on icon "button" at bounding box center [503, 1004] width 18 height 9
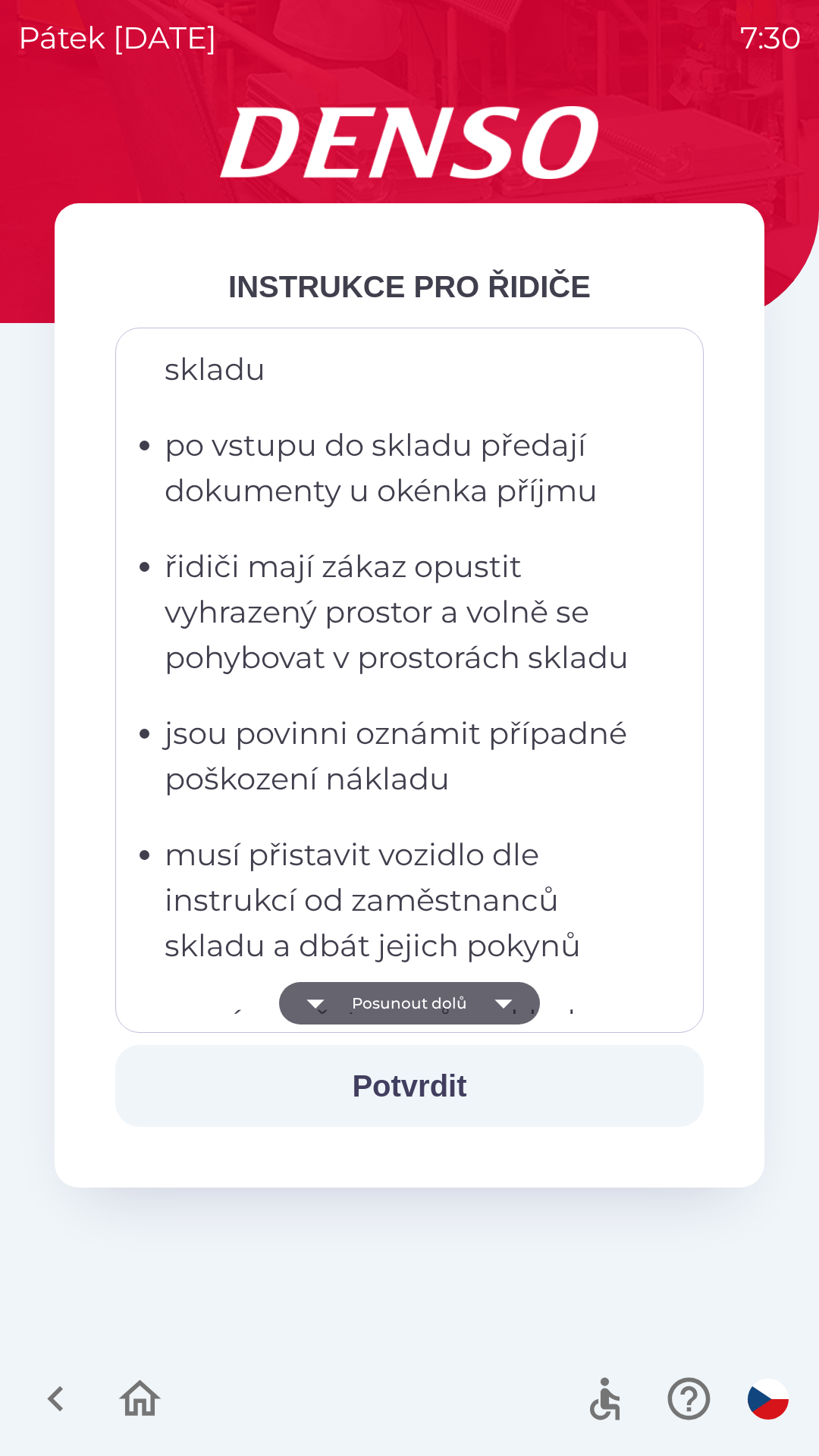
click at [503, 1008] on icon "button" at bounding box center [503, 1003] width 43 height 43
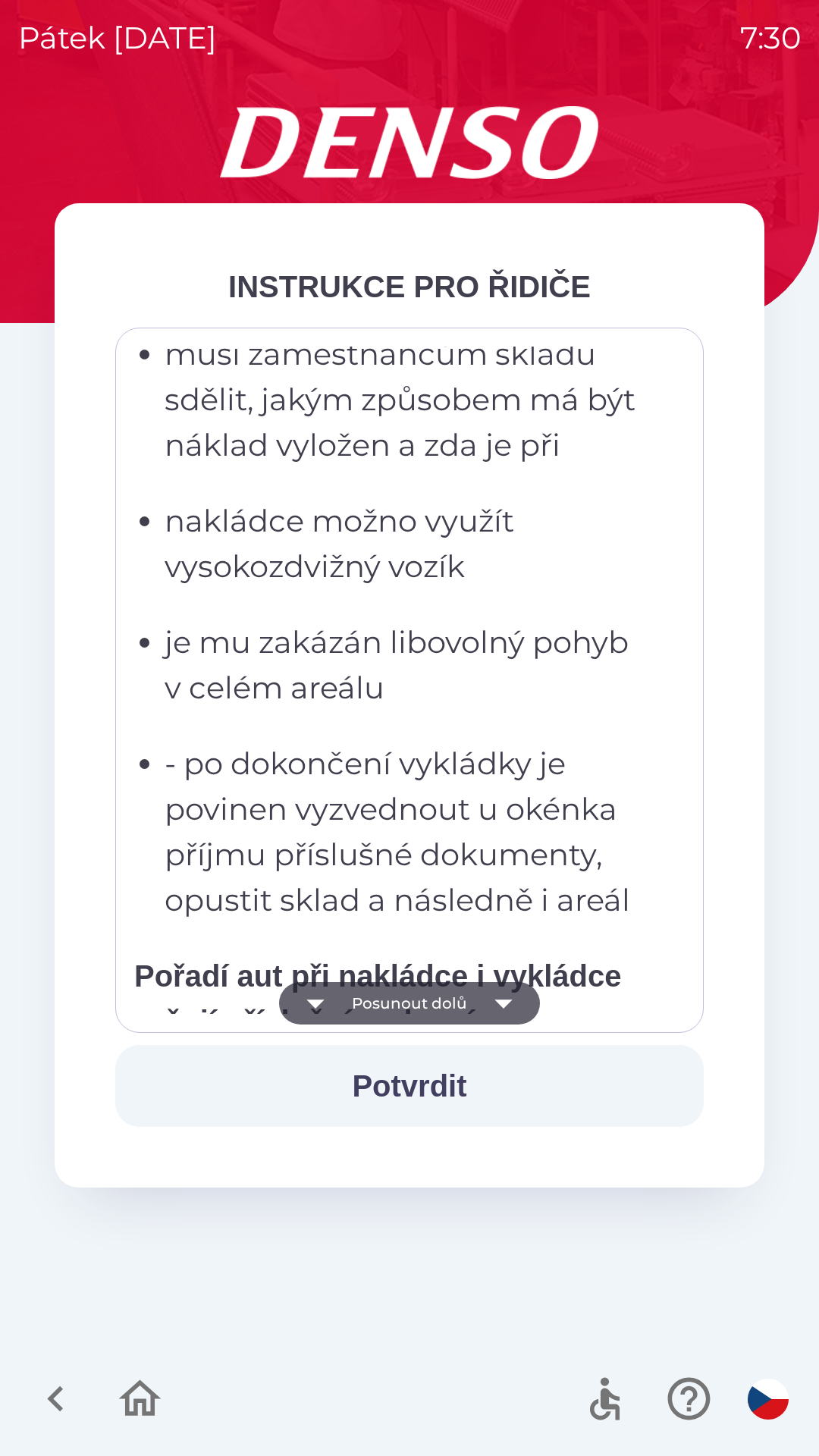
click at [499, 1002] on icon "button" at bounding box center [503, 1004] width 18 height 9
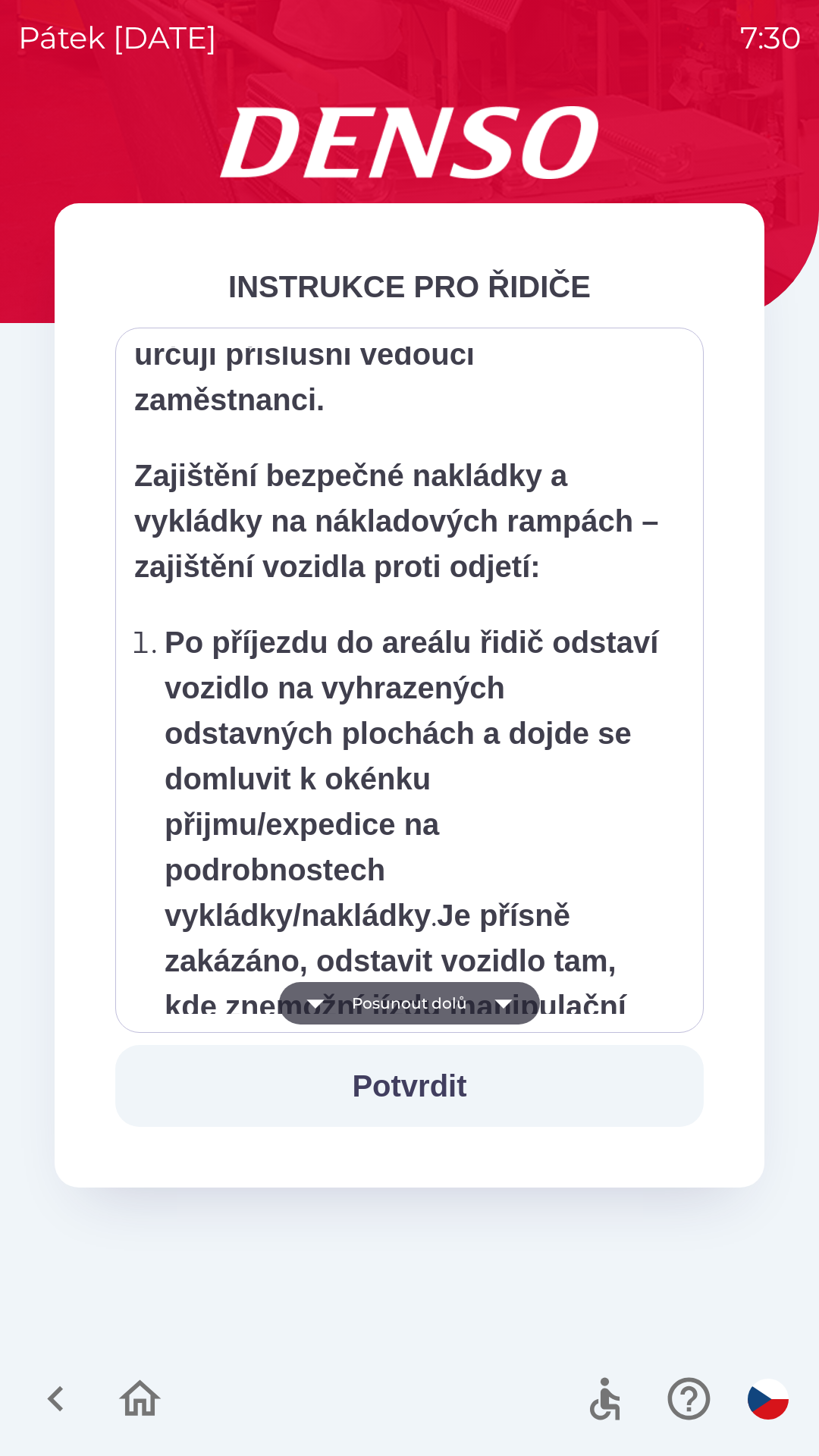
click at [501, 993] on icon "button" at bounding box center [503, 1003] width 43 height 43
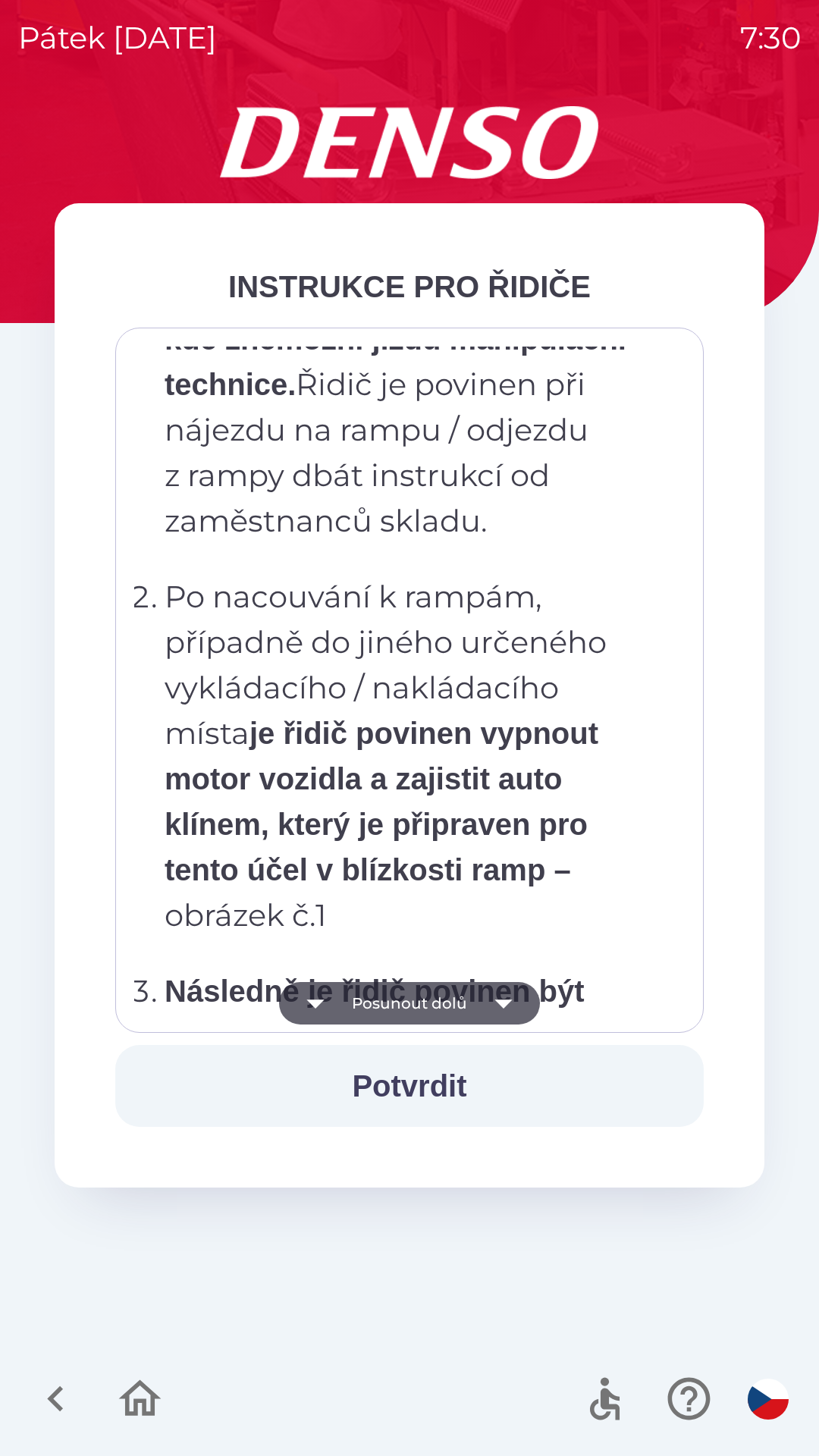
click at [496, 1004] on icon "button" at bounding box center [503, 1003] width 43 height 43
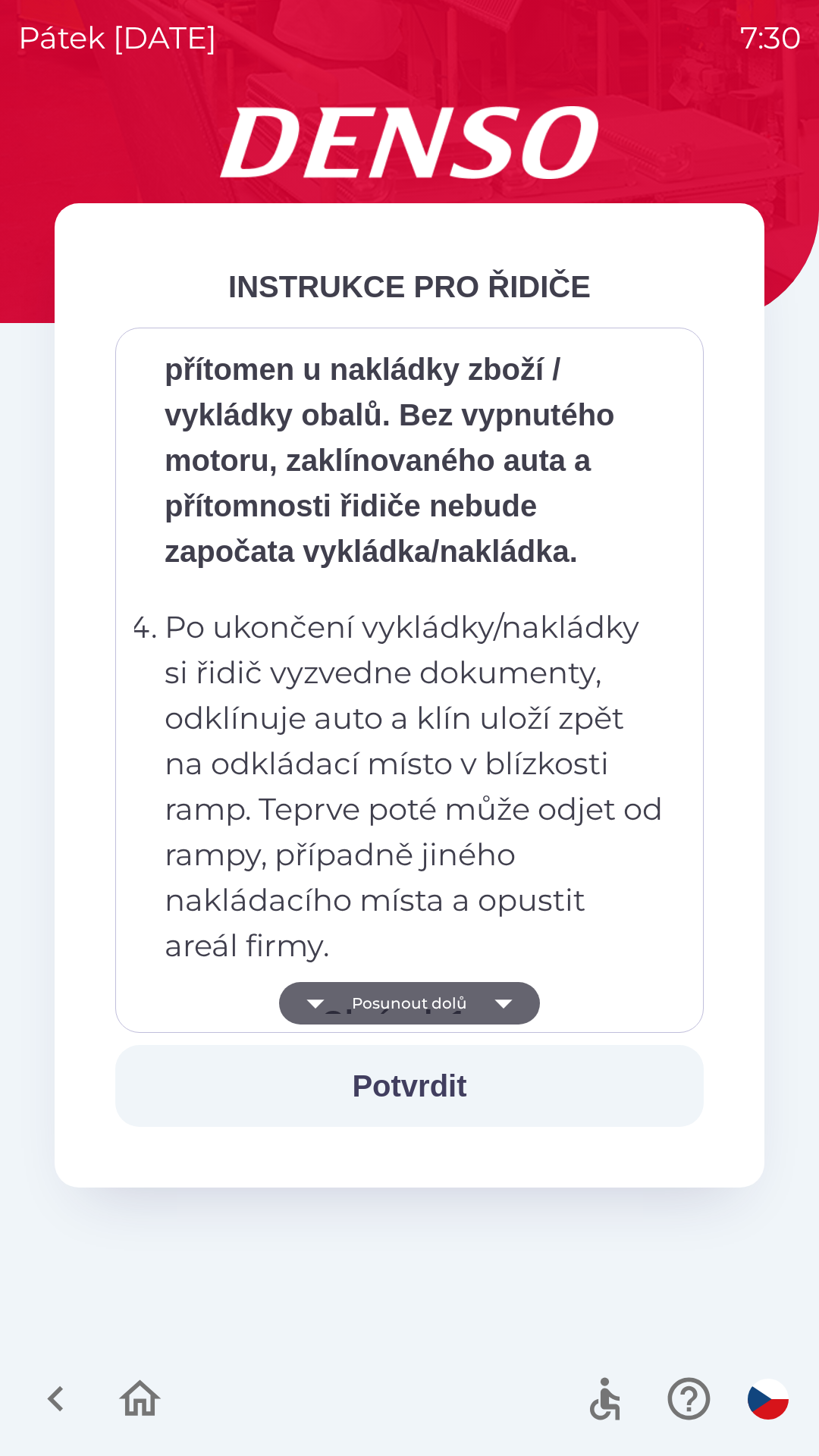
click at [504, 1005] on icon "button" at bounding box center [503, 1004] width 18 height 9
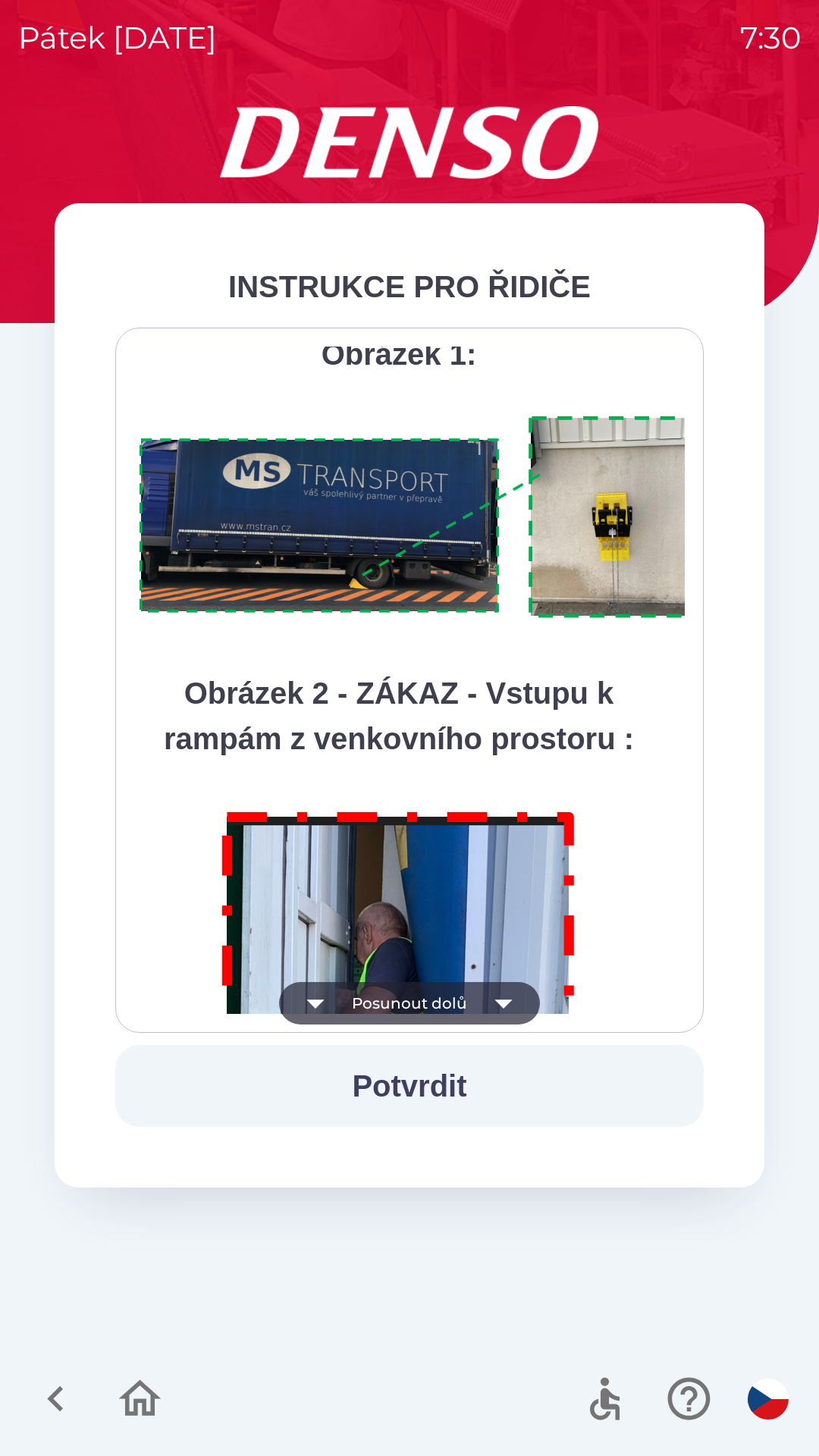
click at [505, 1000] on icon "button" at bounding box center [503, 1003] width 43 height 43
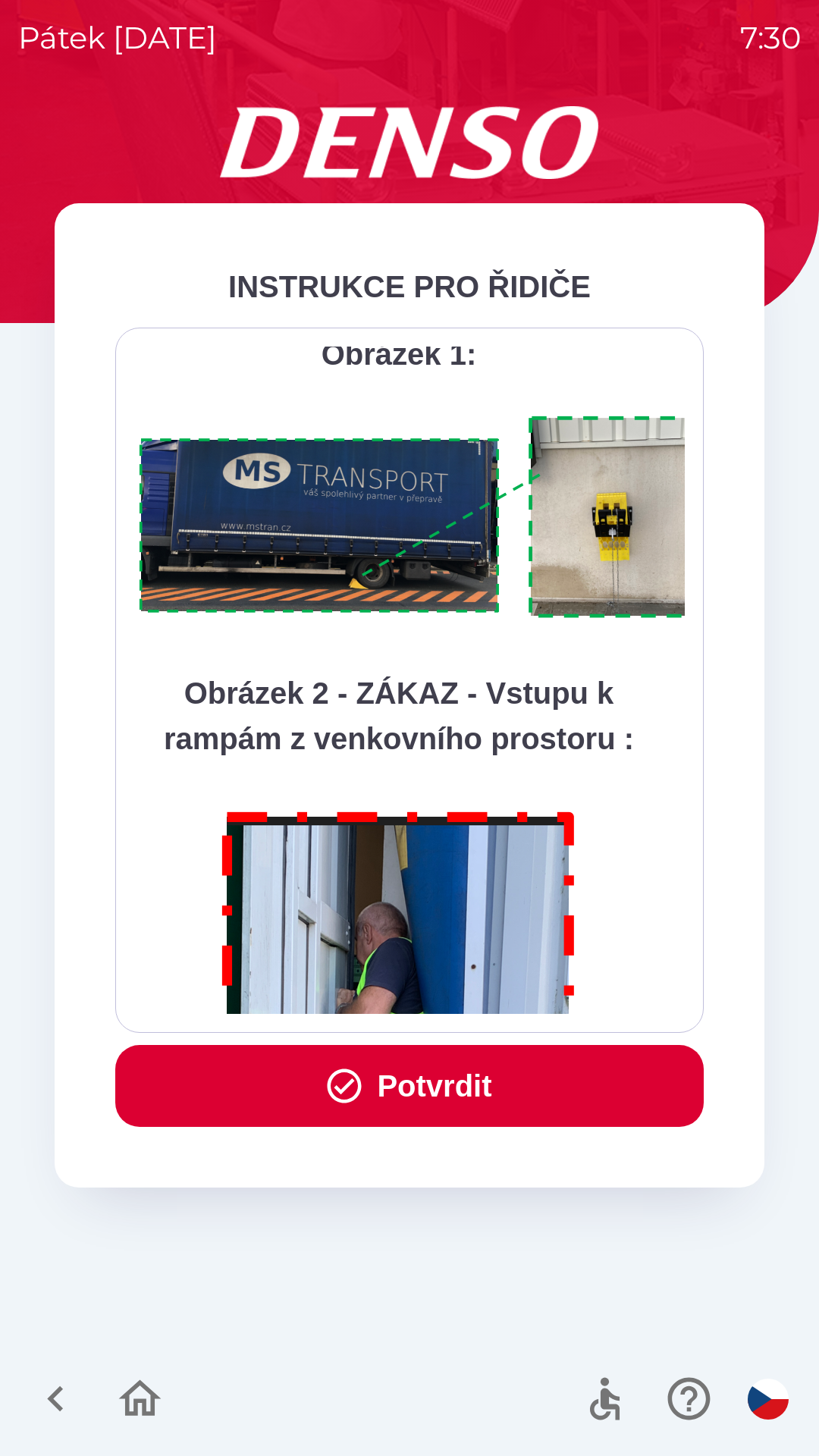
scroll to position [8521, 0]
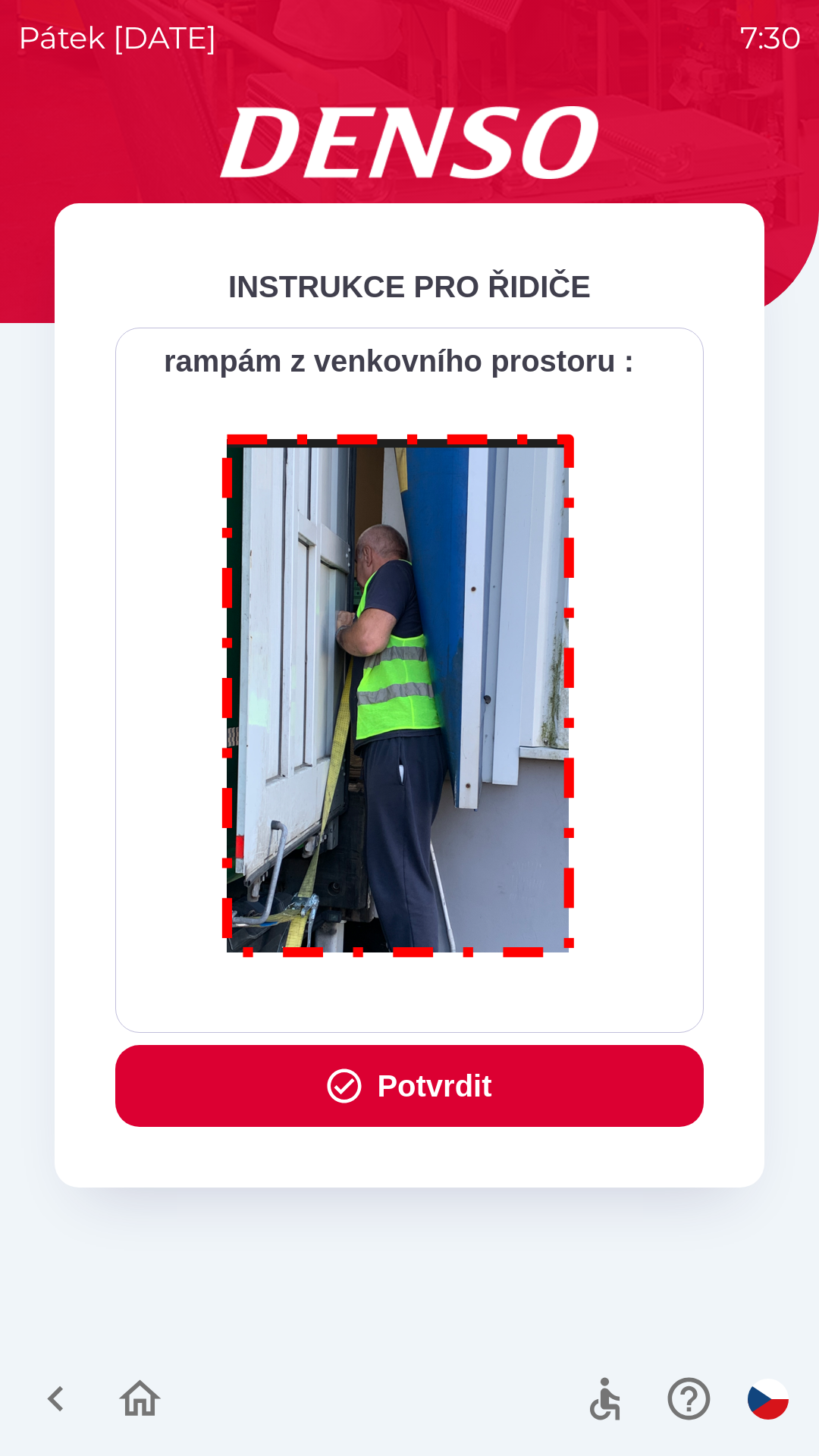
click at [447, 1082] on button "Potvrdit" at bounding box center [410, 1086] width 589 height 82
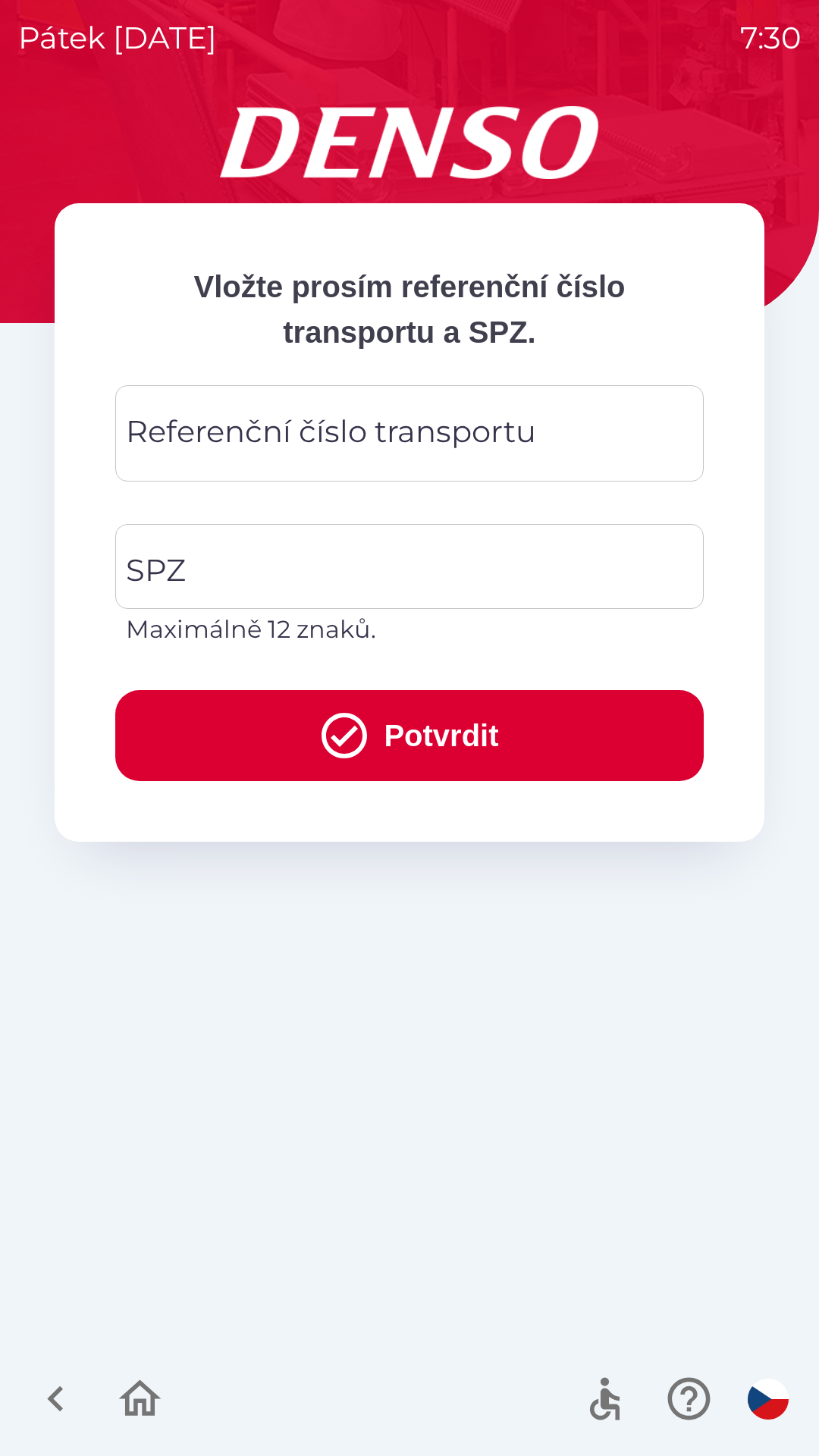
click at [308, 432] on div "Referenční číslo transportu Referenční číslo transportu" at bounding box center [410, 433] width 589 height 96
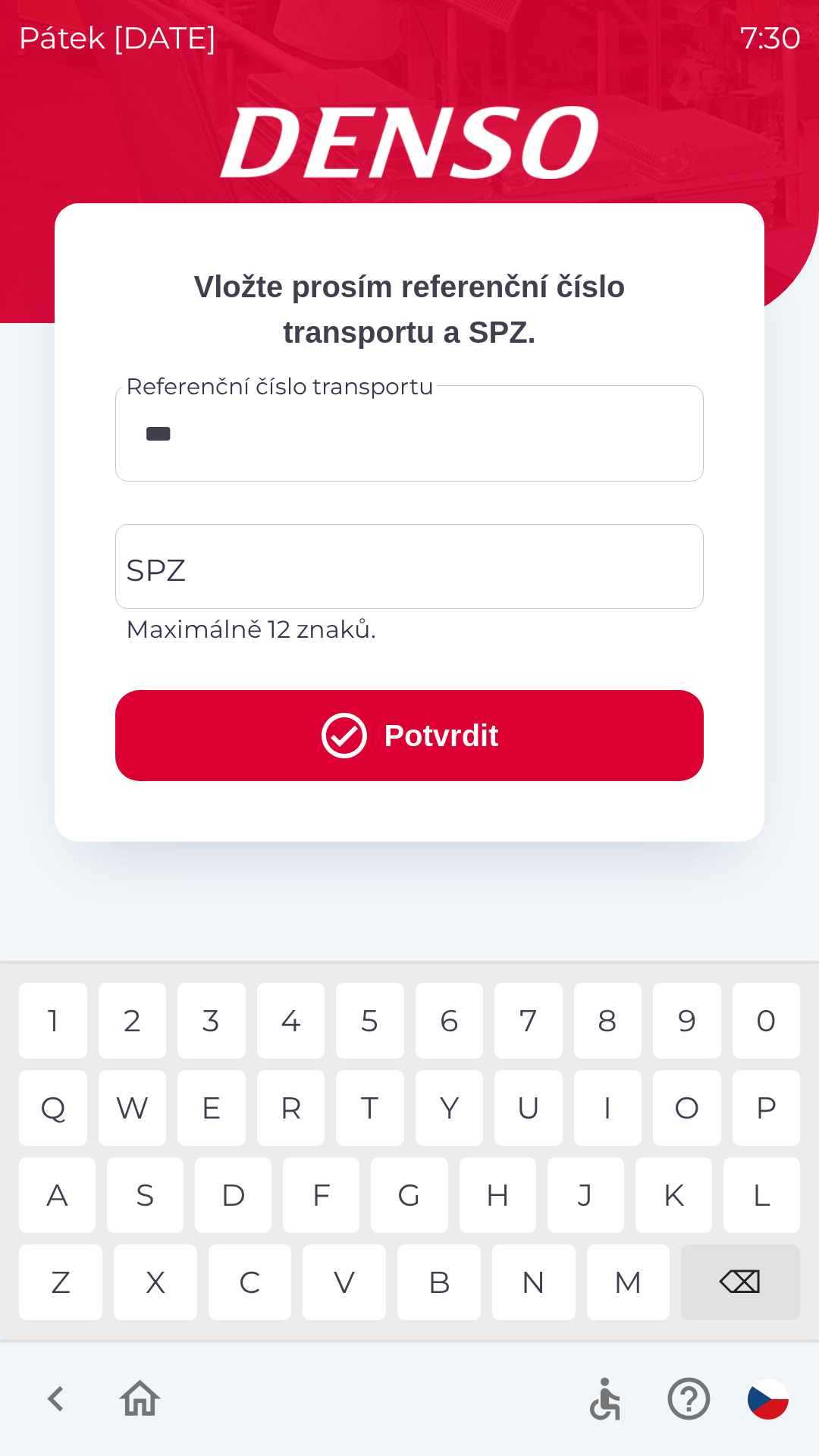
click at [601, 1026] on div "8" at bounding box center [607, 1020] width 68 height 76
click at [52, 1026] on div "1" at bounding box center [52, 1020] width 68 height 76
click at [534, 1017] on div "7" at bounding box center [528, 1020] width 68 height 76
type input "*******"
click at [265, 583] on input "SPZ" at bounding box center [397, 567] width 552 height 71
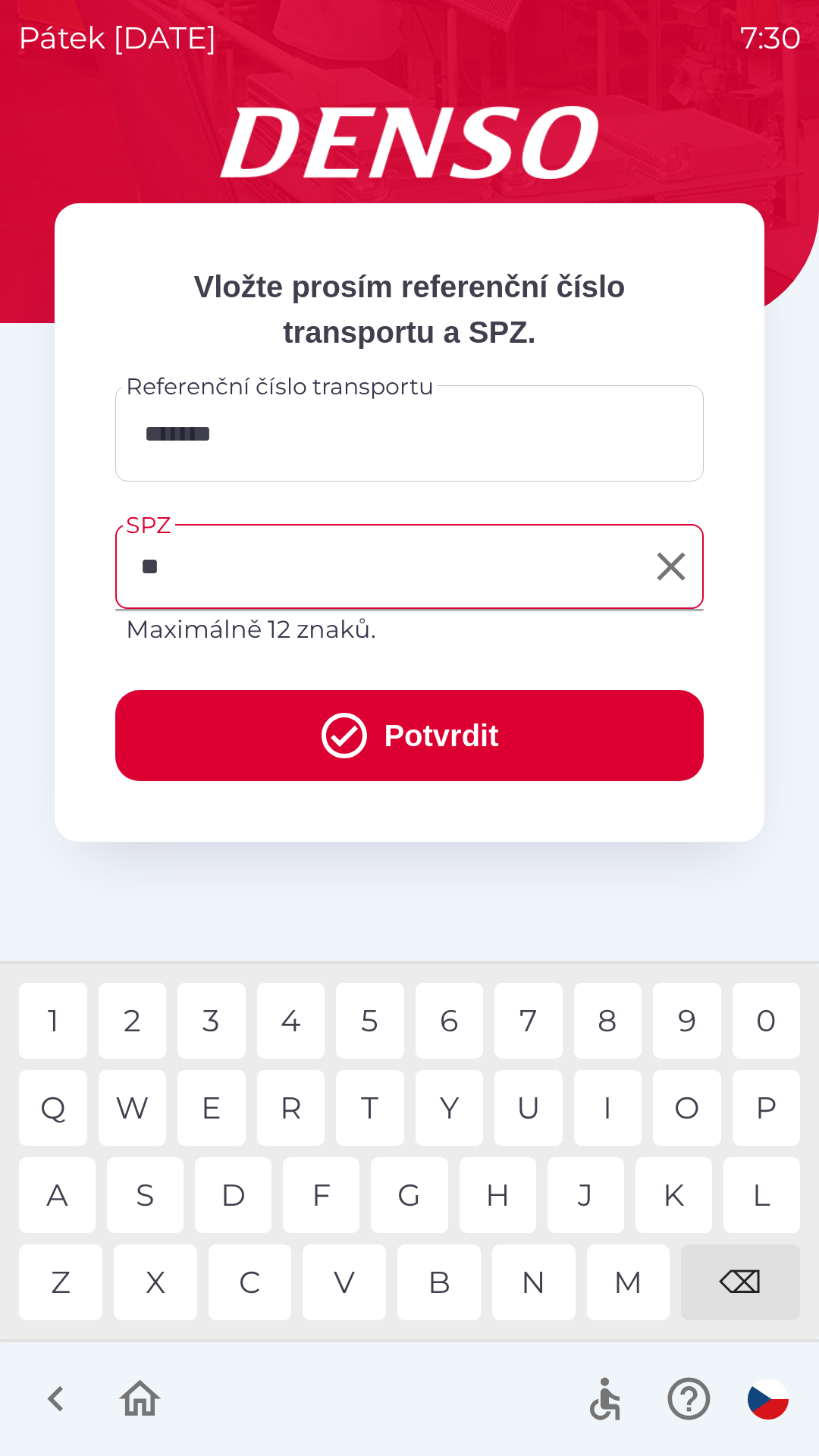
click at [293, 1027] on div "4" at bounding box center [291, 1020] width 68 height 76
click at [523, 1005] on div "7" at bounding box center [528, 1020] width 68 height 76
click at [686, 1019] on div "9" at bounding box center [687, 1020] width 68 height 76
type input "******"
click at [371, 1030] on div "5" at bounding box center [370, 1020] width 68 height 76
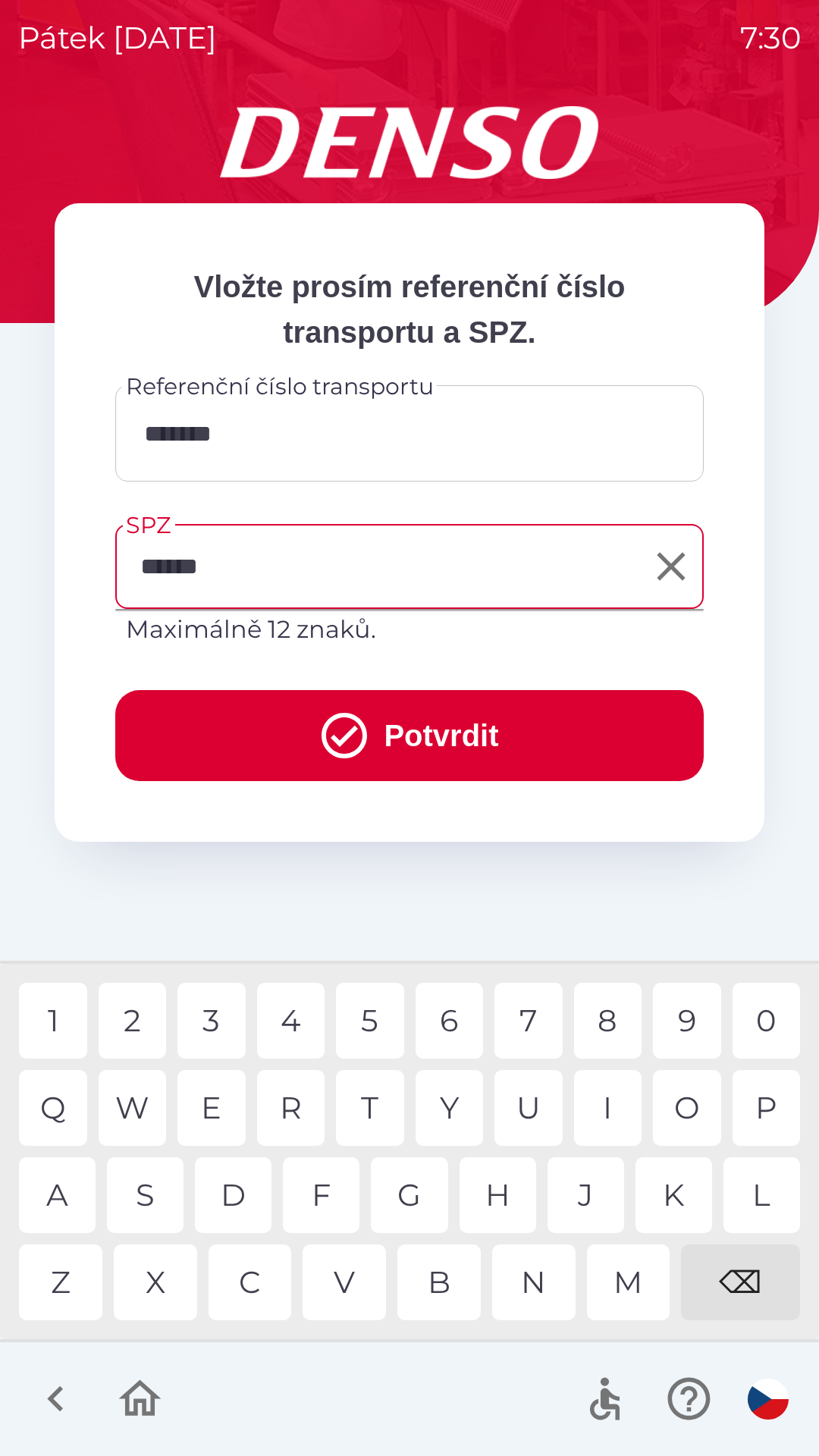
click at [422, 738] on button "Potvrdit" at bounding box center [410, 736] width 589 height 91
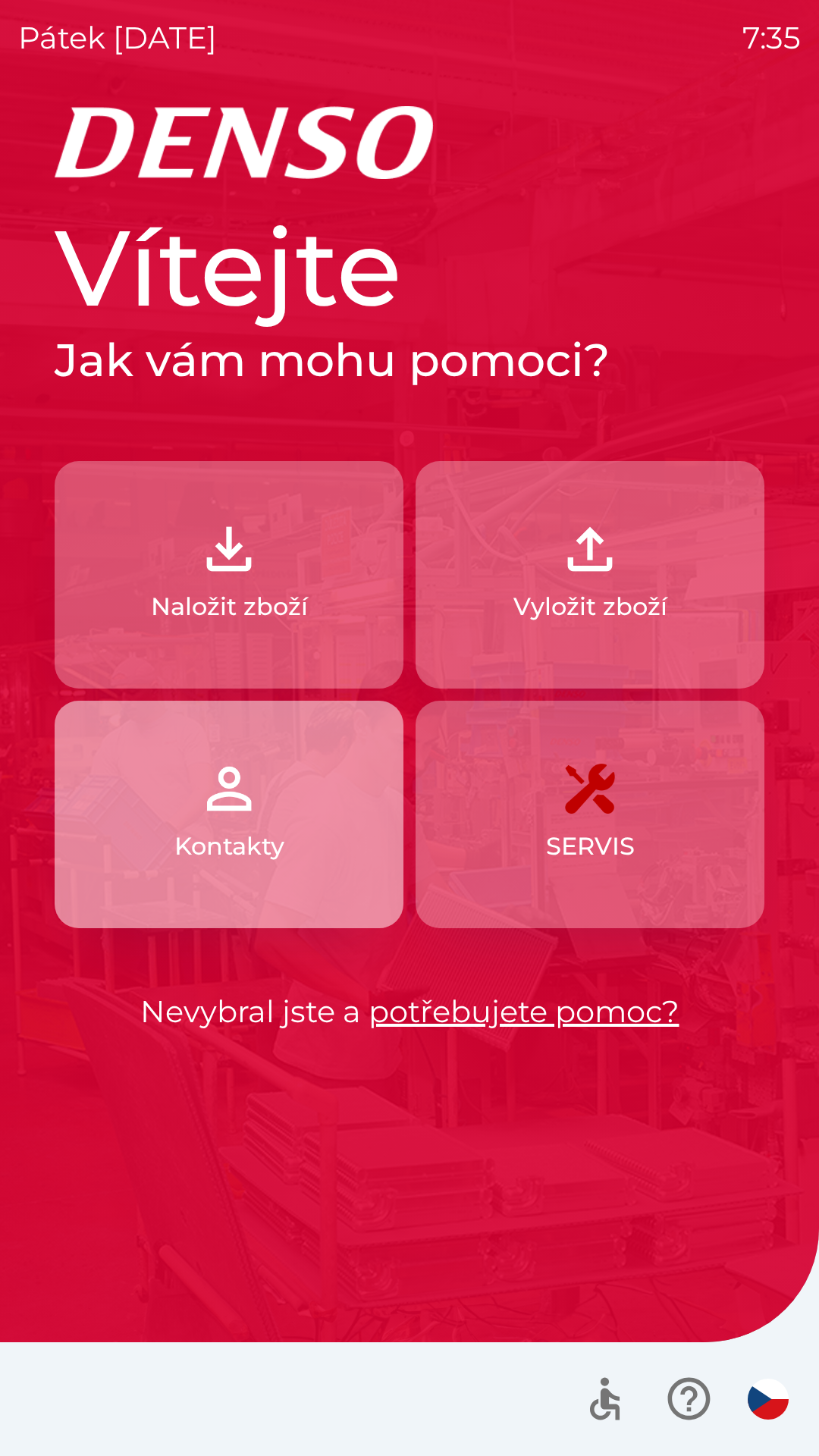
click at [250, 820] on img "button" at bounding box center [229, 788] width 67 height 67
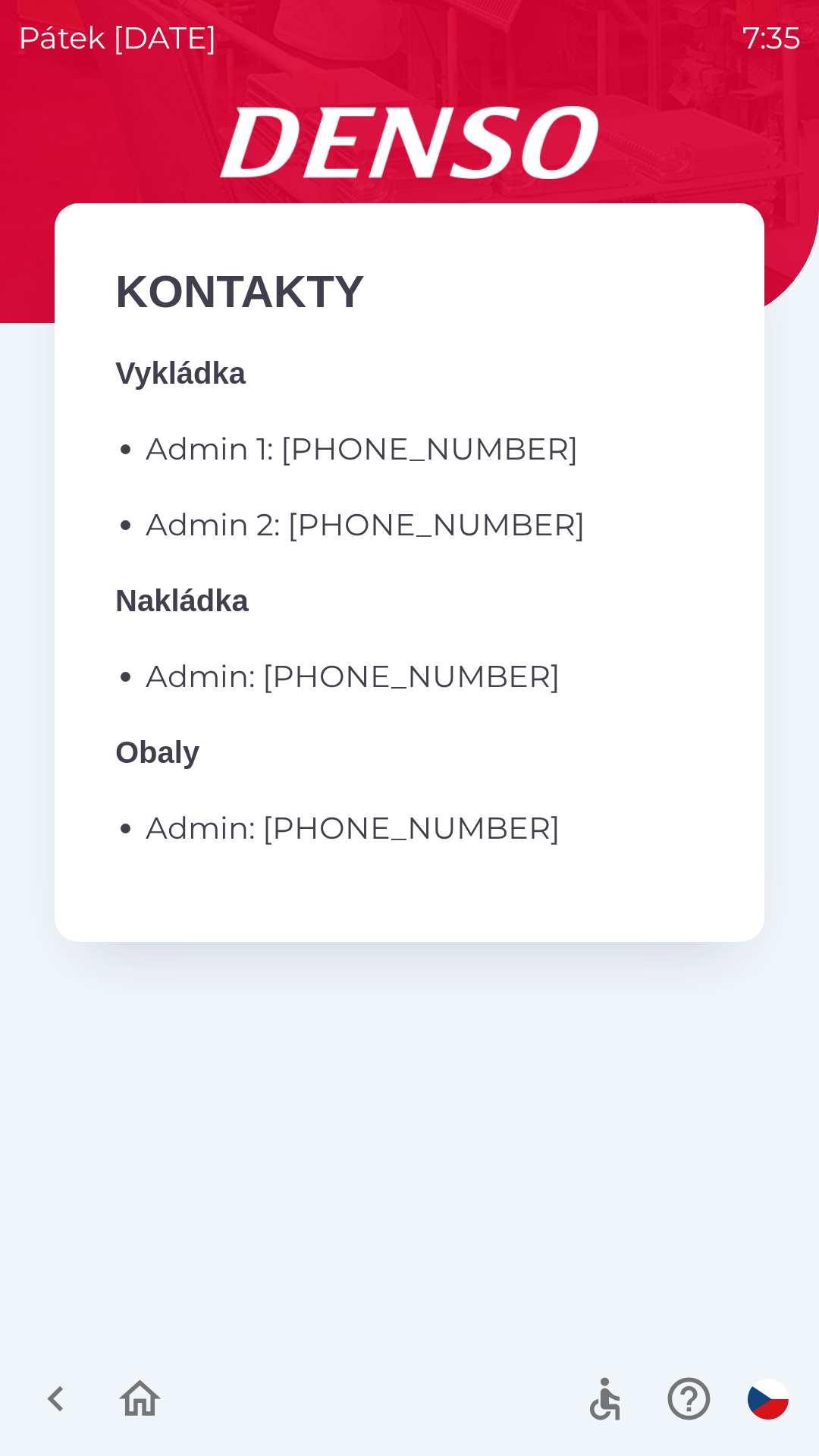
click at [353, 681] on p "Admin: [PHONE_NUMBER]" at bounding box center [424, 676] width 558 height 45
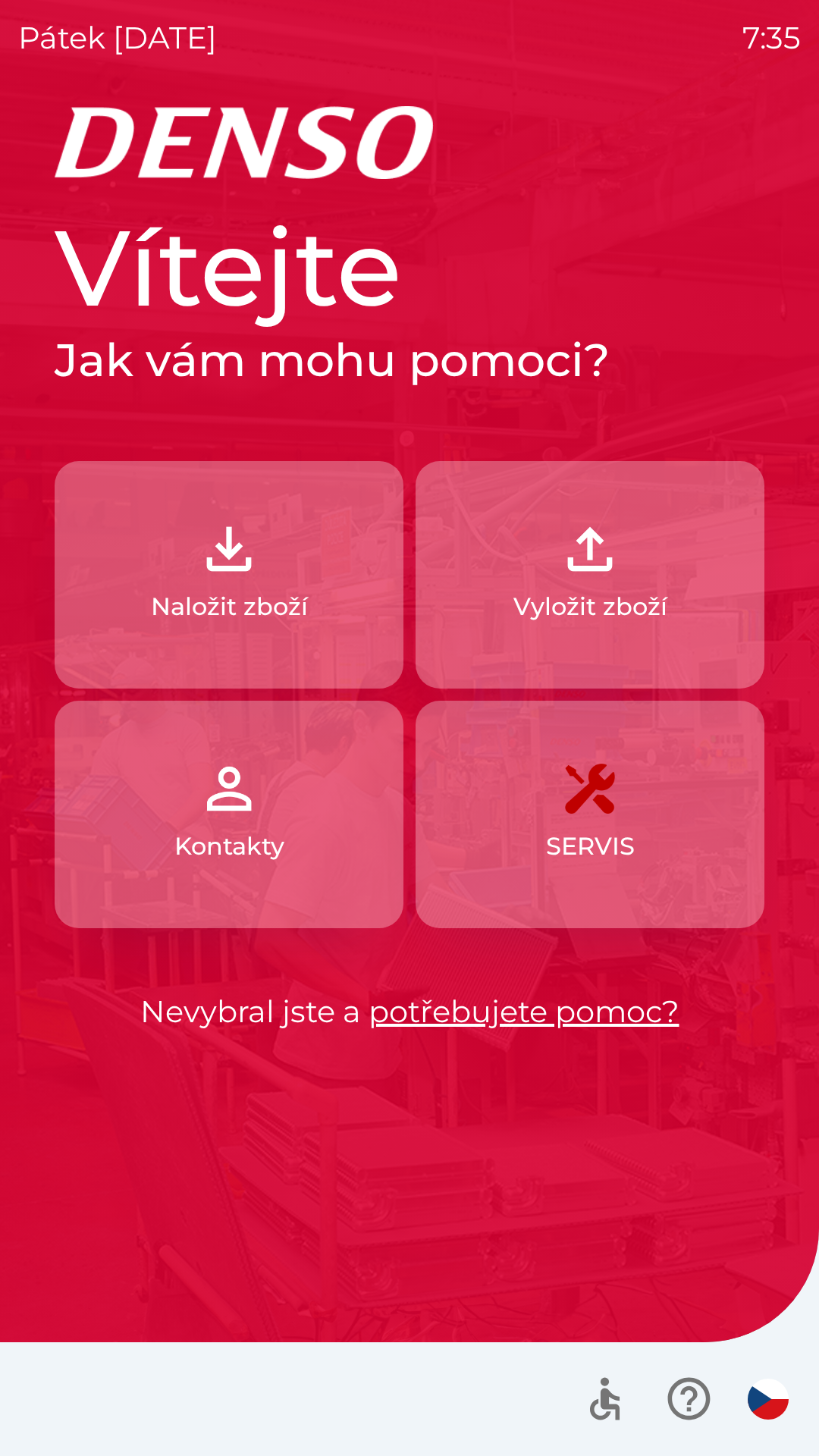
click at [245, 815] on img "button" at bounding box center [229, 788] width 67 height 67
